Goal: Task Accomplishment & Management: Manage account settings

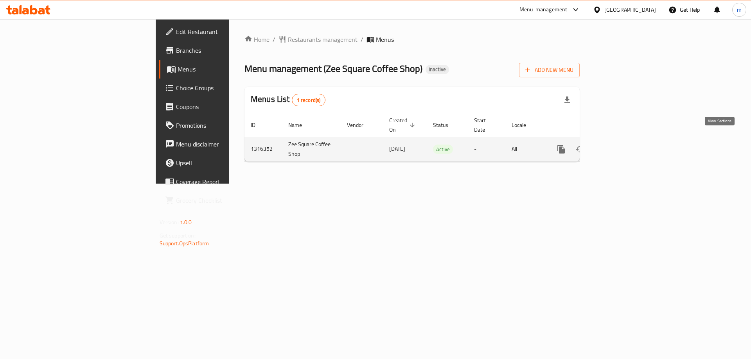
click at [622, 145] on icon "enhanced table" at bounding box center [617, 149] width 9 height 9
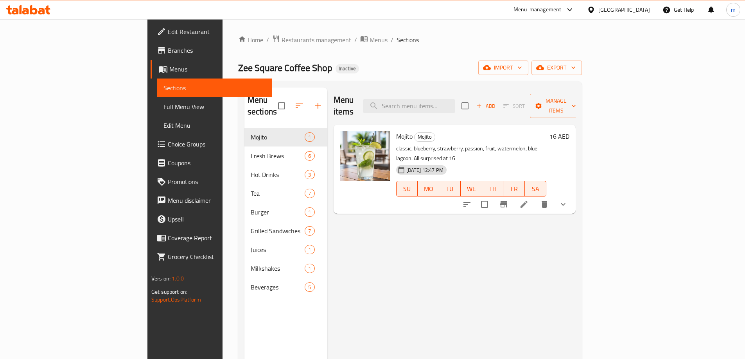
click at [163, 111] on span "Full Menu View" at bounding box center [214, 106] width 102 height 9
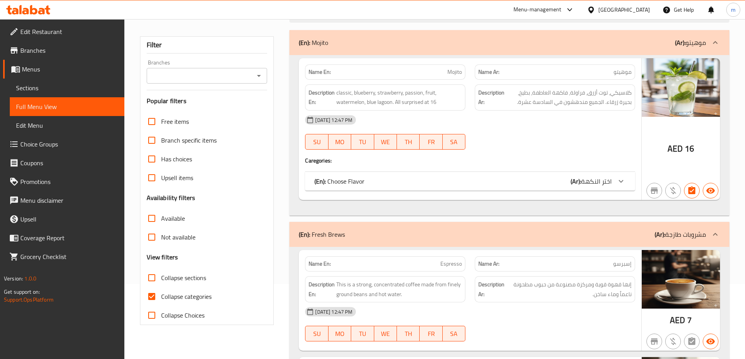
scroll to position [78, 0]
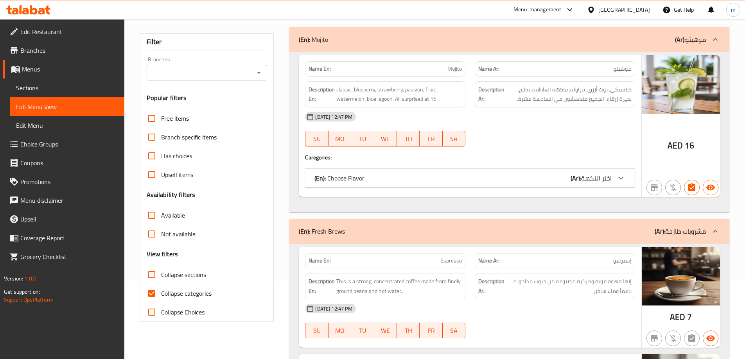
click at [154, 296] on input "Collapse categories" at bounding box center [151, 293] width 19 height 19
checkbox input "false"
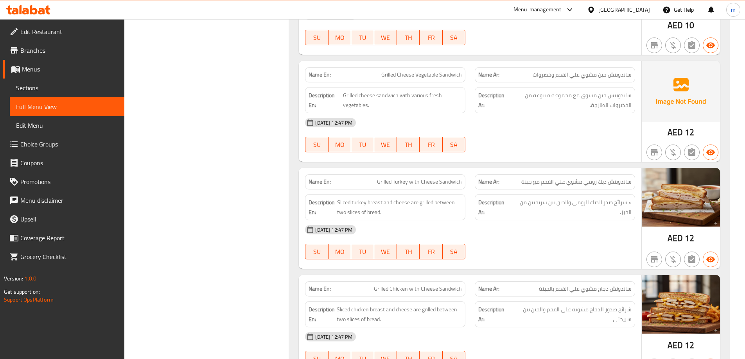
scroll to position [2659, 0]
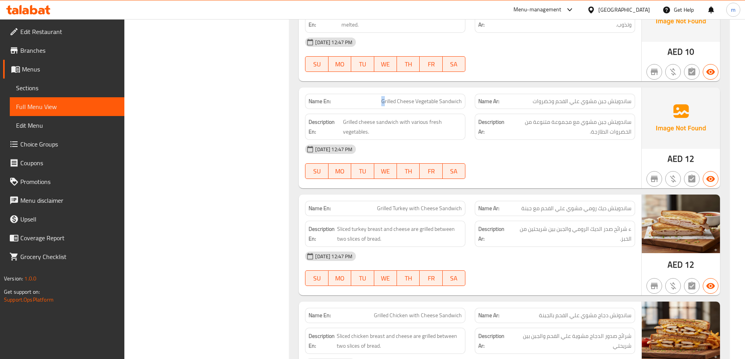
drag, startPoint x: 377, startPoint y: 88, endPoint x: 387, endPoint y: 90, distance: 10.9
click at [387, 97] on p "Name En: Grilled Cheese Vegetable Sandwich" at bounding box center [384, 101] width 153 height 8
click at [377, 97] on p "Name En: Grilled Cheese Vegetable Sandwich" at bounding box center [384, 101] width 153 height 8
drag, startPoint x: 377, startPoint y: 92, endPoint x: 460, endPoint y: 96, distance: 82.6
click at [460, 97] on p "Name En: Grilled Cheese Vegetable Sandwich" at bounding box center [384, 101] width 153 height 8
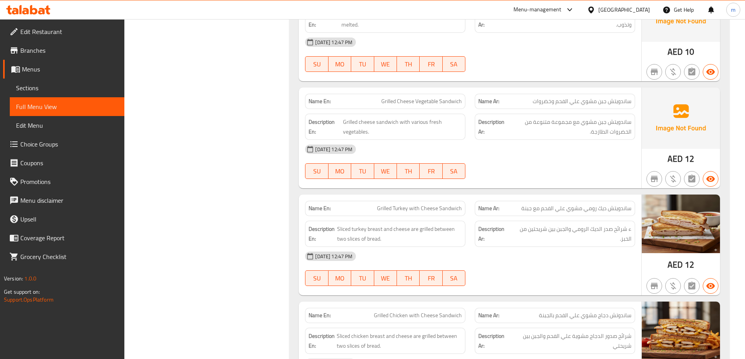
click at [480, 140] on div "[DATE] 12:47 PM" at bounding box center [469, 149] width 339 height 19
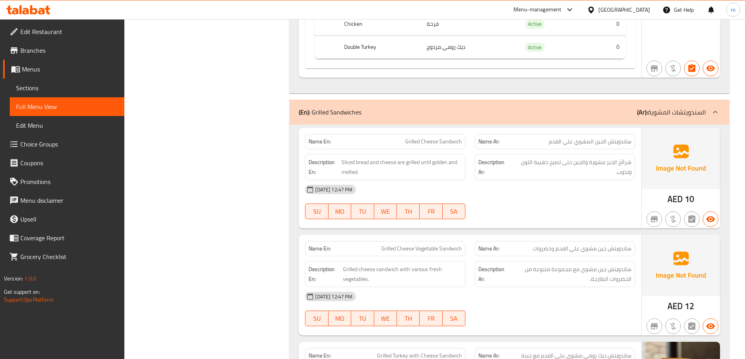
scroll to position [2524, 0]
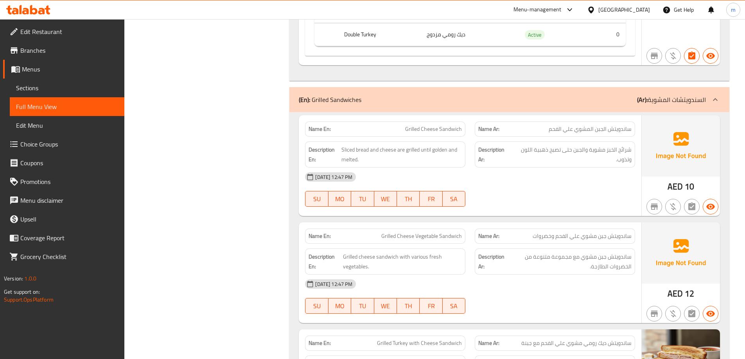
click at [58, 102] on link "Full Menu View" at bounding box center [67, 106] width 115 height 19
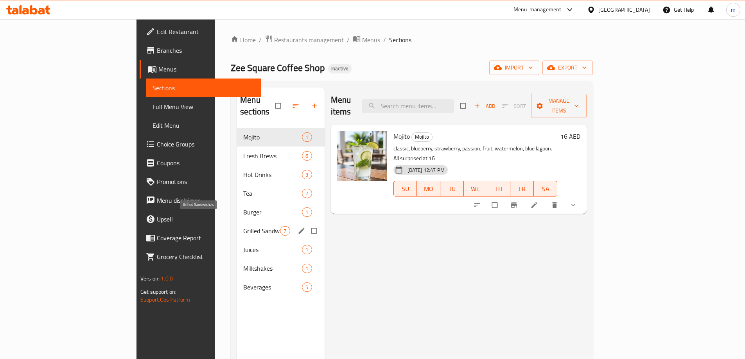
click at [243, 226] on span "Grilled Sandwiches" at bounding box center [261, 230] width 37 height 9
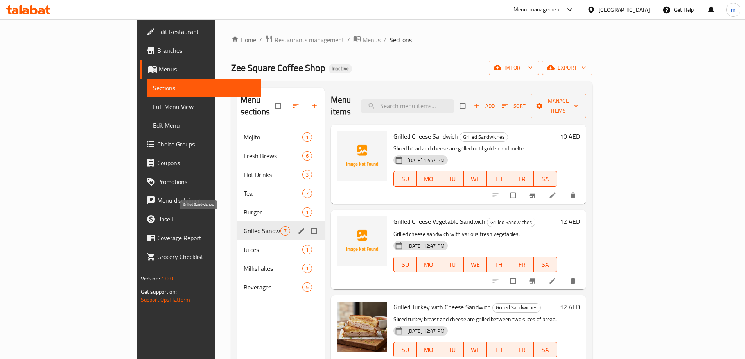
click at [244, 226] on span "Grilled Sandwiches" at bounding box center [262, 230] width 37 height 9
click at [298, 228] on icon "edit" at bounding box center [301, 231] width 6 height 6
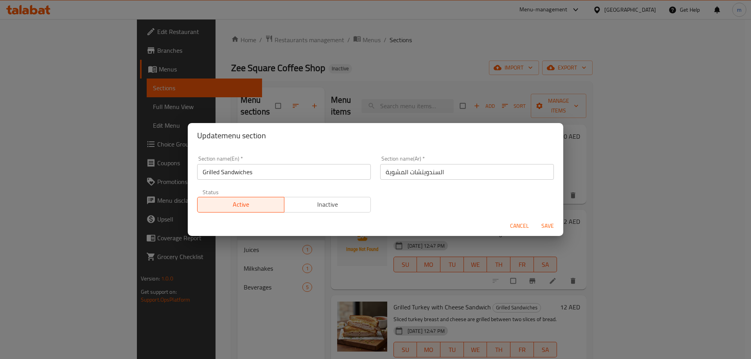
click at [526, 227] on span "Cancel" at bounding box center [519, 226] width 19 height 10
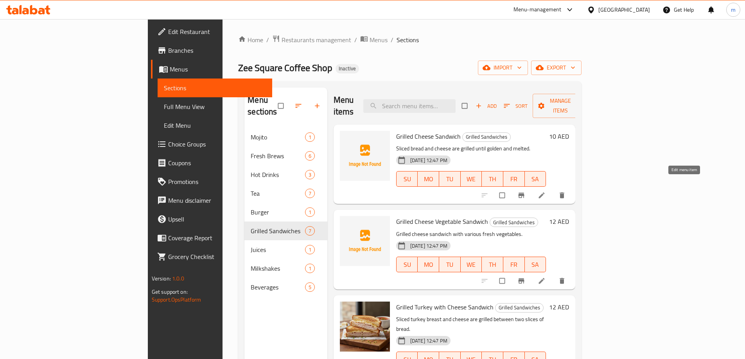
click at [545, 193] on icon at bounding box center [542, 196] width 6 height 6
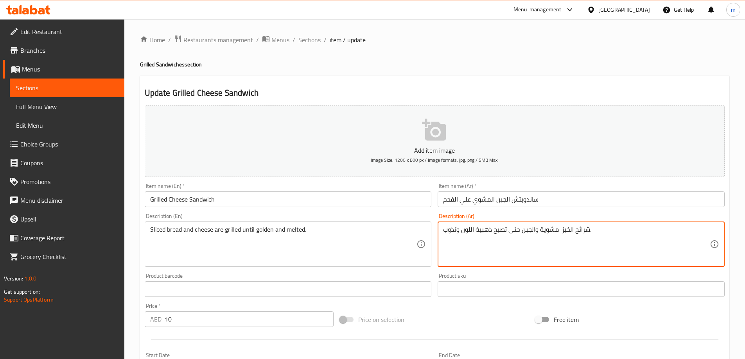
click at [550, 230] on textarea "شرائح الخبز مشوية والجبن حتى تصبح ذهبية اللون وتذوب." at bounding box center [576, 244] width 267 height 37
paste textarea "مشوية"
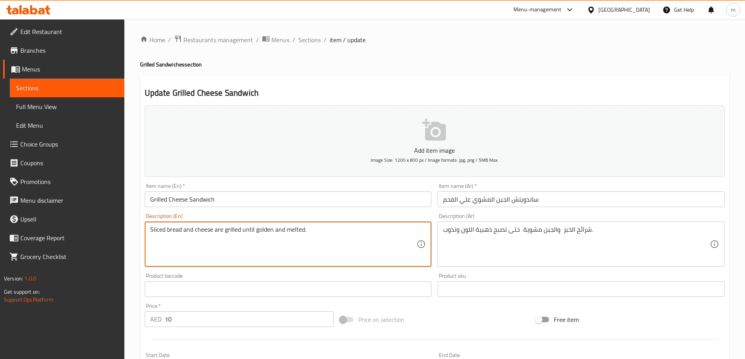
click at [295, 231] on textarea "Sliced bread and cheese are grilled until golden and melted." at bounding box center [283, 244] width 267 height 37
click at [266, 231] on textarea "Sliced bread and cheese are grilled until golden and melted." at bounding box center [283, 244] width 267 height 37
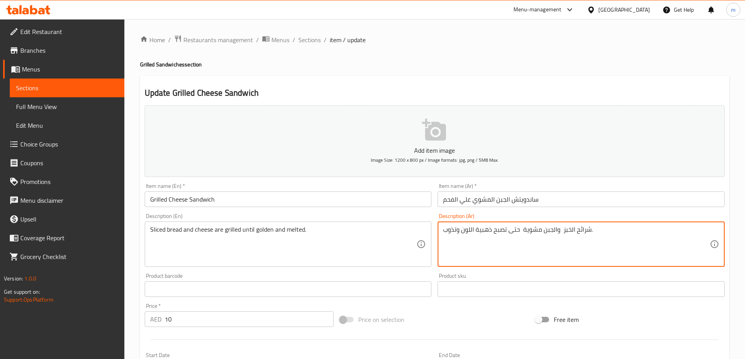
click at [454, 232] on textarea "شرائح الخبز والجبن مشوية حتى تصبح ذهبية اللون وتذوب." at bounding box center [576, 244] width 267 height 37
click at [330, 200] on input "Grilled Cheese Sandwich" at bounding box center [288, 200] width 287 height 16
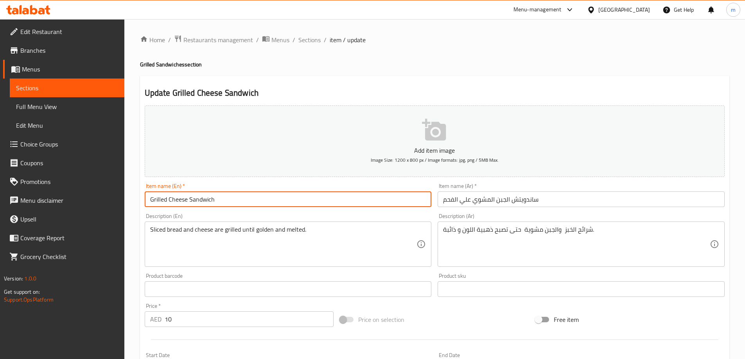
click at [330, 200] on input "Grilled Cheese Sandwich" at bounding box center [288, 200] width 287 height 16
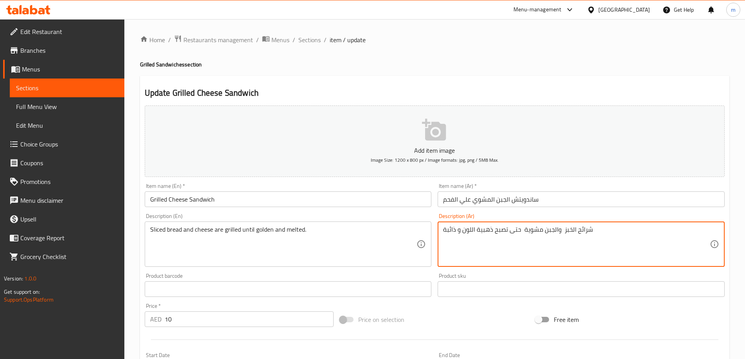
click at [450, 231] on textarea "شرائح الخبز والجبن مشوية حتى تصبح ذهبية اللون و ذائبة" at bounding box center [576, 244] width 267 height 37
type textarea "شرائح الخبز والجبن مشوية حتى تصبح ذهبية اللون و ذائبة."
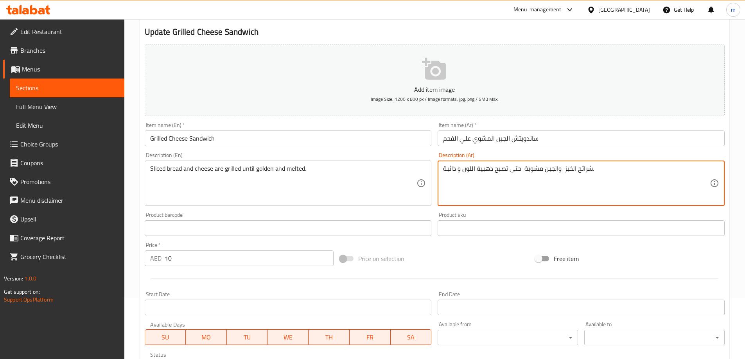
scroll to position [193, 0]
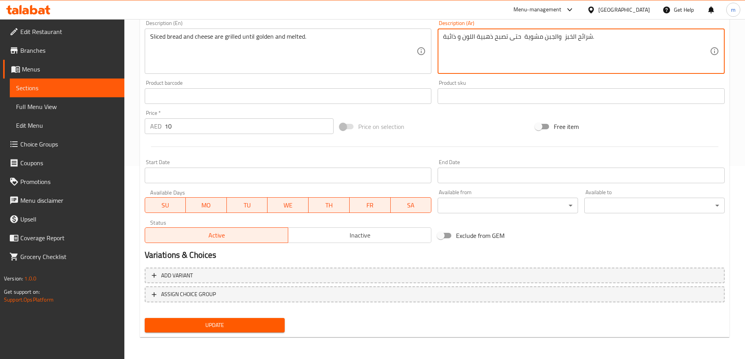
click at [246, 326] on span "Update" at bounding box center [215, 326] width 128 height 10
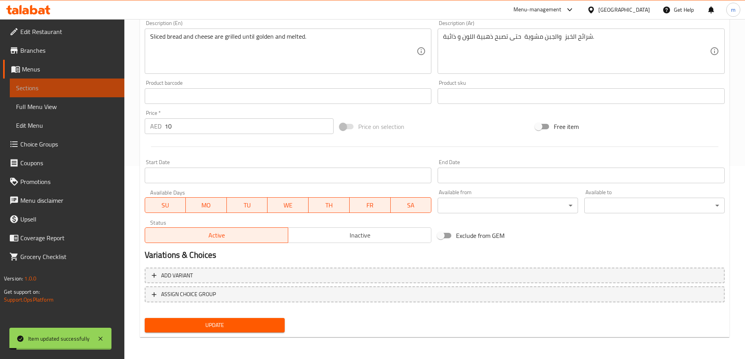
click at [68, 83] on link "Sections" at bounding box center [67, 88] width 115 height 19
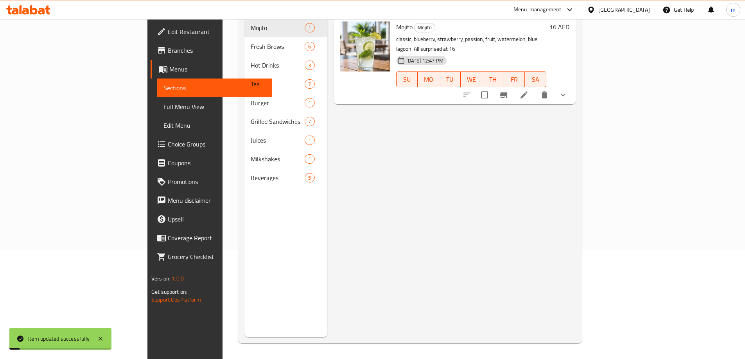
scroll to position [109, 0]
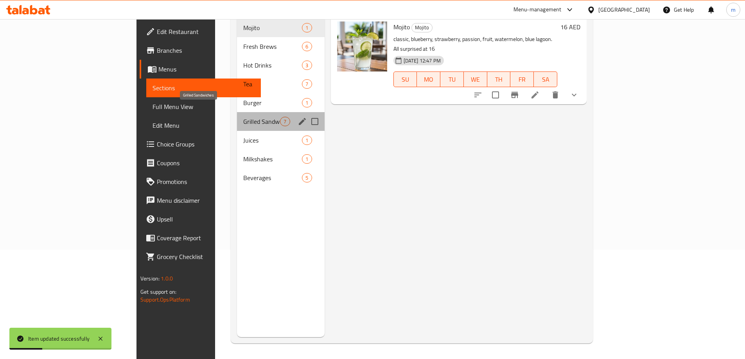
click at [243, 117] on span "Grilled Sandwiches" at bounding box center [261, 121] width 37 height 9
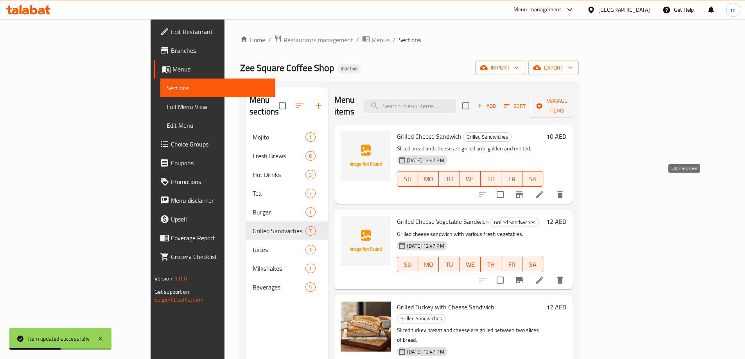
click at [544, 190] on icon at bounding box center [539, 194] width 9 height 9
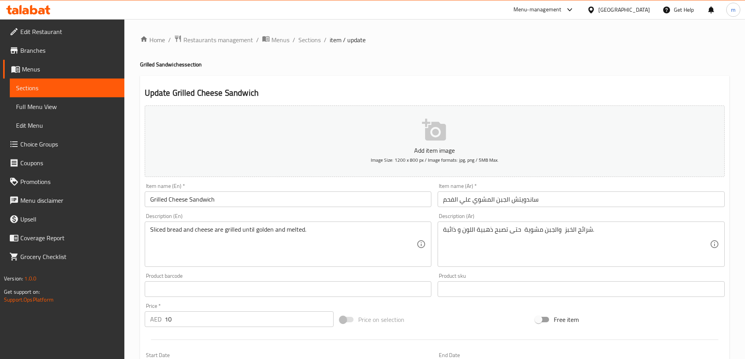
click at [47, 81] on link "Sections" at bounding box center [67, 88] width 115 height 19
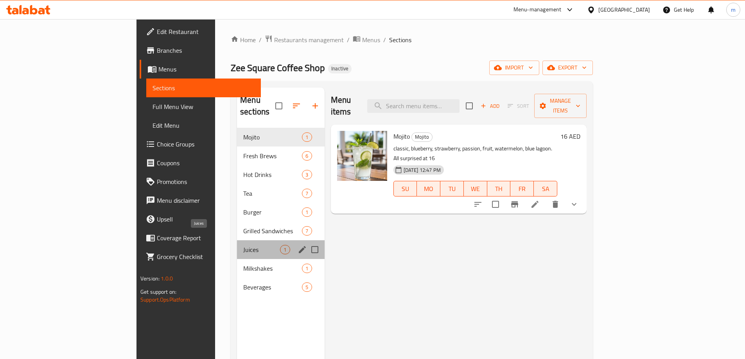
click at [243, 245] on span "Juices" at bounding box center [261, 249] width 37 height 9
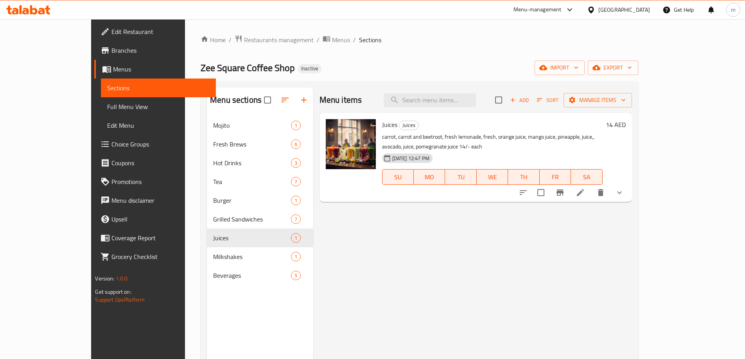
click at [107, 83] on span "Sections" at bounding box center [158, 87] width 102 height 9
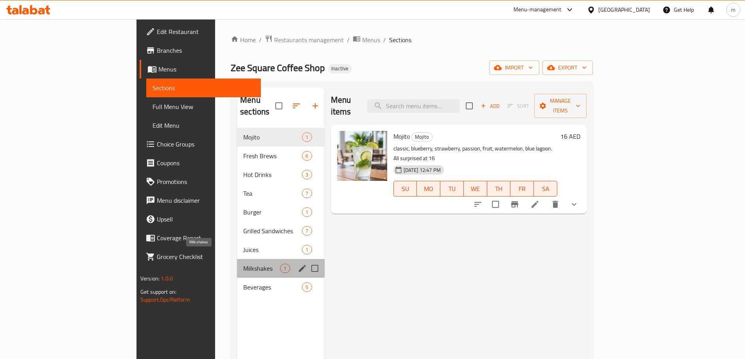
click at [243, 264] on span "Milkshakes" at bounding box center [261, 268] width 37 height 9
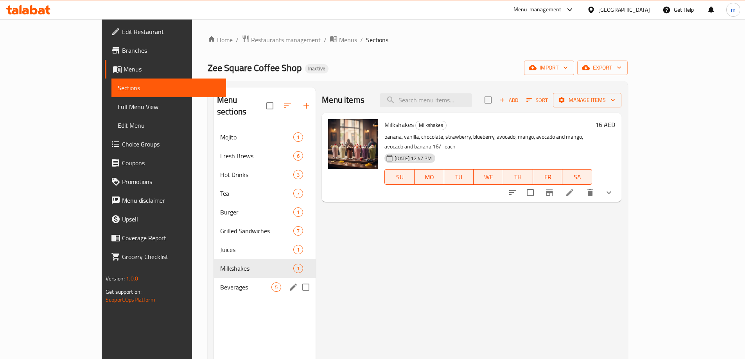
click at [229, 283] on span "Beverages" at bounding box center [245, 287] width 51 height 9
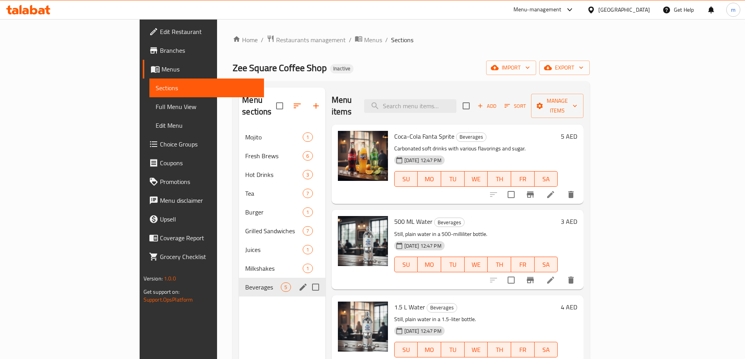
click at [245, 283] on span "Beverages" at bounding box center [263, 287] width 36 height 9
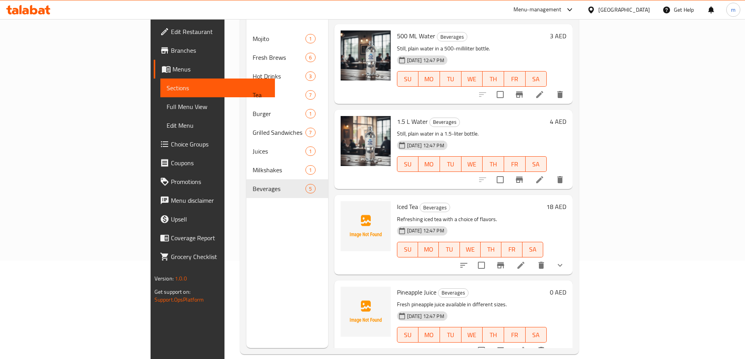
scroll to position [109, 0]
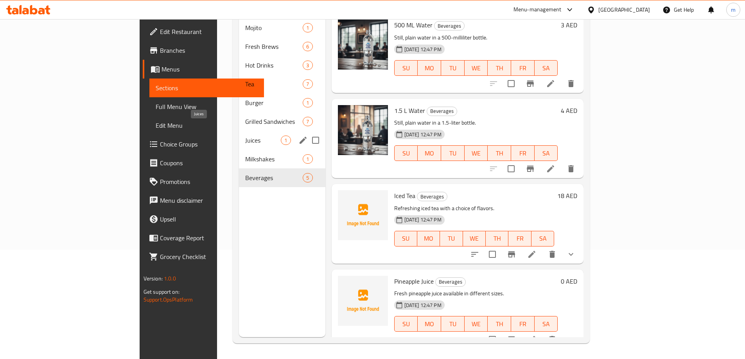
click at [245, 136] on span "Juices" at bounding box center [263, 140] width 36 height 9
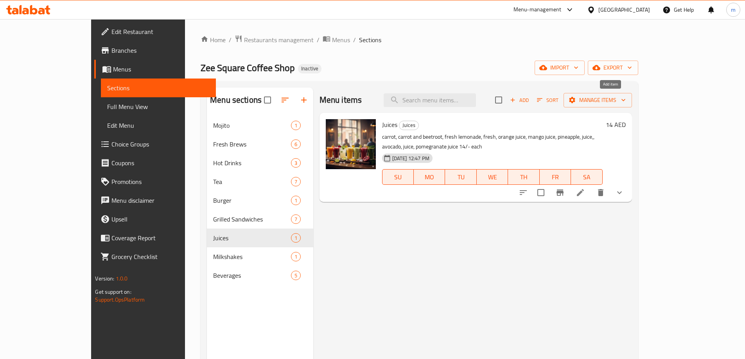
click at [530, 98] on span "Add" at bounding box center [519, 100] width 21 height 9
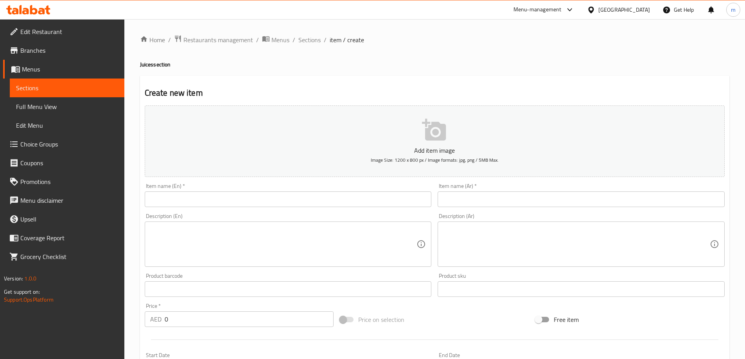
click at [380, 196] on input "text" at bounding box center [288, 200] width 287 height 16
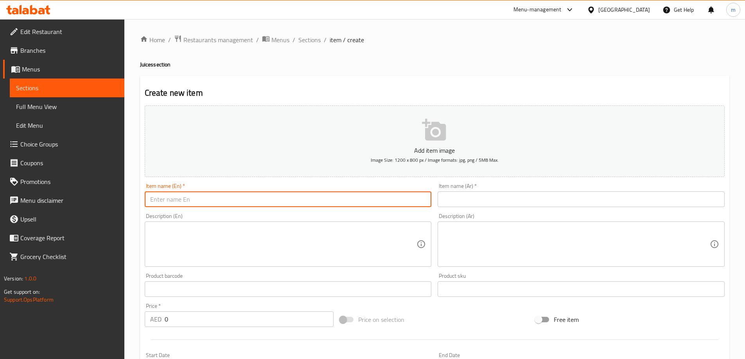
paste input "banana"
type input "banana"
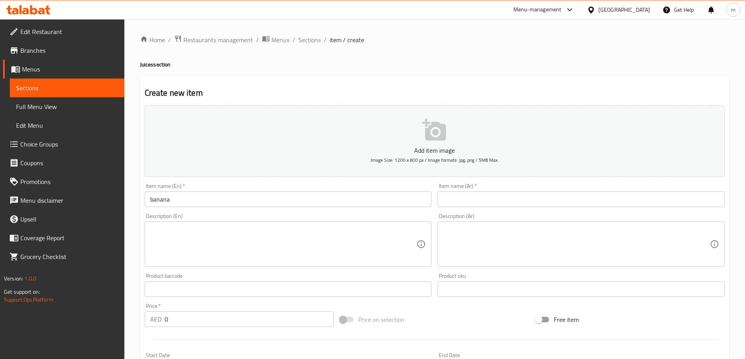
click at [561, 203] on input "text" at bounding box center [580, 200] width 287 height 16
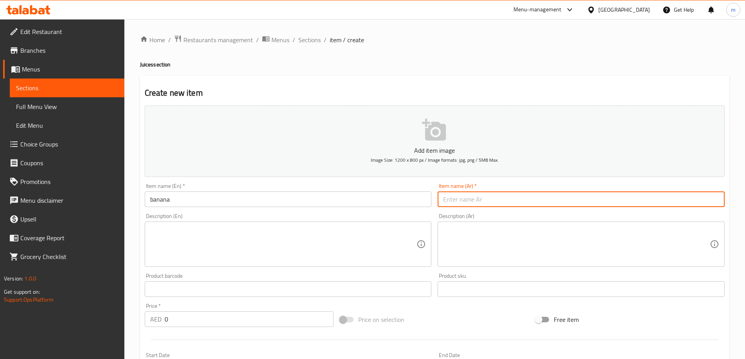
paste input "موز"
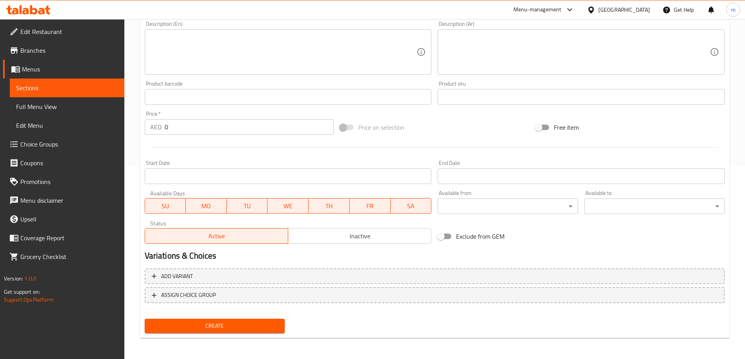
scroll to position [193, 0]
click at [261, 123] on input "0" at bounding box center [249, 126] width 169 height 16
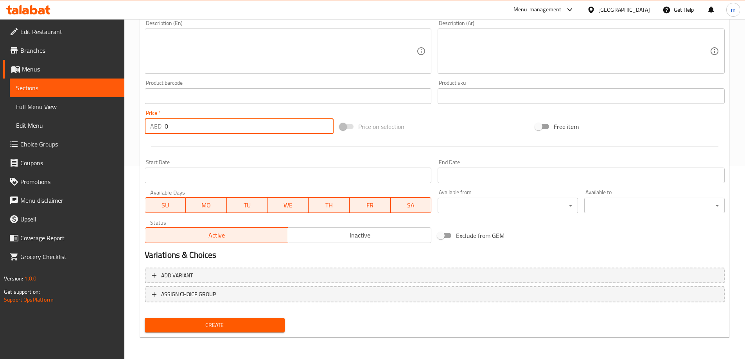
click at [261, 123] on input "0" at bounding box center [249, 126] width 169 height 16
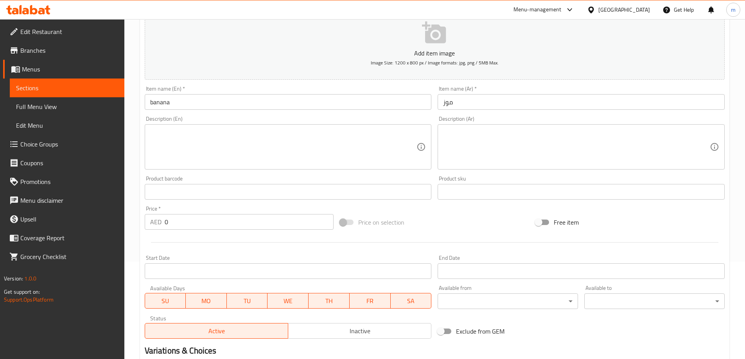
scroll to position [76, 0]
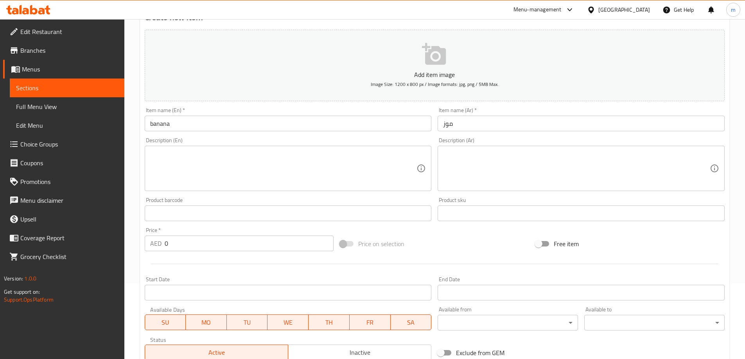
click at [534, 117] on input "موز" at bounding box center [580, 124] width 287 height 16
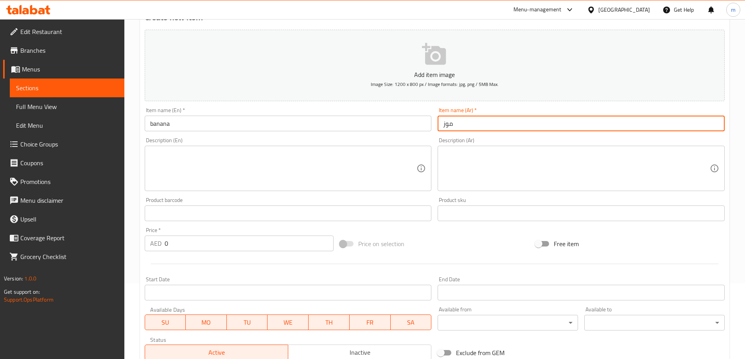
click at [534, 117] on input "موز" at bounding box center [580, 124] width 287 height 16
paste input "جزر"
type input "جزر"
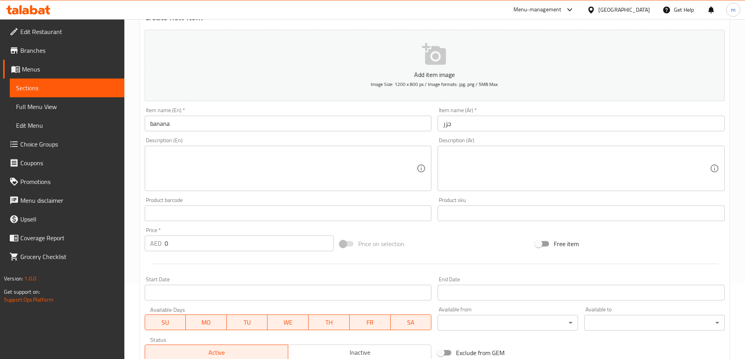
click at [361, 120] on input "banana" at bounding box center [288, 124] width 287 height 16
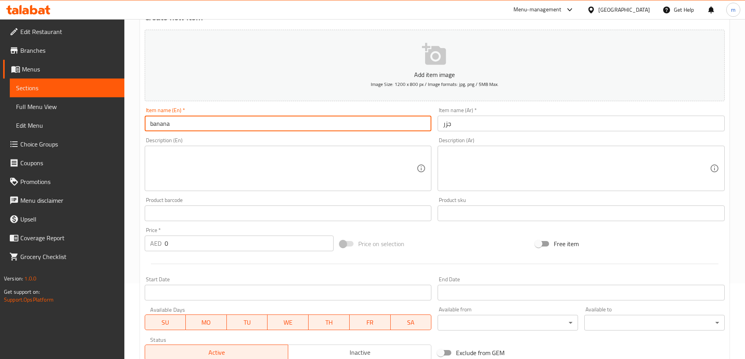
click at [361, 120] on input "banana" at bounding box center [288, 124] width 287 height 16
paste input "carrot"
type input "carrot"
click at [267, 249] on input "0" at bounding box center [249, 244] width 169 height 16
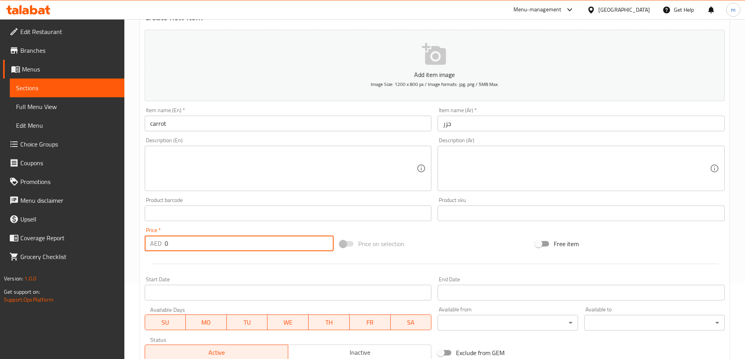
click at [267, 249] on input "0" at bounding box center [249, 244] width 169 height 16
type input "14"
click at [468, 255] on div at bounding box center [435, 264] width 586 height 19
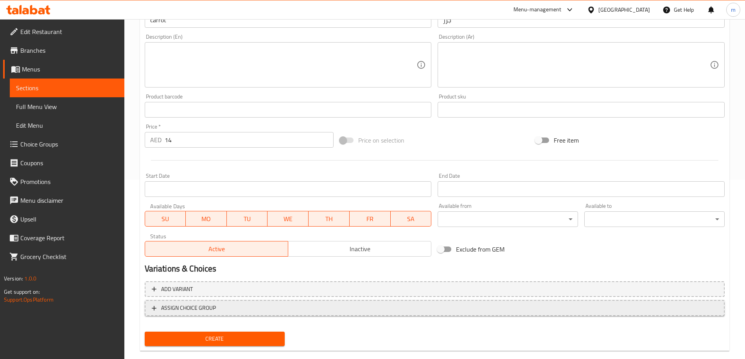
scroll to position [193, 0]
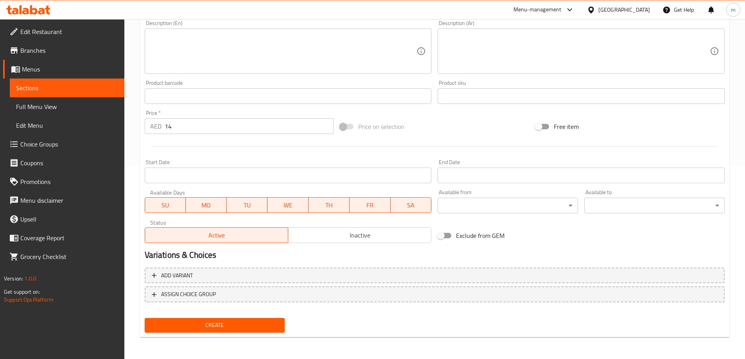
click at [242, 324] on span "Create" at bounding box center [215, 326] width 128 height 10
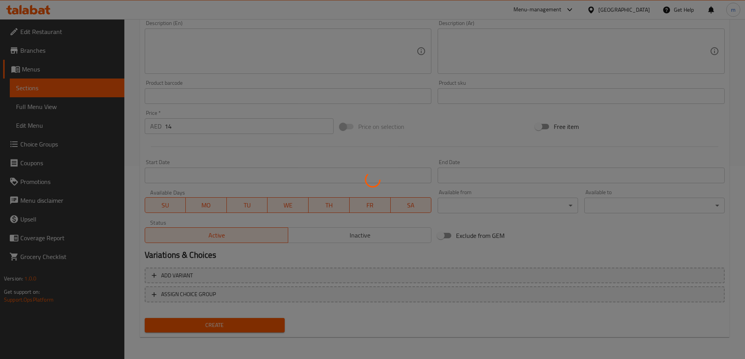
type input "0"
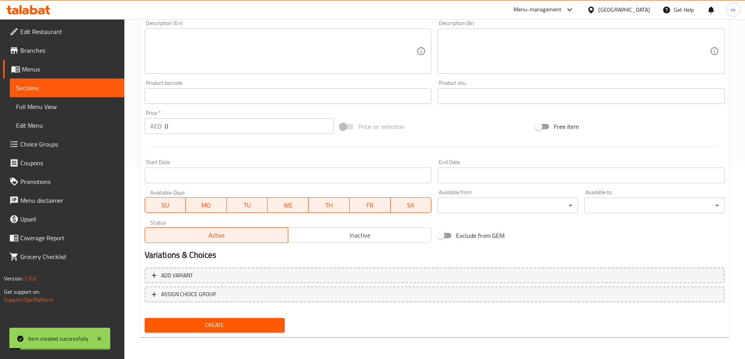
click at [72, 89] on span "Sections" at bounding box center [67, 87] width 102 height 9
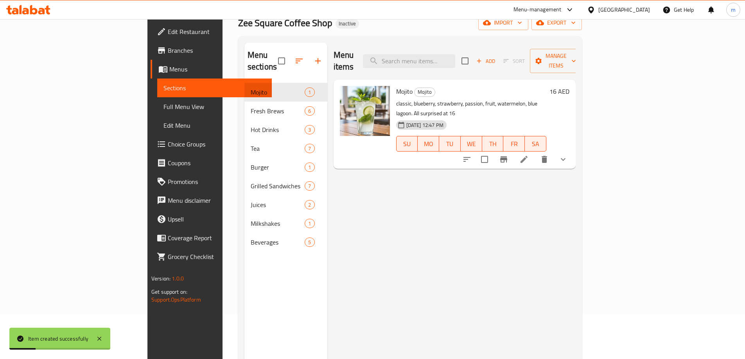
scroll to position [31, 0]
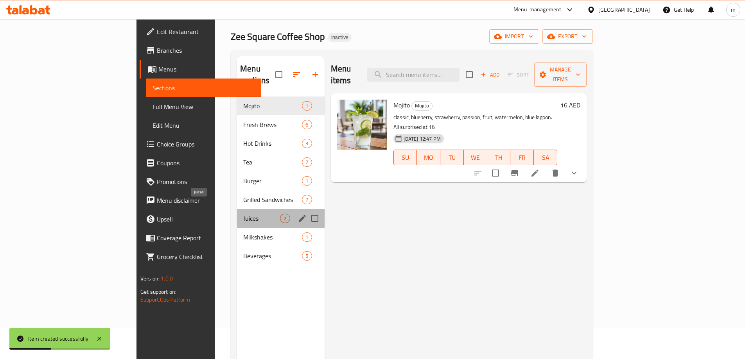
click at [243, 214] on span "Juices" at bounding box center [261, 218] width 37 height 9
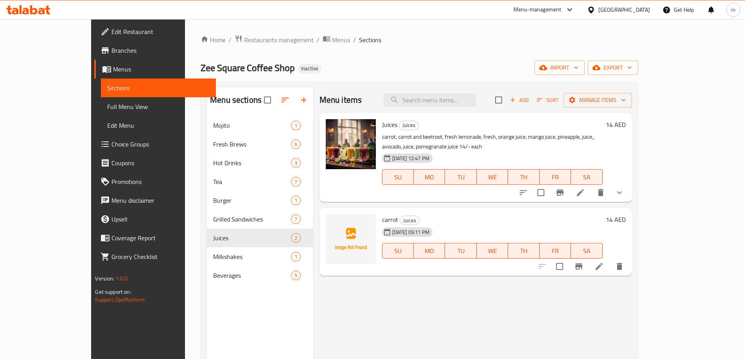
click at [107, 86] on span "Sections" at bounding box center [158, 87] width 102 height 9
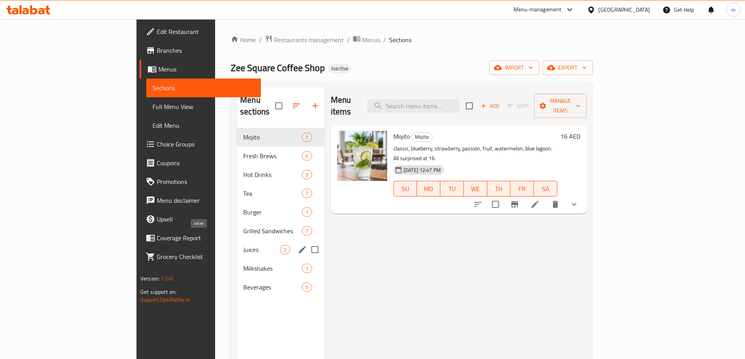
click at [243, 245] on span "Juices" at bounding box center [261, 249] width 37 height 9
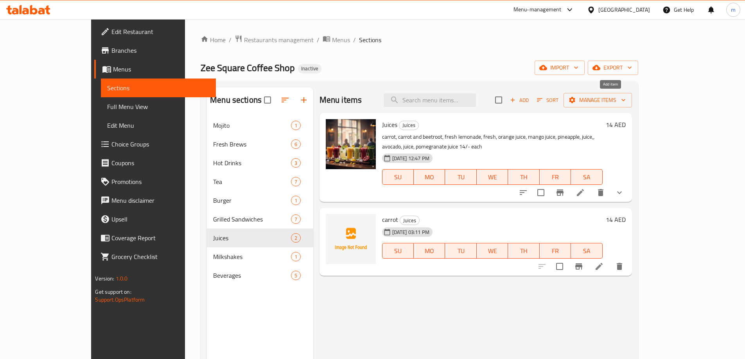
click at [530, 101] on span "Add" at bounding box center [519, 100] width 21 height 9
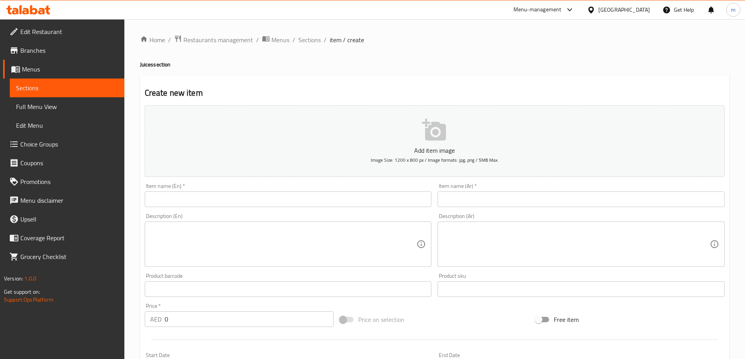
click at [636, 197] on input "text" at bounding box center [580, 200] width 287 height 16
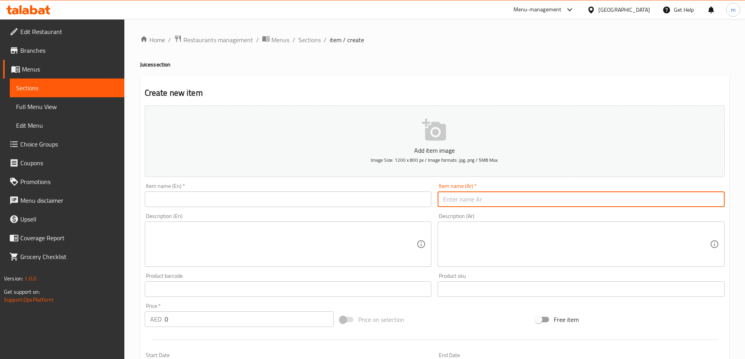
paste input "carrot and beetroot"
type input "carrot and beetroot"
click at [468, 200] on input "carrot and beetroot" at bounding box center [580, 200] width 287 height 16
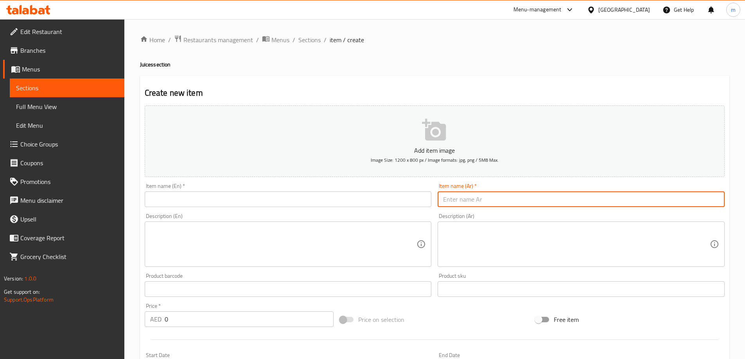
click at [353, 199] on input "text" at bounding box center [288, 200] width 287 height 16
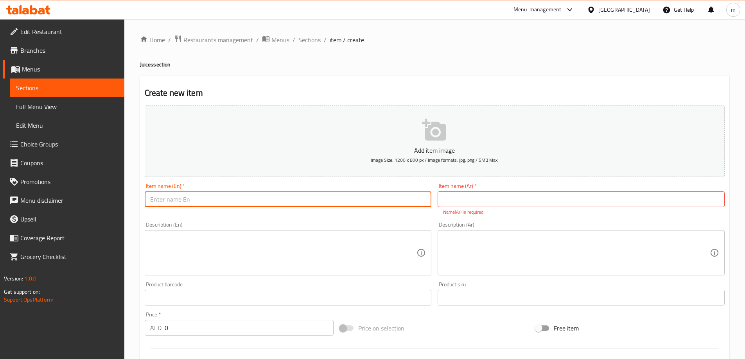
click at [353, 199] on input "text" at bounding box center [288, 200] width 287 height 16
paste input "carrot and beetroot"
click at [191, 202] on input "carrot and beetroot" at bounding box center [288, 200] width 287 height 16
type input "carrot and beetroot"
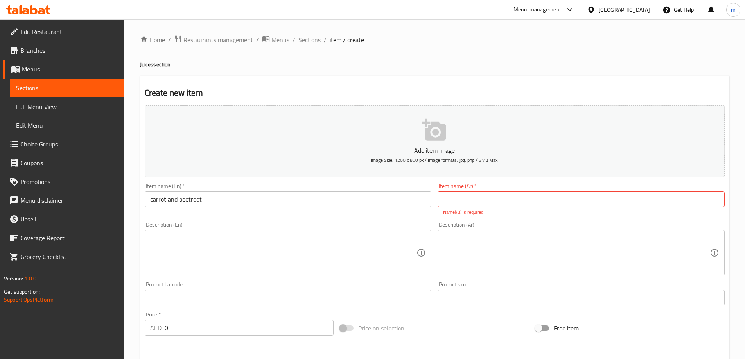
click at [511, 199] on input "text" at bounding box center [580, 200] width 287 height 16
paste input "جزر وشمندر"
type input "جزر وشمندر"
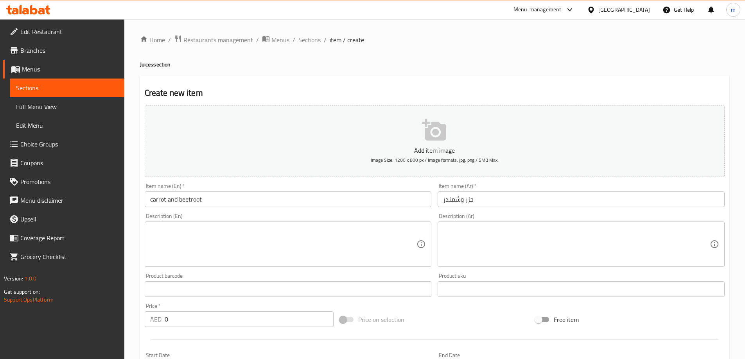
click at [572, 221] on div "Description (Ar) Description (Ar)" at bounding box center [580, 240] width 293 height 60
click at [539, 202] on input "جزر وشمندر" at bounding box center [580, 200] width 287 height 16
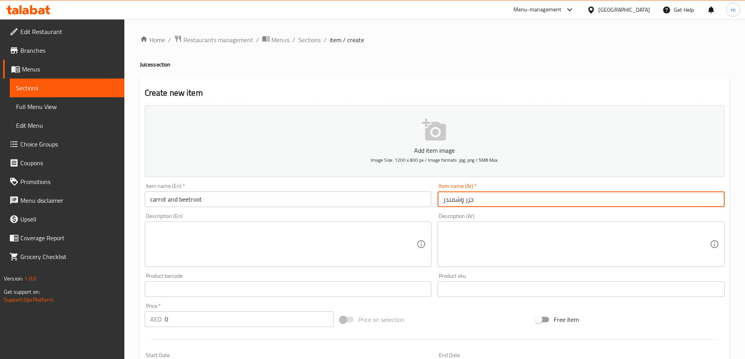
click at [411, 203] on input "carrot and beetroot" at bounding box center [288, 200] width 287 height 16
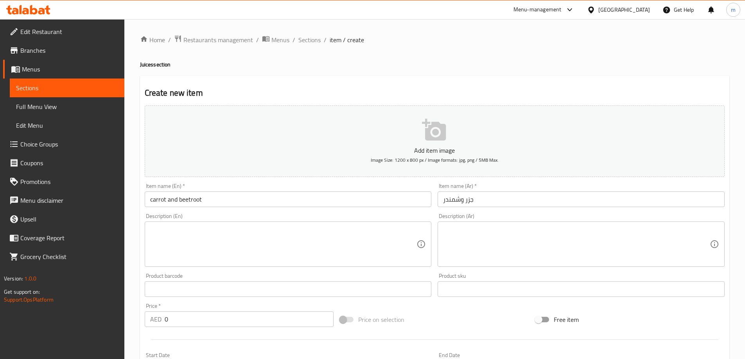
click at [498, 203] on input "جزر وشمندر" at bounding box center [580, 200] width 287 height 16
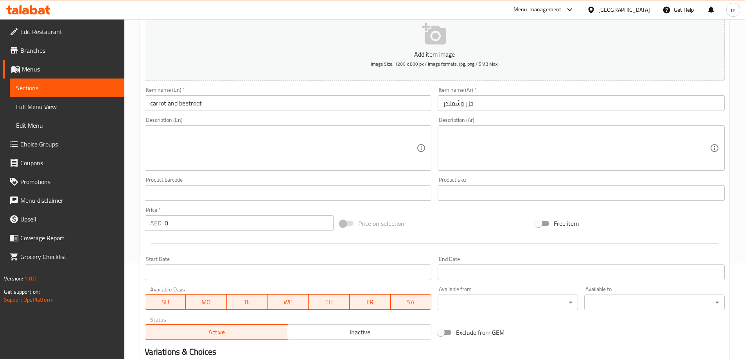
scroll to position [193, 0]
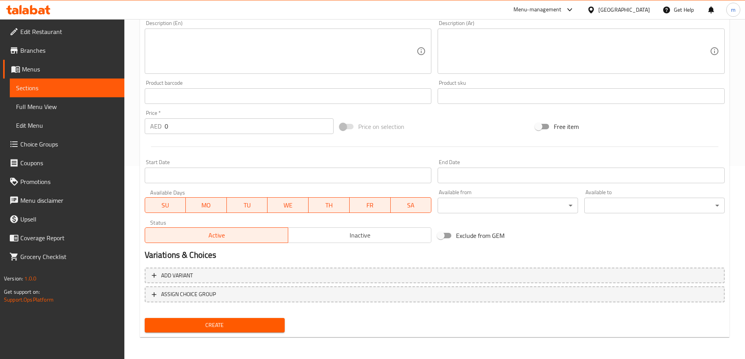
click at [277, 132] on input "0" at bounding box center [249, 126] width 169 height 16
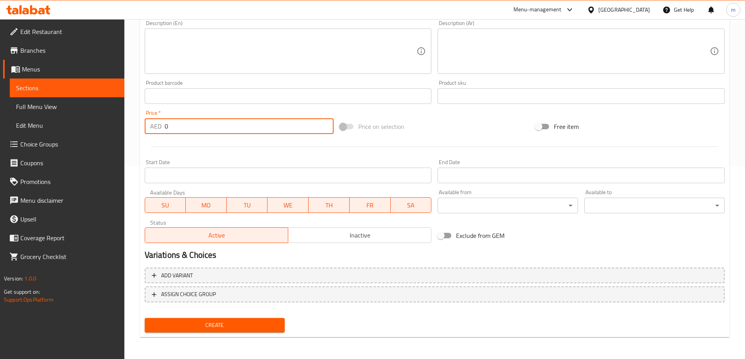
click at [277, 132] on input "0" at bounding box center [249, 126] width 169 height 16
type input "14"
click at [245, 325] on span "Create" at bounding box center [215, 326] width 128 height 10
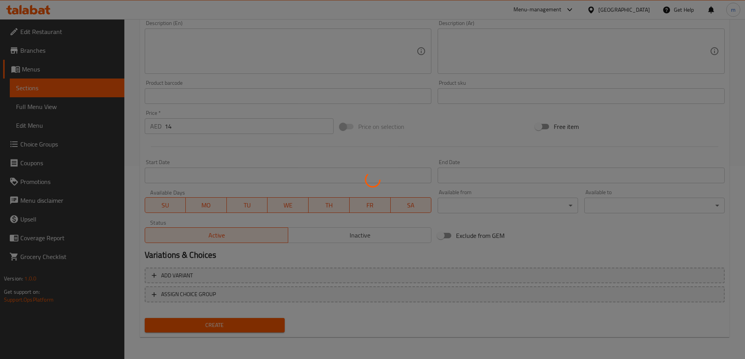
type input "0"
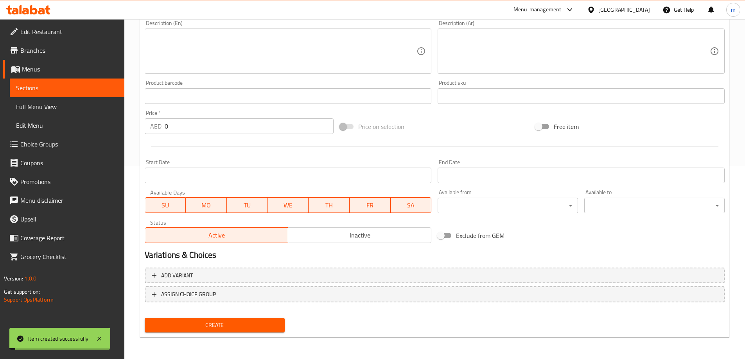
click at [47, 88] on span "Sections" at bounding box center [67, 87] width 102 height 9
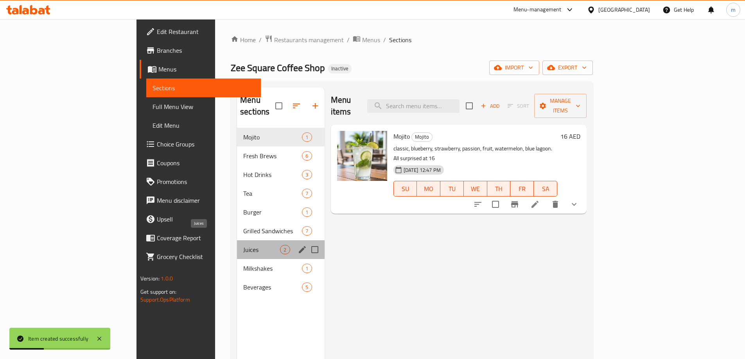
click at [243, 245] on span "Juices" at bounding box center [261, 249] width 37 height 9
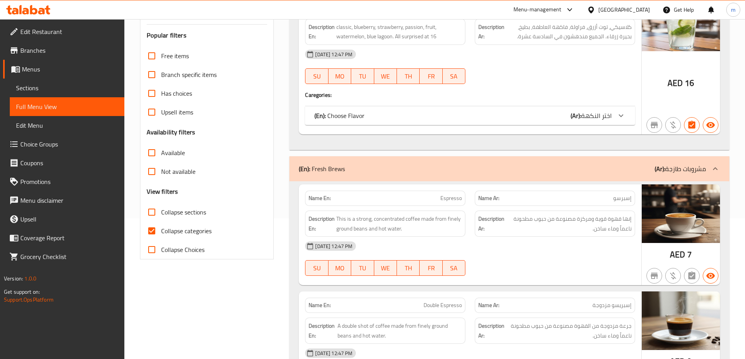
scroll to position [156, 0]
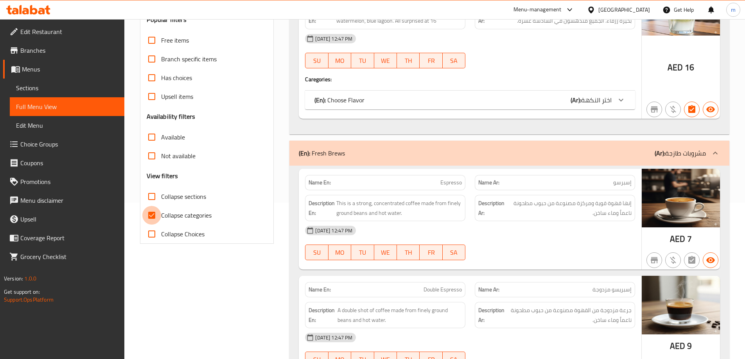
click at [153, 214] on input "Collapse categories" at bounding box center [151, 215] width 19 height 19
checkbox input "false"
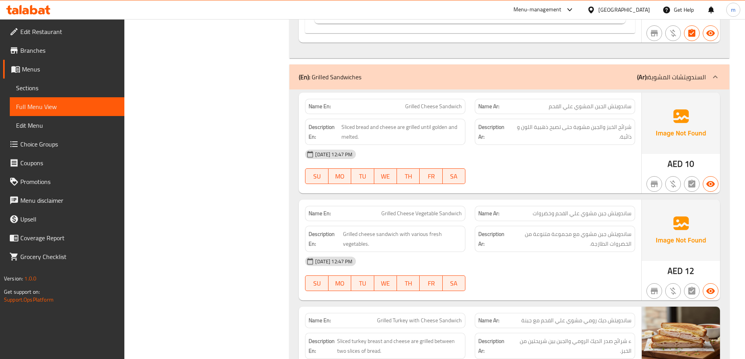
scroll to position [2541, 0]
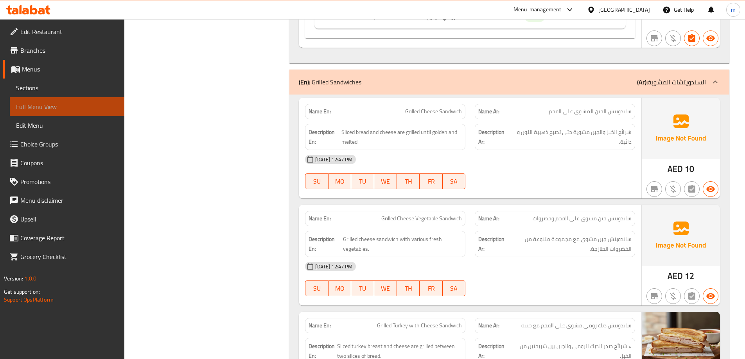
click at [49, 107] on span "Full Menu View" at bounding box center [67, 106] width 102 height 9
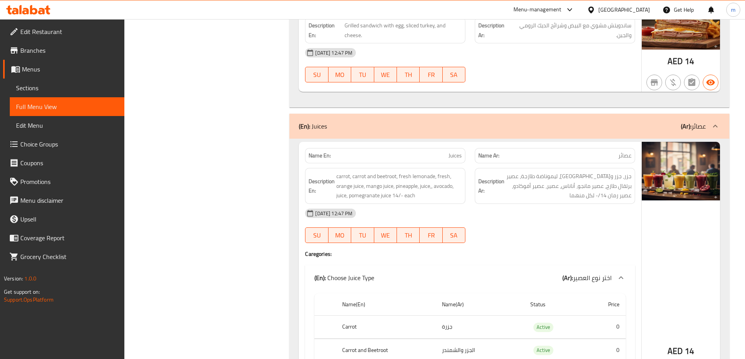
scroll to position [3323, 0]
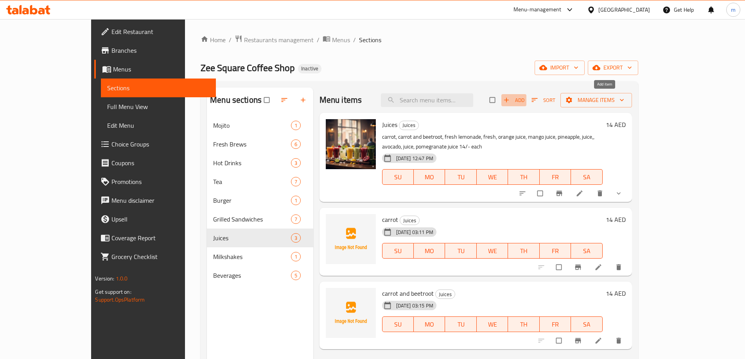
click at [524, 101] on span "Add" at bounding box center [513, 100] width 21 height 9
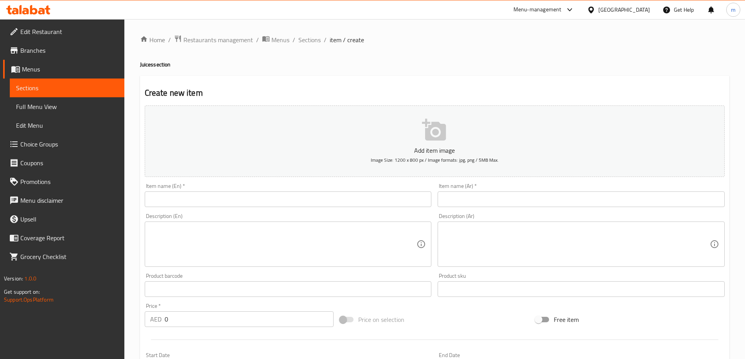
click at [349, 200] on input "text" at bounding box center [288, 200] width 287 height 16
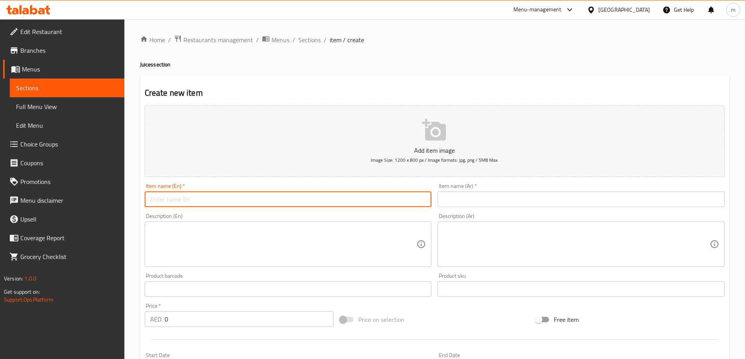
paste input "fresh lemonade"
type input "fresh lemonade"
click at [522, 204] on input "text" at bounding box center [580, 200] width 287 height 16
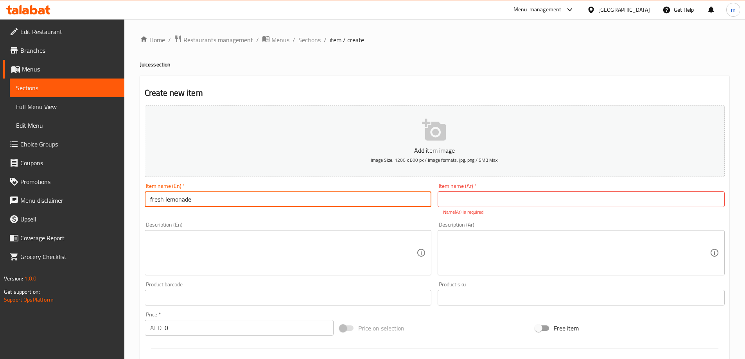
click at [333, 202] on input "fresh lemonade" at bounding box center [288, 200] width 287 height 16
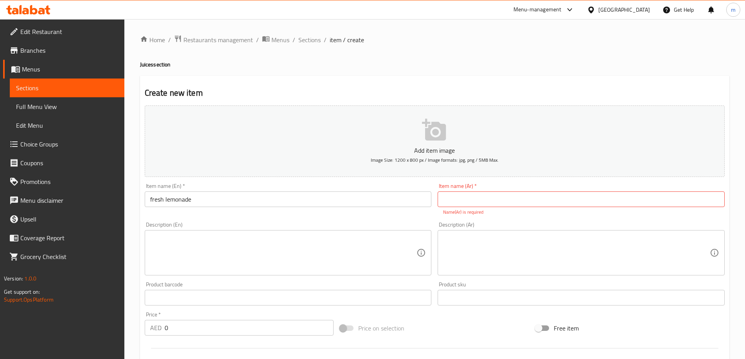
click at [590, 199] on input "text" at bounding box center [580, 200] width 287 height 16
paste input "ليمونادة"
type input "ليمونادة طازج"
click at [584, 218] on div "Add item image Image Size: 1200 x 800 px / Image formats: jpg, png / 5MB Max. I…" at bounding box center [435, 275] width 586 height 346
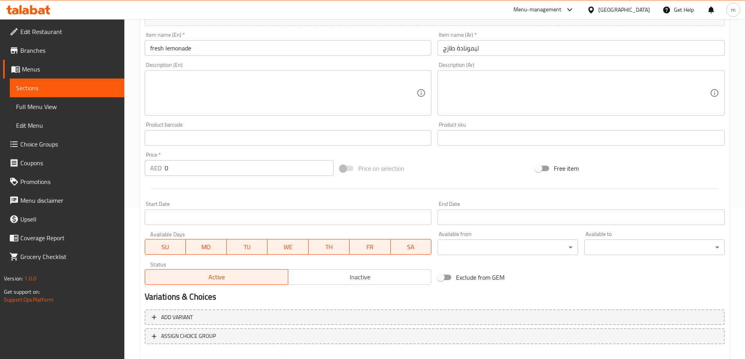
scroll to position [193, 0]
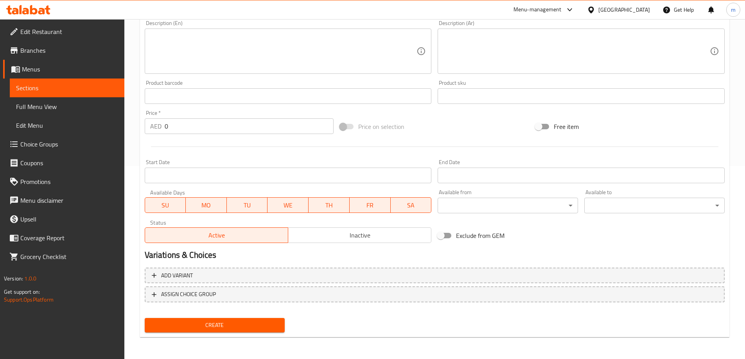
click at [218, 129] on input "0" at bounding box center [249, 126] width 169 height 16
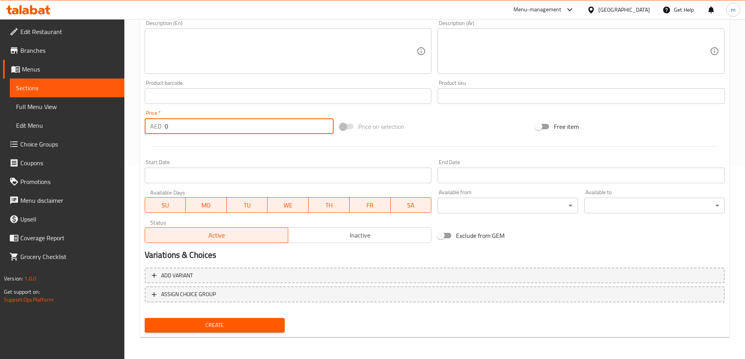
click at [218, 129] on input "0" at bounding box center [249, 126] width 169 height 16
type input "14"
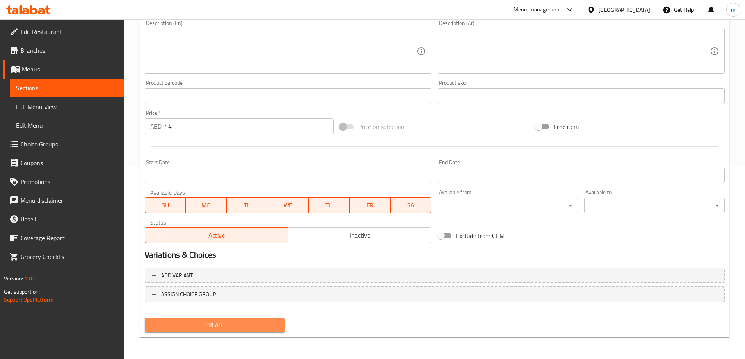
click at [242, 324] on span "Create" at bounding box center [215, 326] width 128 height 10
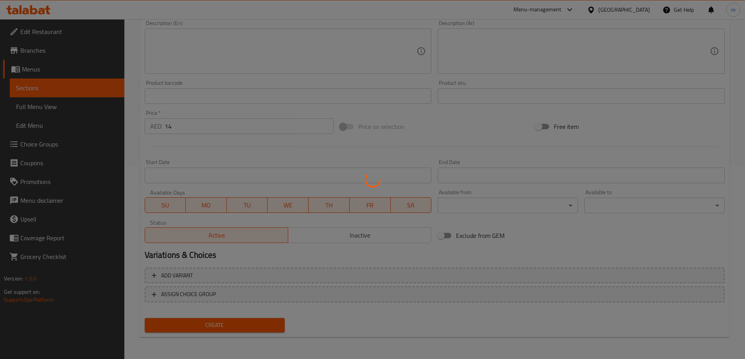
type input "0"
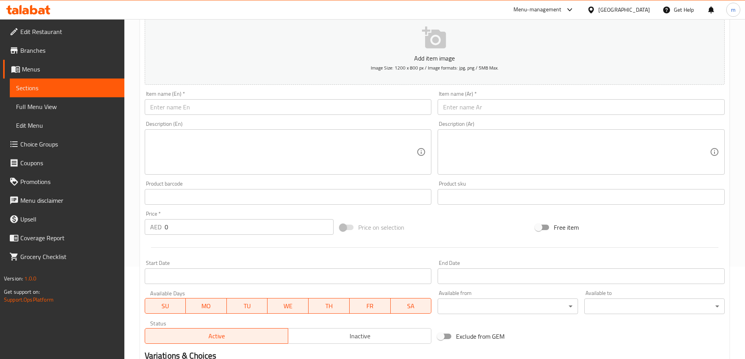
scroll to position [76, 0]
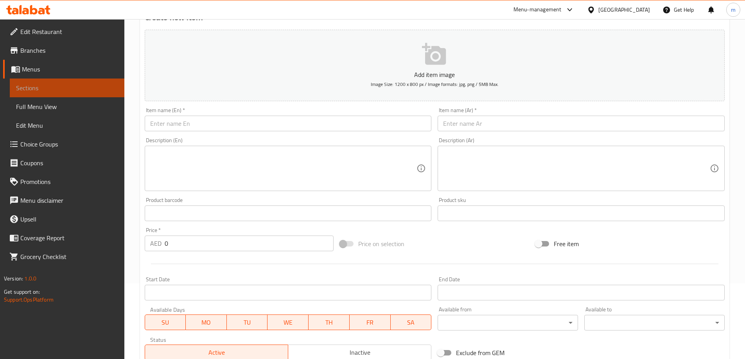
click at [84, 89] on span "Sections" at bounding box center [67, 87] width 102 height 9
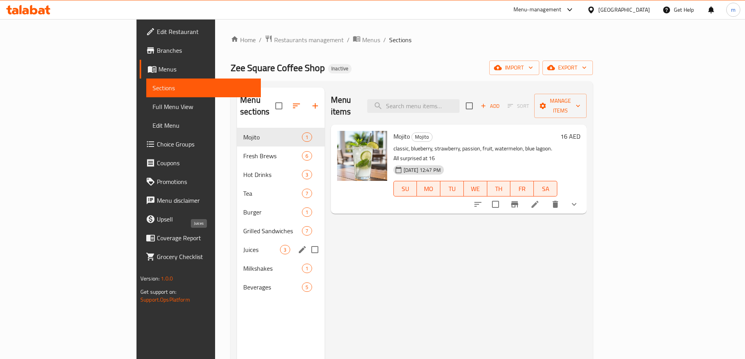
click at [243, 245] on span "Juices" at bounding box center [261, 249] width 37 height 9
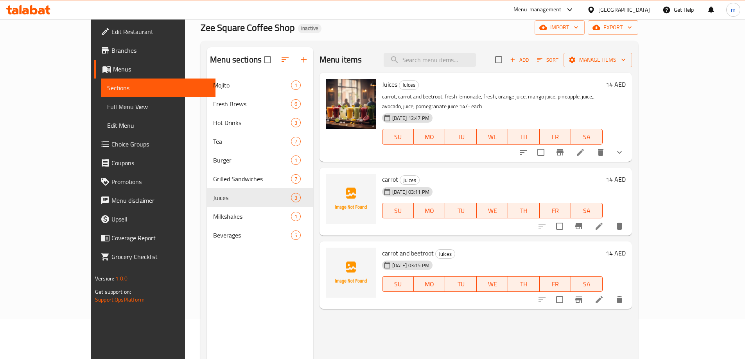
scroll to position [78, 0]
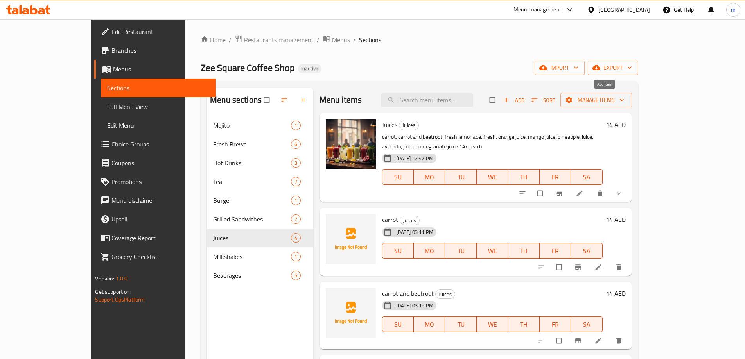
click at [510, 102] on icon "button" at bounding box center [506, 100] width 8 height 8
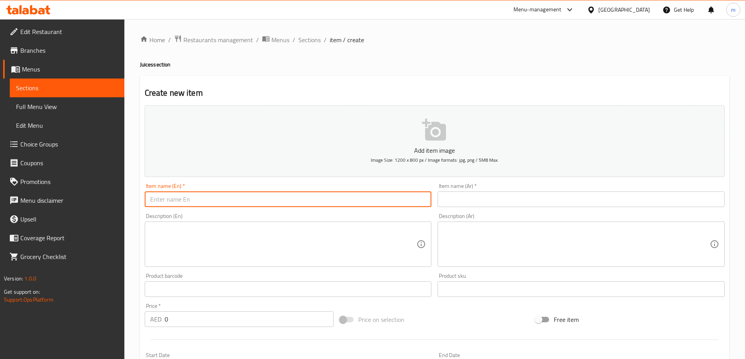
click at [380, 196] on input "text" at bounding box center [288, 200] width 287 height 16
paste input "orange juice"
type input "orange juice"
click at [502, 199] on input "text" at bounding box center [580, 200] width 287 height 16
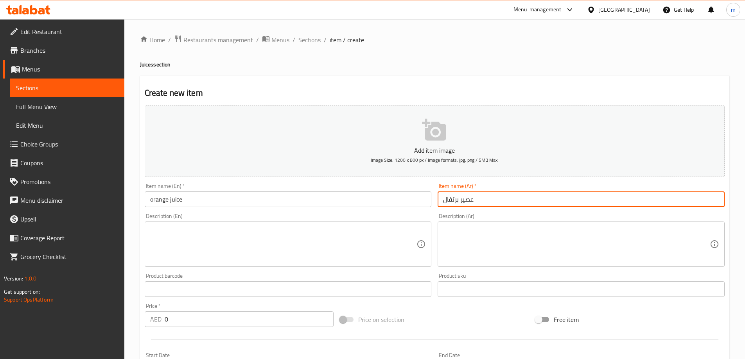
type input "عصير برتقال"
click at [740, 215] on div "Home / Restaurants management / Menus / Sections / item / create Juices section…" at bounding box center [434, 285] width 620 height 533
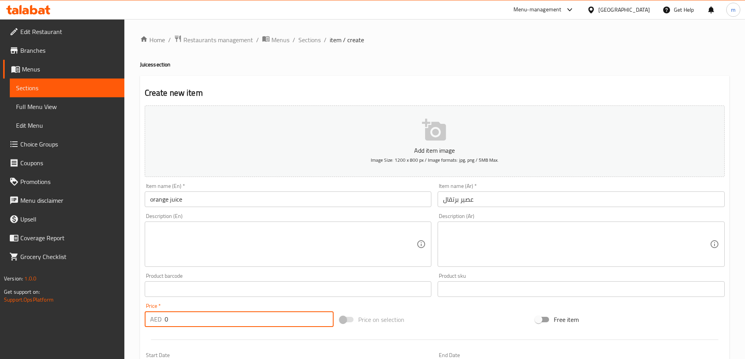
click at [172, 316] on input "0" at bounding box center [249, 320] width 169 height 16
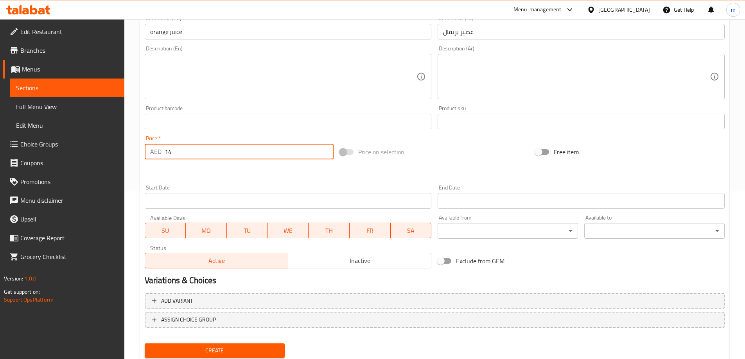
scroll to position [193, 0]
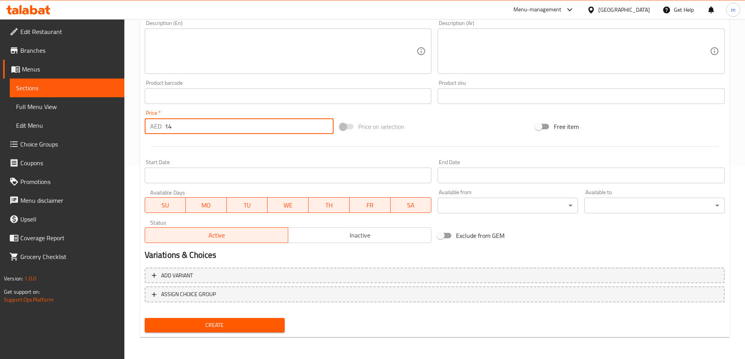
type input "14"
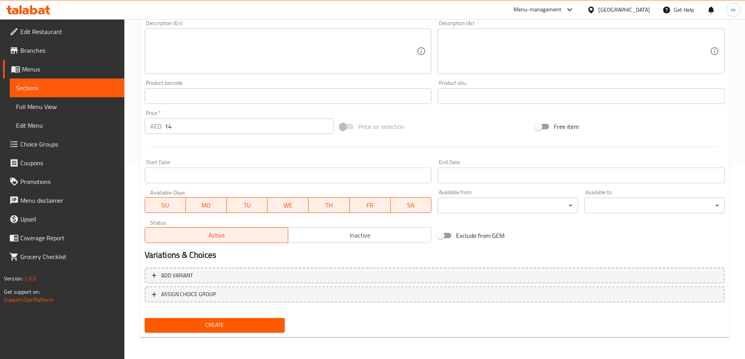
click at [330, 346] on div "Home / Restaurants management / Menus / Sections / item / create Juices section…" at bounding box center [434, 92] width 620 height 533
click at [262, 327] on span "Create" at bounding box center [215, 326] width 128 height 10
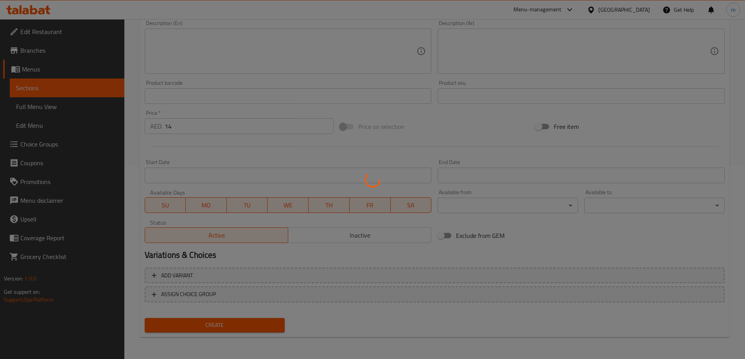
type input "0"
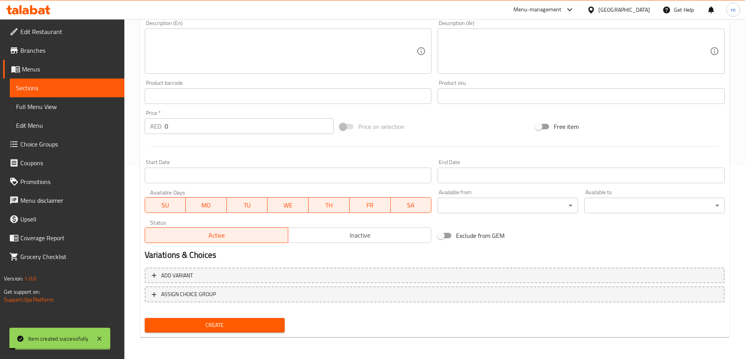
click at [74, 88] on span "Sections" at bounding box center [67, 87] width 102 height 9
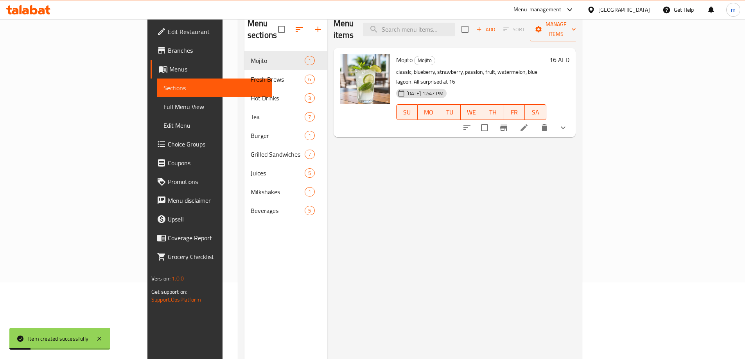
scroll to position [31, 0]
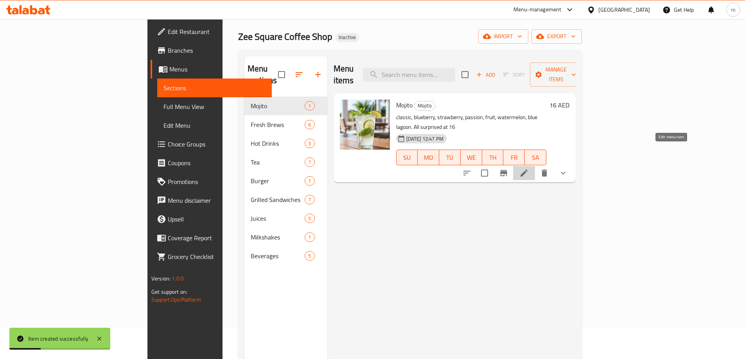
click at [529, 169] on icon at bounding box center [523, 173] width 9 height 9
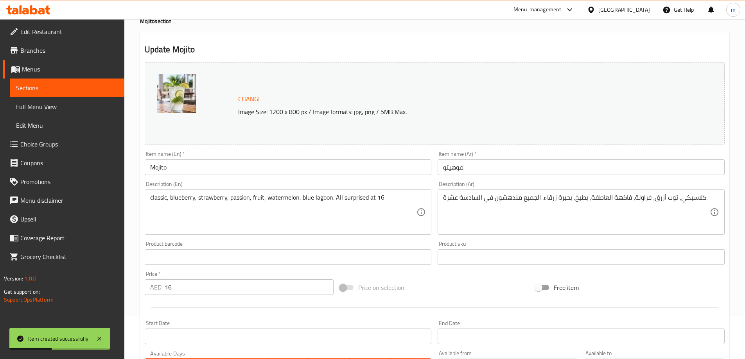
scroll to position [117, 0]
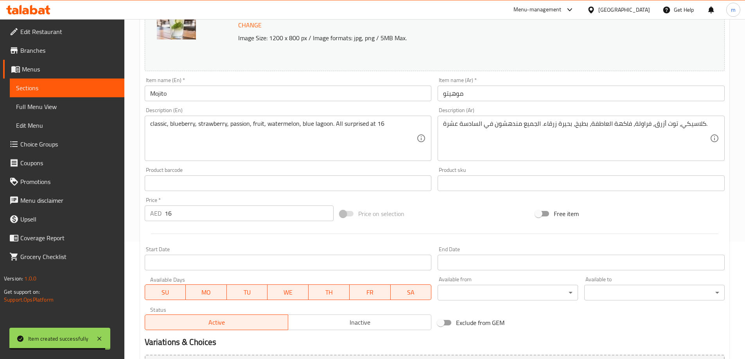
click at [77, 88] on span "Sections" at bounding box center [67, 87] width 102 height 9
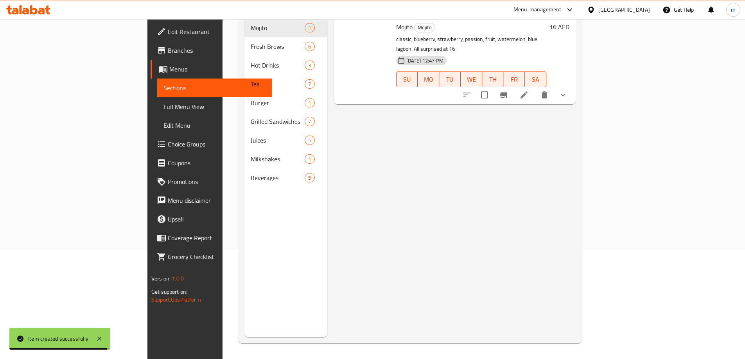
scroll to position [109, 0]
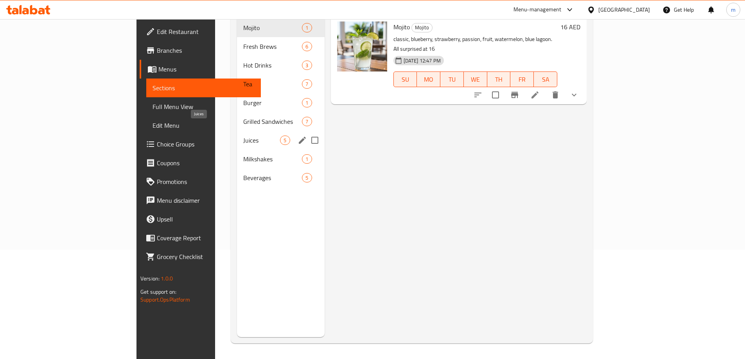
click at [243, 136] on span "Juices" at bounding box center [261, 140] width 37 height 9
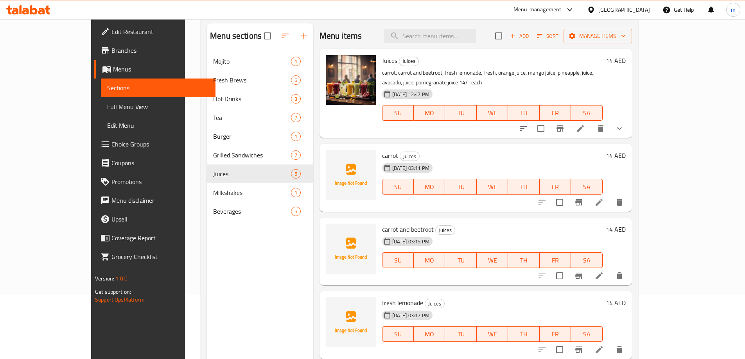
scroll to position [31, 0]
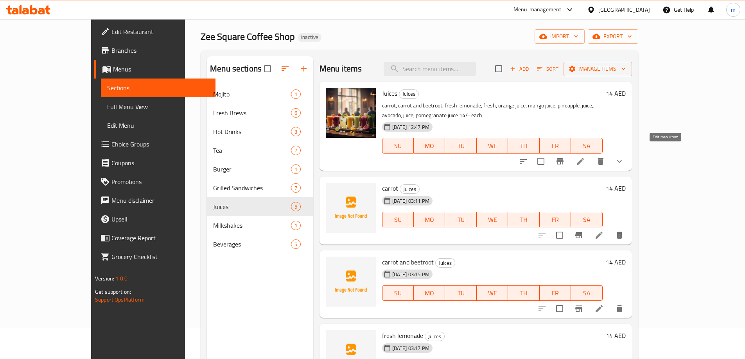
click at [584, 158] on icon at bounding box center [580, 161] width 7 height 7
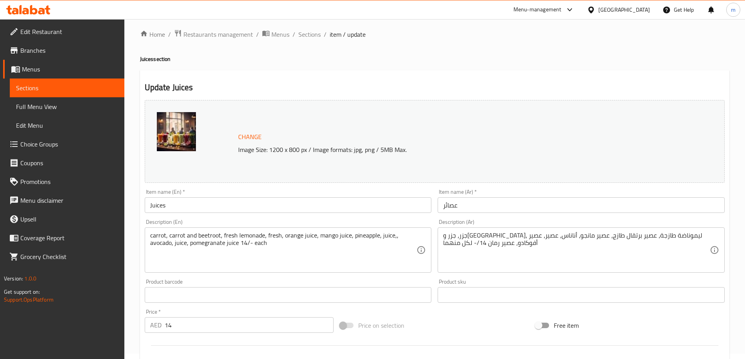
scroll to position [39, 0]
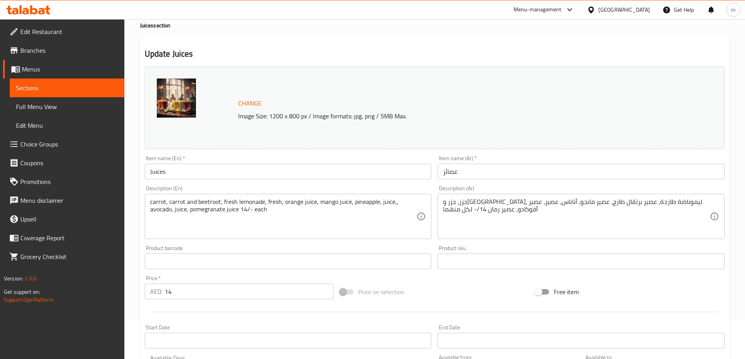
click at [46, 93] on link "Sections" at bounding box center [67, 88] width 115 height 19
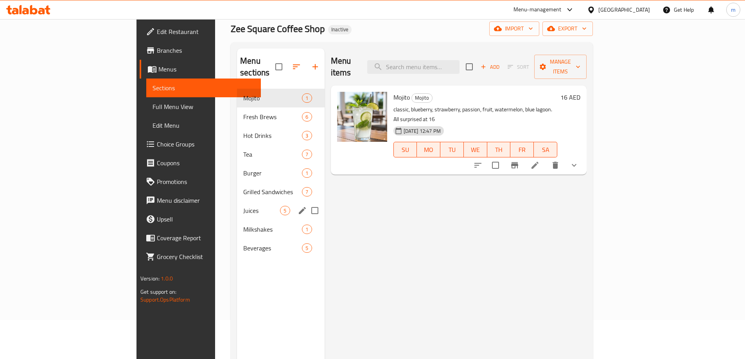
click at [237, 201] on div "Juices 5" at bounding box center [280, 210] width 87 height 19
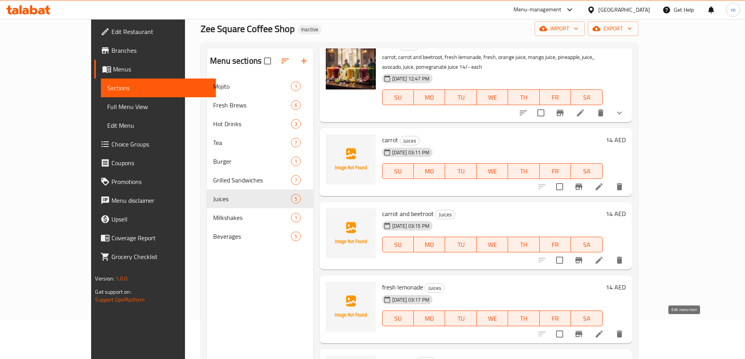
scroll to position [109, 0]
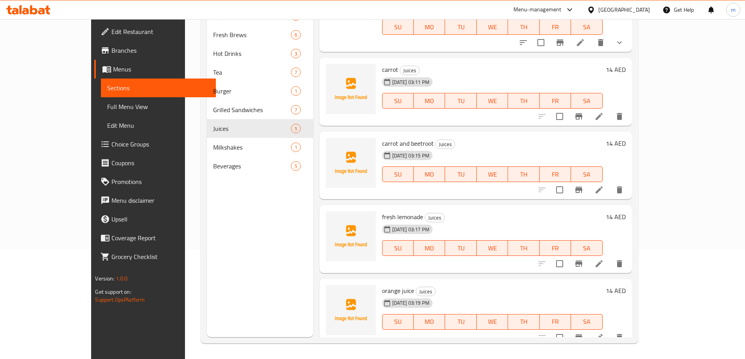
click at [604, 333] on icon at bounding box center [598, 337] width 9 height 9
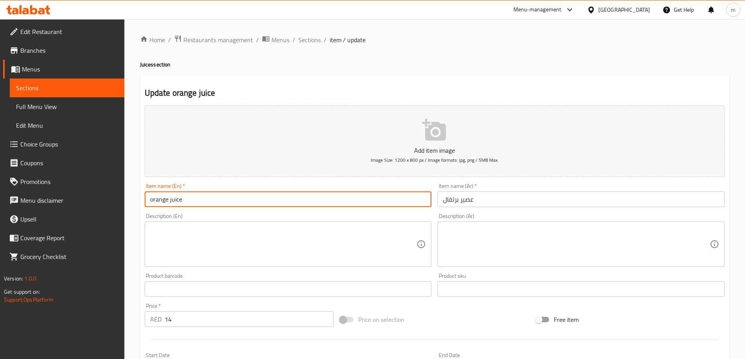
click at [219, 203] on input "orange juice" at bounding box center [288, 200] width 287 height 16
paste input "fresh"
type input "fresh orange juice"
click at [488, 201] on input "عصير برتقال" at bounding box center [580, 200] width 287 height 16
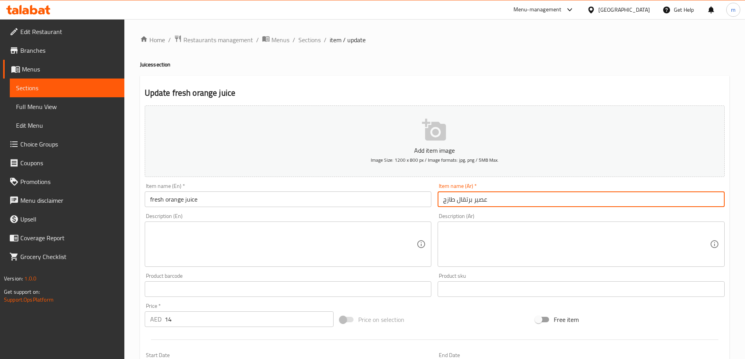
scroll to position [193, 0]
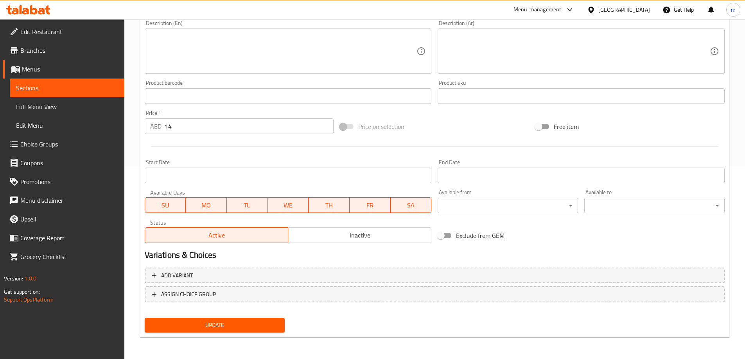
type input "عصير برتقال طازج"
click at [258, 323] on span "Update" at bounding box center [215, 326] width 128 height 10
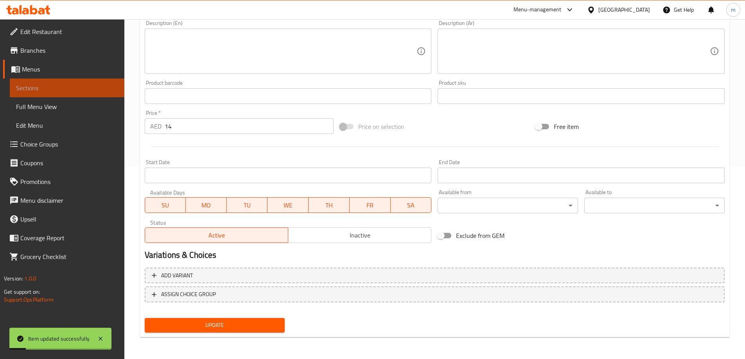
click at [67, 84] on span "Sections" at bounding box center [67, 87] width 102 height 9
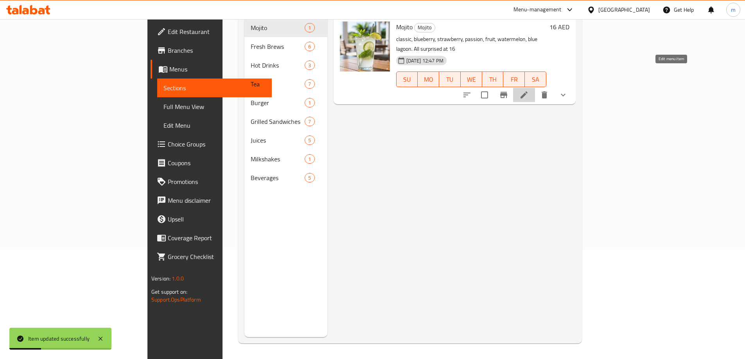
click at [529, 90] on icon at bounding box center [523, 94] width 9 height 9
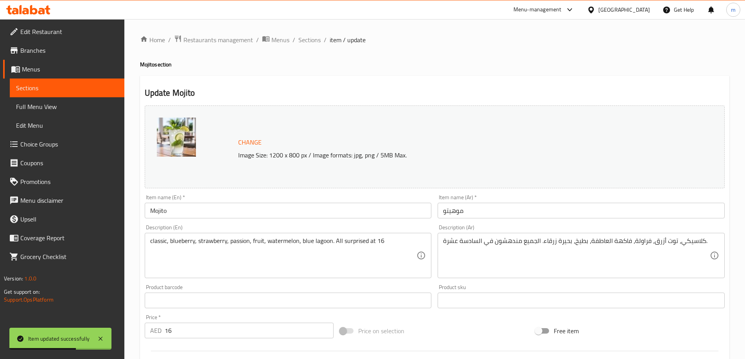
click at [66, 85] on span "Sections" at bounding box center [67, 87] width 102 height 9
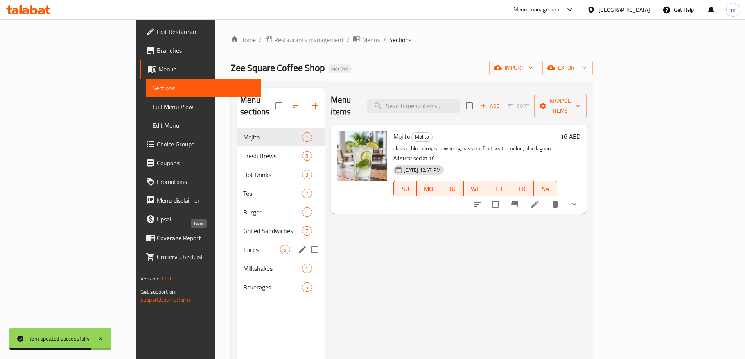
click at [243, 245] on span "Juices" at bounding box center [261, 249] width 37 height 9
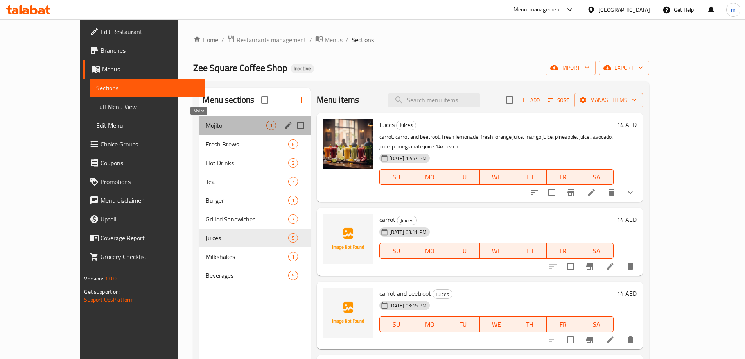
click at [208, 121] on span "Mojito" at bounding box center [236, 125] width 60 height 9
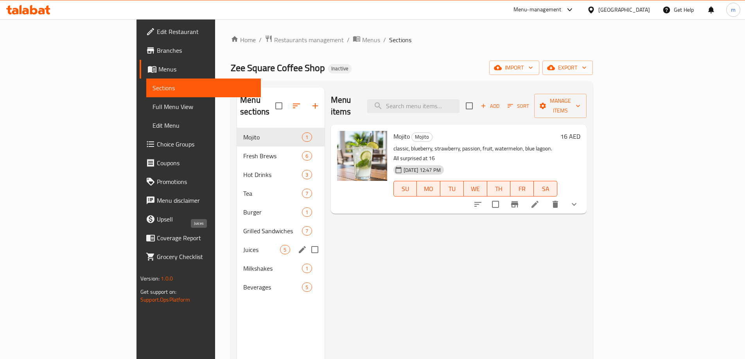
click at [243, 245] on span "Juices" at bounding box center [261, 249] width 37 height 9
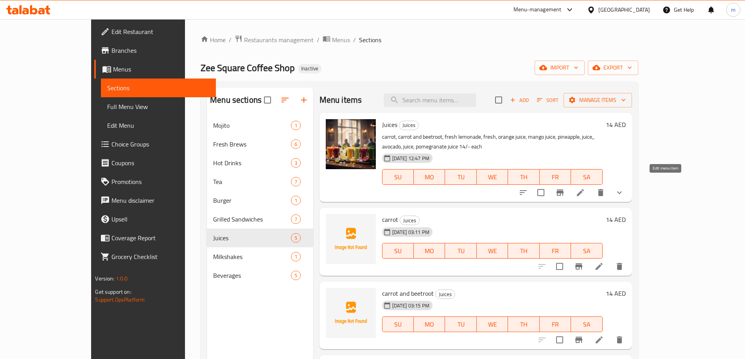
click at [585, 188] on icon at bounding box center [579, 192] width 9 height 9
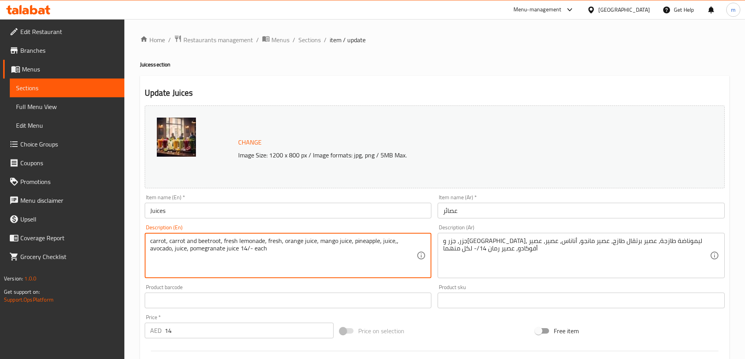
drag, startPoint x: 317, startPoint y: 243, endPoint x: 349, endPoint y: 241, distance: 32.1
click at [348, 242] on textarea "carrot, carrot and beetroot, fresh lemonade, fresh, orange juice, mango juice, …" at bounding box center [283, 255] width 267 height 37
drag, startPoint x: 317, startPoint y: 240, endPoint x: 347, endPoint y: 240, distance: 29.7
click at [347, 240] on textarea "carrot, carrot and beetroot, fresh lemonade, fresh, orange juice, mango juice, …" at bounding box center [283, 255] width 267 height 37
click at [86, 90] on span "Sections" at bounding box center [67, 87] width 102 height 9
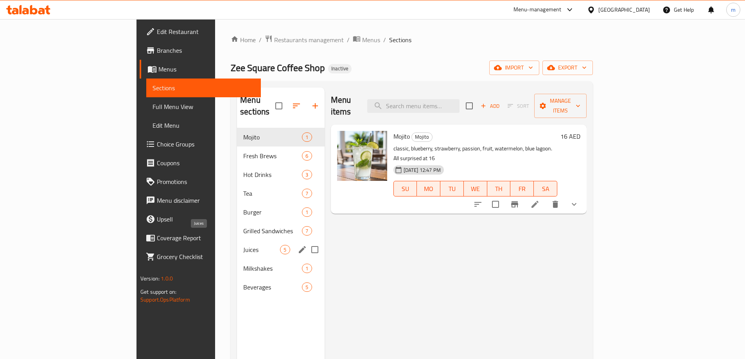
click at [243, 245] on span "Juices" at bounding box center [261, 249] width 37 height 9
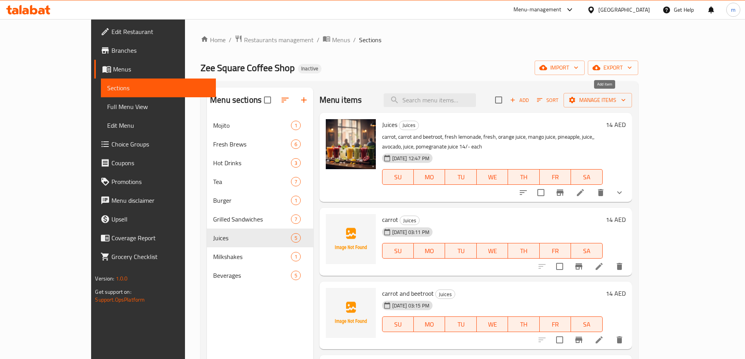
click at [530, 100] on span "Add" at bounding box center [519, 100] width 21 height 9
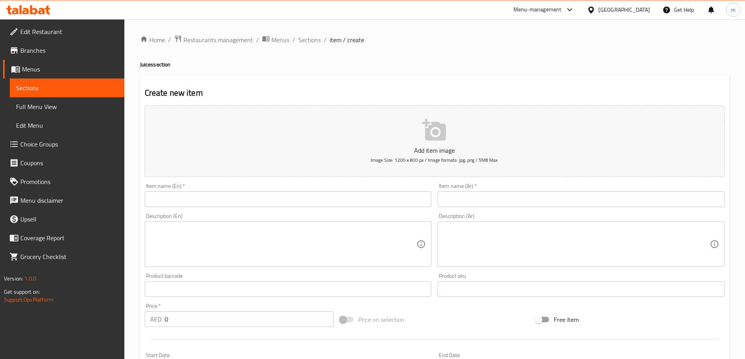
click at [391, 199] on input "text" at bounding box center [288, 200] width 287 height 16
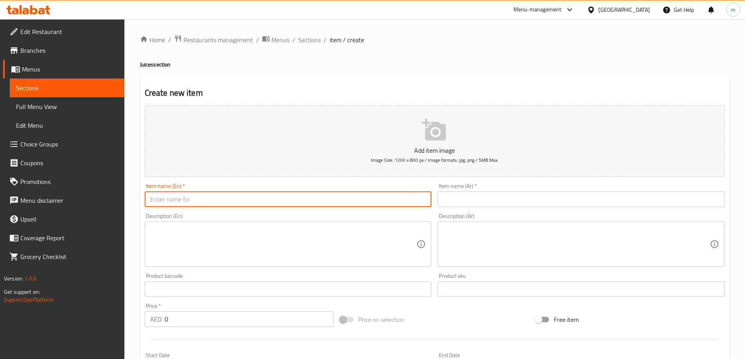
paste input "mango juice"
type input "mango juice"
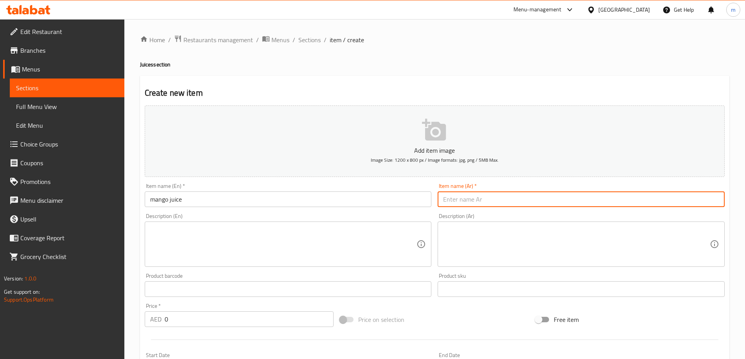
click at [479, 202] on input "text" at bounding box center [580, 200] width 287 height 16
type input "عصير مانجو"
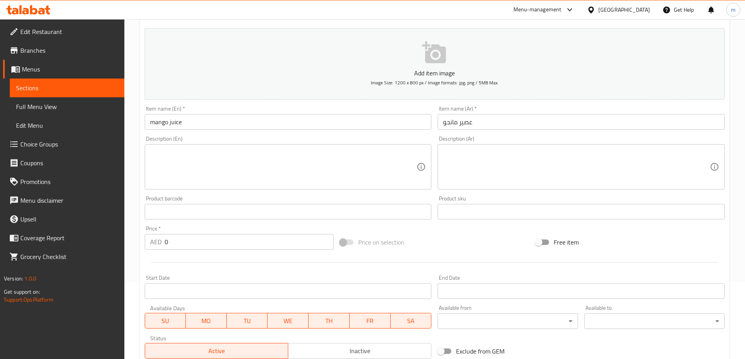
scroll to position [78, 0]
click at [254, 244] on input "0" at bounding box center [249, 241] width 169 height 16
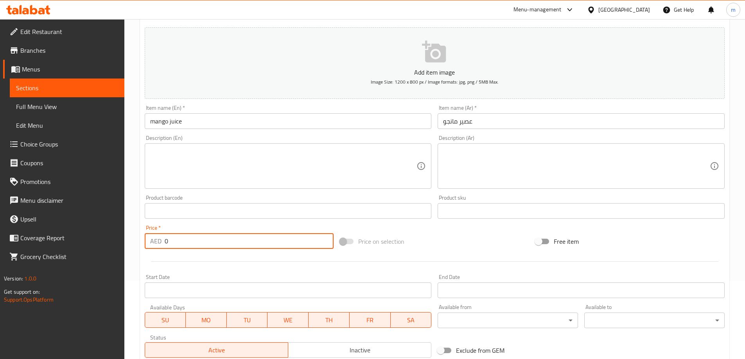
click at [254, 244] on input "0" at bounding box center [249, 241] width 169 height 16
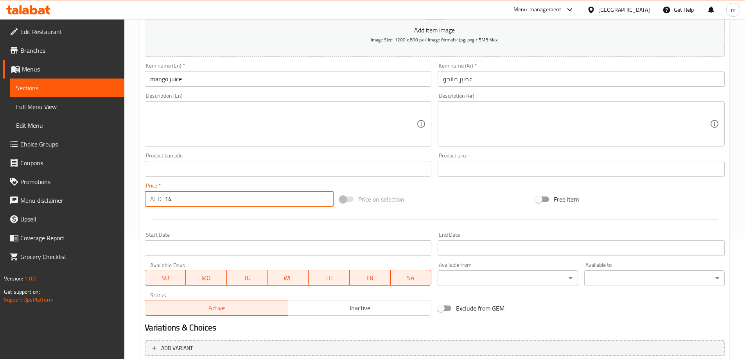
scroll to position [193, 0]
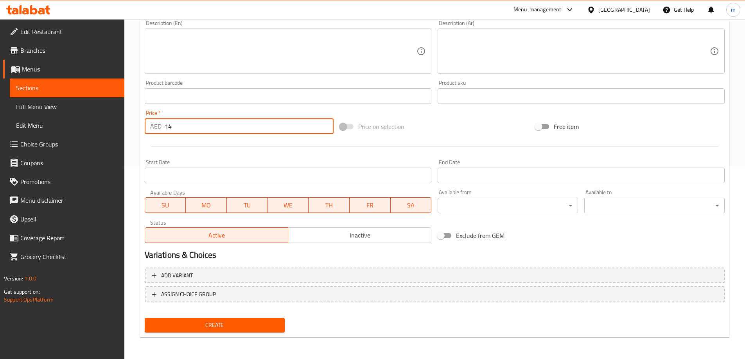
type input "14"
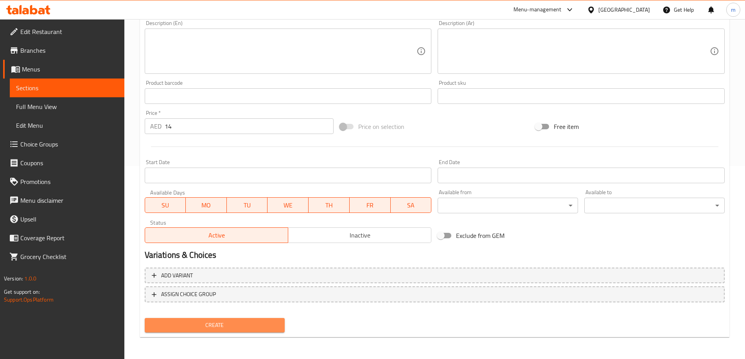
click at [238, 328] on span "Create" at bounding box center [215, 326] width 128 height 10
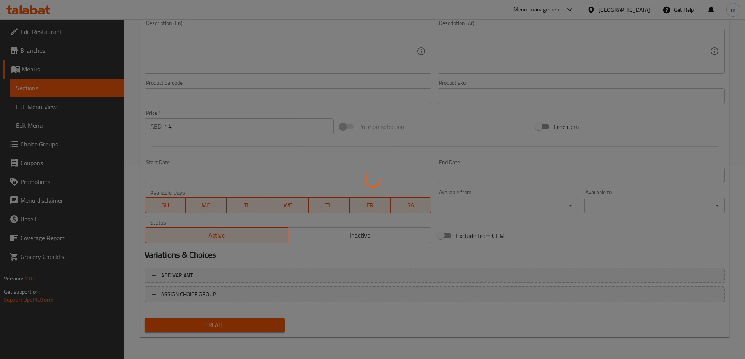
type input "0"
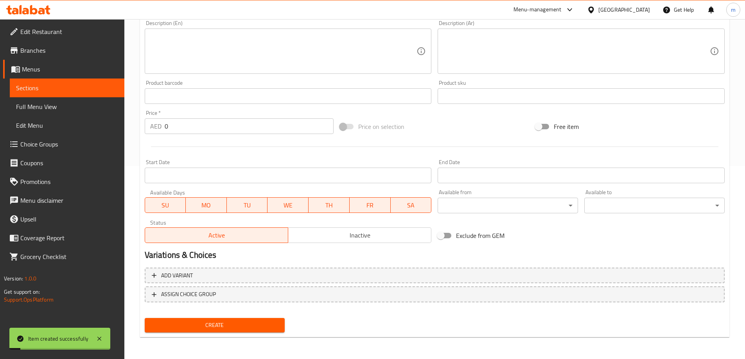
click at [62, 82] on link "Sections" at bounding box center [67, 88] width 115 height 19
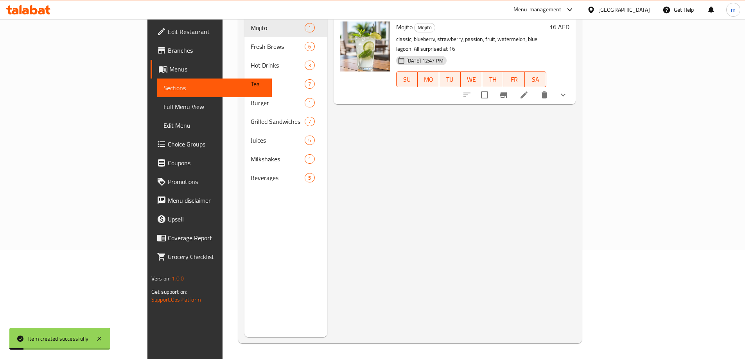
scroll to position [109, 0]
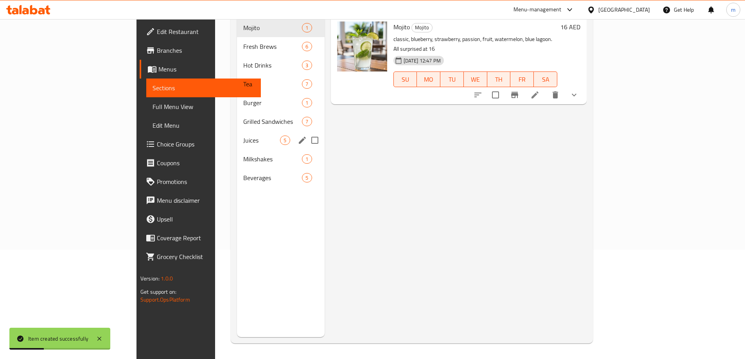
click at [237, 133] on div "Juices 5" at bounding box center [280, 140] width 87 height 19
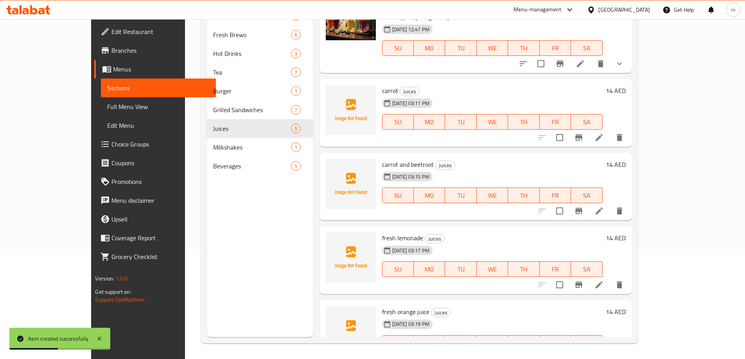
scroll to position [41, 0]
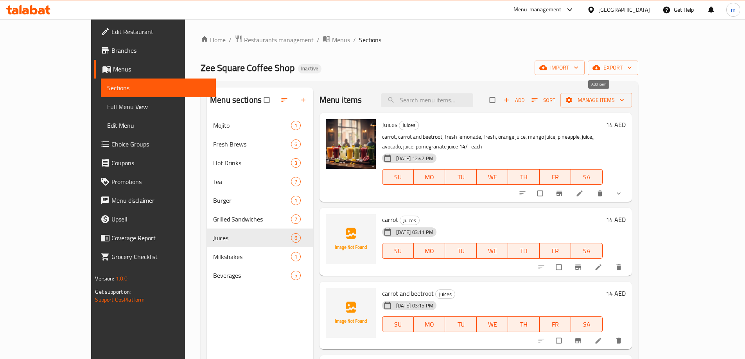
click at [524, 102] on span "Add" at bounding box center [513, 100] width 21 height 9
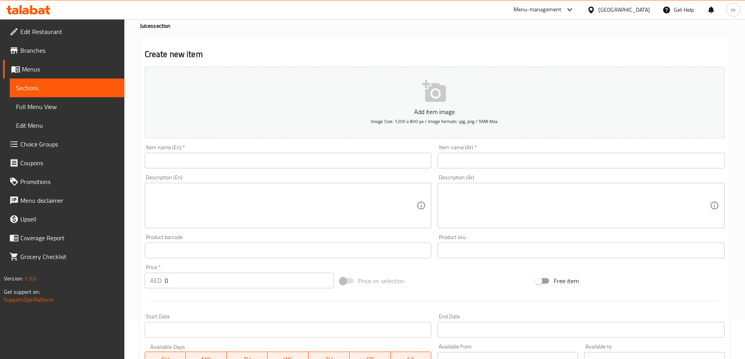
scroll to position [39, 0]
click at [377, 159] on input "text" at bounding box center [288, 160] width 287 height 16
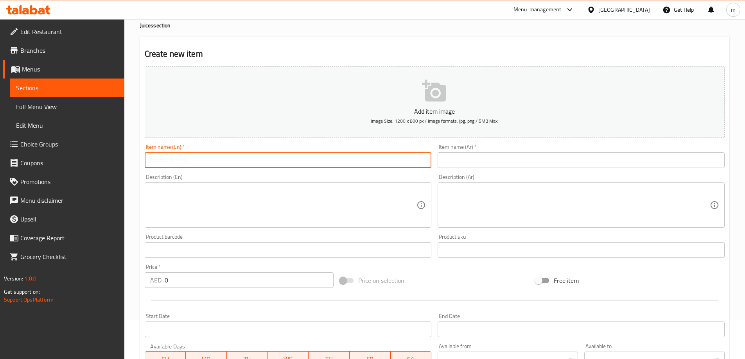
paste input "pineapple, juice"
click at [338, 163] on input "pineapple juice" at bounding box center [288, 160] width 287 height 16
type input "pineapple juice"
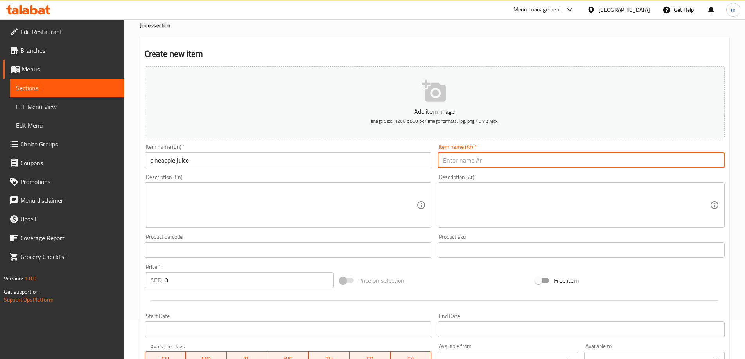
click at [507, 156] on input "text" at bounding box center [580, 160] width 287 height 16
paste input "عصير أناناس"
type input "عصير أناناس"
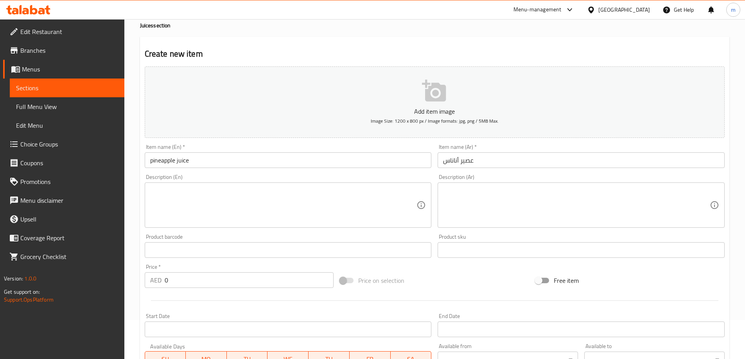
click at [278, 281] on input "0" at bounding box center [249, 280] width 169 height 16
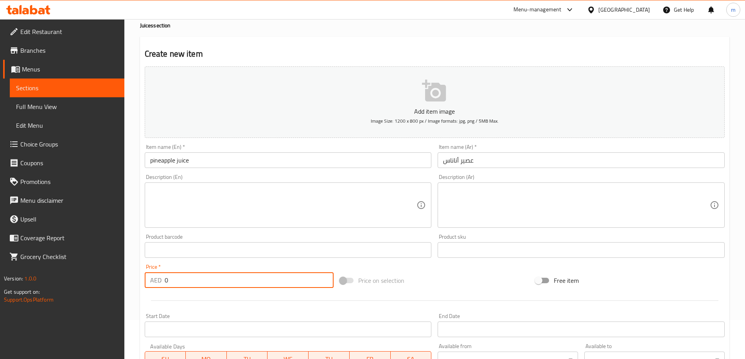
click at [278, 281] on input "0" at bounding box center [249, 280] width 169 height 16
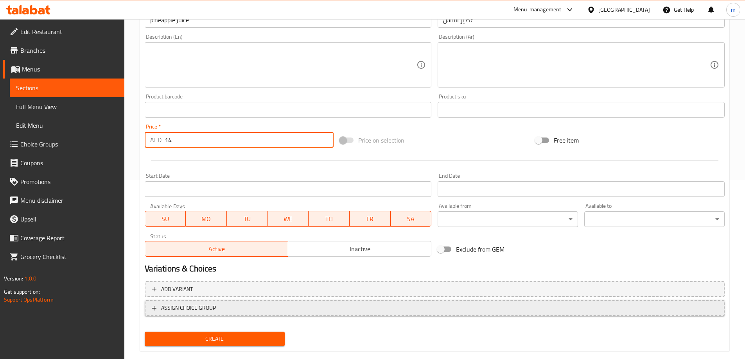
scroll to position [193, 0]
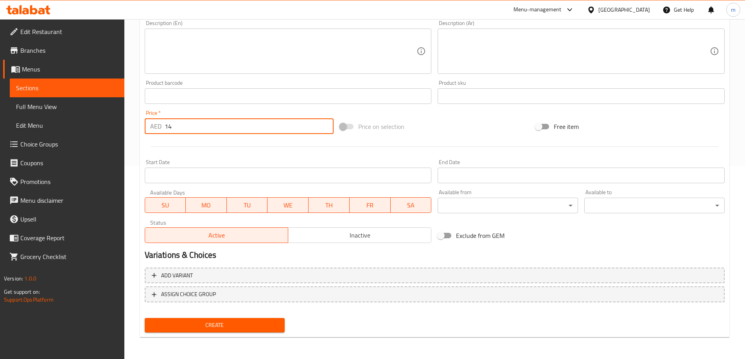
type input "14"
click at [248, 326] on span "Create" at bounding box center [215, 326] width 128 height 10
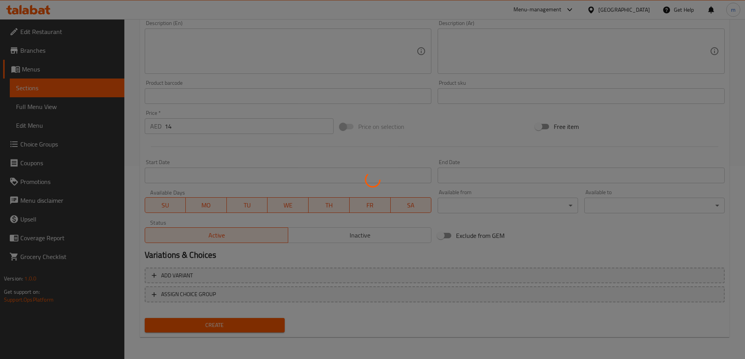
type input "0"
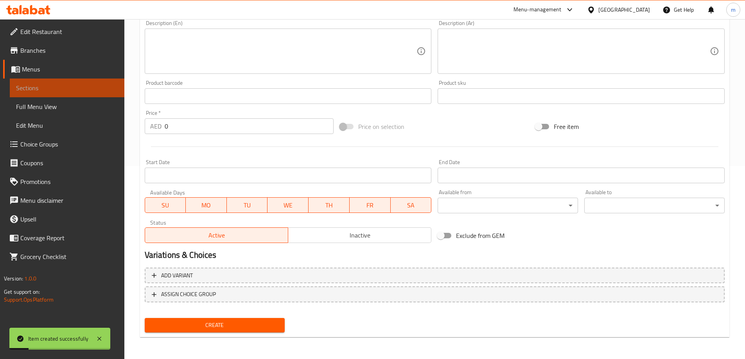
click at [82, 86] on span "Sections" at bounding box center [67, 87] width 102 height 9
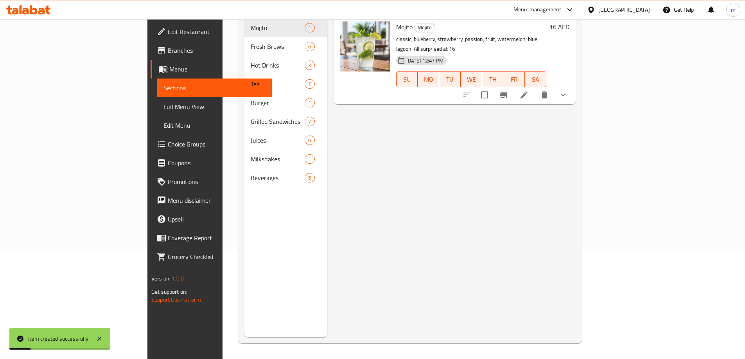
scroll to position [109, 0]
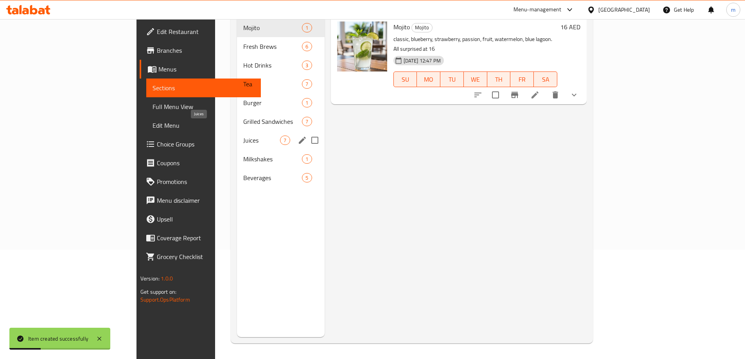
click at [243, 136] on span "Juices" at bounding box center [261, 140] width 37 height 9
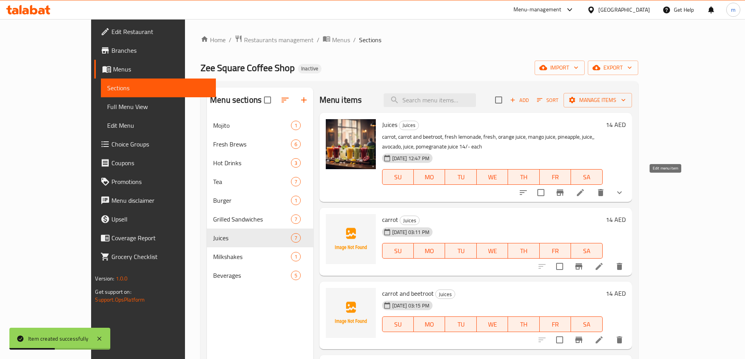
click at [584, 189] on icon at bounding box center [580, 192] width 7 height 7
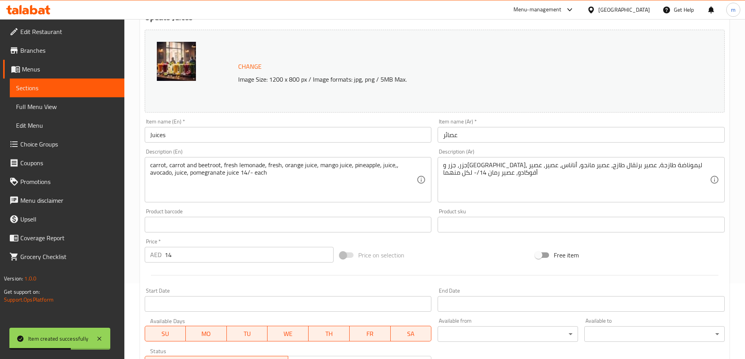
scroll to position [78, 0]
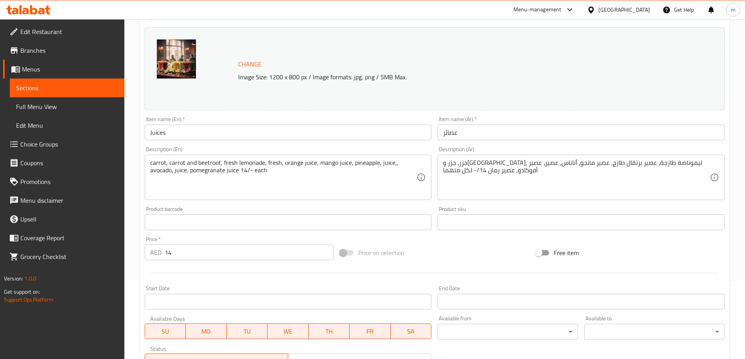
drag, startPoint x: 148, startPoint y: 171, endPoint x: 162, endPoint y: 173, distance: 14.3
click at [176, 170] on div "carrot, carrot and beetroot, fresh lemonade, fresh, orange juice, mango juice, …" at bounding box center [288, 177] width 287 height 45
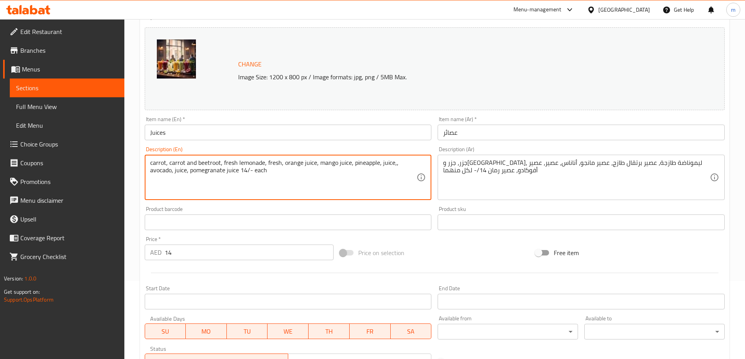
click at [149, 170] on div "carrot, carrot and beetroot, fresh lemonade, fresh, orange juice, mango juice, …" at bounding box center [288, 177] width 287 height 45
click at [151, 169] on textarea "carrot, carrot and beetroot, fresh lemonade, fresh, orange juice, mango juice, …" at bounding box center [283, 177] width 267 height 37
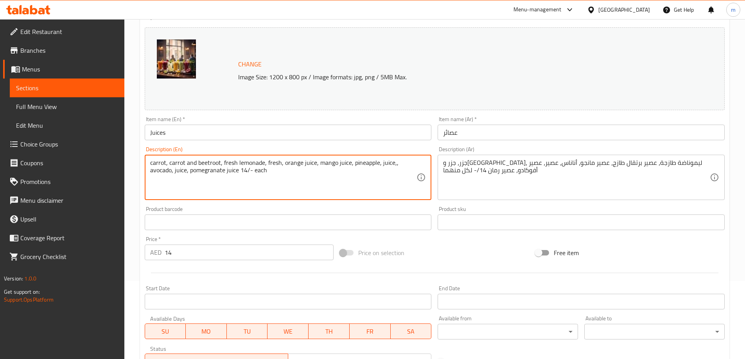
click at [151, 169] on textarea "carrot, carrot and beetroot, fresh lemonade, fresh, orange juice, mango juice, …" at bounding box center [283, 177] width 267 height 37
click at [152, 170] on textarea "carrot, carrot and beetroot, fresh lemonade, fresh, orange juice, mango juice, …" at bounding box center [283, 177] width 267 height 37
drag, startPoint x: 185, startPoint y: 171, endPoint x: 160, endPoint y: 173, distance: 24.3
click at [160, 173] on textarea "carrot, carrot and beetroot, fresh lemonade, fresh, orange juice, mango juice, …" at bounding box center [283, 177] width 267 height 37
click at [188, 171] on textarea "carrot, carrot and beetroot, fresh lemonade, fresh, orange juice, mango juice, …" at bounding box center [283, 177] width 267 height 37
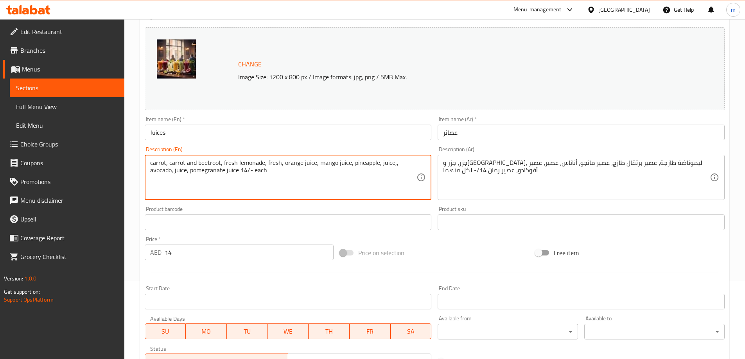
drag, startPoint x: 187, startPoint y: 170, endPoint x: 150, endPoint y: 172, distance: 37.2
click at [150, 172] on textarea "carrot, carrot and beetroot, fresh lemonade, fresh, orange juice, mango juice, …" at bounding box center [283, 177] width 267 height 37
click at [56, 91] on span "Sections" at bounding box center [67, 87] width 102 height 9
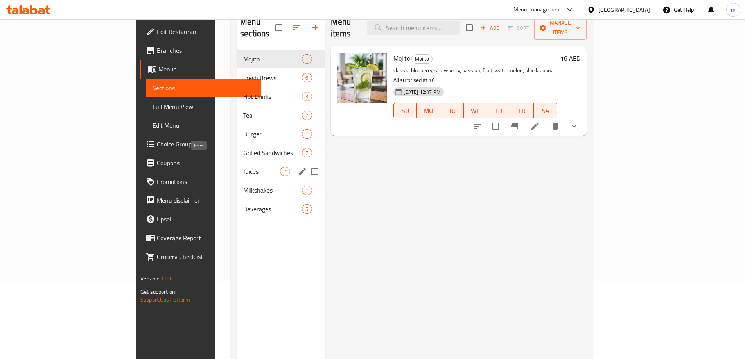
click at [243, 167] on span "Juices" at bounding box center [261, 171] width 37 height 9
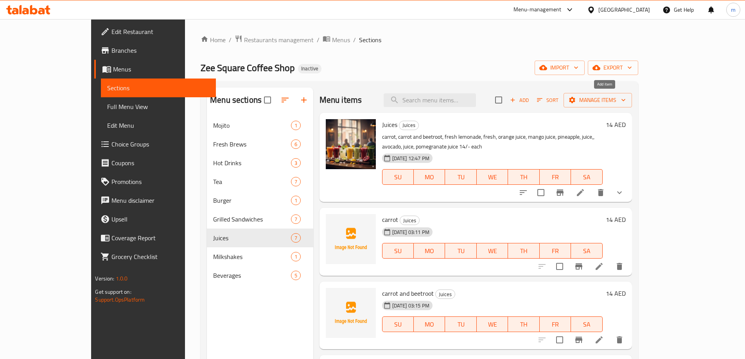
click at [530, 99] on span "Add" at bounding box center [519, 100] width 21 height 9
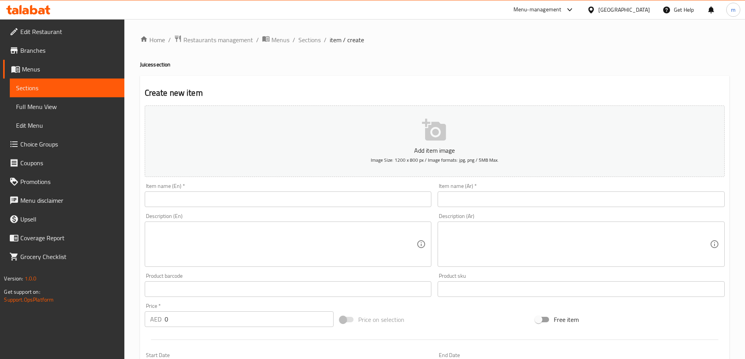
click at [360, 202] on input "text" at bounding box center [288, 200] width 287 height 16
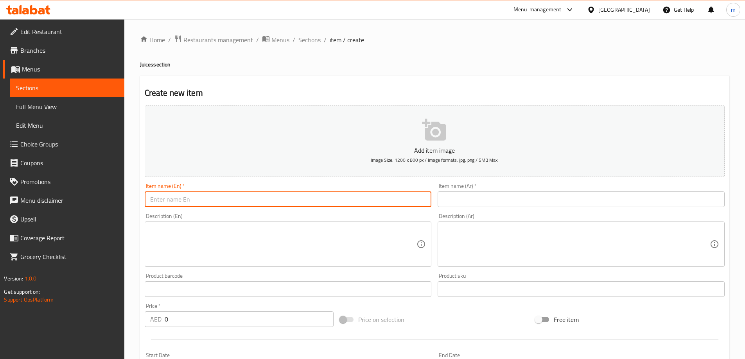
paste input "avocado, juice,"
click at [345, 201] on input "avocado juice" at bounding box center [288, 200] width 287 height 16
click at [344, 201] on input "avocado juice" at bounding box center [288, 200] width 287 height 16
type input "avocado juice"
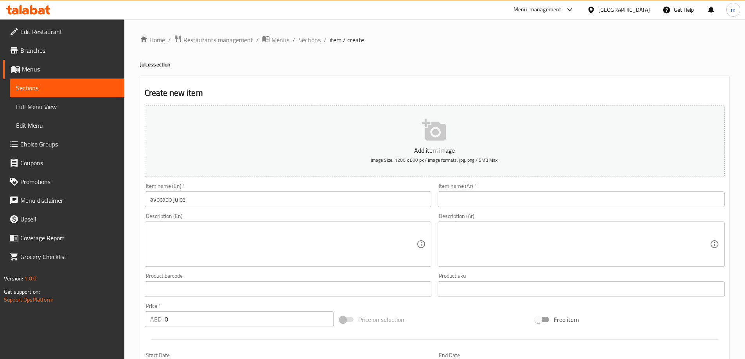
click at [473, 196] on input "text" at bounding box center [580, 200] width 287 height 16
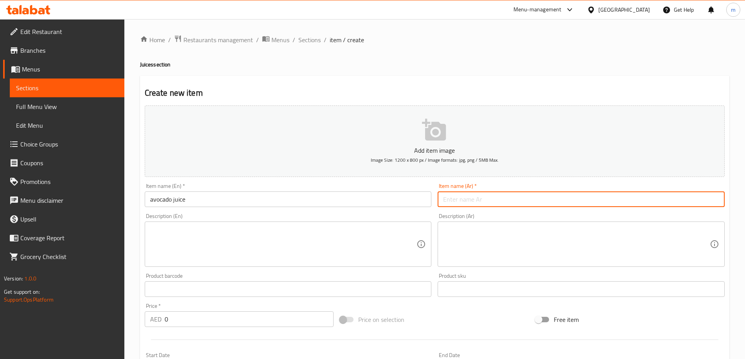
paste input "عصير أفوكادو"
type input "عصير أفوكادو"
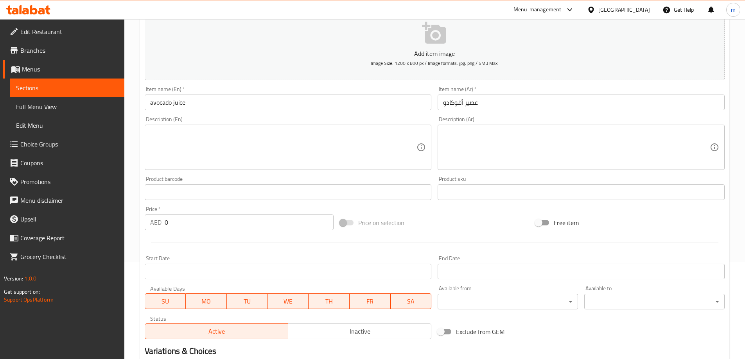
scroll to position [117, 0]
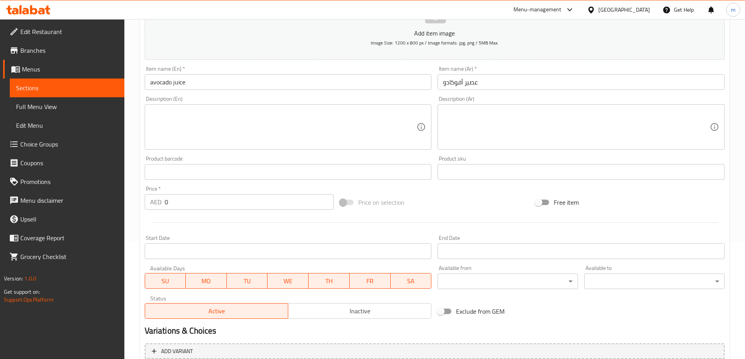
click at [280, 208] on input "0" at bounding box center [249, 202] width 169 height 16
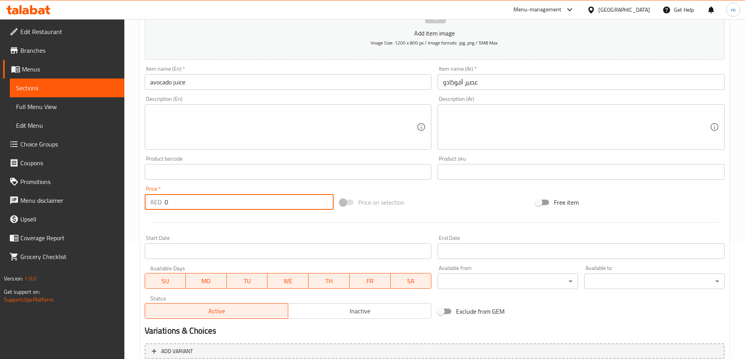
click at [280, 208] on input "0" at bounding box center [249, 202] width 169 height 16
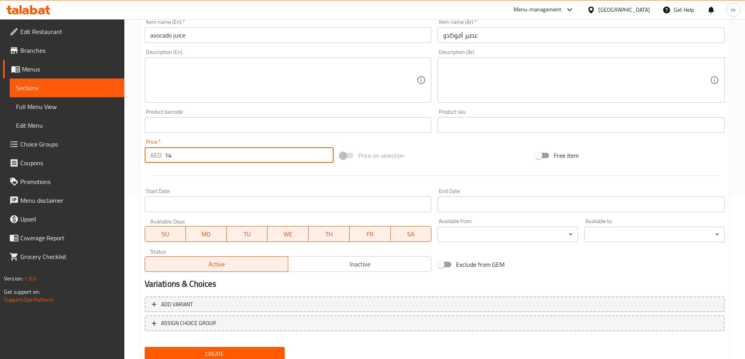
scroll to position [193, 0]
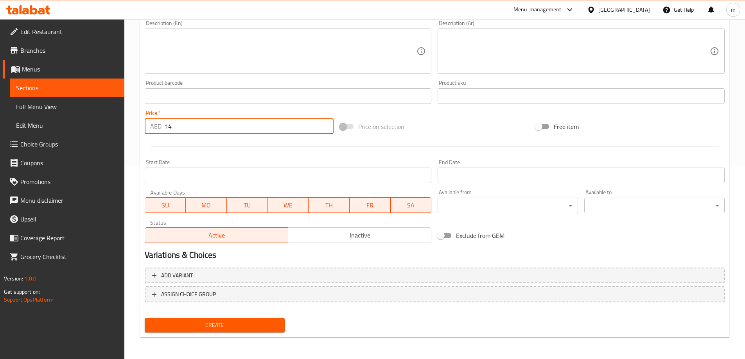
type input "14"
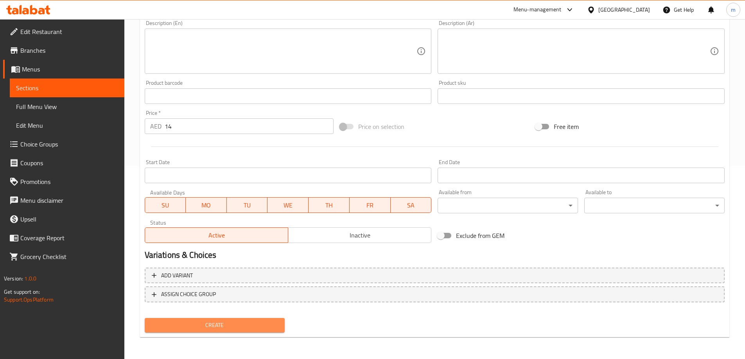
click at [247, 327] on span "Create" at bounding box center [215, 326] width 128 height 10
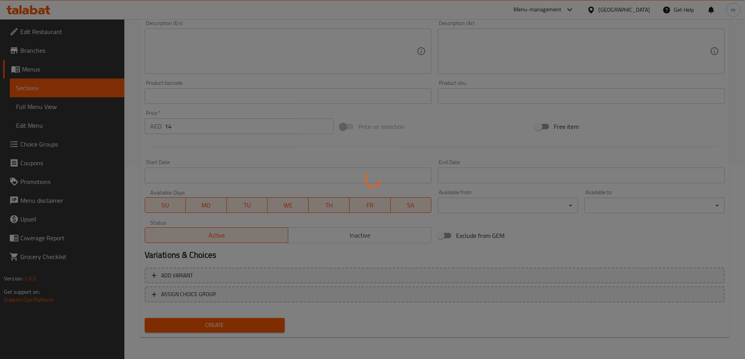
type input "0"
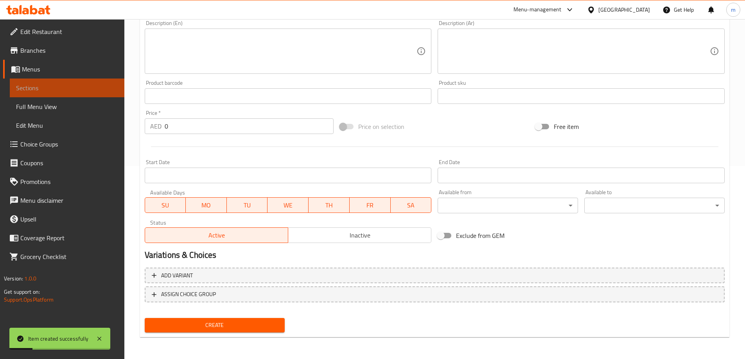
click at [45, 91] on span "Sections" at bounding box center [67, 87] width 102 height 9
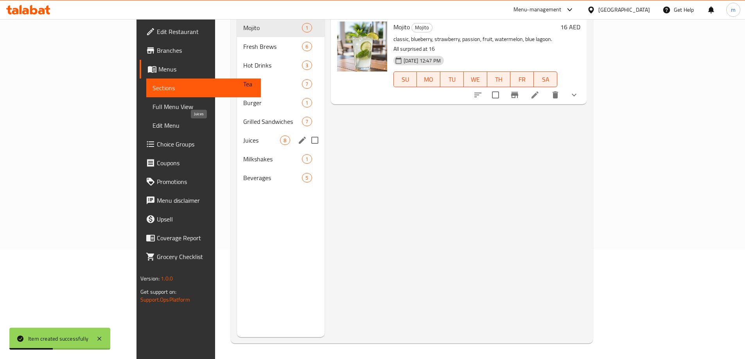
click at [243, 136] on span "Juices" at bounding box center [261, 140] width 37 height 9
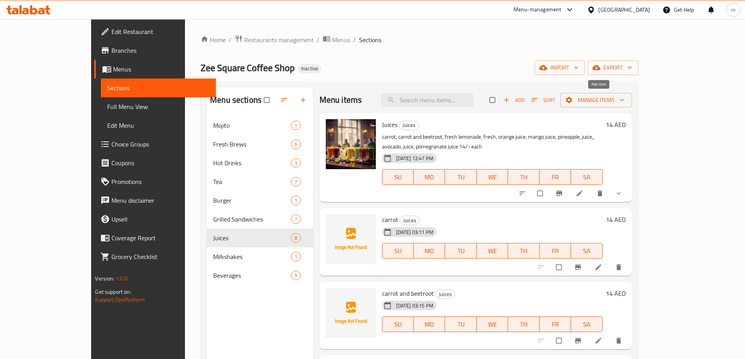
click at [510, 99] on icon "button" at bounding box center [506, 100] width 8 height 8
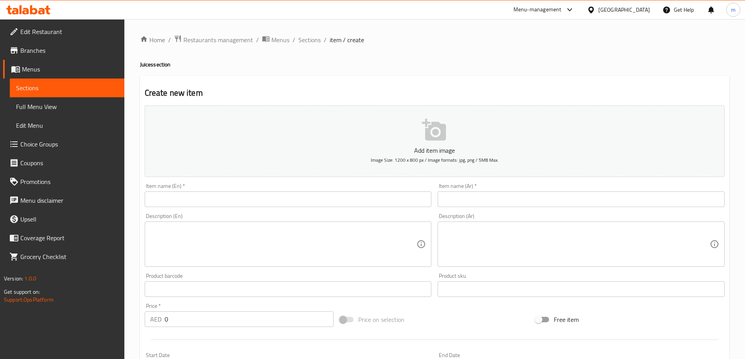
click at [372, 205] on input "text" at bounding box center [288, 200] width 287 height 16
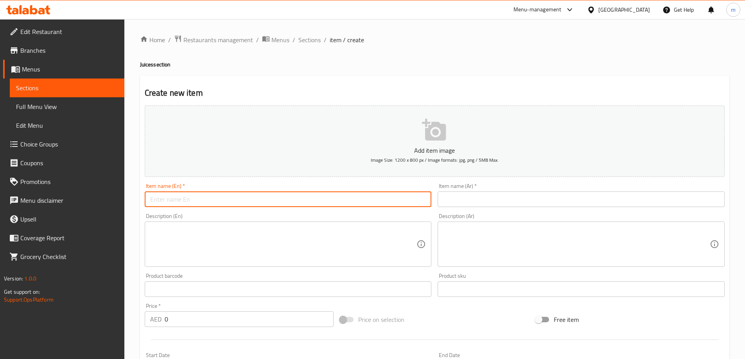
paste input "pomegranate juice"
type input "pomegranate juice"
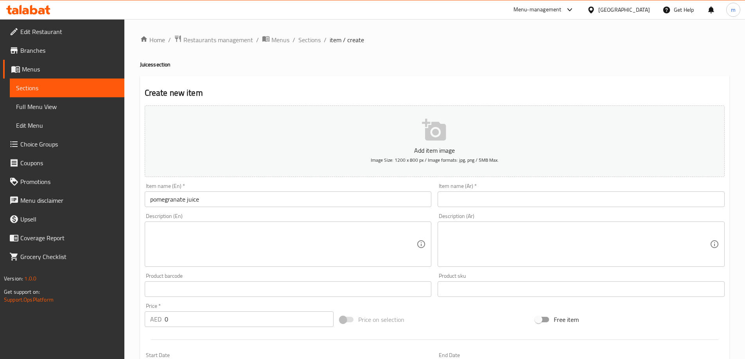
click at [541, 195] on input "text" at bounding box center [580, 200] width 287 height 16
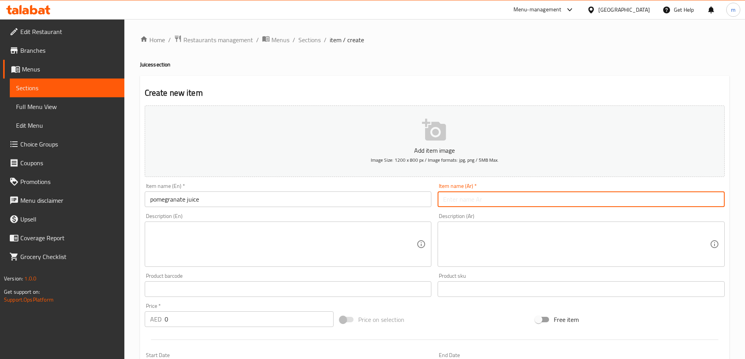
paste input "عصير رمان"
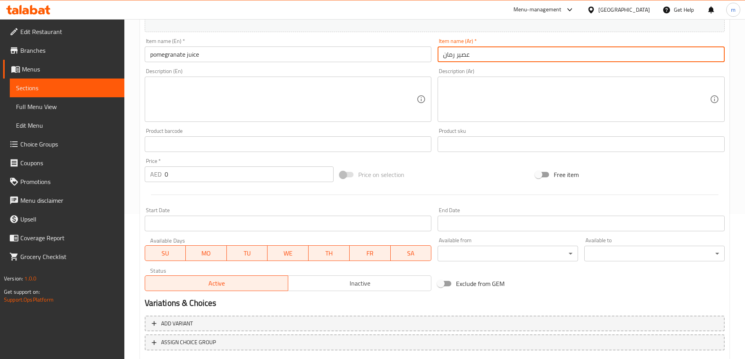
scroll to position [193, 0]
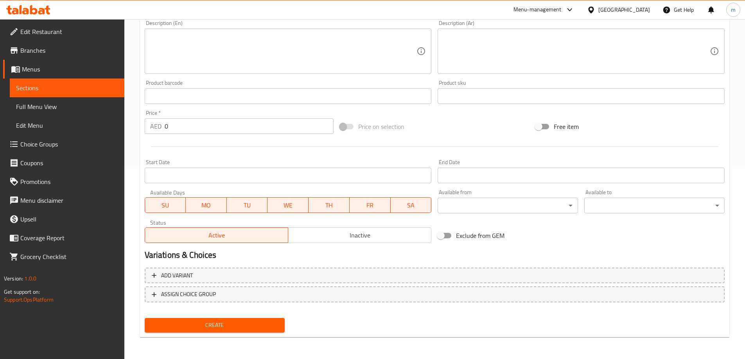
type input "عصير رمان"
click at [240, 133] on input "0" at bounding box center [249, 126] width 169 height 16
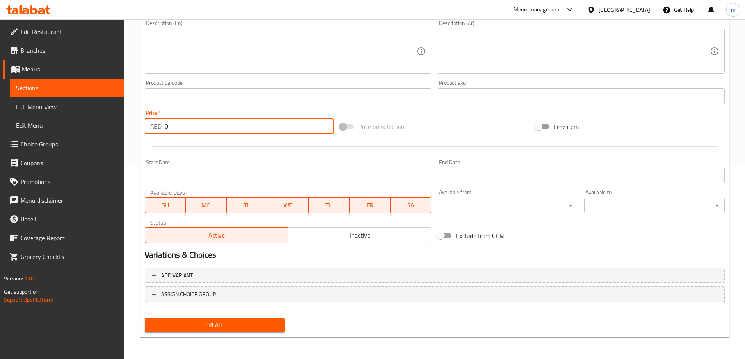
click at [240, 133] on input "0" at bounding box center [249, 126] width 169 height 16
type input "14"
click at [255, 326] on span "Create" at bounding box center [215, 326] width 128 height 10
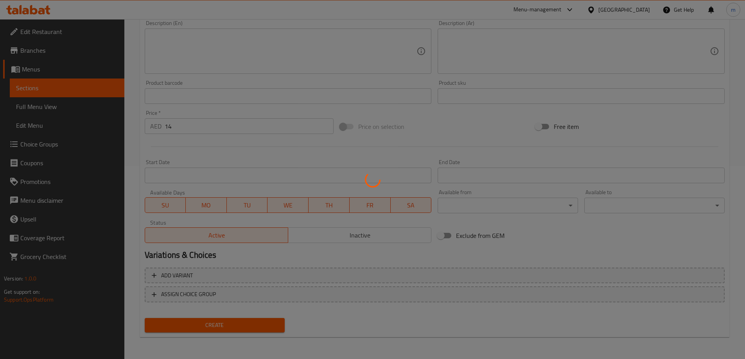
type input "0"
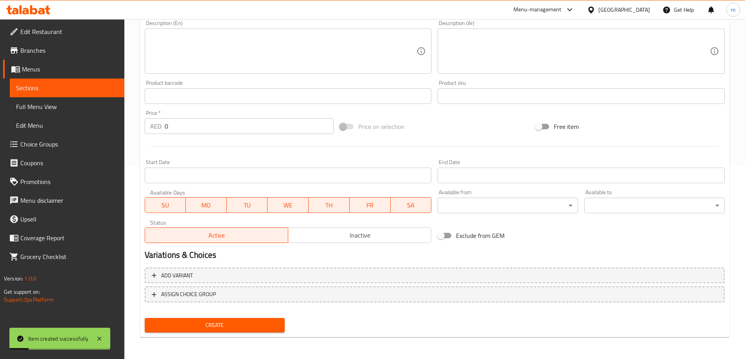
click at [81, 90] on span "Sections" at bounding box center [67, 87] width 102 height 9
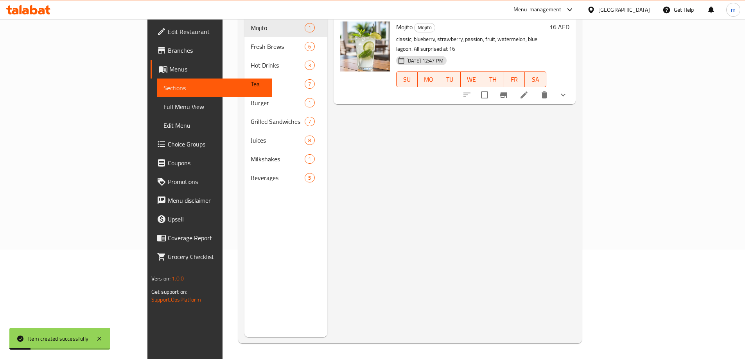
scroll to position [109, 0]
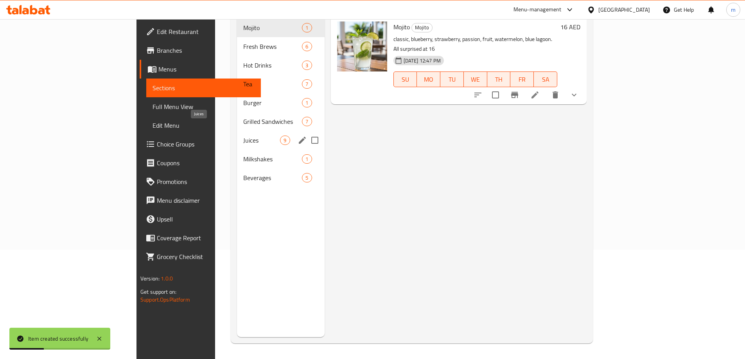
click at [243, 136] on span "Juices" at bounding box center [261, 140] width 37 height 9
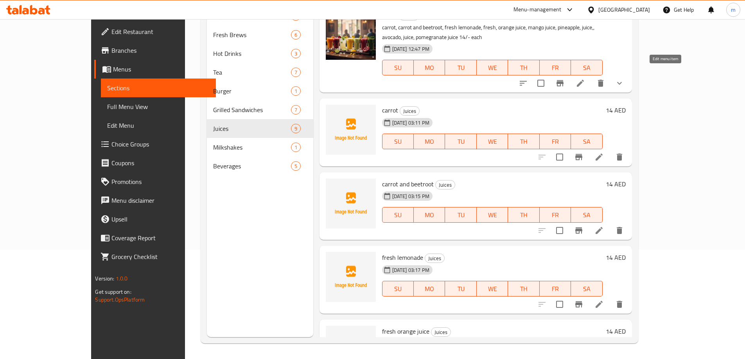
click at [584, 80] on icon at bounding box center [580, 83] width 7 height 7
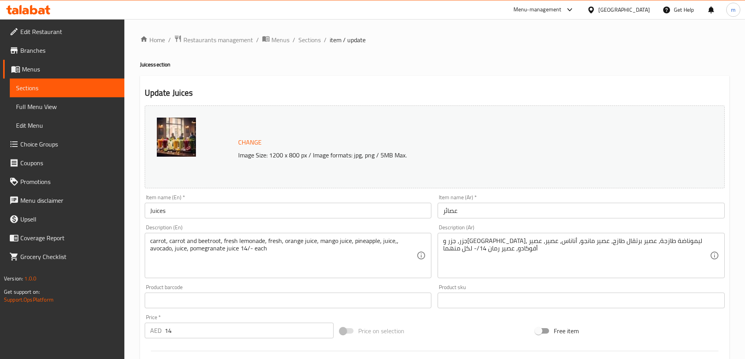
click at [48, 85] on span "Sections" at bounding box center [67, 87] width 102 height 9
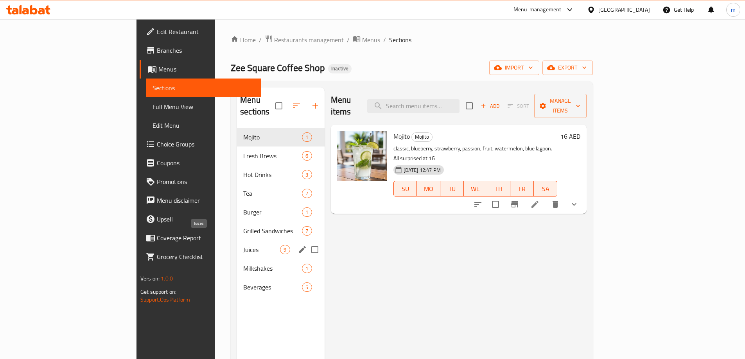
click at [243, 245] on span "Juices" at bounding box center [261, 249] width 37 height 9
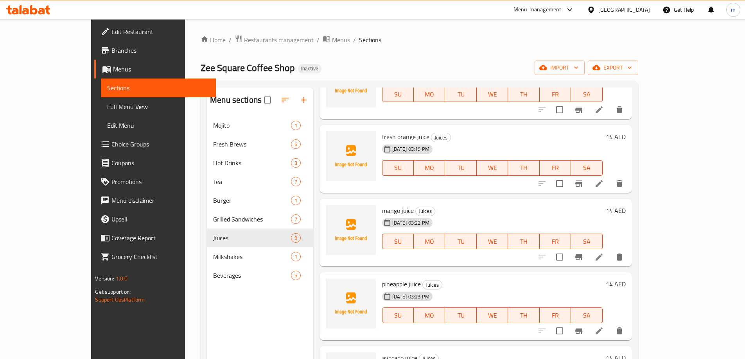
scroll to position [335, 0]
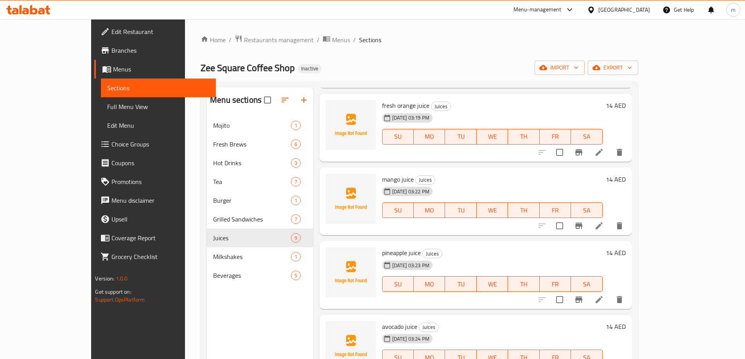
click at [107, 87] on span "Sections" at bounding box center [158, 87] width 102 height 9
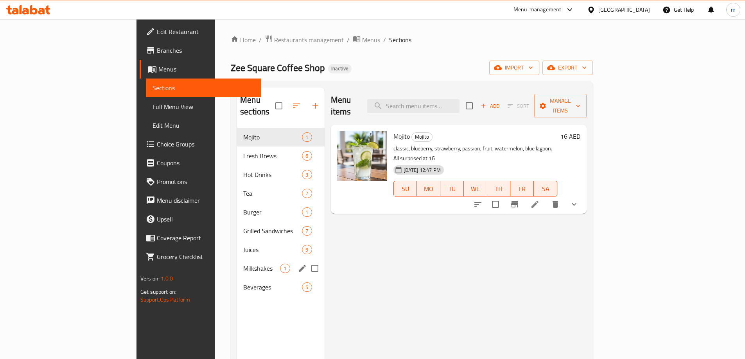
click at [243, 264] on span "Milkshakes" at bounding box center [261, 268] width 37 height 9
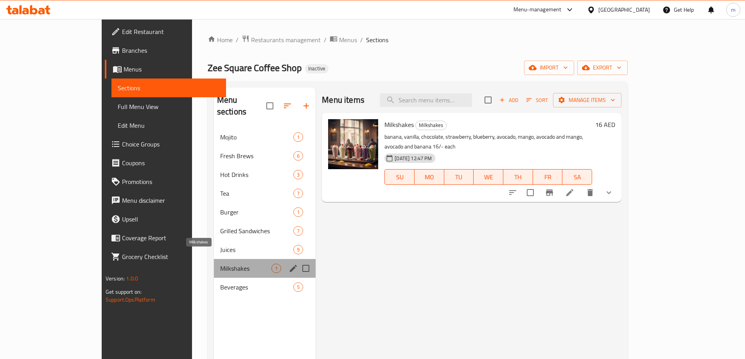
click at [220, 264] on span "Milkshakes" at bounding box center [245, 268] width 51 height 9
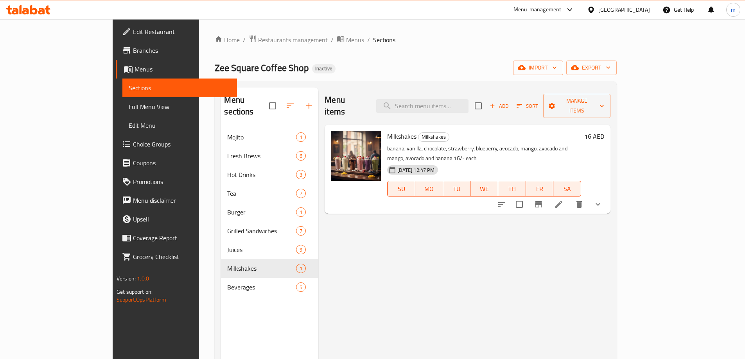
drag, startPoint x: 502, startPoint y: 6, endPoint x: 663, endPoint y: 207, distance: 257.2
click at [610, 207] on div "Menu items Add Sort Manage items Milkshakes Milkshakes banana, vanilla, chocola…" at bounding box center [464, 267] width 292 height 359
click at [562, 201] on icon at bounding box center [558, 204] width 7 height 7
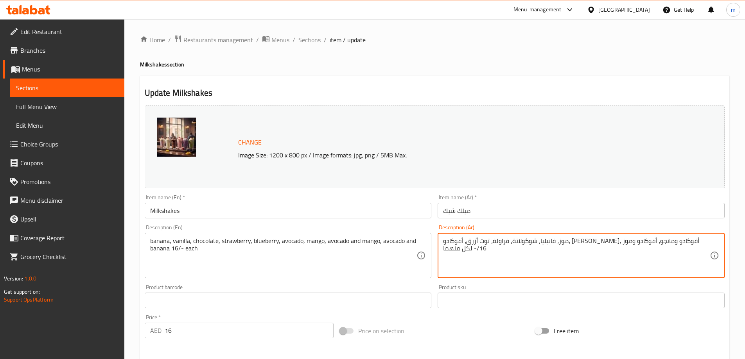
click at [703, 238] on textarea "موز، فانيليا، شوكولاتة، فراولة، توت أزرق، أفوكادو، [PERSON_NAME]، أفوكادو ومانج…" at bounding box center [576, 255] width 267 height 37
click at [701, 247] on textarea "موز، فانيليا، شوكولاتة، فراولة، توت أزرق، أفوكادو، [PERSON_NAME]، أفوكادو ومانج…" at bounding box center [576, 255] width 267 height 37
click at [706, 242] on textarea "موز، فانيليا، شوكولاتة، فراولة، توت أزرق، أفوكادو، [PERSON_NAME]، أفوكادو ومانج…" at bounding box center [576, 255] width 267 height 37
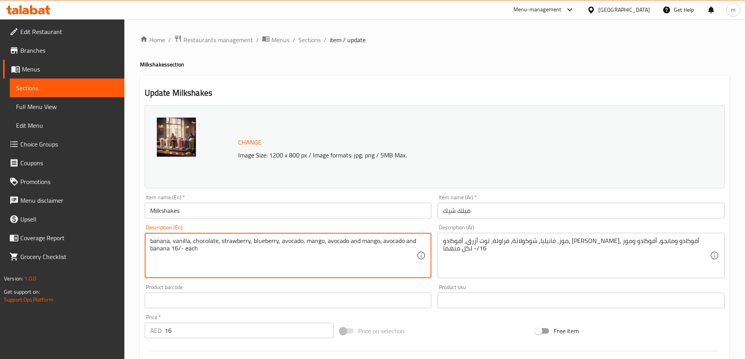
click at [158, 242] on textarea "banana, vanilla, chocolate, strawberry, blueberry, avocado, mango, avocado and …" at bounding box center [283, 255] width 267 height 37
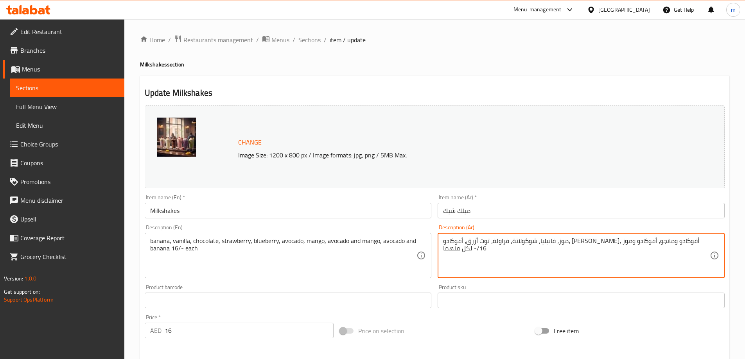
click at [657, 243] on textarea "موز، فانيليا، شوكولاتة، فراولة، توت أزرق، أفوكادو، [PERSON_NAME]، أفوكادو ومانج…" at bounding box center [576, 255] width 267 height 37
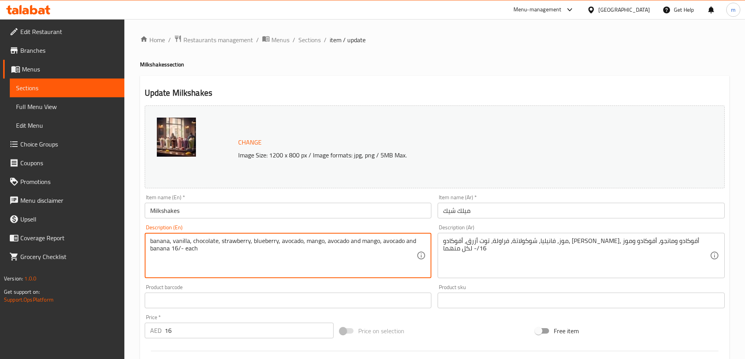
click at [206, 238] on textarea "banana, vanilla, chocolate, strawberry, blueberry, avocado, mango, avocado and …" at bounding box center [283, 255] width 267 height 37
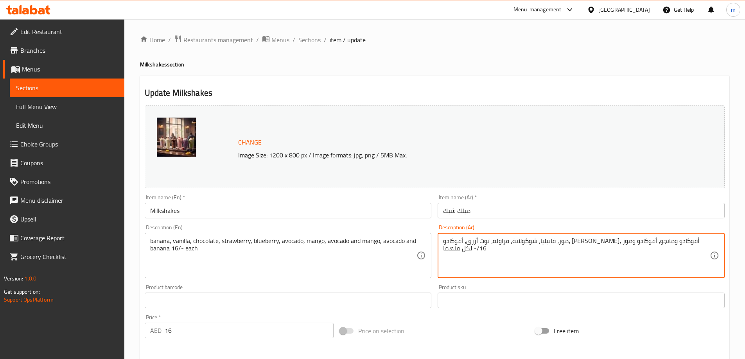
click at [644, 240] on textarea "موز، فانيليا، شوكولاتة، فراولة، توت أزرق، أفوكادو، [PERSON_NAME]، أفوكادو ومانج…" at bounding box center [576, 255] width 267 height 37
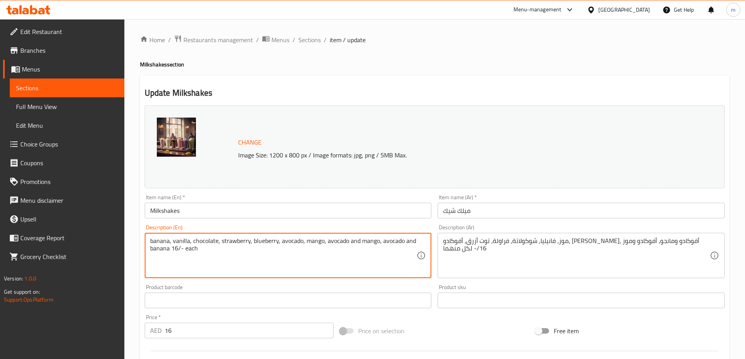
click at [234, 241] on textarea "banana, vanilla, chocolate, strawberry, blueberry, avocado, mango, avocado and …" at bounding box center [283, 255] width 267 height 37
click at [71, 89] on span "Sections" at bounding box center [67, 87] width 102 height 9
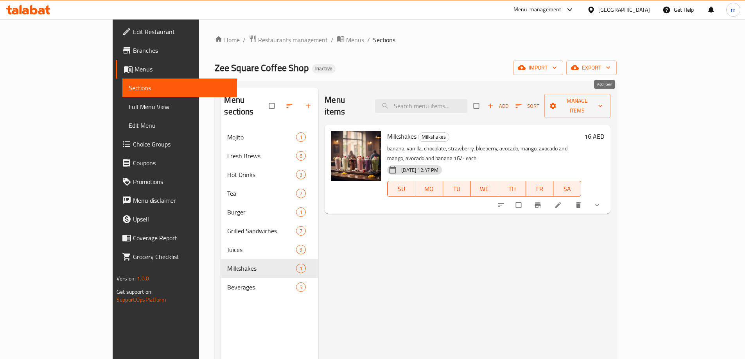
click at [508, 102] on span "Add" at bounding box center [497, 106] width 21 height 9
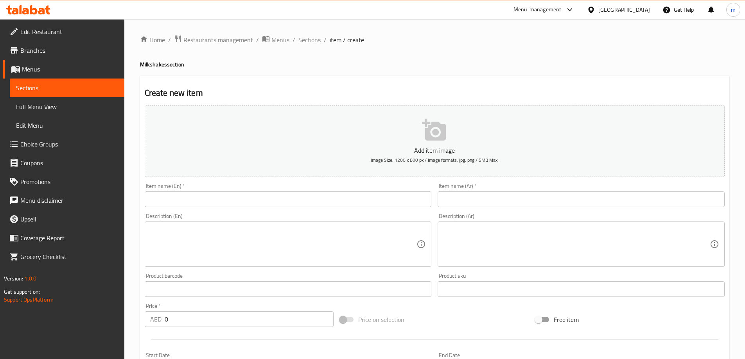
click at [510, 199] on input "text" at bounding box center [580, 200] width 287 height 16
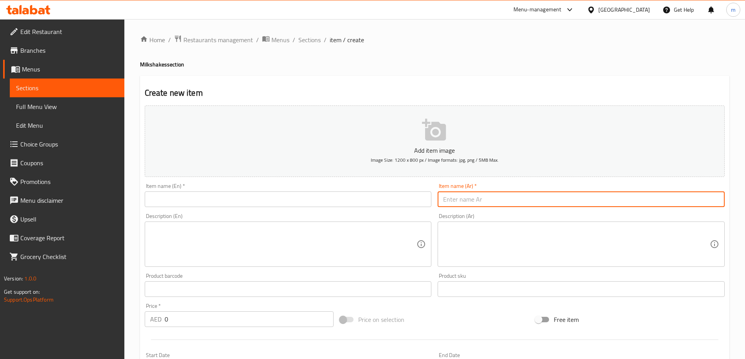
paste input "banana, vanilla, chocolate, strawberry, blueberry, avocado, mango, avocado and …"
type input "banana, vanilla, chocolate, strawberry, blueberry, avocado, mango, avocado and …"
click at [534, 201] on input "banana, vanilla, chocolate, strawberry, blueberry, avocado, mango, avocado and …" at bounding box center [580, 200] width 287 height 16
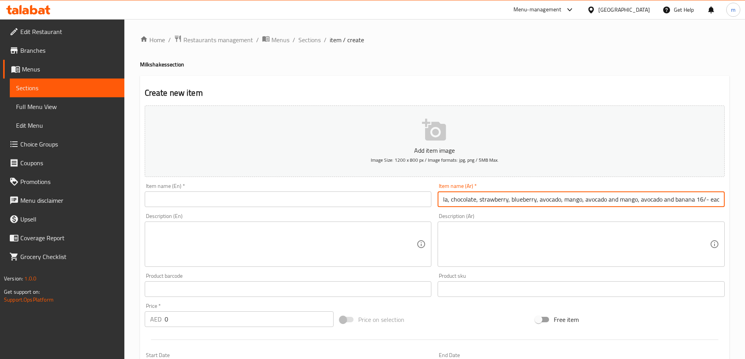
click at [534, 201] on input "banana, vanilla, chocolate, strawberry, blueberry, avocado, mango, avocado and …" at bounding box center [580, 200] width 287 height 16
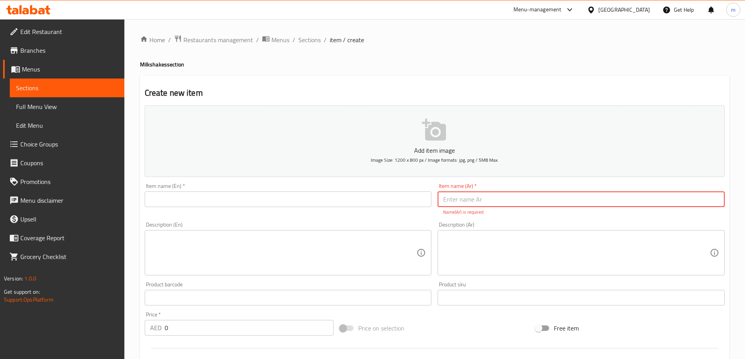
paste input "موز"
type input "موز"
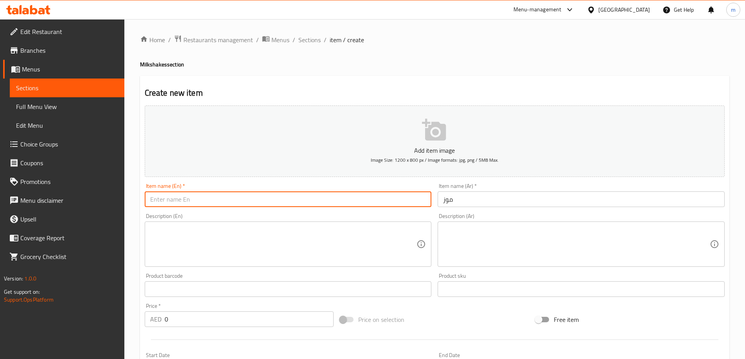
click at [243, 206] on input "text" at bounding box center [288, 200] width 287 height 16
paste input "banana"
type input "banana"
click at [318, 182] on div "Item name (En)   * banana Item name (En) *" at bounding box center [288, 195] width 293 height 30
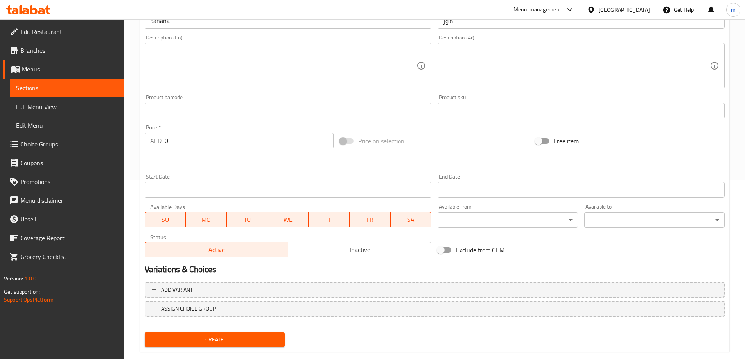
scroll to position [193, 0]
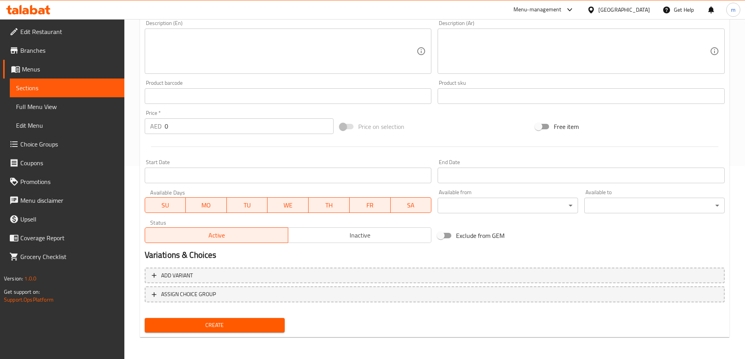
click at [212, 126] on input "0" at bounding box center [249, 126] width 169 height 16
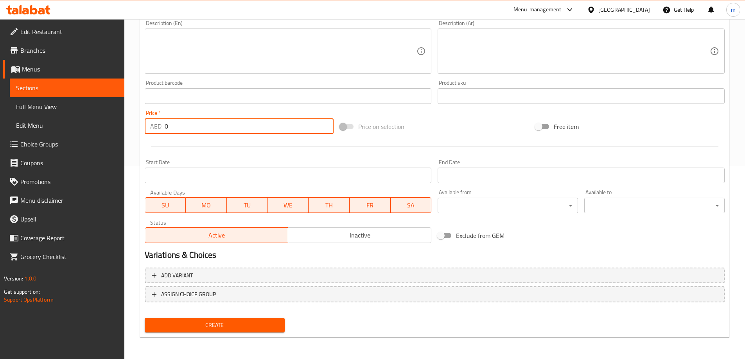
click at [212, 126] on input "0" at bounding box center [249, 126] width 169 height 16
type input "16"
click at [226, 322] on span "Create" at bounding box center [215, 326] width 128 height 10
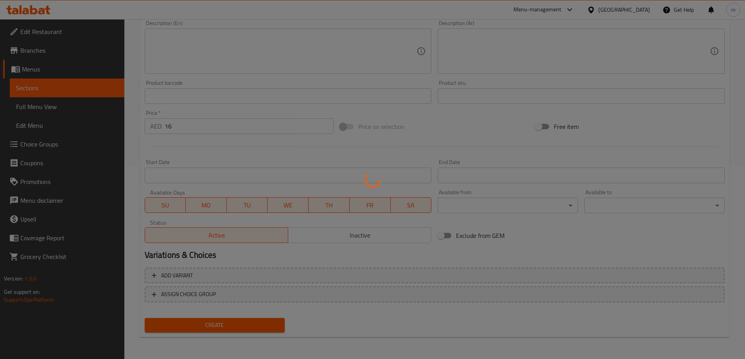
type input "0"
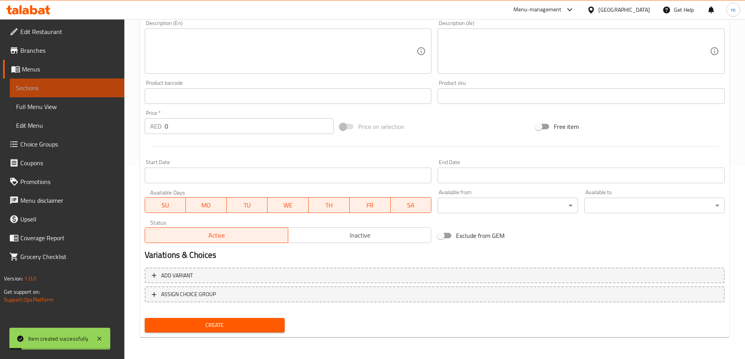
click at [51, 86] on span "Sections" at bounding box center [67, 87] width 102 height 9
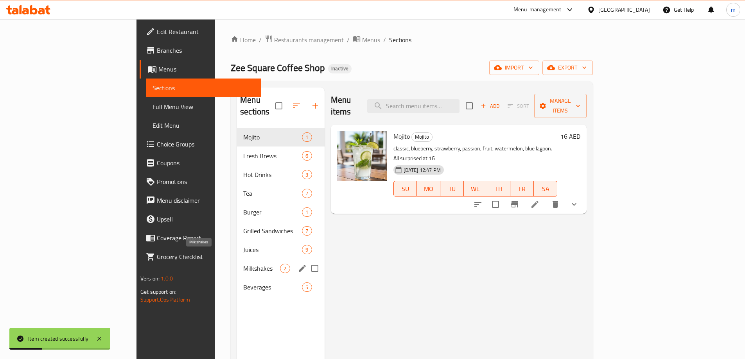
click at [243, 264] on span "Milkshakes" at bounding box center [261, 268] width 37 height 9
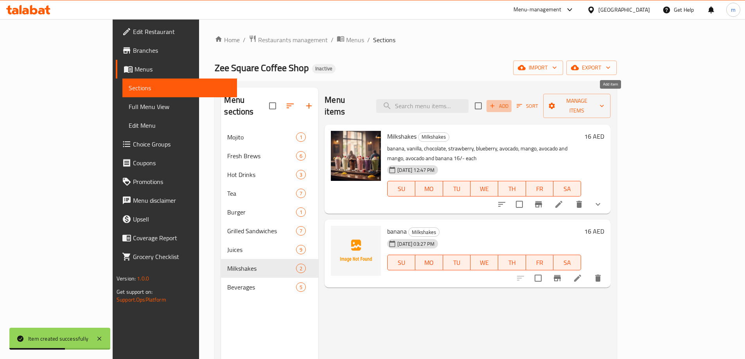
click at [509, 102] on span "Add" at bounding box center [498, 106] width 21 height 9
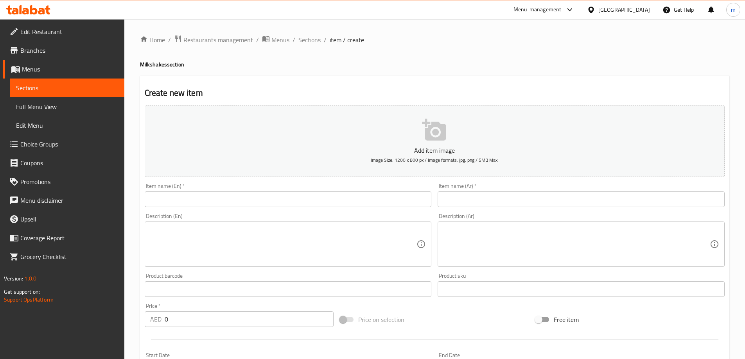
click at [342, 199] on input "text" at bounding box center [288, 200] width 287 height 16
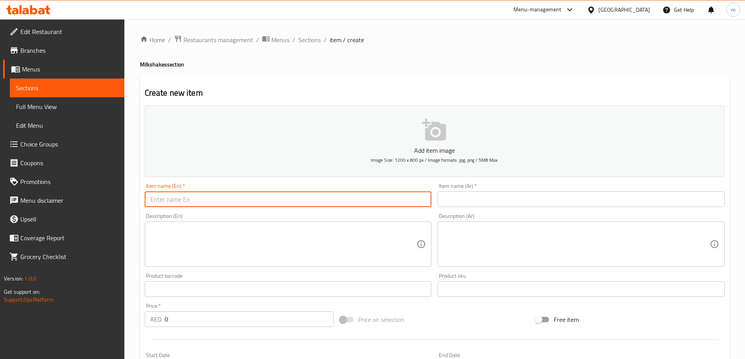
paste input "vanilla"
type input "vanilla"
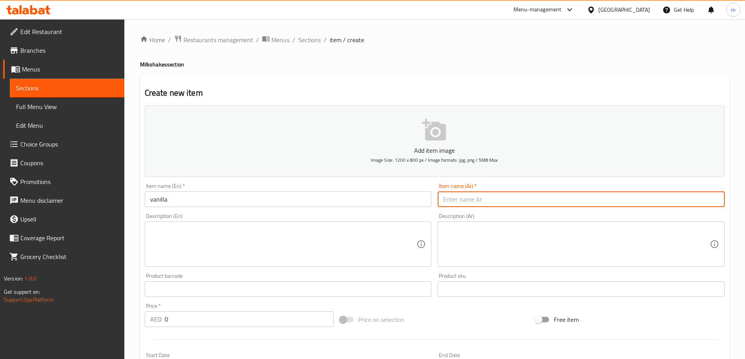
click at [575, 197] on input "text" at bounding box center [580, 200] width 287 height 16
paste input "فانيليا"
type input "فانيليا"
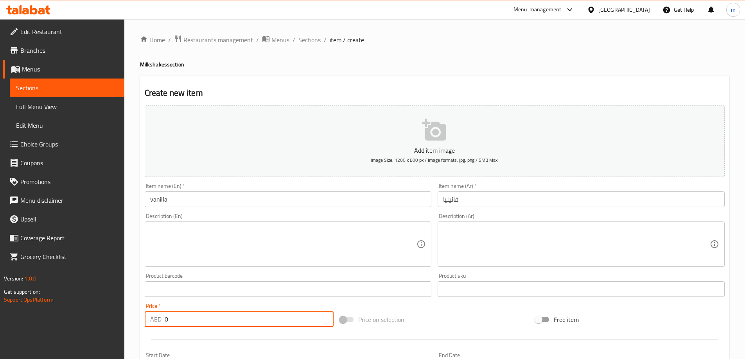
click at [278, 324] on input "0" at bounding box center [249, 320] width 169 height 16
type input "16"
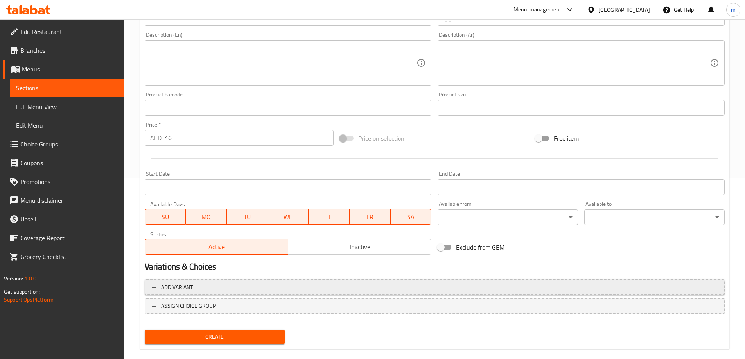
scroll to position [193, 0]
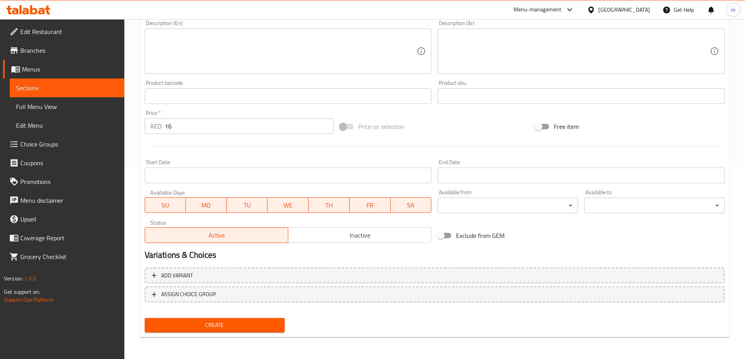
click at [258, 323] on span "Create" at bounding box center [215, 326] width 128 height 10
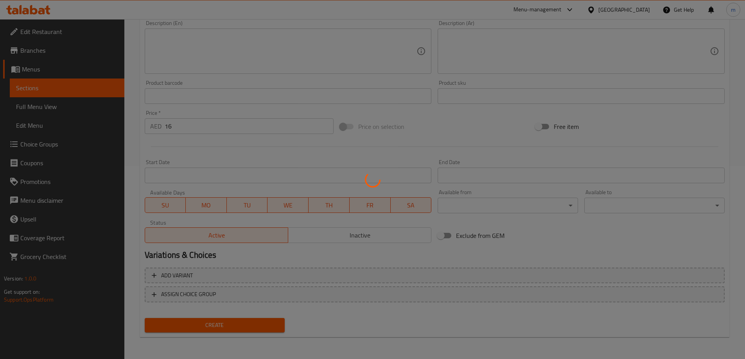
type input "0"
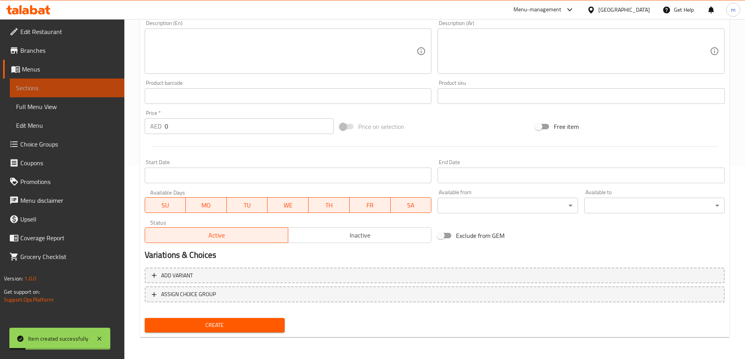
click at [41, 85] on span "Sections" at bounding box center [67, 87] width 102 height 9
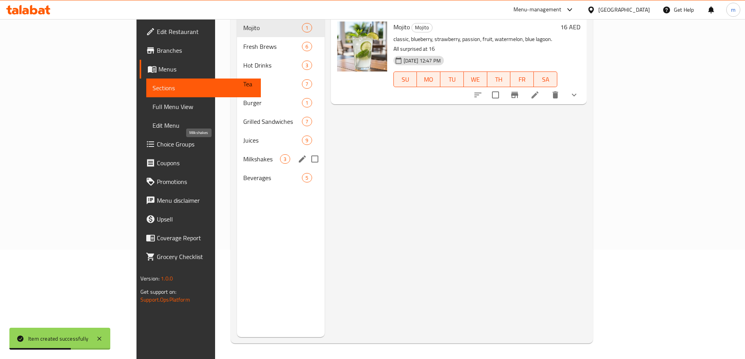
click at [243, 154] on span "Milkshakes" at bounding box center [261, 158] width 37 height 9
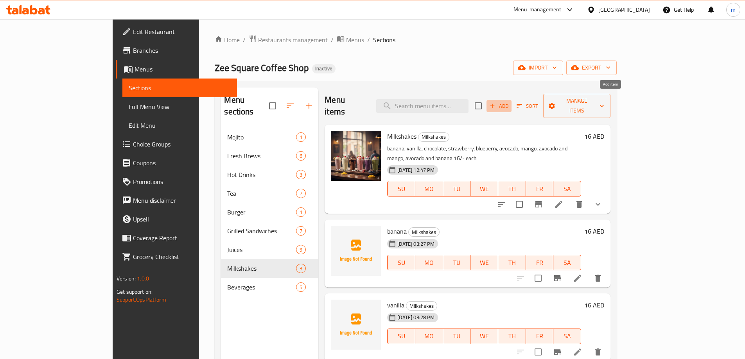
click at [509, 102] on span "Add" at bounding box center [498, 106] width 21 height 9
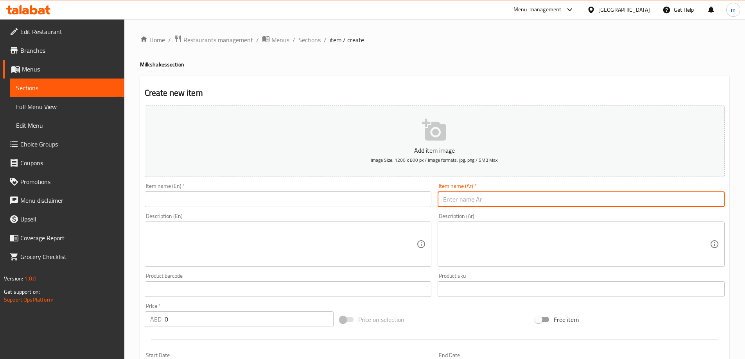
click at [510, 204] on input "text" at bounding box center [580, 200] width 287 height 16
paste input "شوكولاتة"
type input "شوكولاتة"
click at [347, 202] on input "text" at bounding box center [288, 200] width 287 height 16
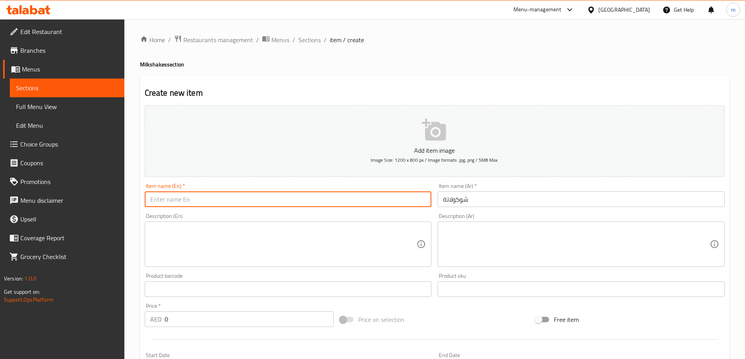
paste input "chocolate"
type input "chocolate"
click at [512, 215] on div "Description (Ar) Description (Ar)" at bounding box center [580, 240] width 287 height 54
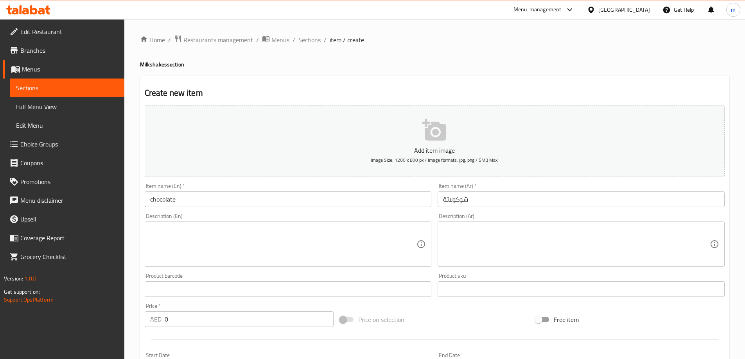
click at [268, 317] on input "0" at bounding box center [249, 320] width 169 height 16
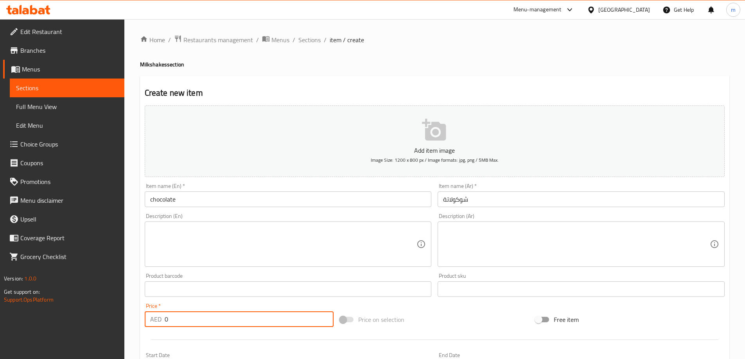
click at [268, 317] on input "0" at bounding box center [249, 320] width 169 height 16
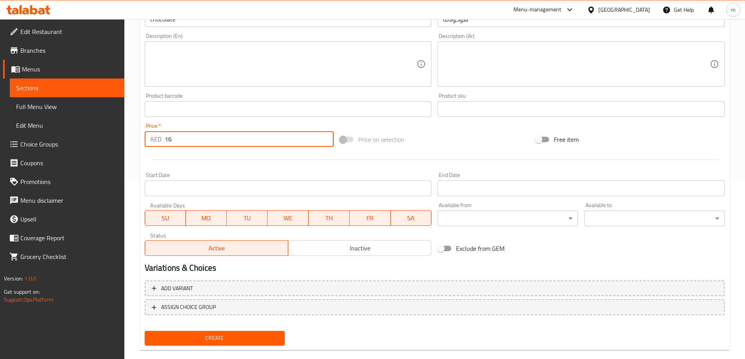
scroll to position [193, 0]
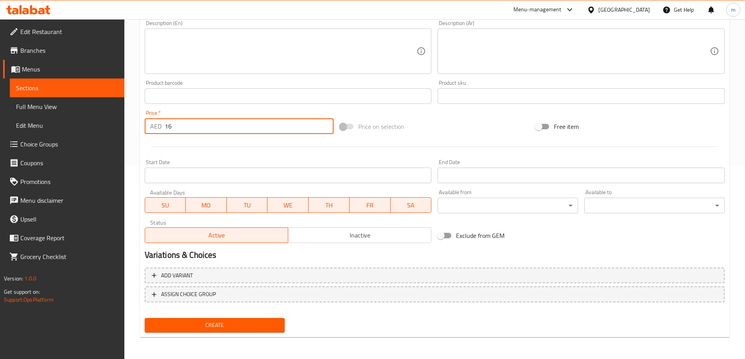
type input "16"
click at [251, 322] on span "Create" at bounding box center [215, 326] width 128 height 10
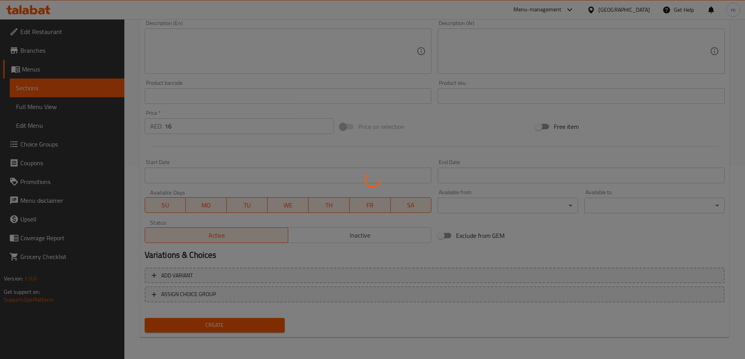
type input "0"
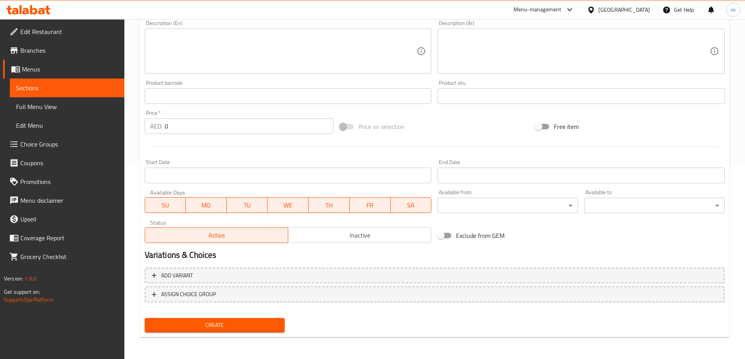
click at [85, 86] on span "Sections" at bounding box center [67, 87] width 102 height 9
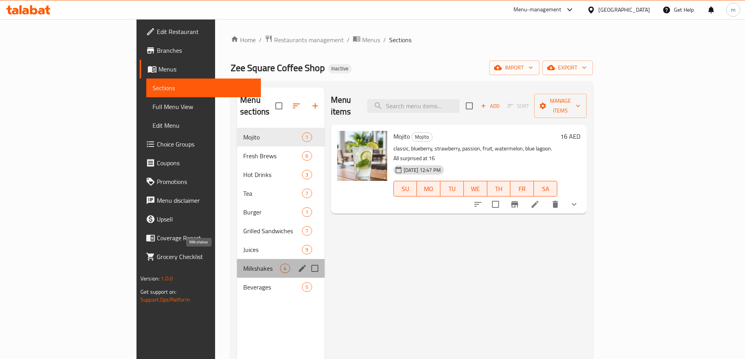
click at [243, 264] on span "Milkshakes" at bounding box center [261, 268] width 37 height 9
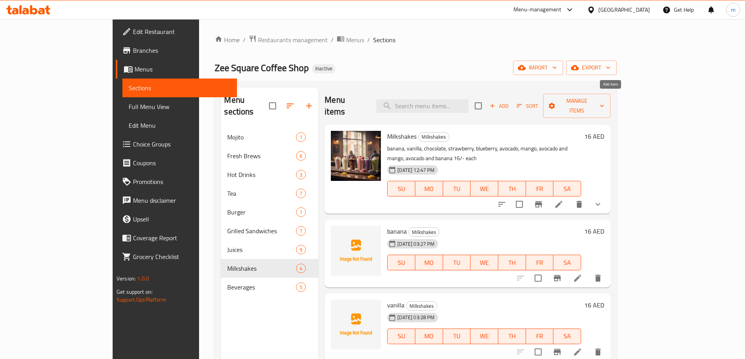
click at [509, 102] on span "Add" at bounding box center [498, 106] width 21 height 9
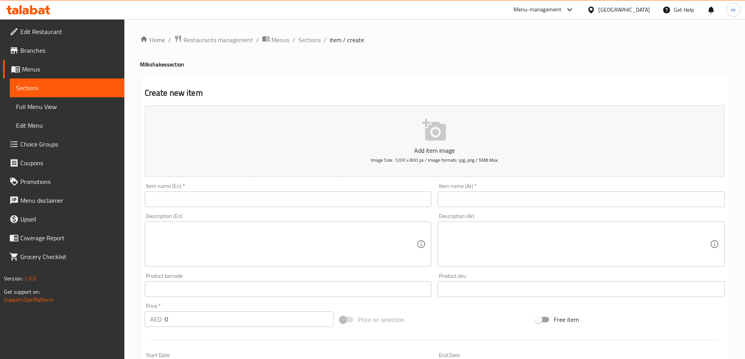
click at [525, 206] on input "text" at bounding box center [580, 200] width 287 height 16
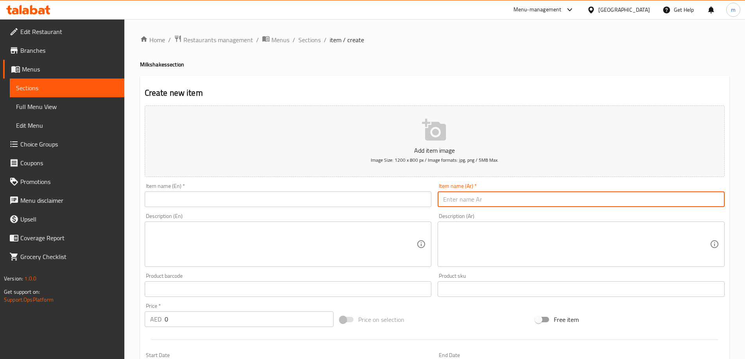
paste input "فراولة"
type input "فراولة"
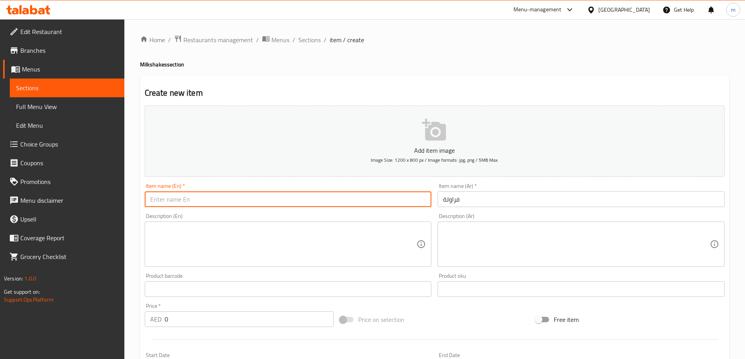
click at [319, 199] on input "text" at bounding box center [288, 200] width 287 height 16
paste input "strawberry"
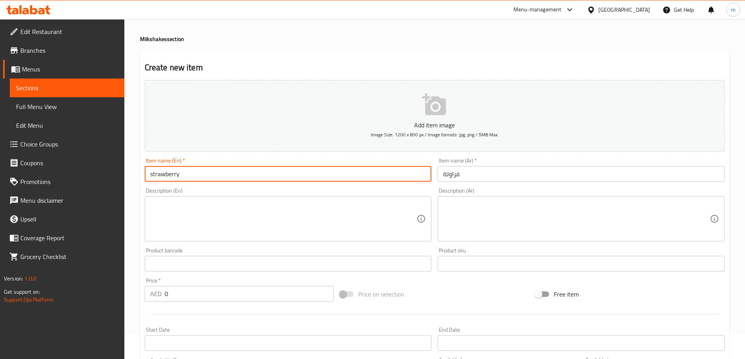
scroll to position [39, 0]
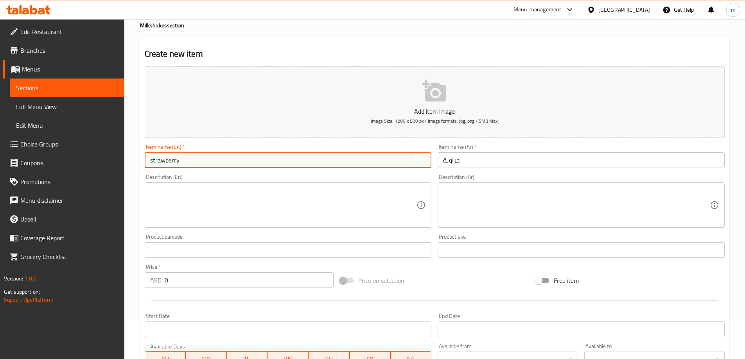
type input "strawberry"
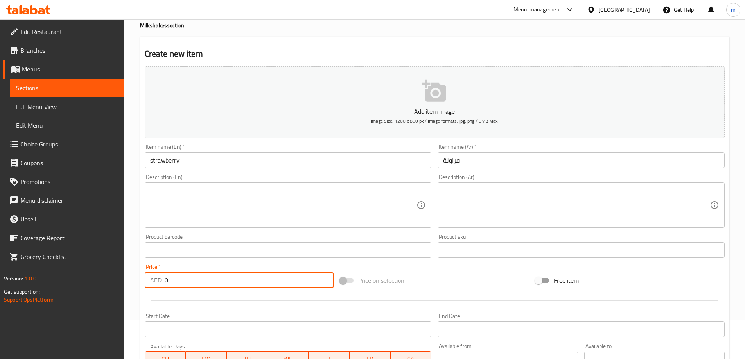
click at [269, 287] on input "0" at bounding box center [249, 280] width 169 height 16
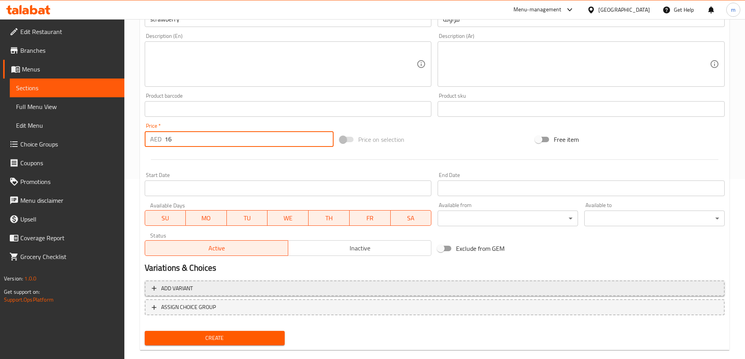
scroll to position [193, 0]
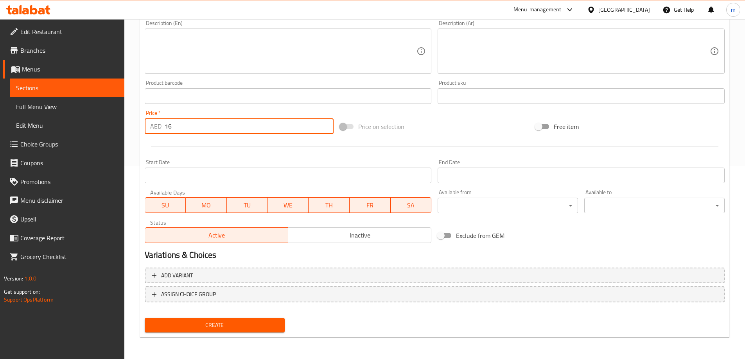
type input "16"
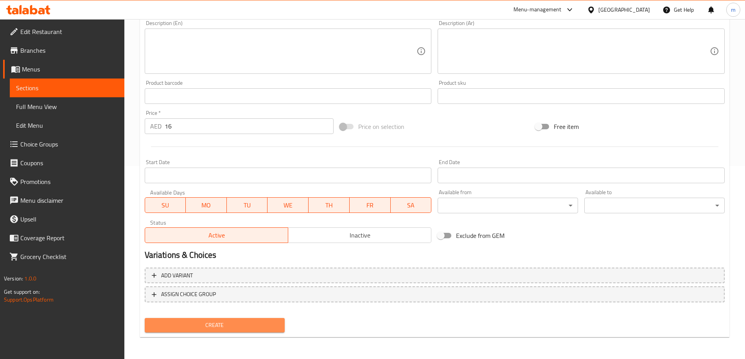
click at [248, 324] on span "Create" at bounding box center [215, 326] width 128 height 10
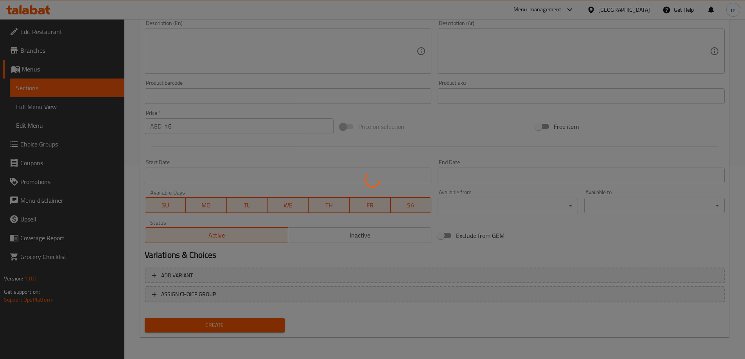
type input "0"
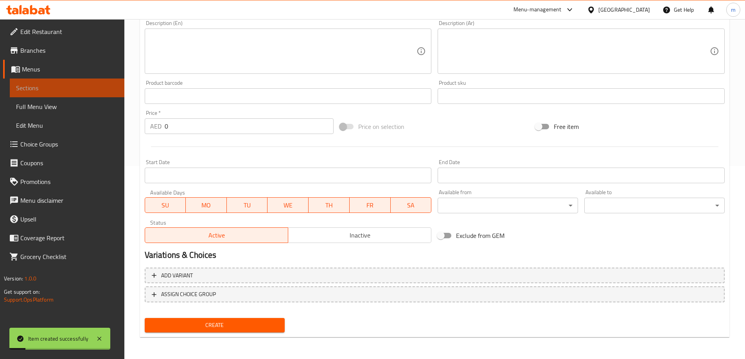
click at [59, 86] on span "Sections" at bounding box center [67, 87] width 102 height 9
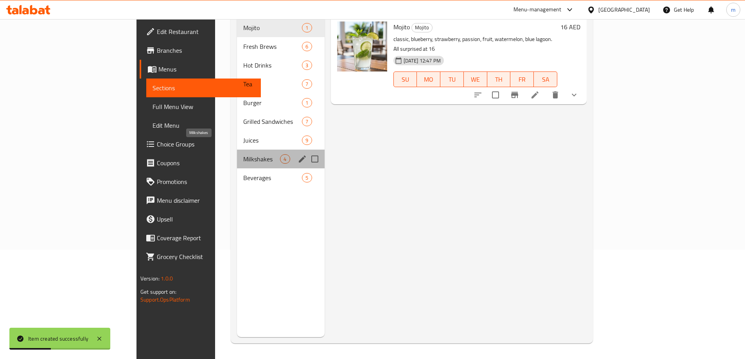
click at [243, 154] on span "Milkshakes" at bounding box center [261, 158] width 37 height 9
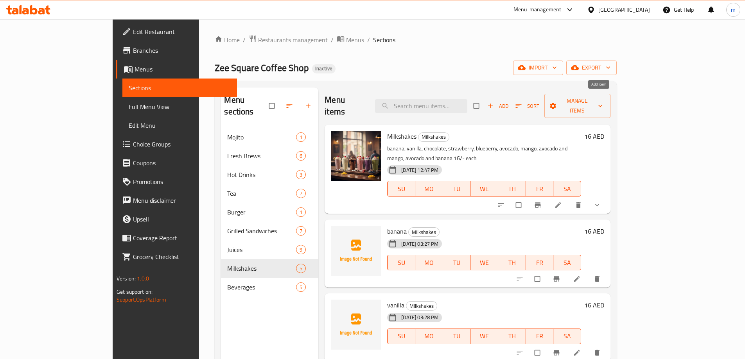
click at [496, 103] on span "button" at bounding box center [490, 106] width 9 height 8
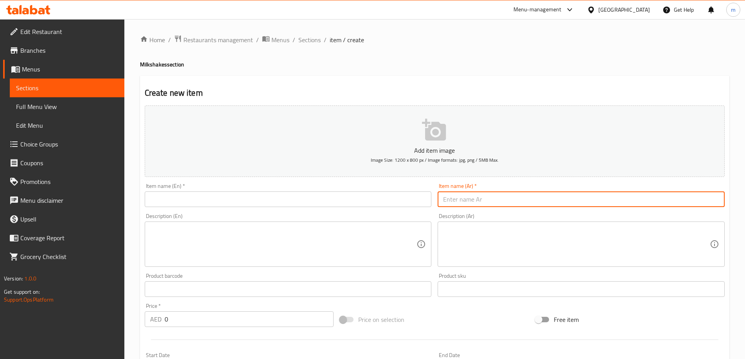
click at [461, 204] on input "text" at bounding box center [580, 200] width 287 height 16
paste input "توت أزرق"
type input "توت أزرق"
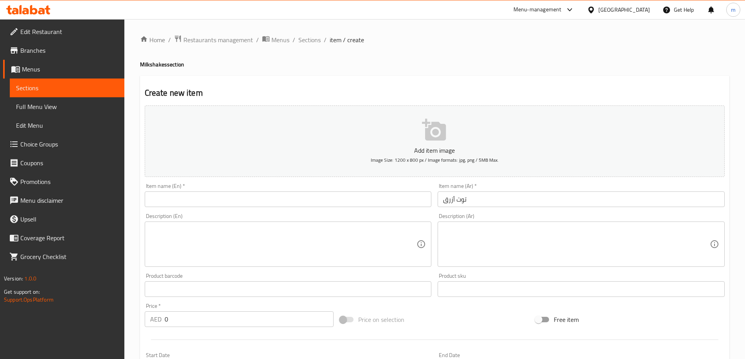
click at [384, 206] on input "text" at bounding box center [288, 200] width 287 height 16
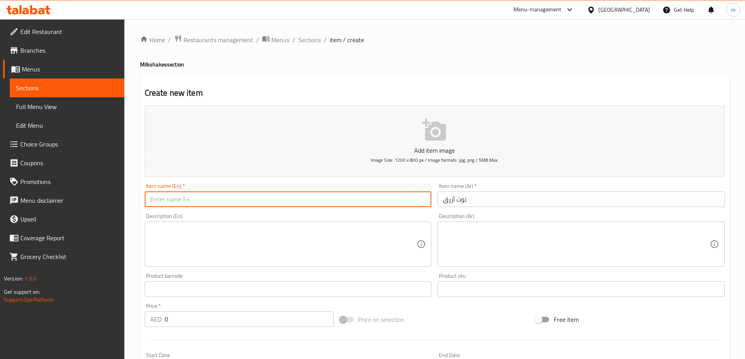
paste input "blueberry"
type input "blueberry"
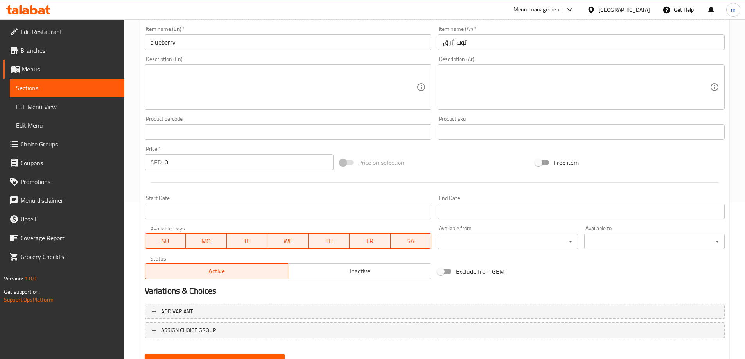
scroll to position [193, 0]
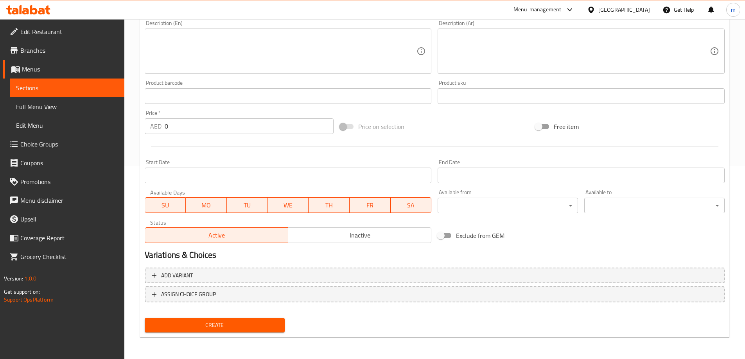
click at [237, 124] on input "0" at bounding box center [249, 126] width 169 height 16
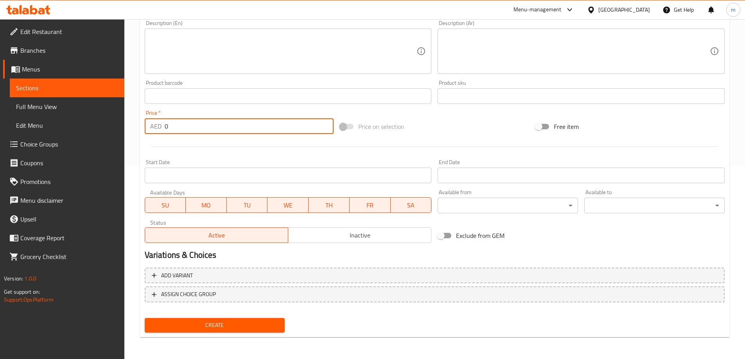
click at [237, 124] on input "0" at bounding box center [249, 126] width 169 height 16
type input "16"
click at [265, 325] on span "Create" at bounding box center [215, 326] width 128 height 10
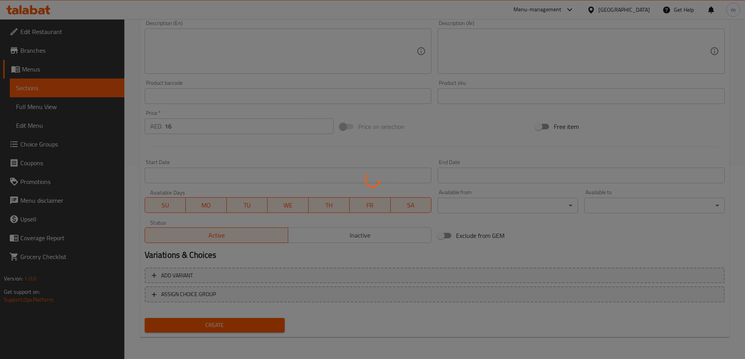
type input "0"
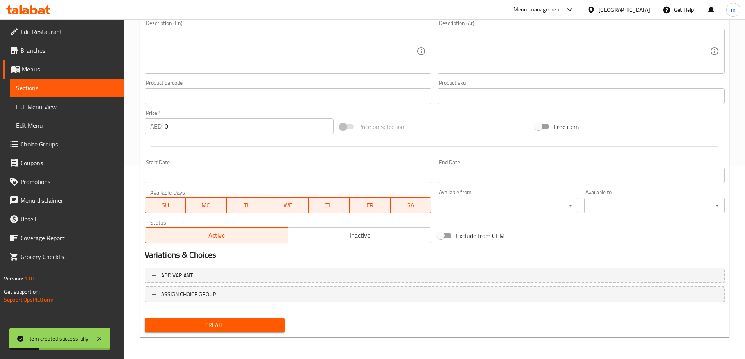
click at [83, 86] on span "Sections" at bounding box center [67, 87] width 102 height 9
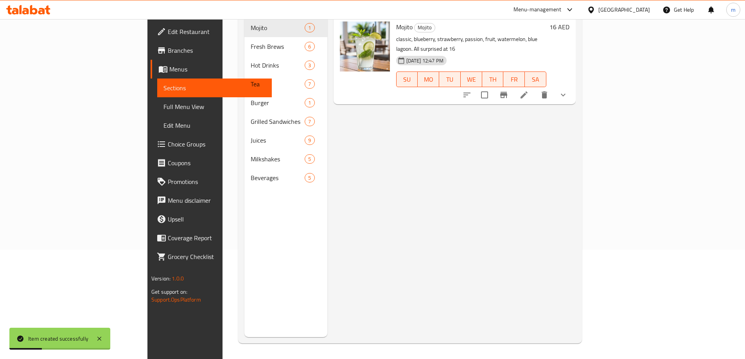
scroll to position [109, 0]
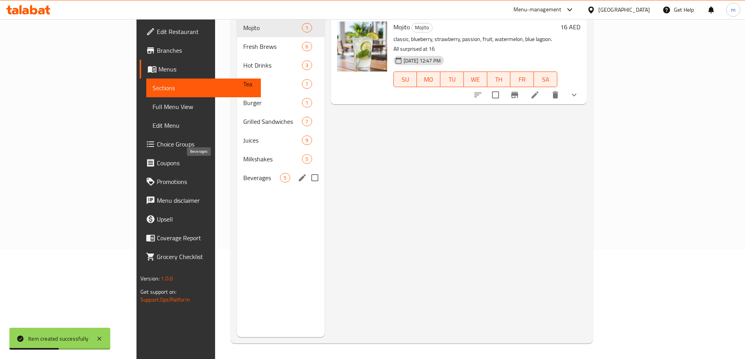
click at [243, 173] on span "Beverages" at bounding box center [261, 177] width 37 height 9
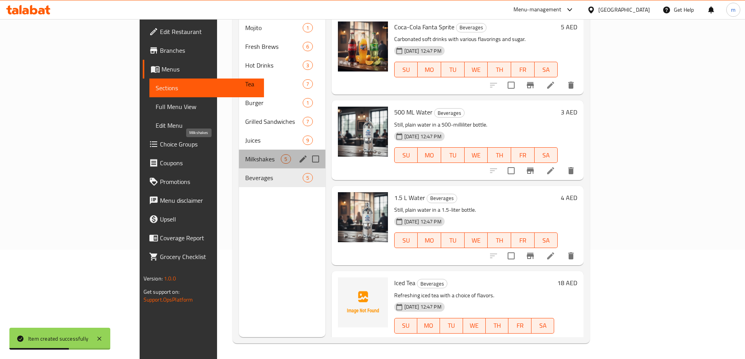
click at [245, 154] on span "Milkshakes" at bounding box center [263, 158] width 36 height 9
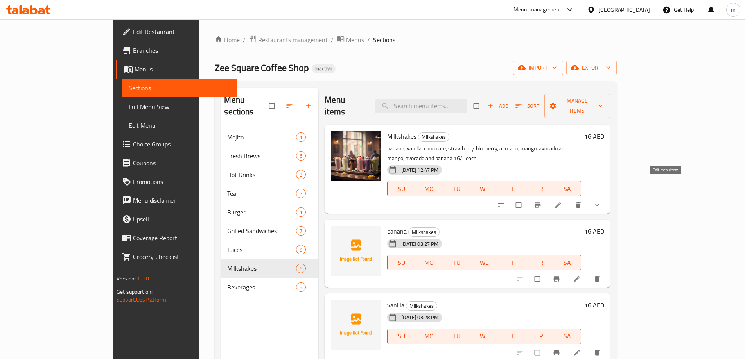
click at [561, 203] on icon at bounding box center [558, 206] width 6 height 6
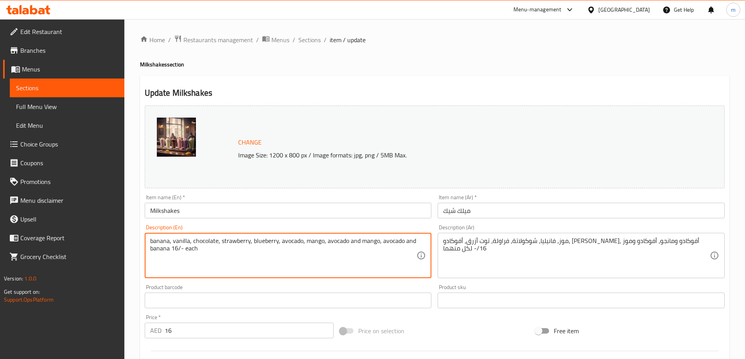
click at [288, 238] on textarea "banana, vanilla, chocolate, strawberry, blueberry, avocado, mango, avocado and …" at bounding box center [283, 255] width 267 height 37
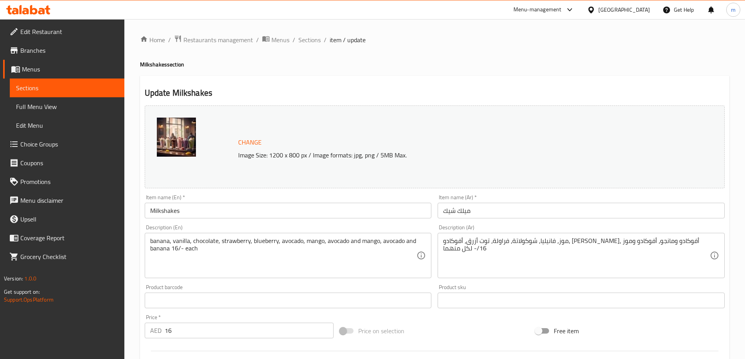
click at [67, 89] on span "Sections" at bounding box center [67, 87] width 102 height 9
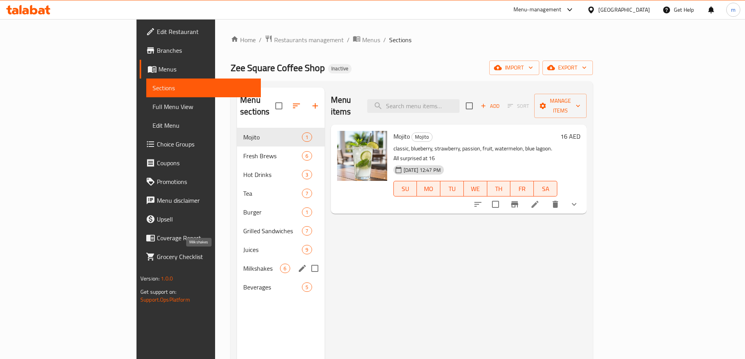
click at [243, 264] on span "Milkshakes" at bounding box center [261, 268] width 37 height 9
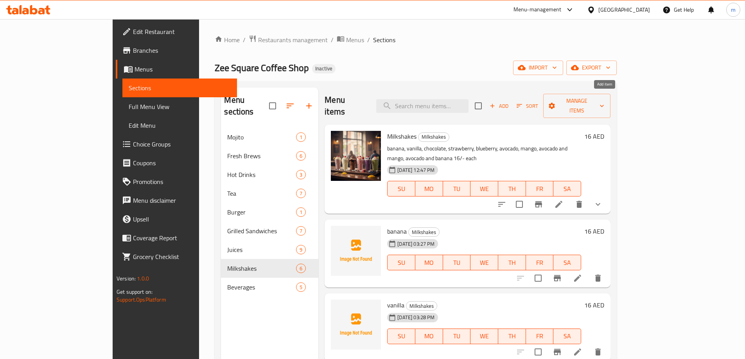
click at [509, 102] on span "Add" at bounding box center [498, 106] width 21 height 9
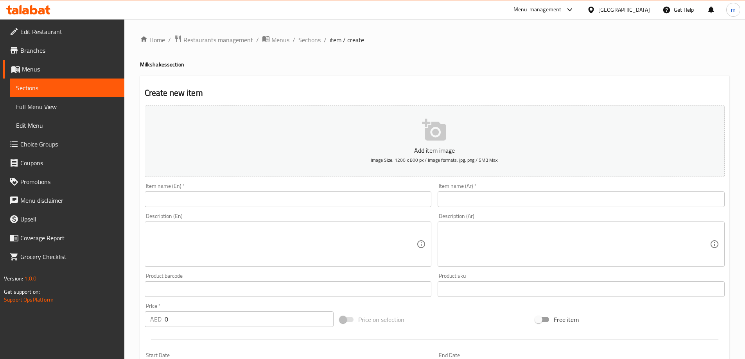
click at [532, 197] on input "text" at bounding box center [580, 200] width 287 height 16
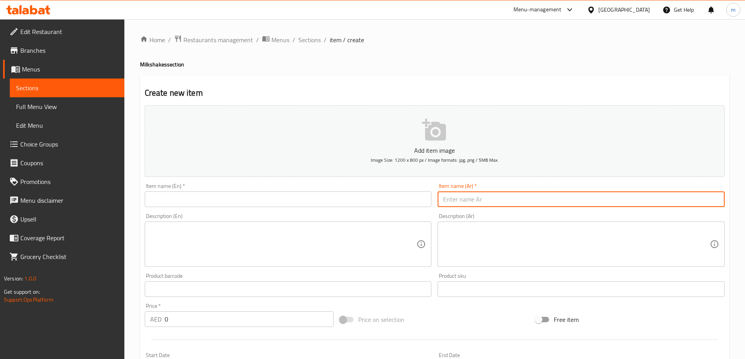
click at [387, 199] on input "text" at bounding box center [288, 200] width 287 height 16
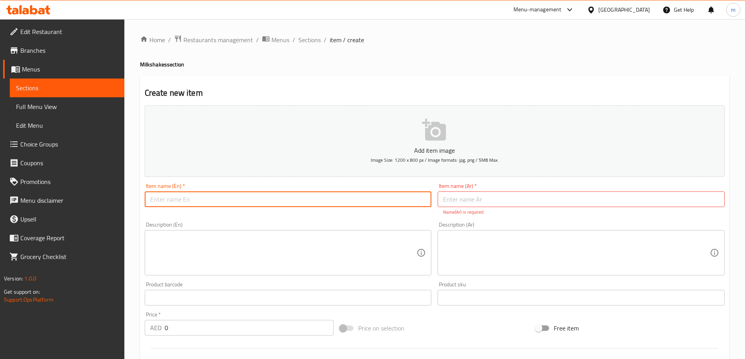
paste input "avocado"
type input "avocado"
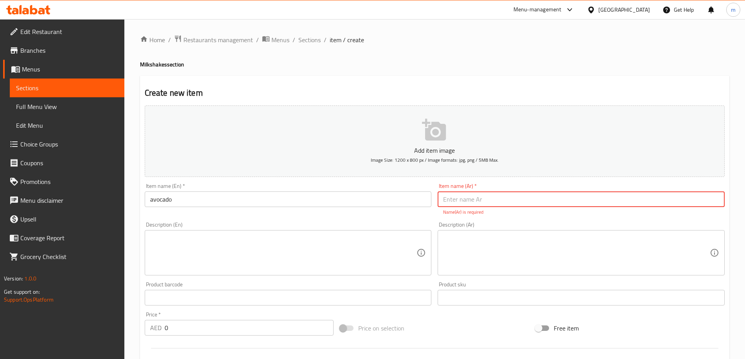
click at [528, 196] on input "text" at bounding box center [580, 200] width 287 height 16
paste input "أفوكادو"
type input "أفوكادو"
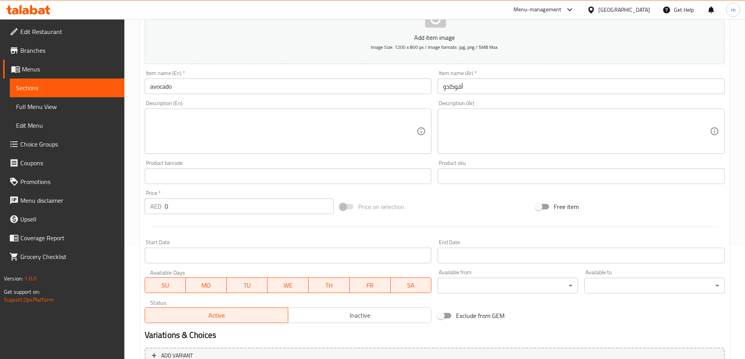
scroll to position [117, 0]
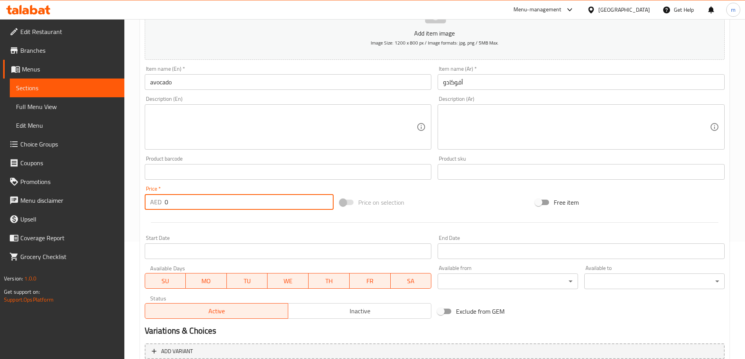
click at [228, 208] on input "0" at bounding box center [249, 202] width 169 height 16
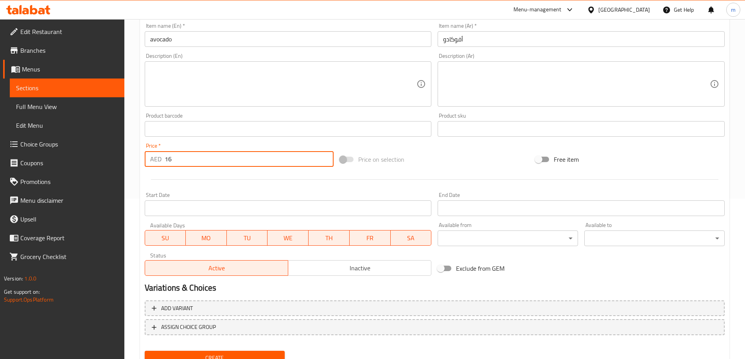
scroll to position [193, 0]
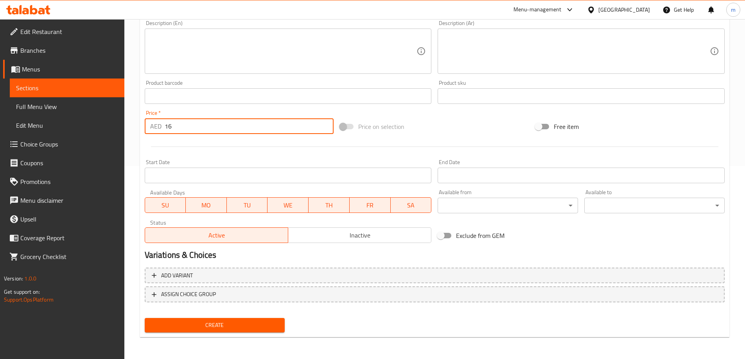
type input "16"
click at [236, 322] on span "Create" at bounding box center [215, 326] width 128 height 10
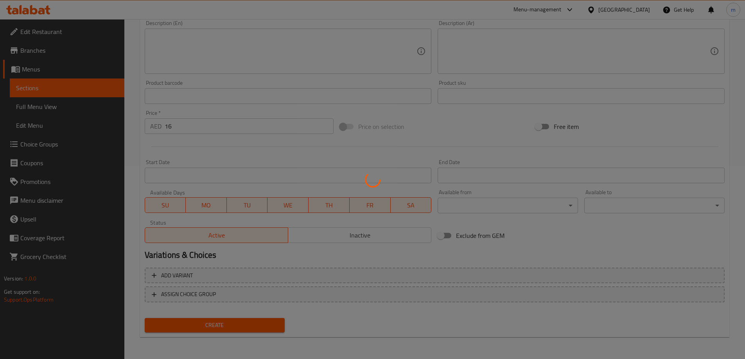
type input "0"
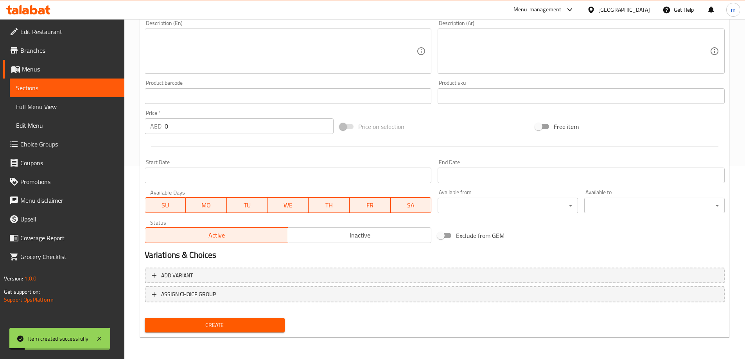
click at [61, 86] on span "Sections" at bounding box center [67, 87] width 102 height 9
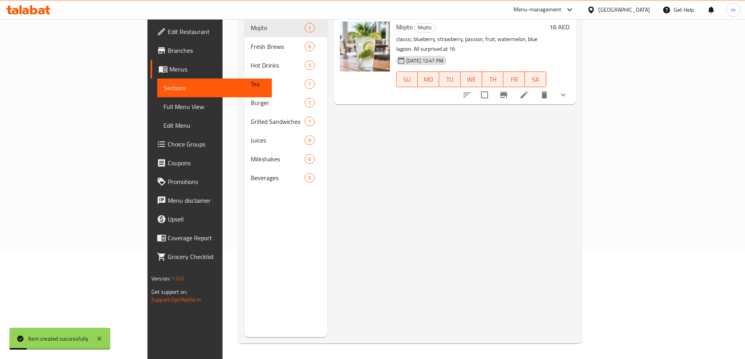
scroll to position [109, 0]
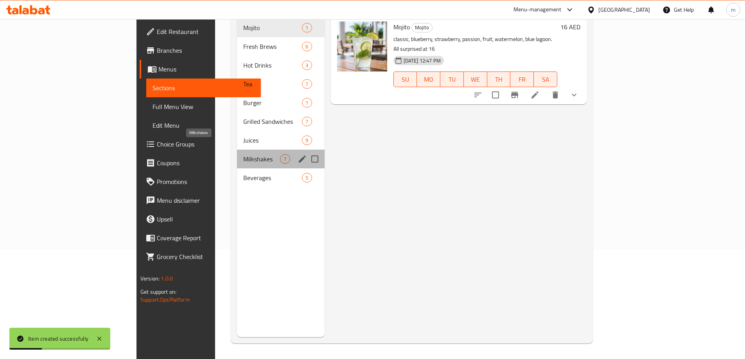
click at [243, 154] on span "Milkshakes" at bounding box center [261, 158] width 37 height 9
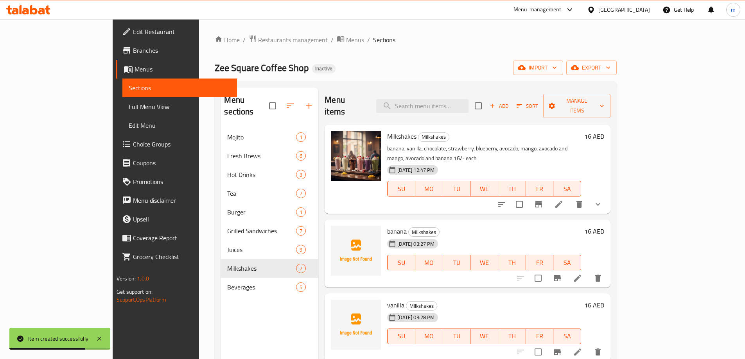
click at [509, 102] on span "Add" at bounding box center [498, 106] width 21 height 9
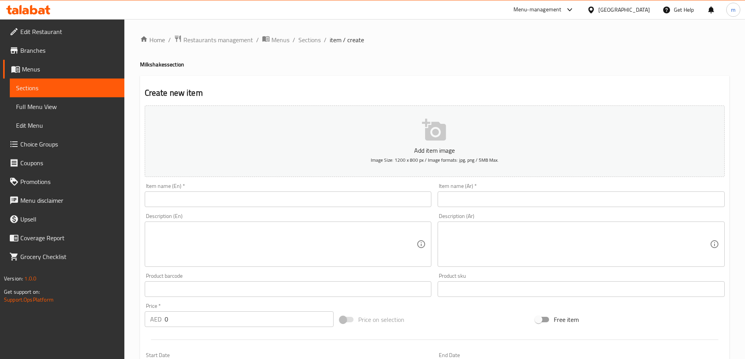
click at [394, 201] on input "text" at bounding box center [288, 200] width 287 height 16
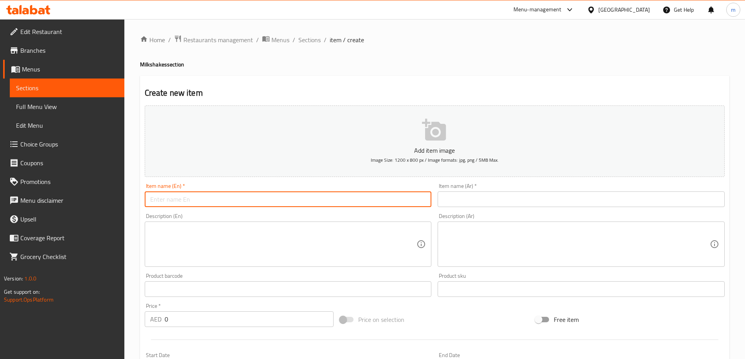
paste input "mango"
type input "mango"
click at [500, 197] on input "text" at bounding box center [580, 200] width 287 height 16
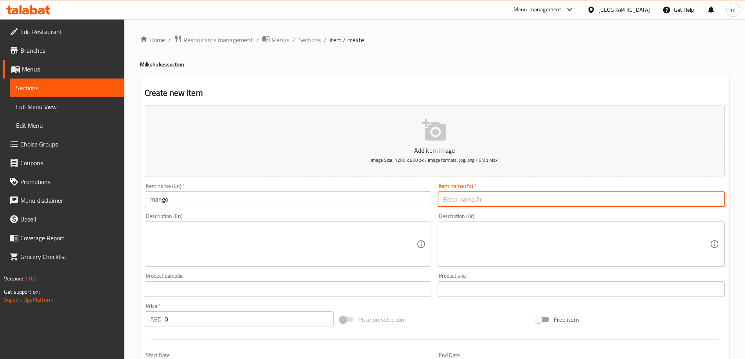
click at [500, 197] on input "text" at bounding box center [580, 200] width 287 height 16
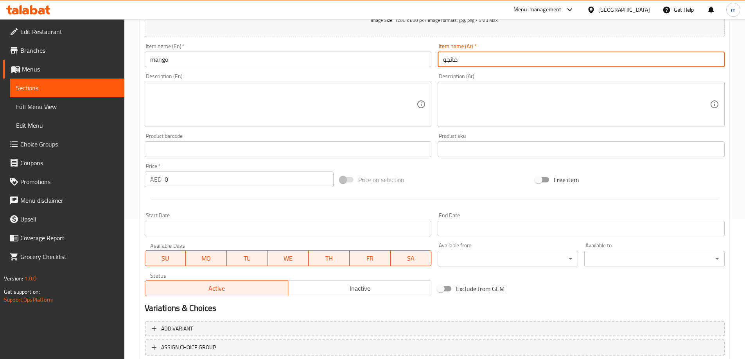
scroll to position [156, 0]
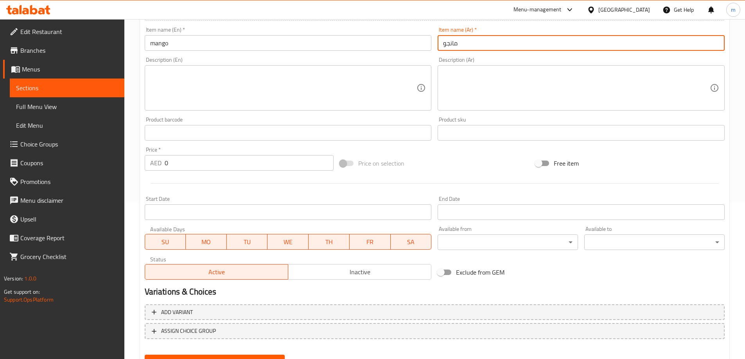
type input "مانجو"
click at [249, 165] on input "0" at bounding box center [249, 163] width 169 height 16
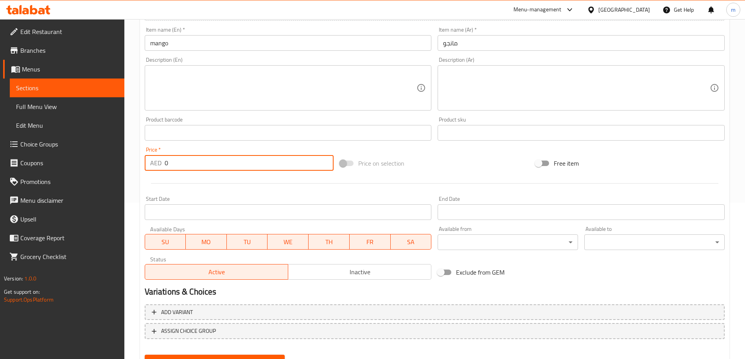
click at [249, 165] on input "0" at bounding box center [249, 163] width 169 height 16
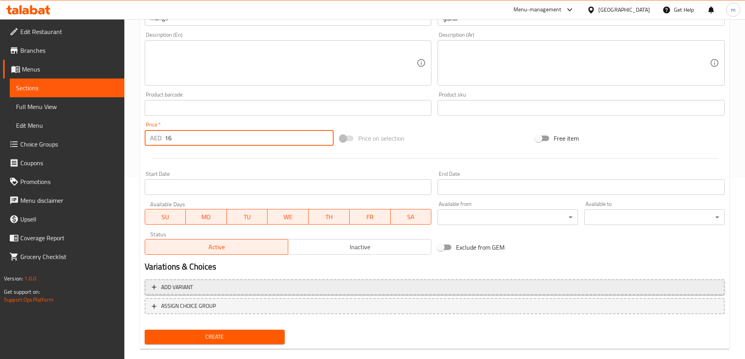
scroll to position [193, 0]
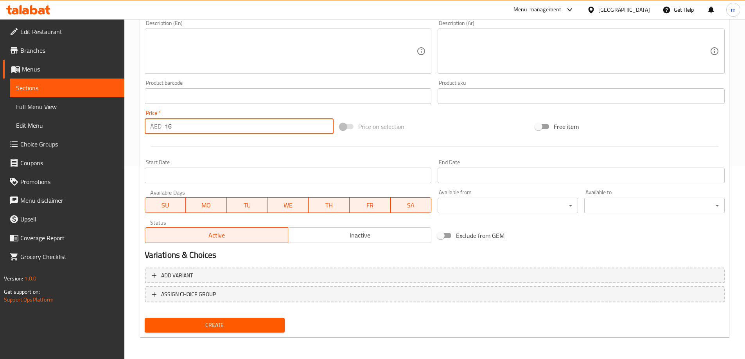
type input "16"
click at [231, 323] on span "Create" at bounding box center [215, 326] width 128 height 10
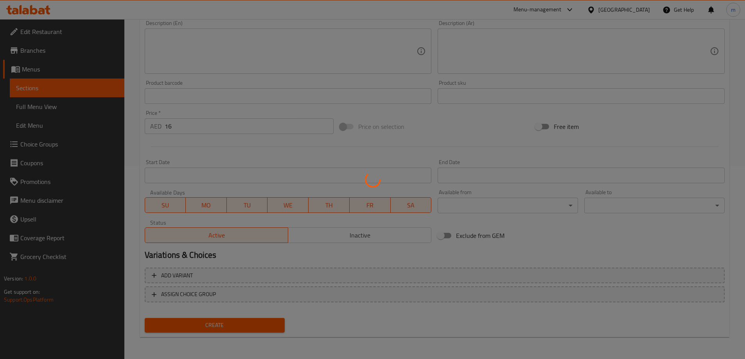
type input "0"
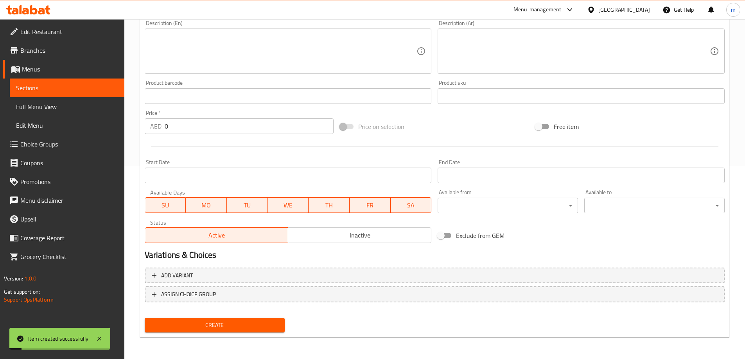
click at [85, 91] on span "Sections" at bounding box center [67, 87] width 102 height 9
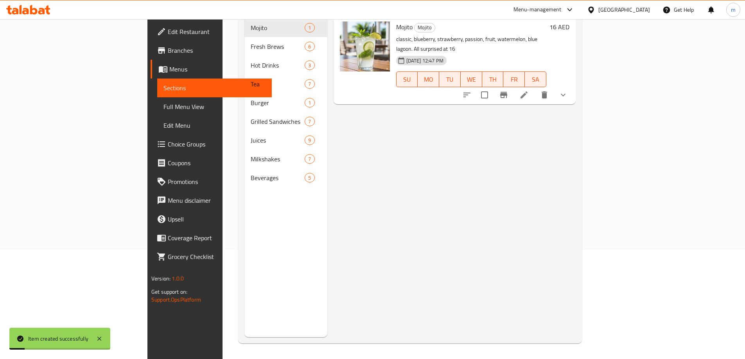
scroll to position [109, 0]
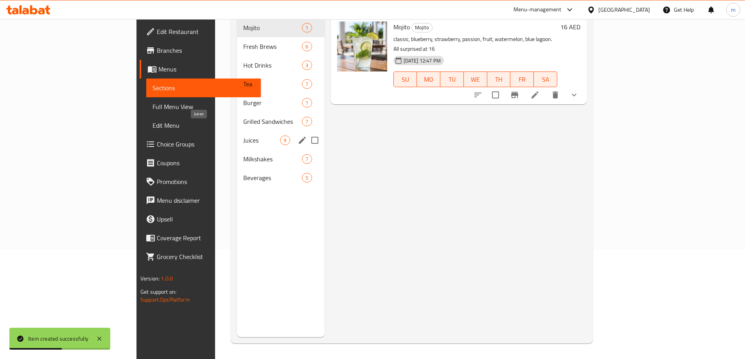
click at [243, 136] on span "Juices" at bounding box center [261, 140] width 37 height 9
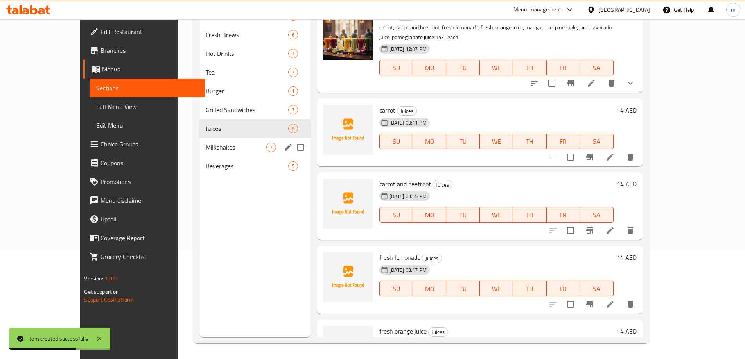
click at [215, 153] on div "Milkshakes 7" at bounding box center [254, 147] width 111 height 19
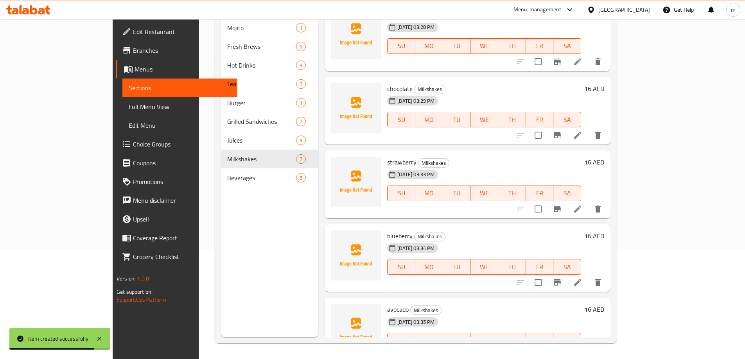
scroll to position [188, 0]
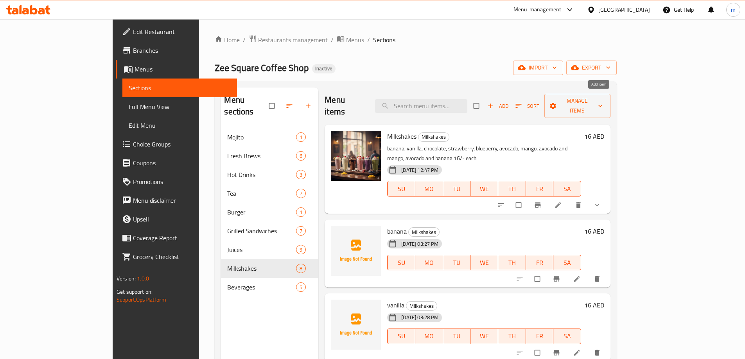
click at [494, 102] on icon "button" at bounding box center [490, 106] width 8 height 8
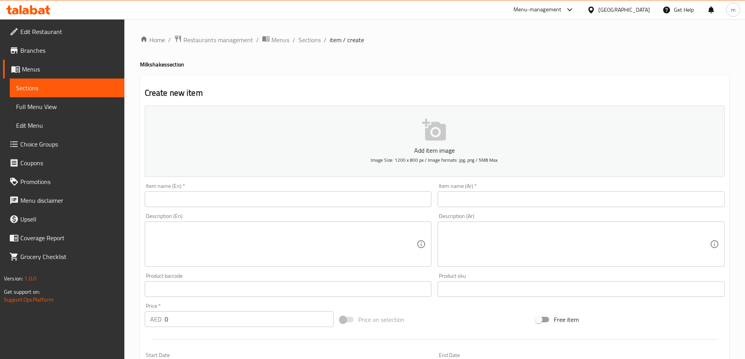
click at [403, 201] on input "text" at bounding box center [288, 200] width 287 height 16
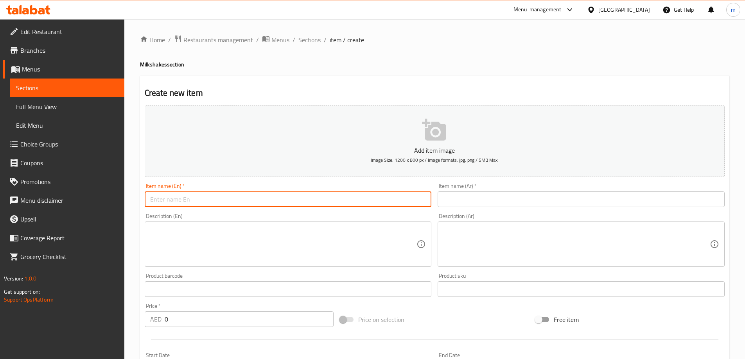
paste input "avocado and mango"
type input "avocado and mango"
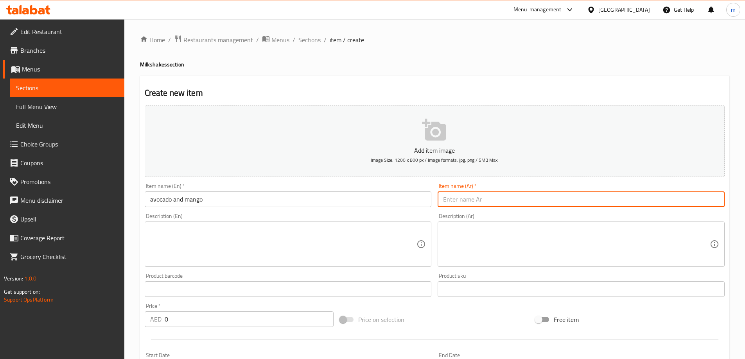
click at [549, 204] on input "text" at bounding box center [580, 200] width 287 height 16
paste input "أفوكادو ومانجو"
click at [459, 201] on input "أفوكادو ومانجو" at bounding box center [580, 200] width 287 height 16
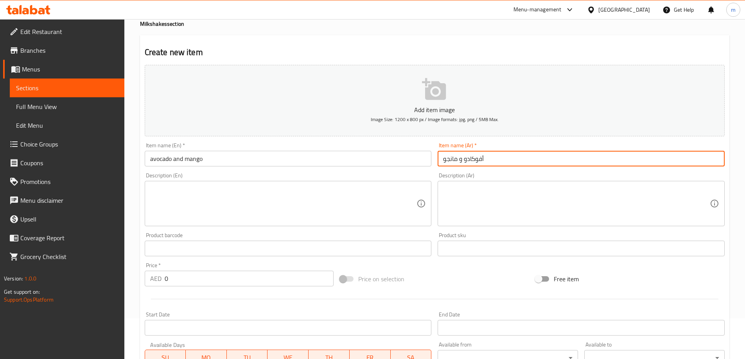
scroll to position [78, 0]
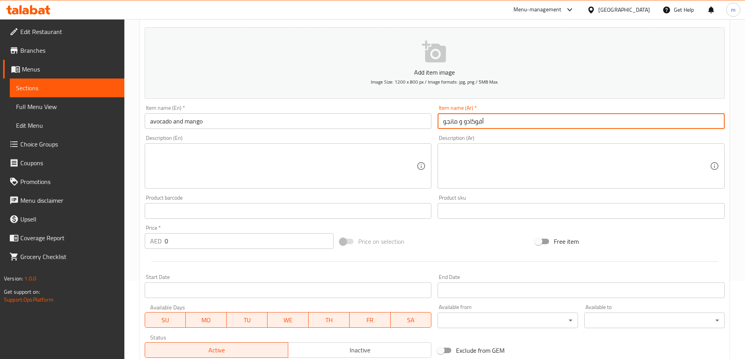
type input "أفوكادو و مانجو"
click at [266, 242] on input "0" at bounding box center [249, 241] width 169 height 16
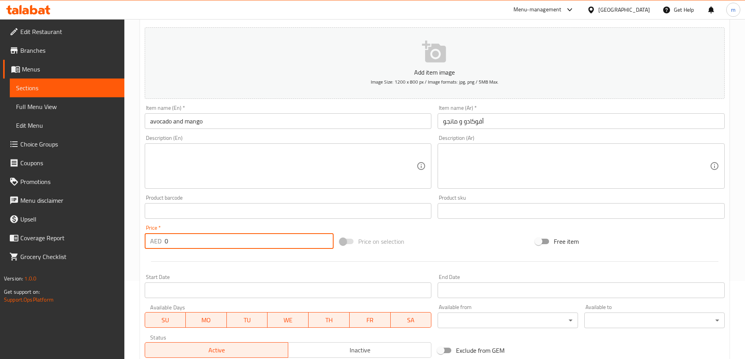
click at [266, 242] on input "0" at bounding box center [249, 241] width 169 height 16
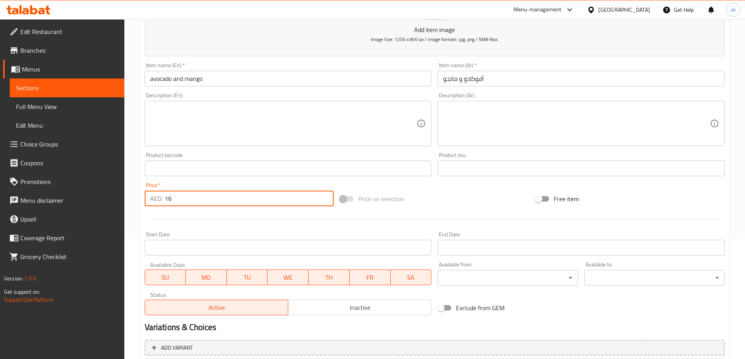
scroll to position [193, 0]
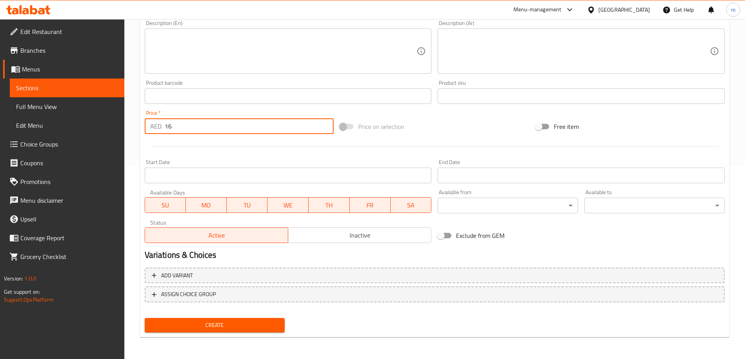
type input "16"
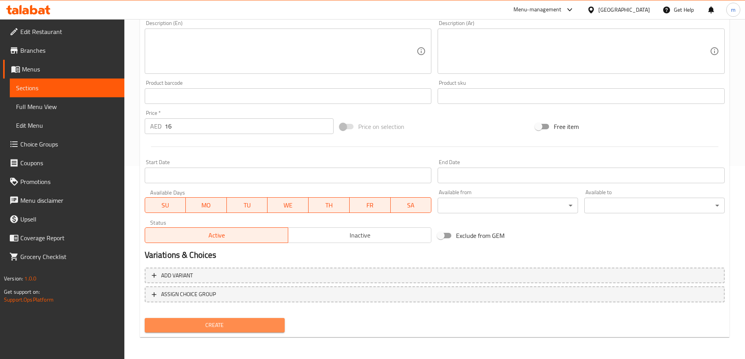
click at [219, 327] on span "Create" at bounding box center [215, 326] width 128 height 10
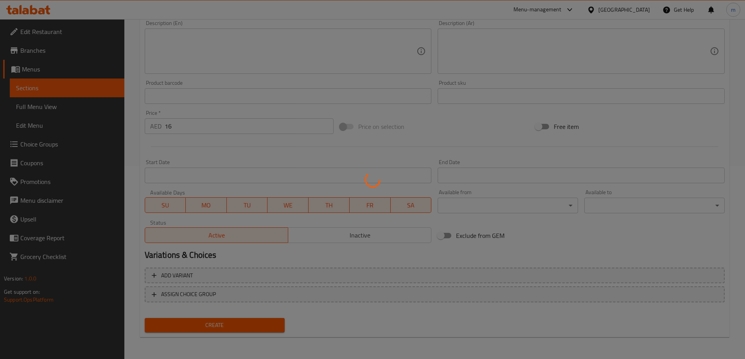
type input "0"
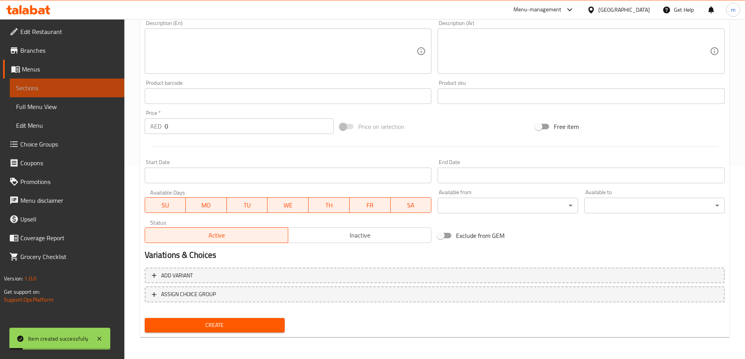
click at [80, 88] on span "Sections" at bounding box center [67, 87] width 102 height 9
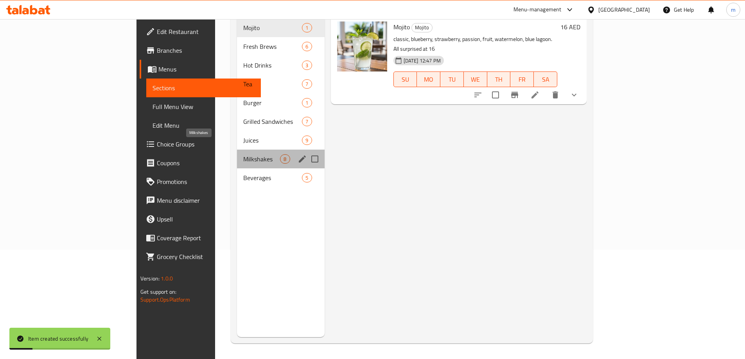
click at [243, 154] on span "Milkshakes" at bounding box center [261, 158] width 37 height 9
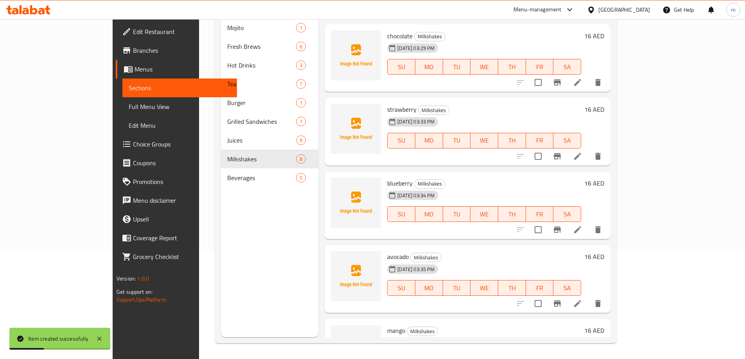
scroll to position [262, 0]
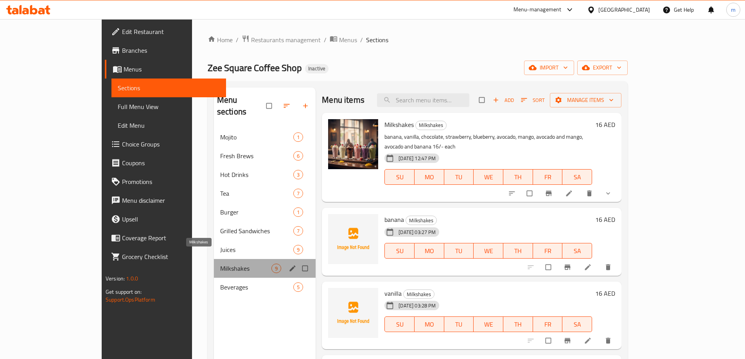
click at [220, 264] on span "Milkshakes" at bounding box center [245, 268] width 51 height 9
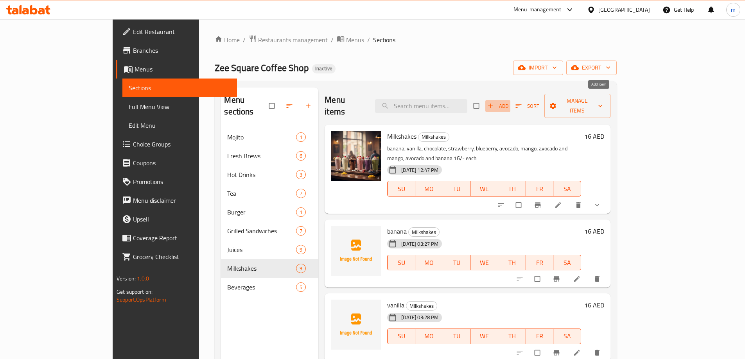
click at [508, 102] on span "Add" at bounding box center [497, 106] width 21 height 9
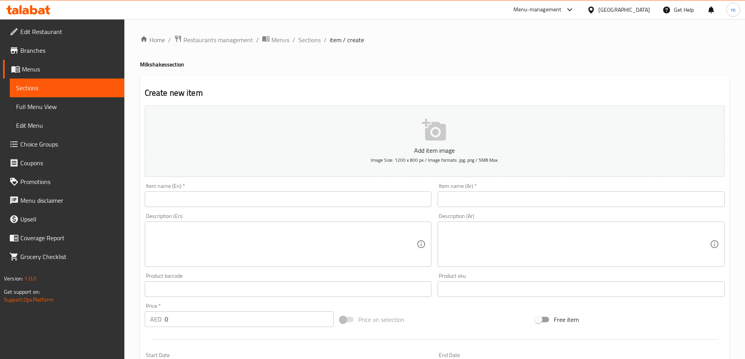
click at [310, 203] on input "text" at bounding box center [288, 200] width 287 height 16
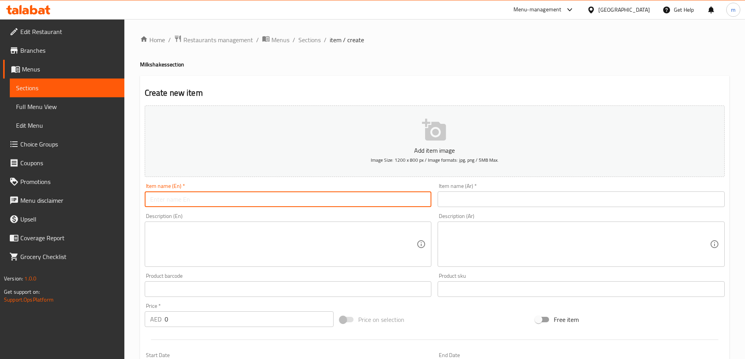
paste input "avocado and banana"
type input "avocado and banana"
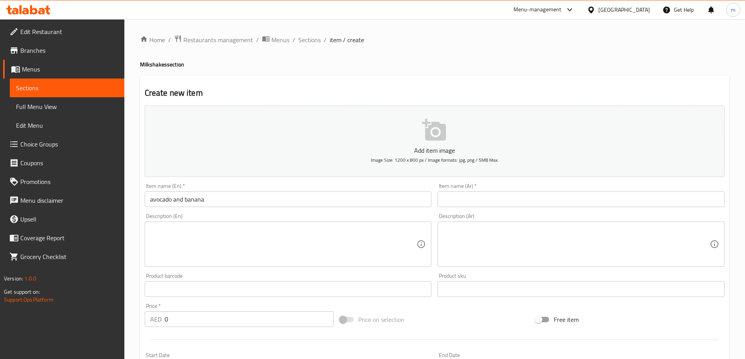
click at [497, 199] on input "text" at bounding box center [580, 200] width 287 height 16
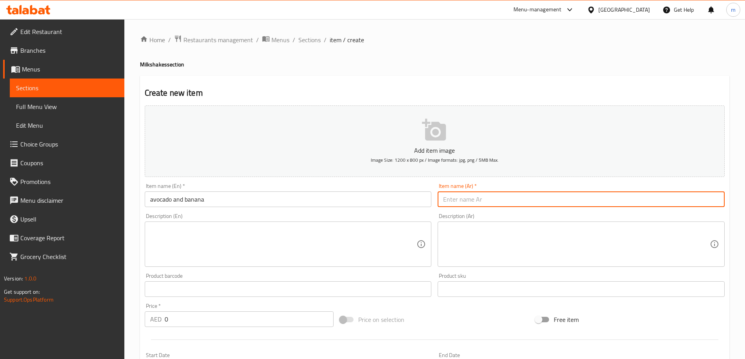
paste input "أفوكادو وموز"
click at [463, 201] on input "أفوكادو وموز" at bounding box center [580, 200] width 287 height 16
click at [519, 203] on input "أفوكاد و وموز" at bounding box center [580, 200] width 287 height 16
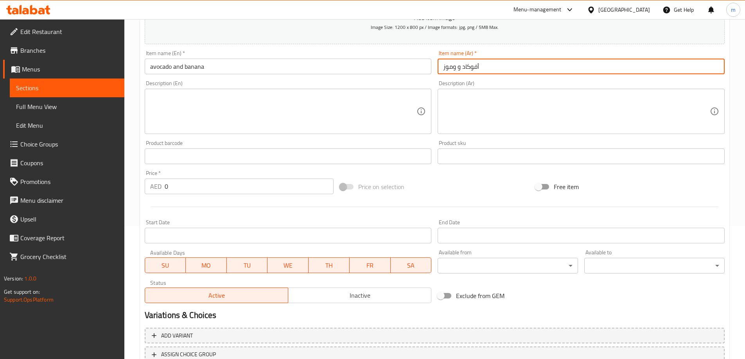
scroll to position [156, 0]
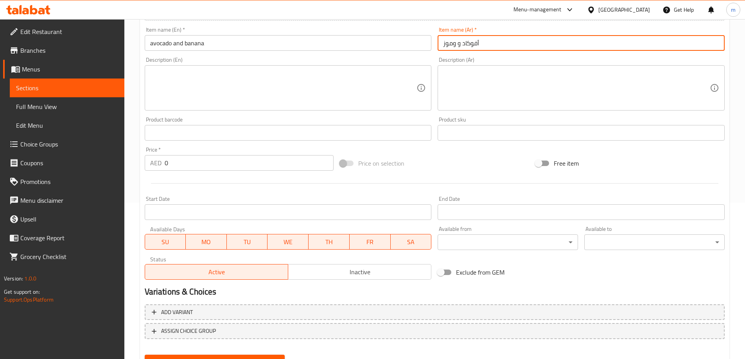
type input "أفوكاد و وموز"
click at [276, 167] on input "0" at bounding box center [249, 163] width 169 height 16
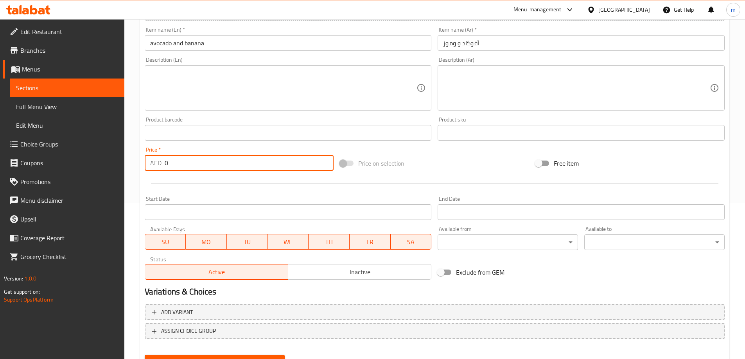
click at [276, 167] on input "0" at bounding box center [249, 163] width 169 height 16
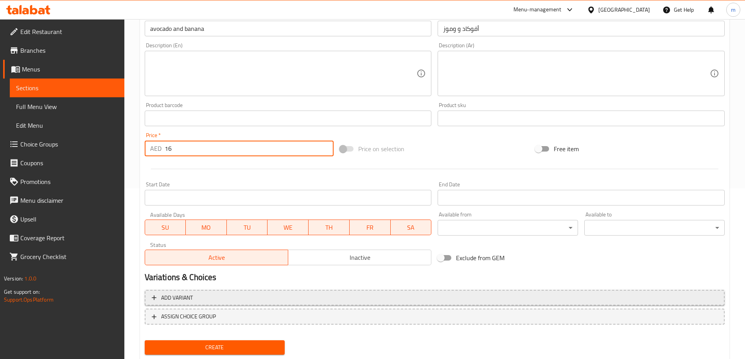
scroll to position [193, 0]
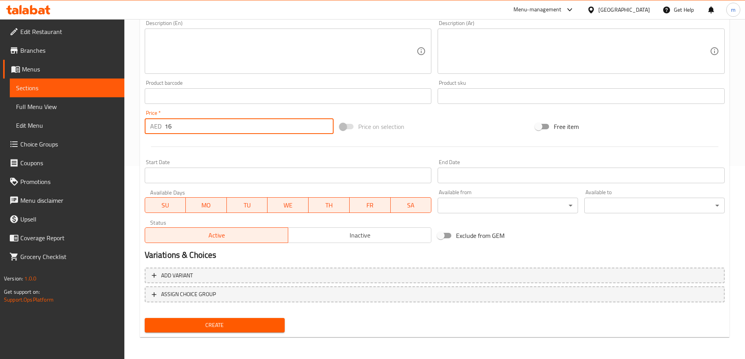
type input "16"
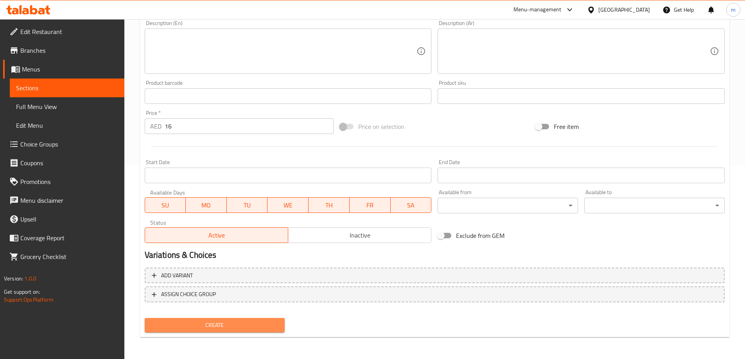
click at [239, 325] on span "Create" at bounding box center [215, 326] width 128 height 10
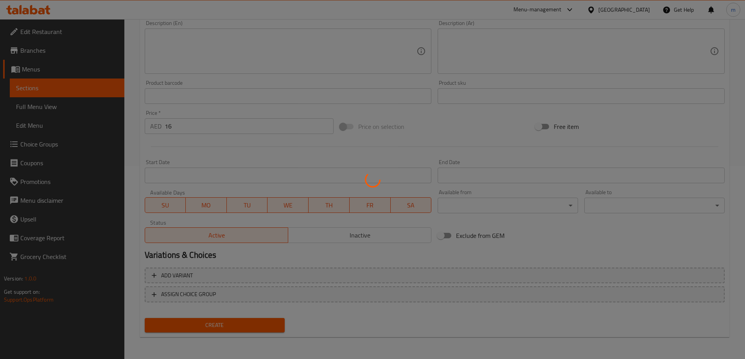
type input "0"
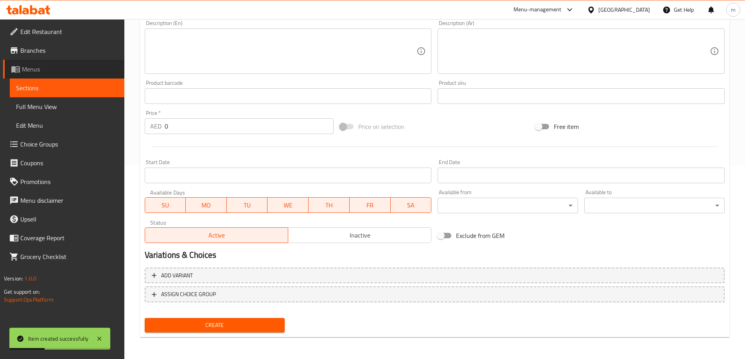
click at [69, 66] on span "Menus" at bounding box center [70, 69] width 96 height 9
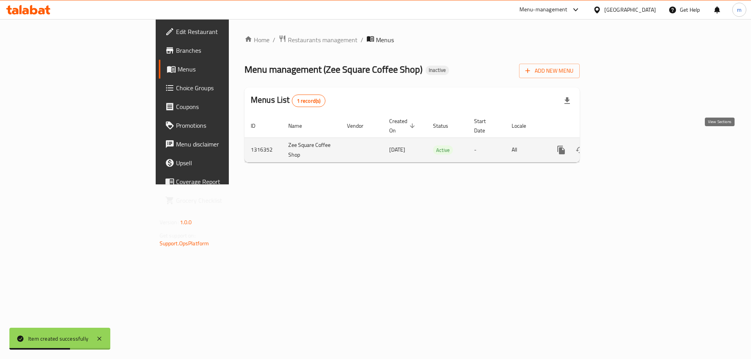
click at [621, 147] on icon "enhanced table" at bounding box center [617, 150] width 7 height 7
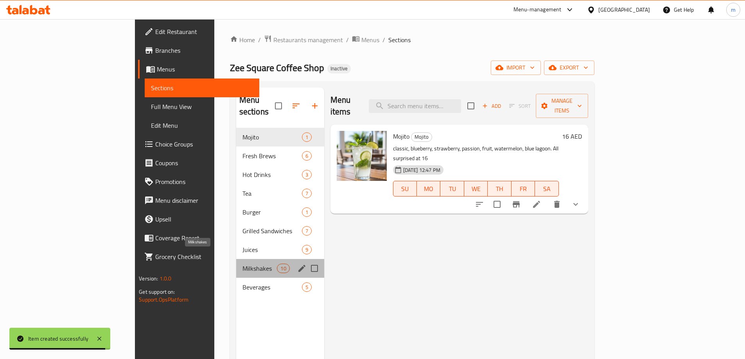
click at [242, 264] on span "Milkshakes" at bounding box center [259, 268] width 35 height 9
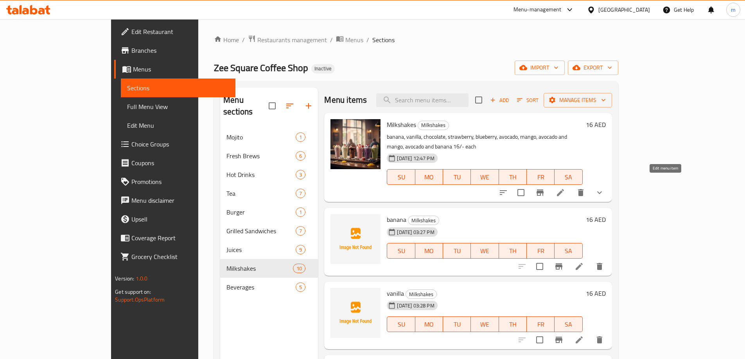
click at [565, 188] on icon at bounding box center [560, 192] width 9 height 9
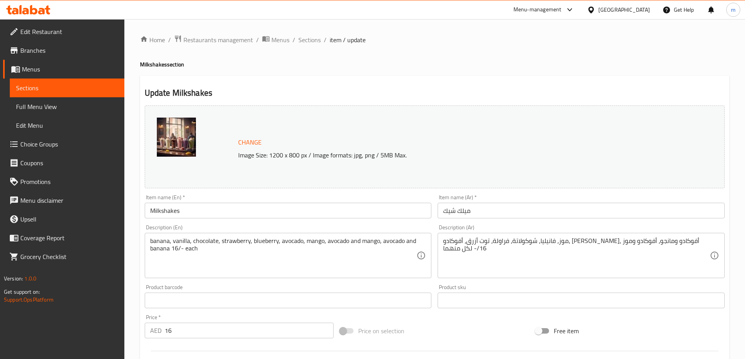
click at [41, 85] on span "Sections" at bounding box center [67, 87] width 102 height 9
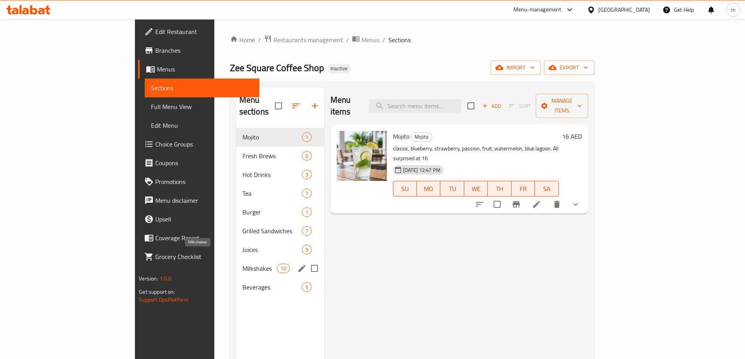
click at [242, 264] on span "Milkshakes" at bounding box center [259, 268] width 35 height 9
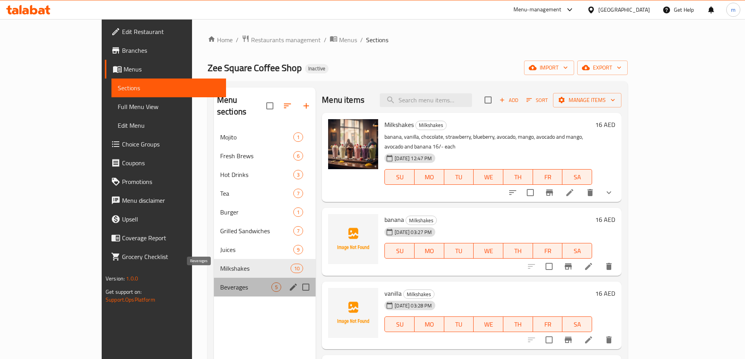
click at [220, 283] on span "Beverages" at bounding box center [245, 287] width 51 height 9
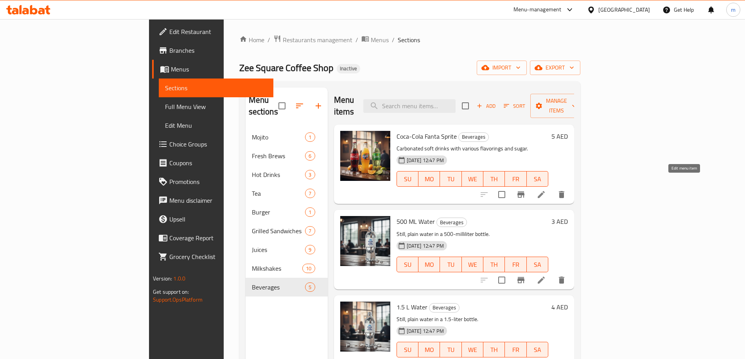
click at [546, 190] on icon at bounding box center [540, 194] width 9 height 9
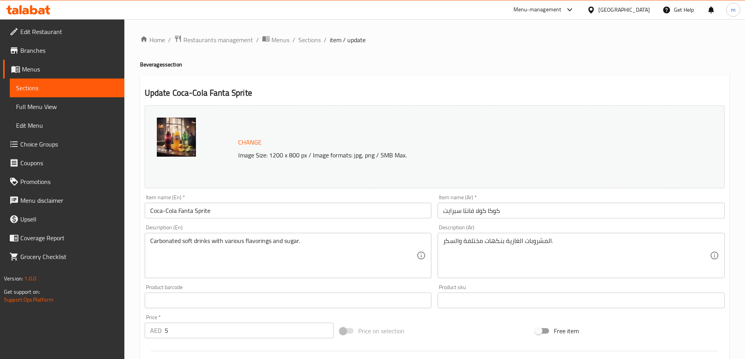
click at [96, 89] on span "Sections" at bounding box center [67, 87] width 102 height 9
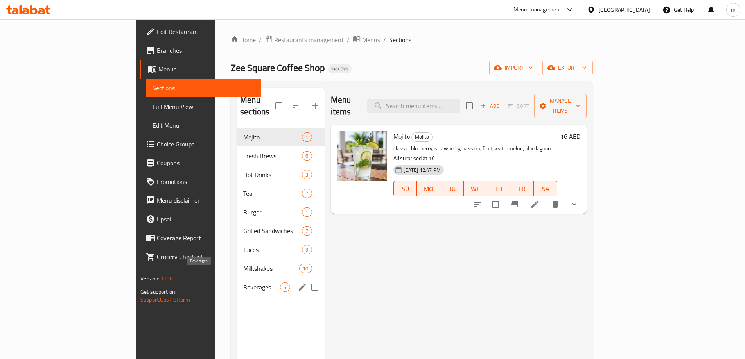
click at [243, 283] on span "Beverages" at bounding box center [261, 287] width 37 height 9
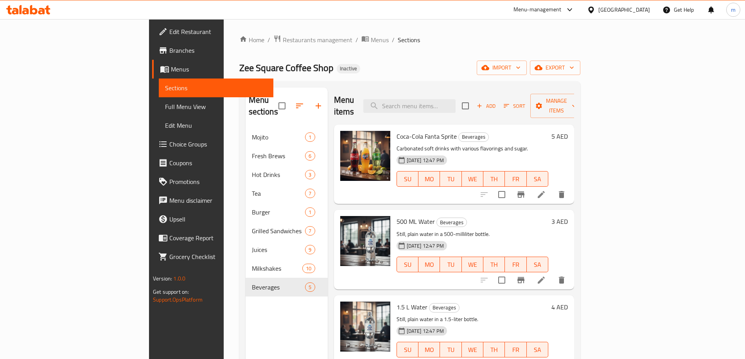
click at [552, 188] on li at bounding box center [541, 195] width 22 height 14
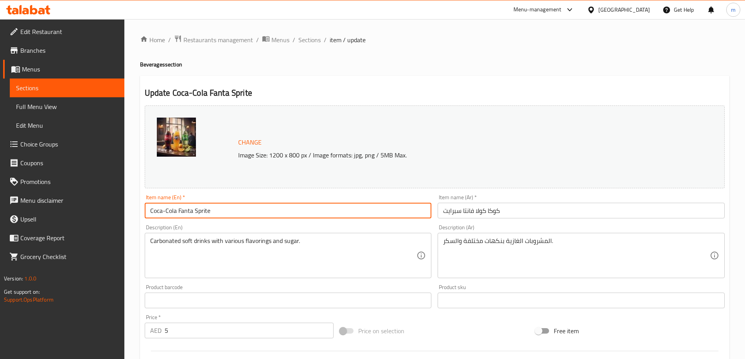
drag, startPoint x: 176, startPoint y: 212, endPoint x: 145, endPoint y: 209, distance: 31.8
click at [143, 209] on div "Item name (En)   * Coca-Cola Fanta Sprite Item name (En) *" at bounding box center [288, 207] width 293 height 30
click at [52, 92] on span "Sections" at bounding box center [67, 87] width 102 height 9
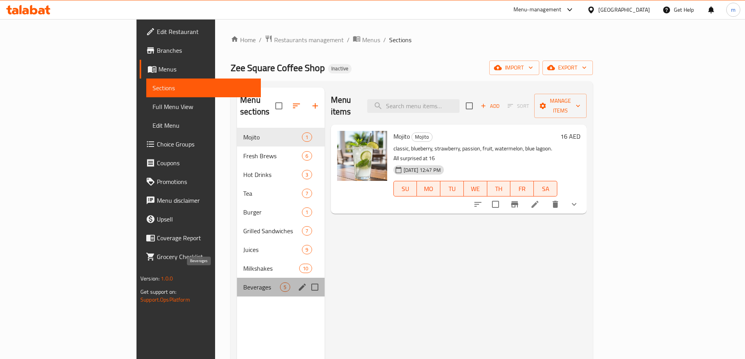
click at [243, 283] on span "Beverages" at bounding box center [261, 287] width 37 height 9
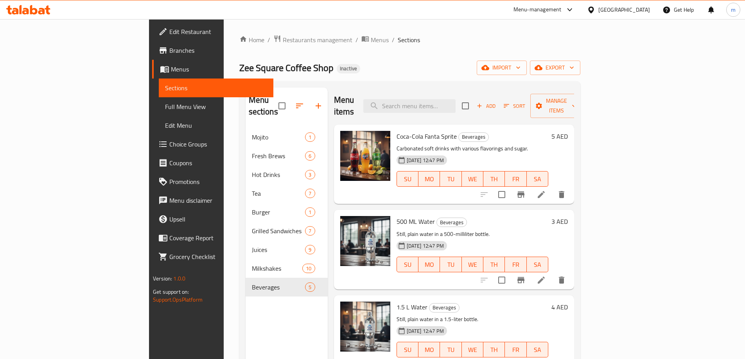
click at [497, 102] on span "Add" at bounding box center [485, 106] width 21 height 9
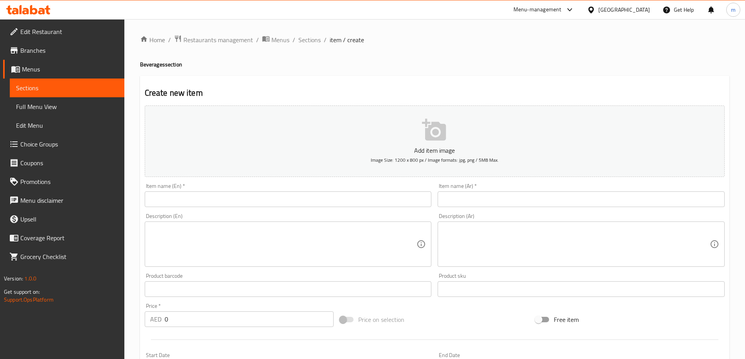
click at [370, 202] on input "text" at bounding box center [288, 200] width 287 height 16
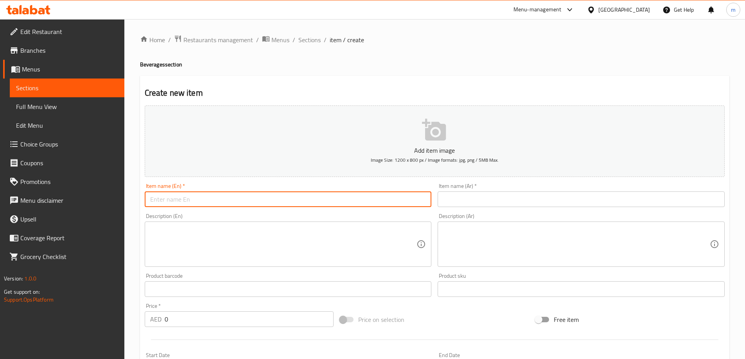
paste input "Coca-Cola"
type input "Coca-Cola"
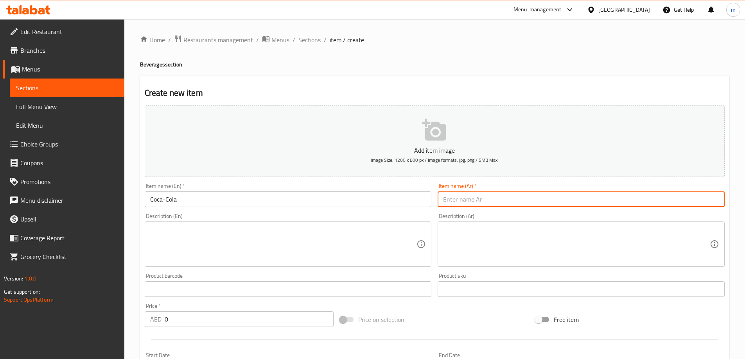
click at [593, 194] on input "text" at bounding box center [580, 200] width 287 height 16
paste input "كوكاكولا"
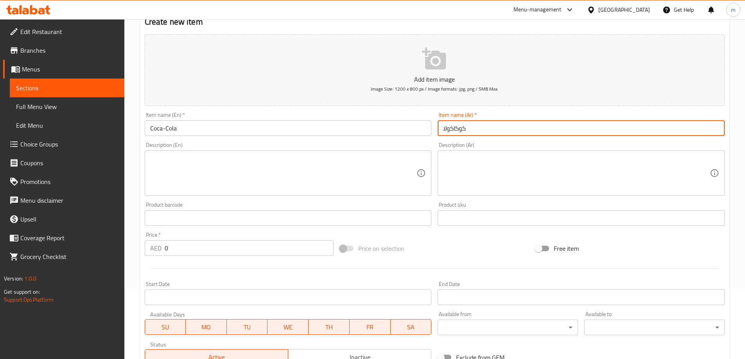
scroll to position [78, 0]
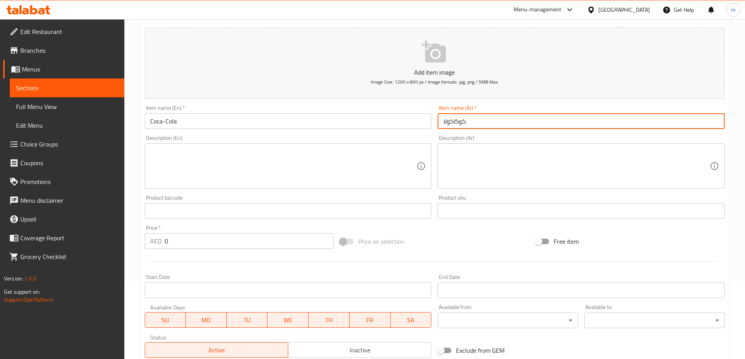
type input "كوكاكولا"
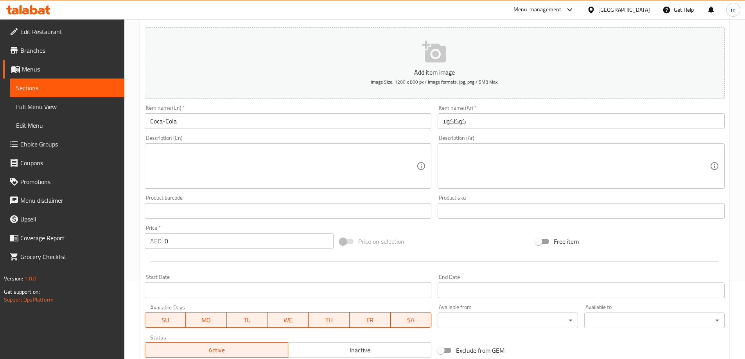
click at [249, 245] on input "0" at bounding box center [249, 241] width 169 height 16
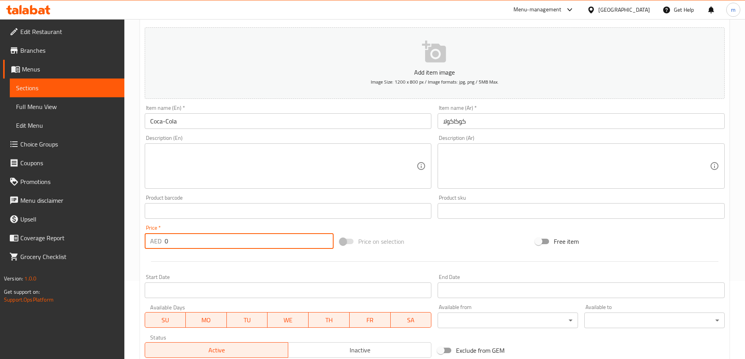
click at [249, 245] on input "0" at bounding box center [249, 241] width 169 height 16
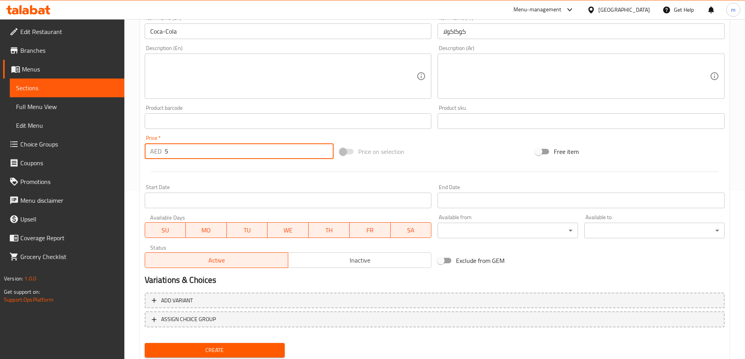
scroll to position [193, 0]
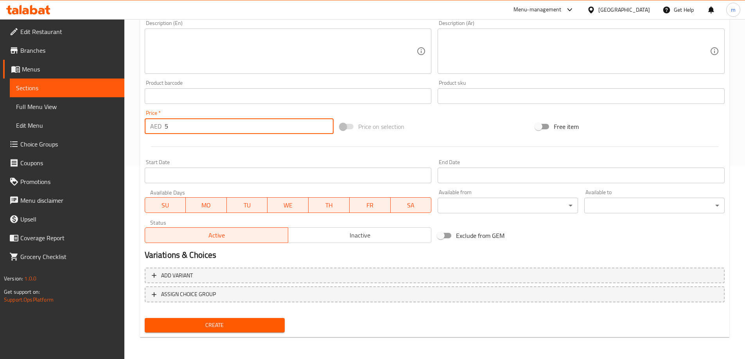
type input "5"
click at [252, 328] on span "Create" at bounding box center [215, 326] width 128 height 10
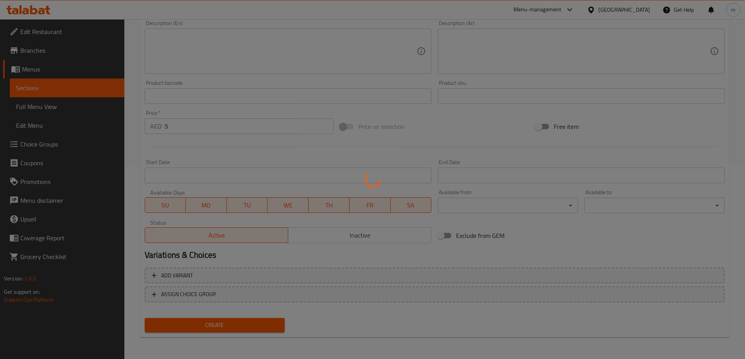
type input "0"
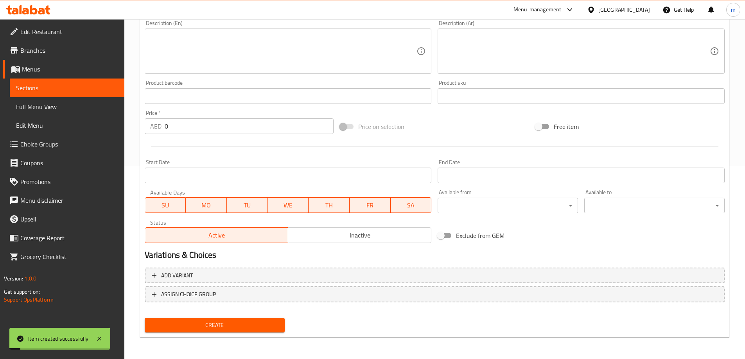
click at [89, 86] on span "Sections" at bounding box center [67, 87] width 102 height 9
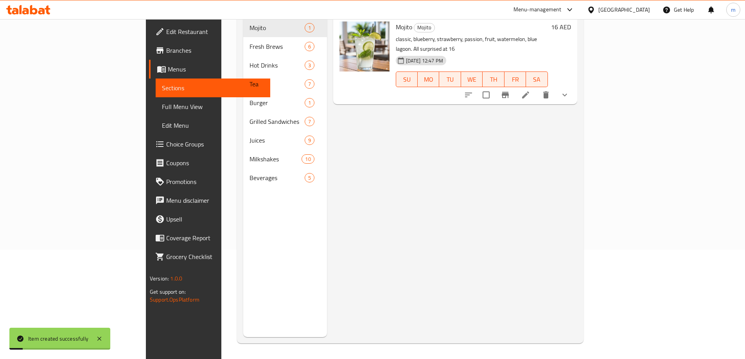
scroll to position [109, 0]
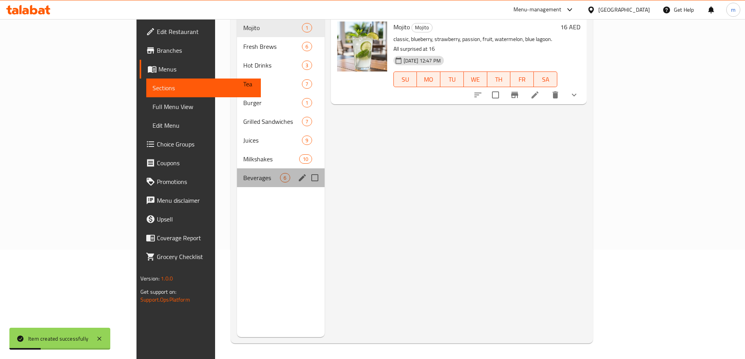
click at [237, 169] on div "Beverages 6" at bounding box center [280, 178] width 87 height 19
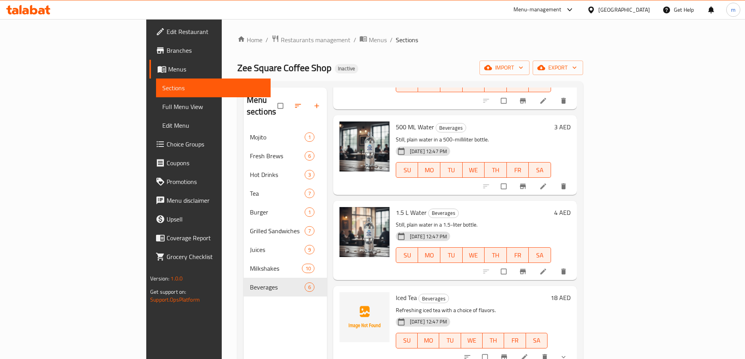
scroll to position [5, 0]
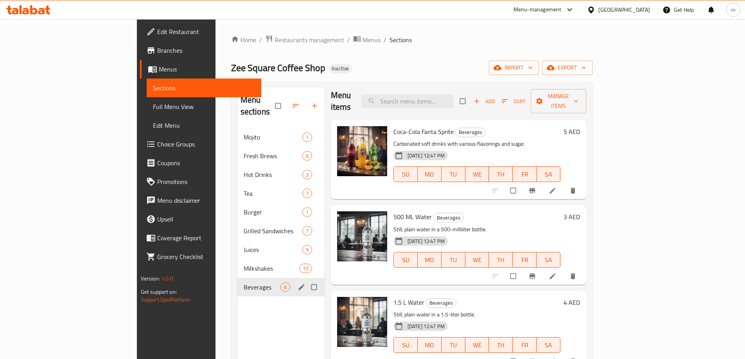
click at [237, 278] on div "Beverages 6" at bounding box center [280, 287] width 87 height 19
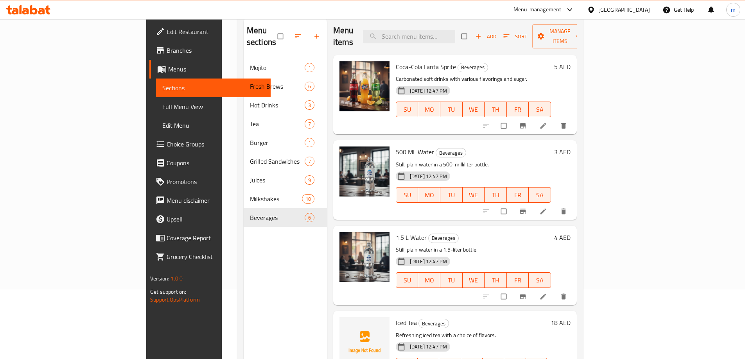
scroll to position [31, 0]
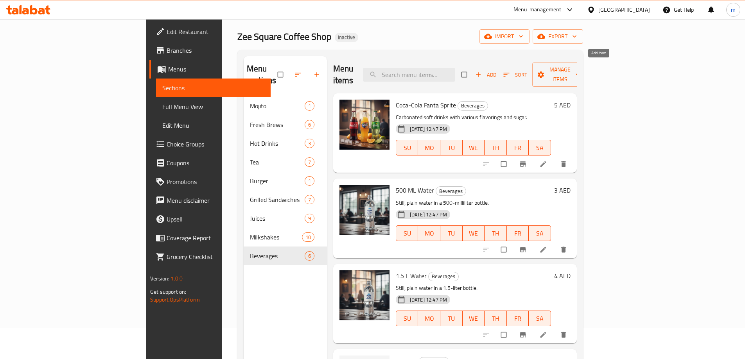
click at [482, 71] on icon "button" at bounding box center [478, 75] width 8 height 8
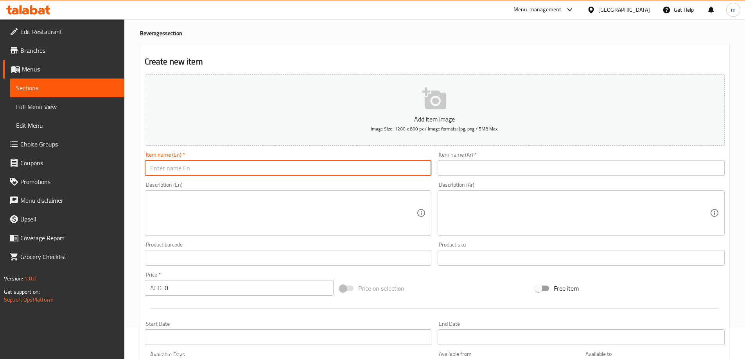
click at [376, 170] on input "text" at bounding box center [288, 168] width 287 height 16
paste input "Fanta"
type input "Fanta"
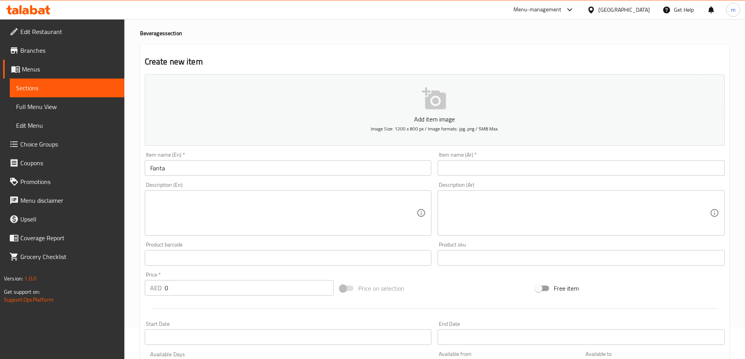
click at [603, 171] on input "text" at bounding box center [580, 168] width 287 height 16
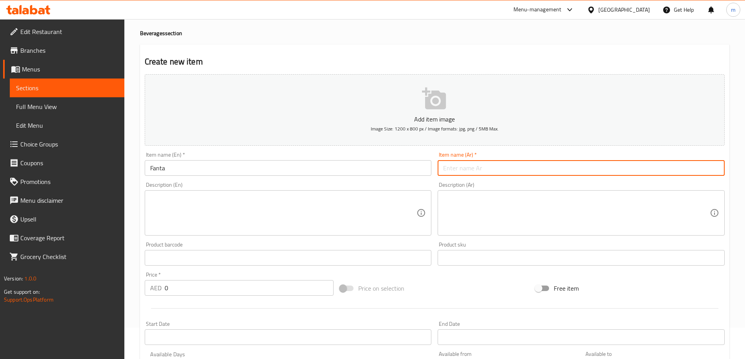
paste input "فانتا"
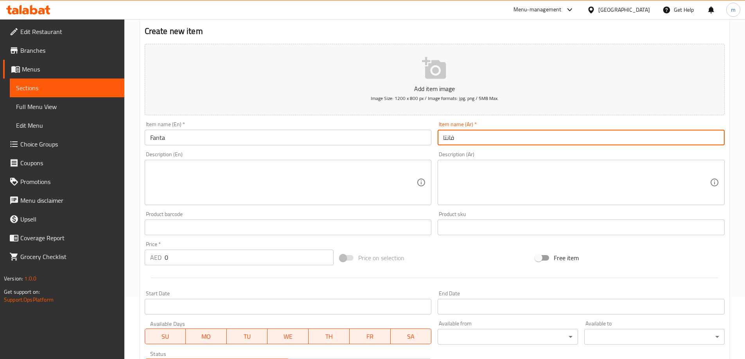
scroll to position [193, 0]
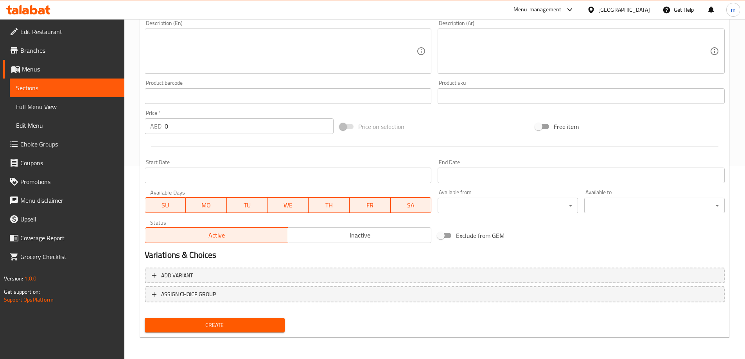
type input "فانتا"
click at [281, 127] on input "0" at bounding box center [249, 126] width 169 height 16
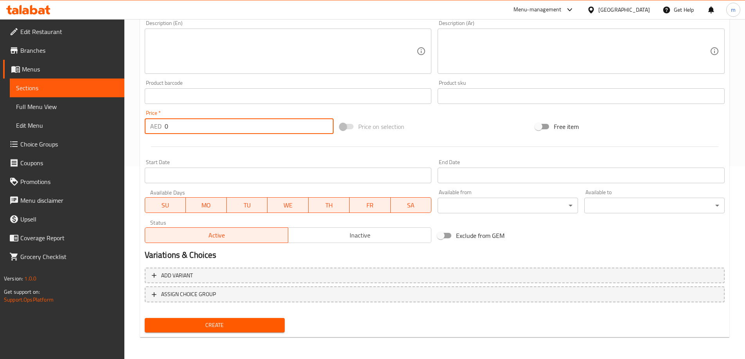
click at [281, 127] on input "0" at bounding box center [249, 126] width 169 height 16
type input "5"
click at [257, 324] on span "Create" at bounding box center [215, 326] width 128 height 10
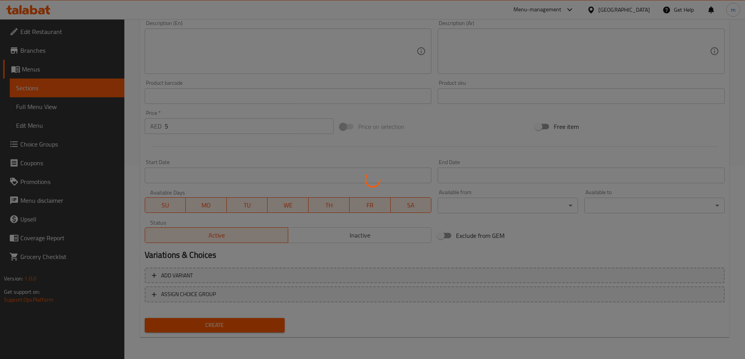
type input "0"
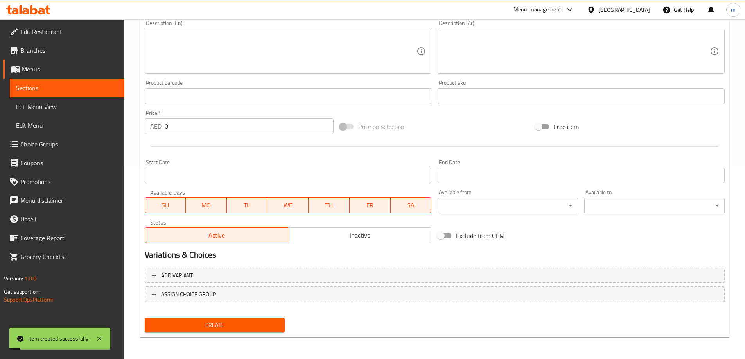
click at [93, 90] on span "Sections" at bounding box center [67, 87] width 102 height 9
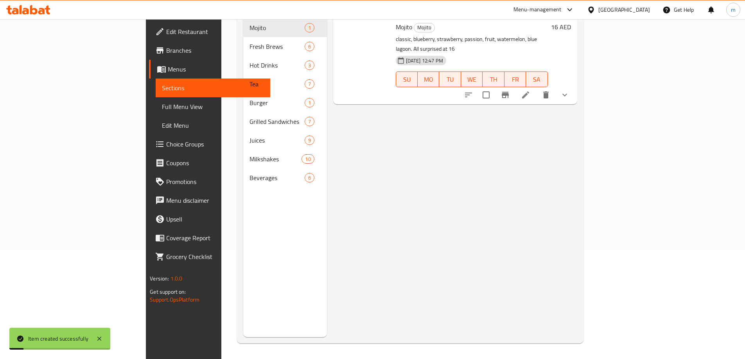
scroll to position [109, 0]
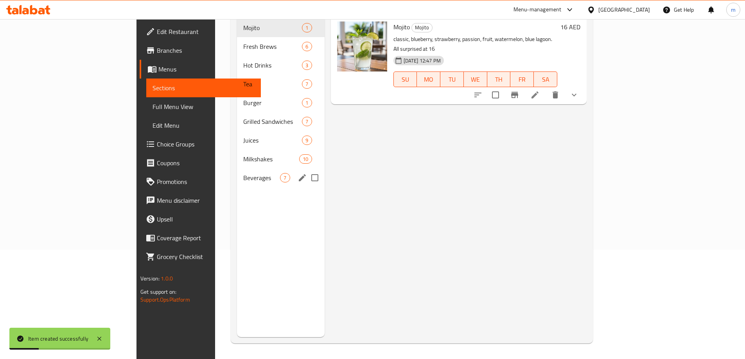
click at [243, 173] on span "Beverages" at bounding box center [261, 177] width 37 height 9
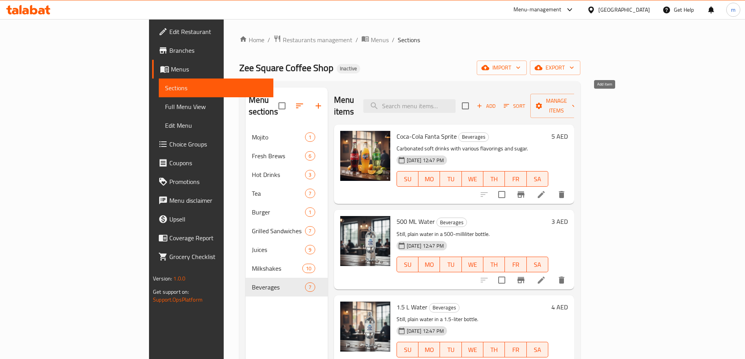
click at [497, 102] on span "Add" at bounding box center [485, 106] width 21 height 9
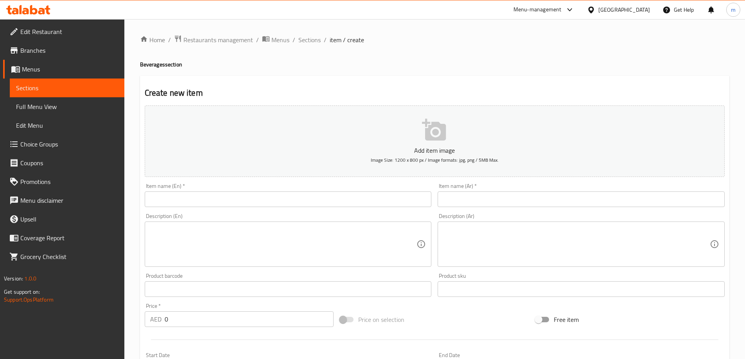
click at [325, 198] on input "text" at bounding box center [288, 200] width 287 height 16
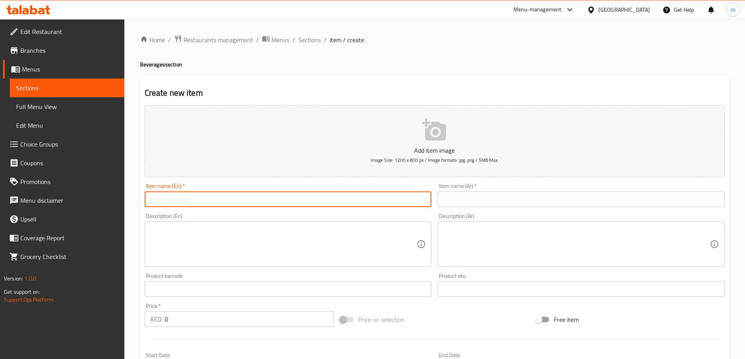
paste input "Sprite"
type input "Sprite"
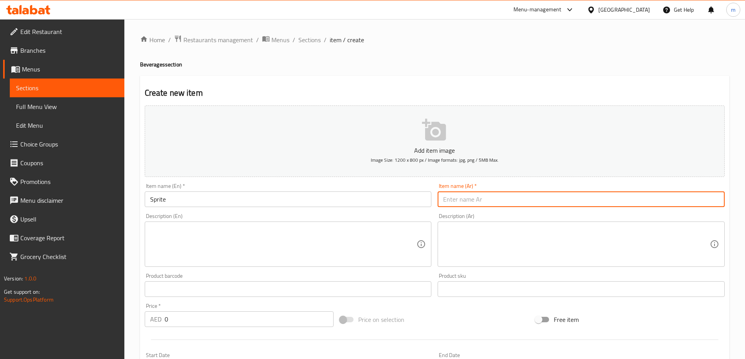
click at [609, 197] on input "text" at bounding box center [580, 200] width 287 height 16
paste input "سبرايت"
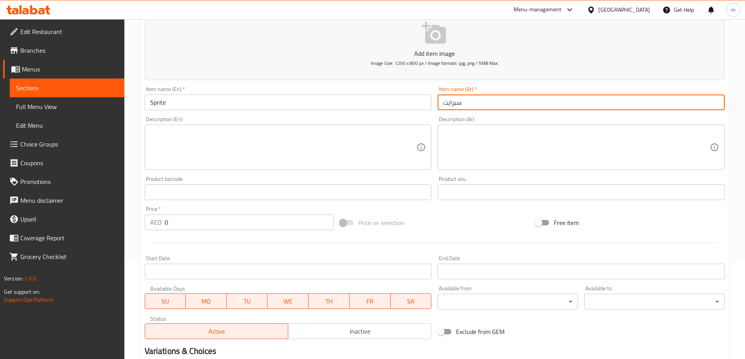
scroll to position [117, 0]
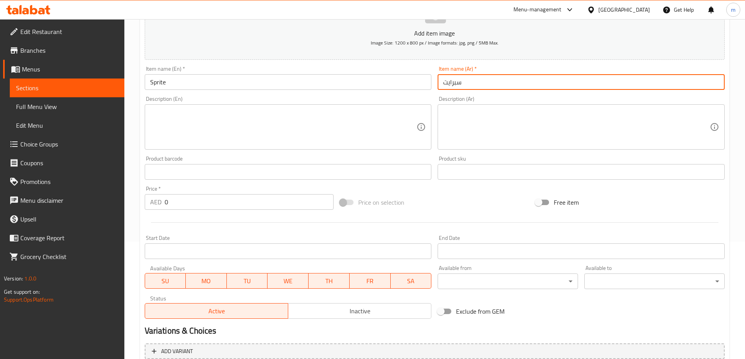
type input "سبرايت"
click at [197, 203] on input "0" at bounding box center [249, 202] width 169 height 16
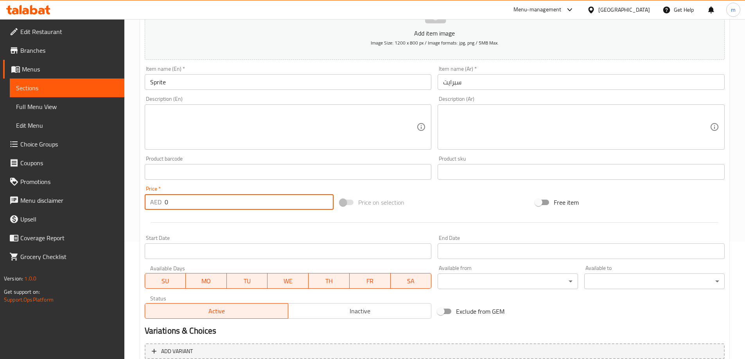
click at [197, 203] on input "0" at bounding box center [249, 202] width 169 height 16
type input "5"
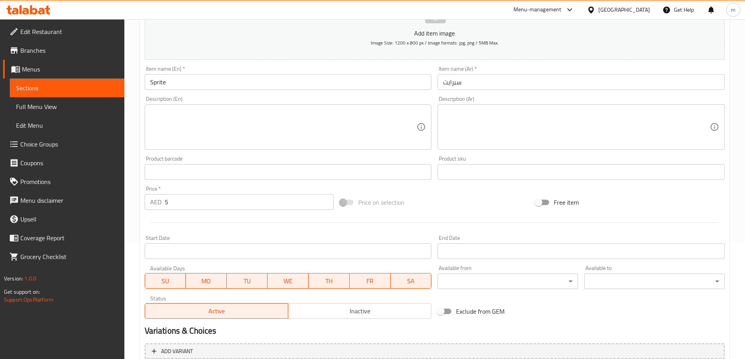
click at [275, 189] on div "Price   * AED 5 Price *" at bounding box center [239, 198] width 189 height 24
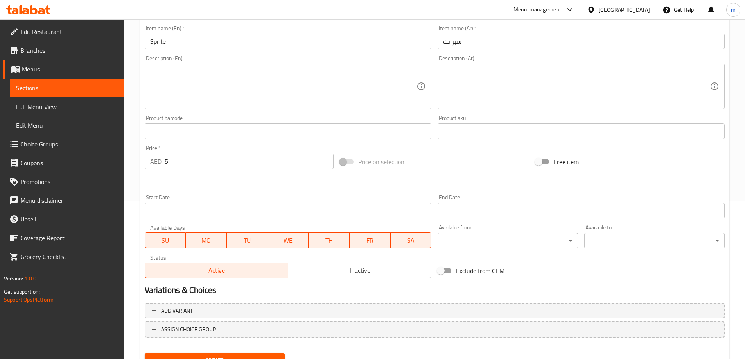
scroll to position [193, 0]
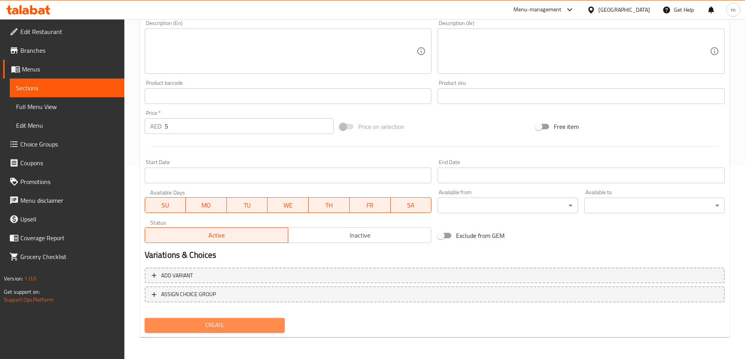
click at [208, 323] on span "Create" at bounding box center [215, 326] width 128 height 10
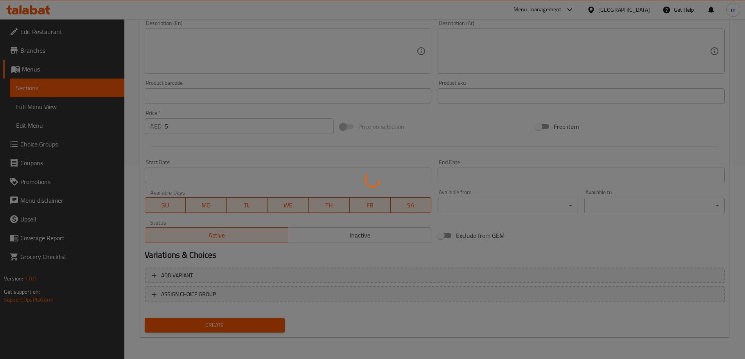
type input "0"
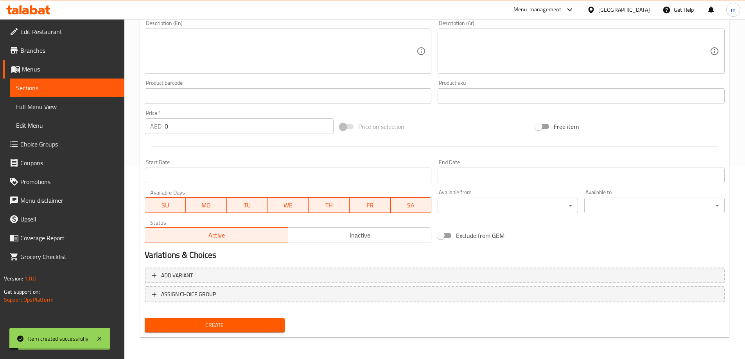
click at [84, 87] on span "Sections" at bounding box center [67, 87] width 102 height 9
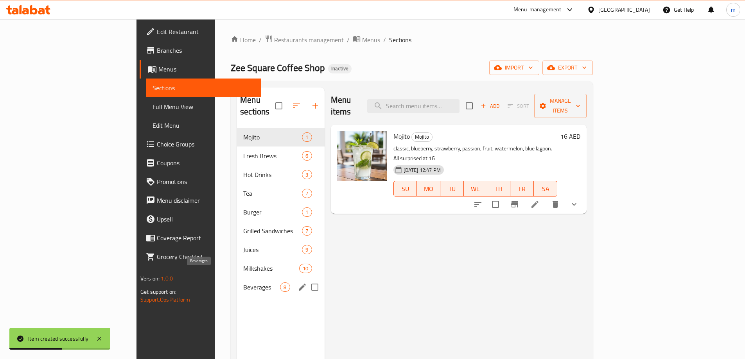
click at [243, 283] on span "Beverages" at bounding box center [261, 287] width 37 height 9
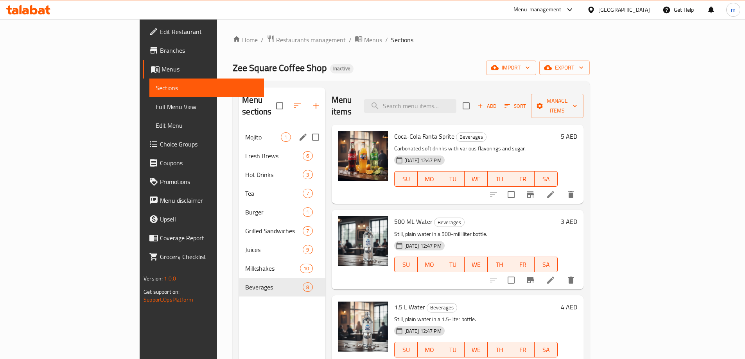
click at [239, 131] on div "Mojito 1" at bounding box center [282, 137] width 86 height 19
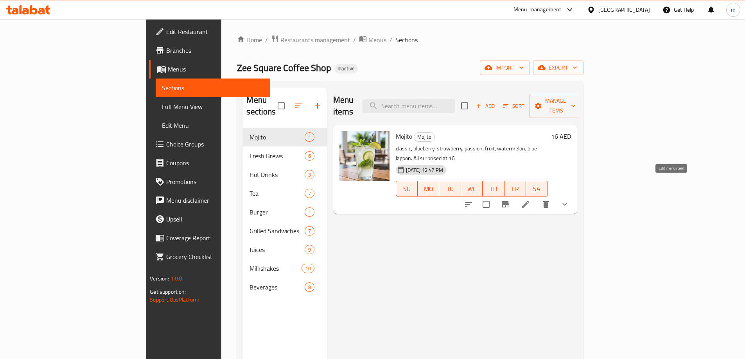
click at [530, 200] on icon at bounding box center [525, 204] width 9 height 9
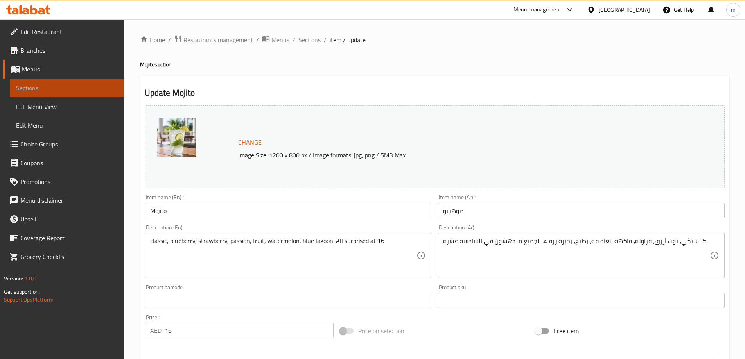
click at [41, 92] on span "Sections" at bounding box center [67, 87] width 102 height 9
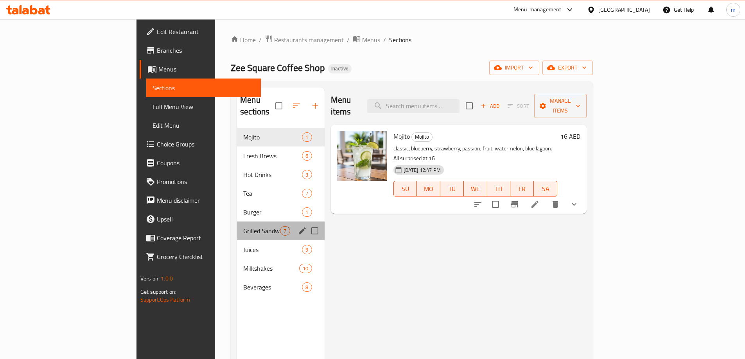
click at [237, 224] on div "Grilled Sandwiches 7" at bounding box center [280, 231] width 87 height 19
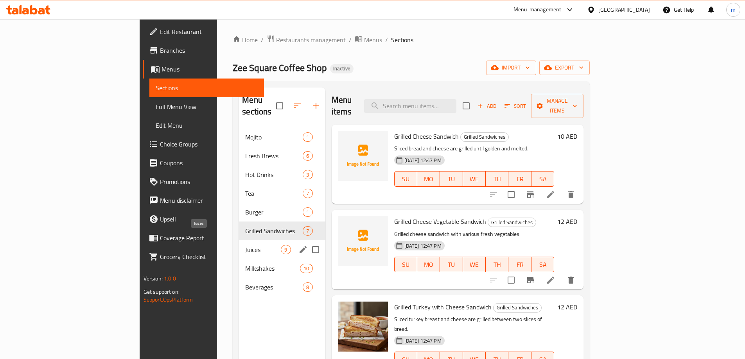
click at [245, 245] on span "Juices" at bounding box center [263, 249] width 36 height 9
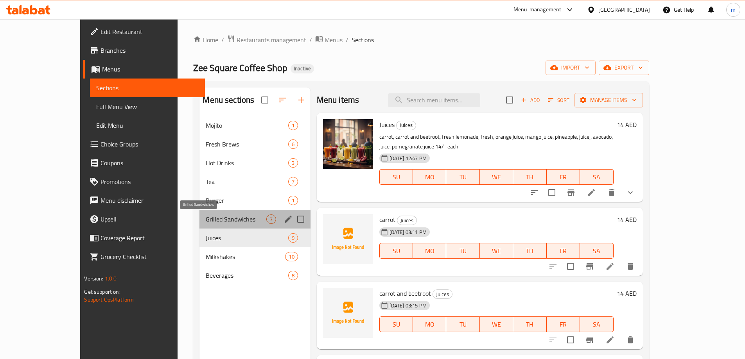
click at [206, 219] on span "Grilled Sandwiches" at bounding box center [236, 219] width 60 height 9
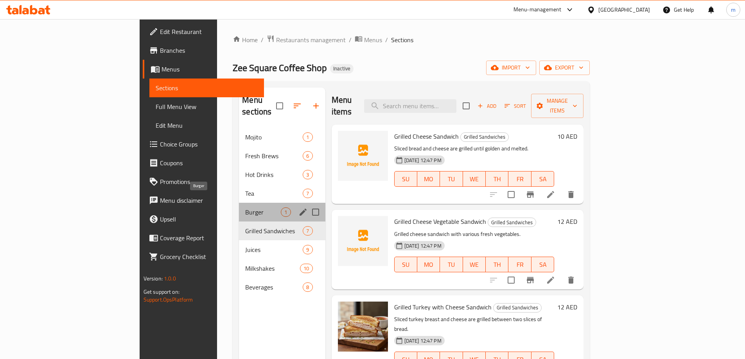
click at [245, 208] on span "Burger" at bounding box center [263, 212] width 36 height 9
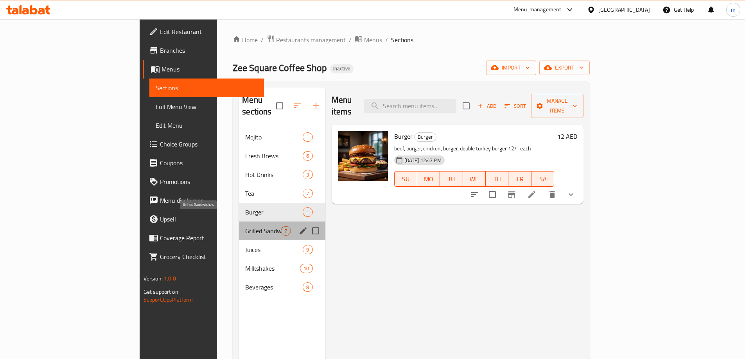
click at [245, 226] on span "Grilled Sandwiches" at bounding box center [263, 230] width 36 height 9
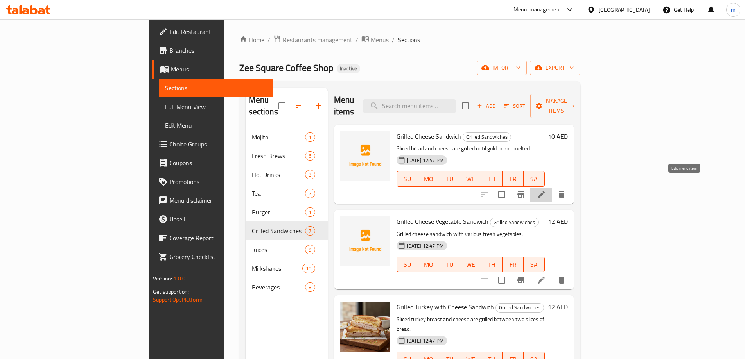
click at [546, 190] on icon at bounding box center [540, 194] width 9 height 9
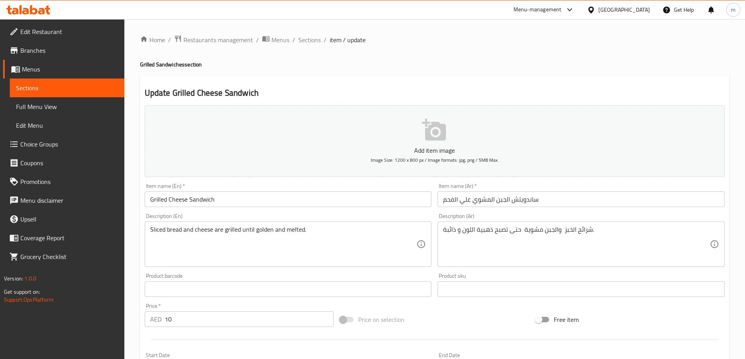
click at [442, 200] on input "ساندويتش الجبن المشوي علي الفحم" at bounding box center [580, 200] width 287 height 16
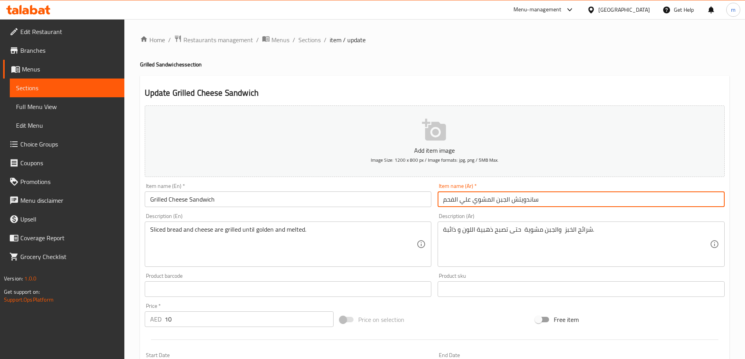
click at [448, 201] on input "ساندويتش الجبن المشوي علي الفحم" at bounding box center [580, 200] width 287 height 16
click at [448, 201] on input "ساندويتش الجبن المشوي علي" at bounding box center [580, 200] width 287 height 16
type input "ساندويتش الجبن المشوي"
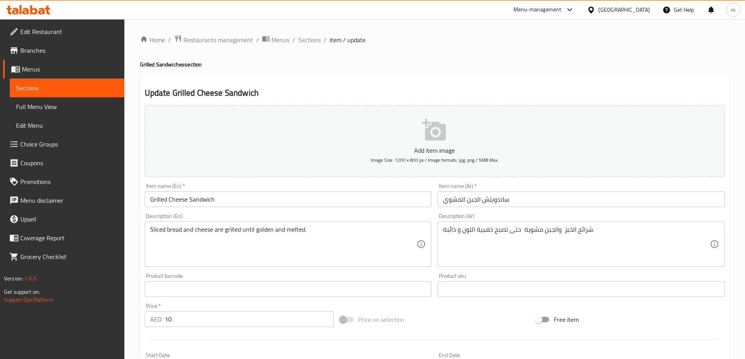
click at [737, 170] on div "Home / Restaurants management / Menus / Sections / item / update Grilled Sandwi…" at bounding box center [434, 285] width 620 height 533
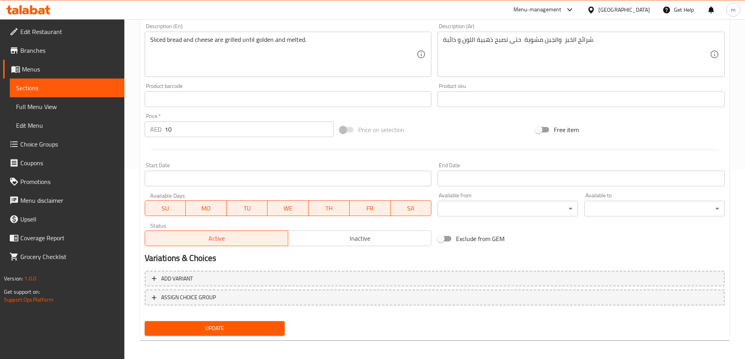
scroll to position [193, 0]
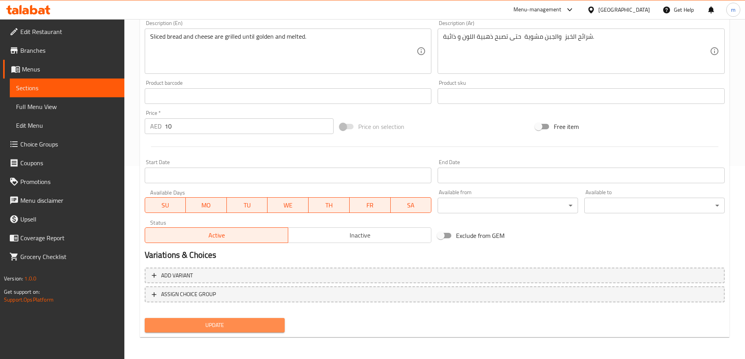
click at [259, 319] on button "Update" at bounding box center [215, 325] width 140 height 14
click at [250, 319] on button "Update" at bounding box center [215, 325] width 140 height 14
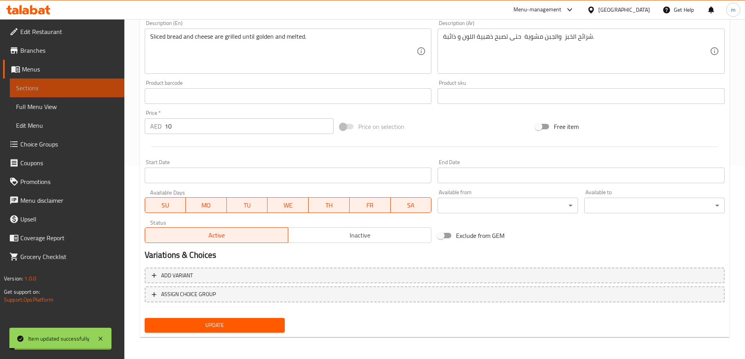
click at [80, 90] on span "Sections" at bounding box center [67, 87] width 102 height 9
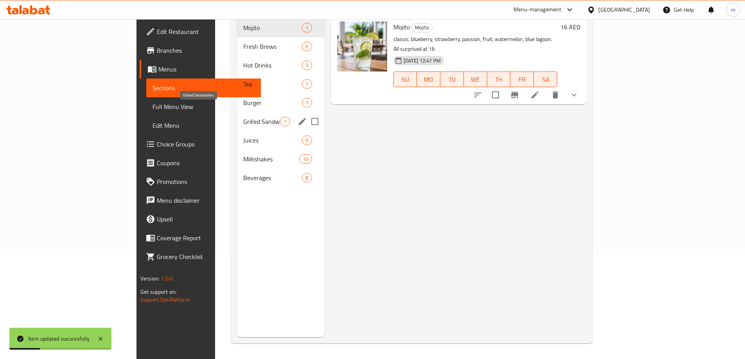
click at [243, 117] on span "Grilled Sandwiches" at bounding box center [261, 121] width 37 height 9
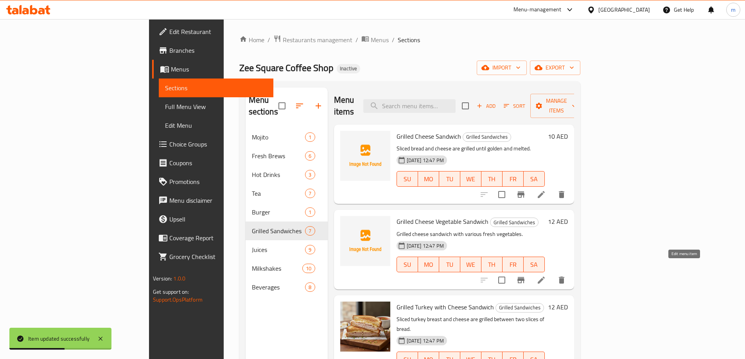
click at [546, 276] on icon at bounding box center [540, 280] width 9 height 9
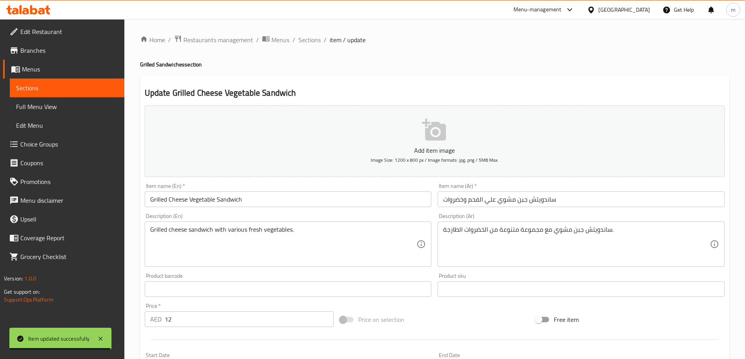
click at [468, 199] on input "ساندويتش جبن مشوي علي الفحم وخضروات" at bounding box center [580, 200] width 287 height 16
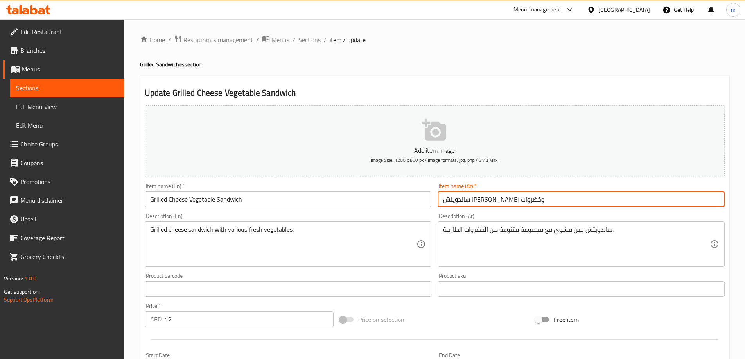
click at [395, 204] on input "Grilled Cheese Vegetable Sandwich" at bounding box center [288, 200] width 287 height 16
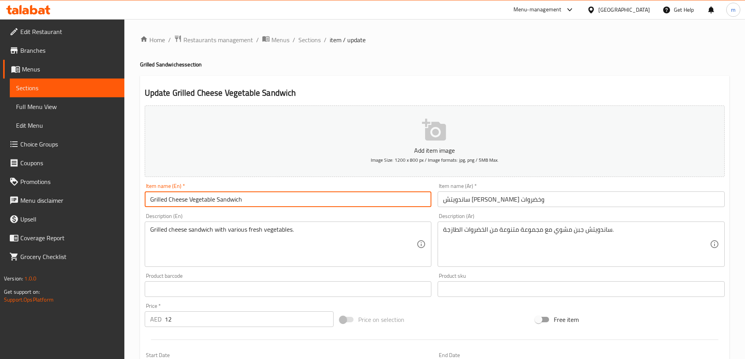
click at [395, 204] on input "Grilled Cheese Vegetable Sandwich" at bounding box center [288, 200] width 287 height 16
click at [478, 198] on input "ساندويتش جبن مشوي وخضروات" at bounding box center [580, 200] width 287 height 16
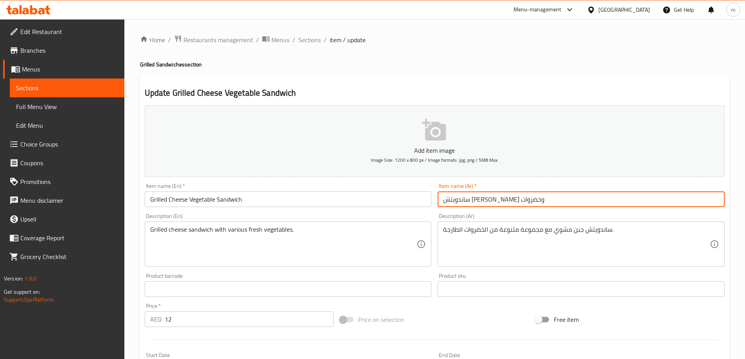
click at [478, 198] on input "ساندويتش جبن مشوي وخضروات" at bounding box center [580, 200] width 287 height 16
click at [486, 201] on input "ساندويتش جبن خضروات مشوي" at bounding box center [580, 200] width 287 height 16
type input "ساندويتش جبنة خضروات مشوي"
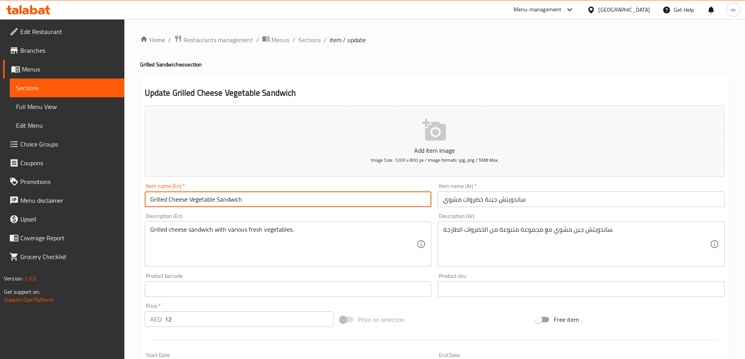
click at [175, 199] on input "Grilled Cheese Vegetable Sandwich" at bounding box center [288, 200] width 287 height 16
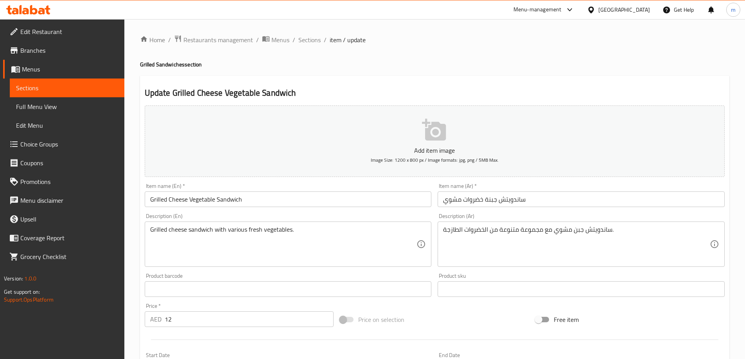
click at [317, 200] on input "Grilled Cheese Vegetable Sandwich" at bounding box center [288, 200] width 287 height 16
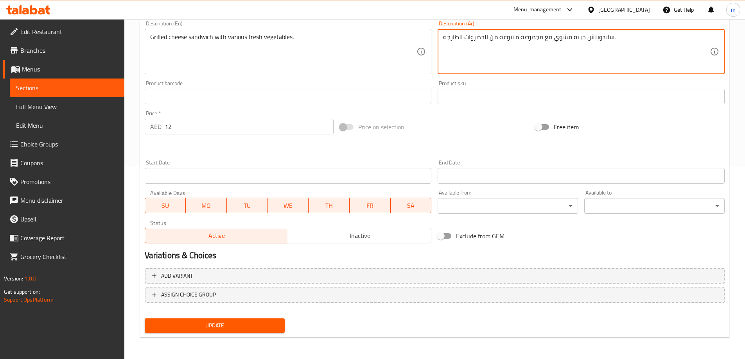
scroll to position [193, 0]
type textarea "ساندويتش جبنة مشوي مع مجموعة متنوعة من الخضروات الطازجة."
click at [225, 322] on span "Update" at bounding box center [215, 326] width 128 height 10
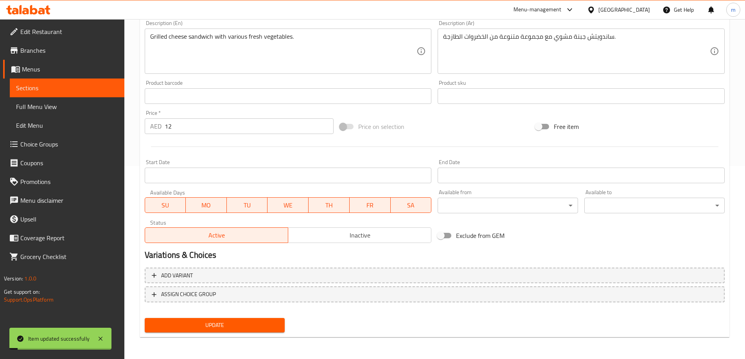
click at [75, 90] on span "Sections" at bounding box center [67, 87] width 102 height 9
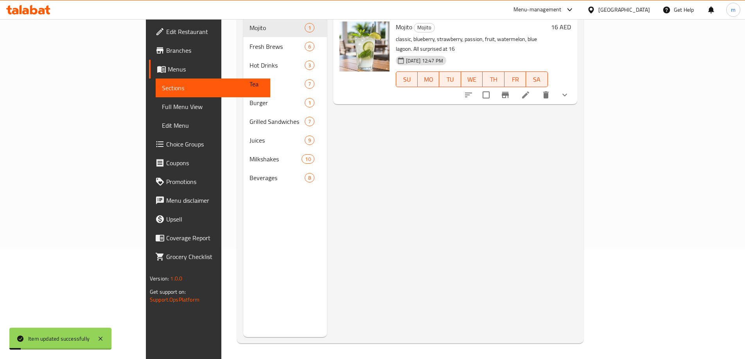
scroll to position [109, 0]
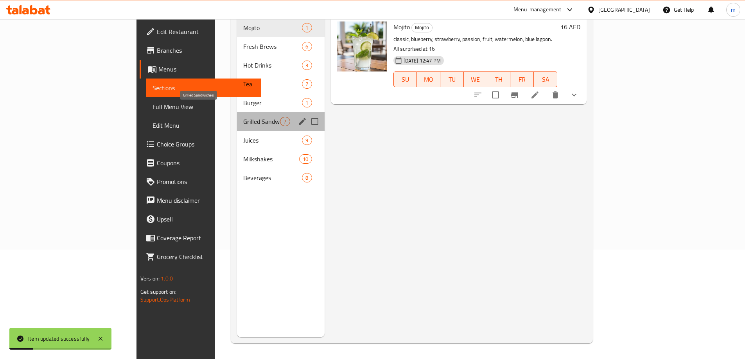
click at [243, 117] on span "Grilled Sandwiches" at bounding box center [261, 121] width 37 height 9
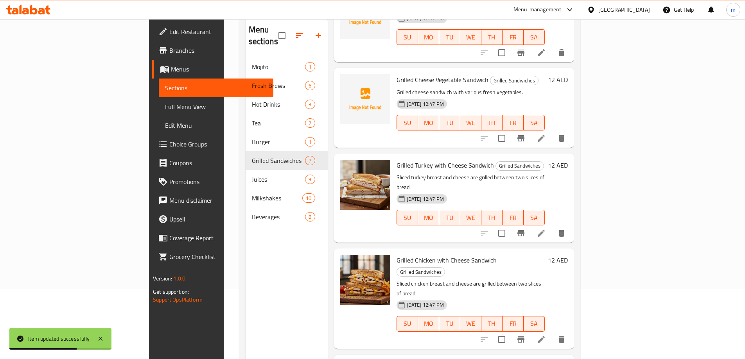
scroll to position [78, 0]
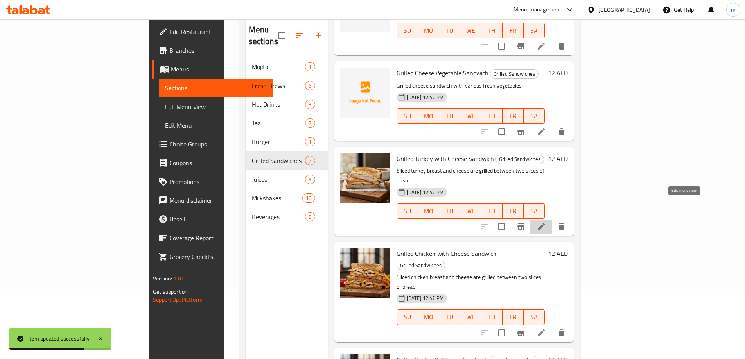
click at [545, 223] on icon at bounding box center [541, 226] width 7 height 7
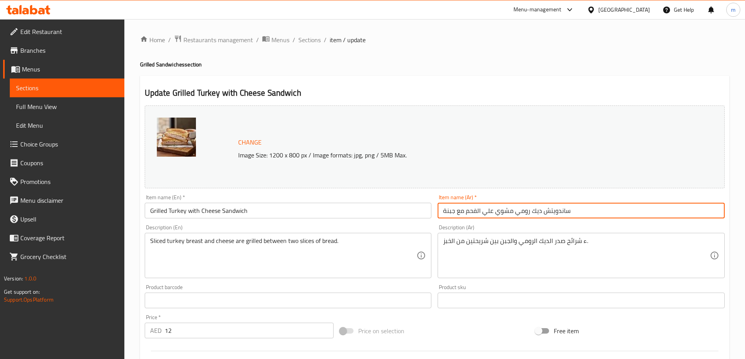
drag, startPoint x: 464, startPoint y: 213, endPoint x: 495, endPoint y: 215, distance: 30.5
click at [495, 215] on input "ساندويتش ديك رومي مشوي علي الفحم مع جبنة" at bounding box center [580, 211] width 287 height 16
type input "ساندويتش ديك رومي مشوي مع جبنة"
click at [171, 210] on input "Grilled Turkey with Cheese Sandwich" at bounding box center [288, 211] width 287 height 16
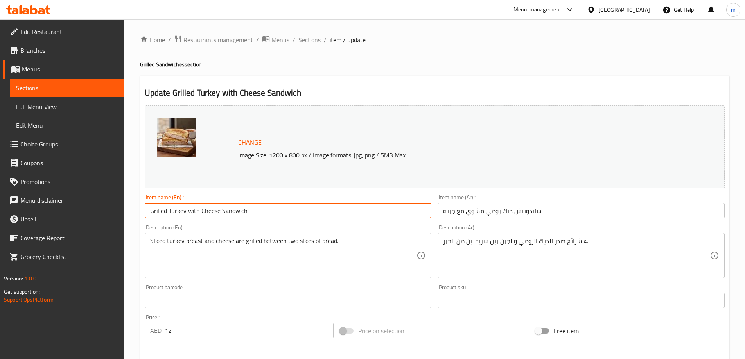
click at [171, 210] on input "Grilled Turkey with Cheese Sandwich" at bounding box center [288, 211] width 287 height 16
click at [167, 210] on input "Grilled Turkey with Cheese Sandwich" at bounding box center [288, 211] width 287 height 16
drag, startPoint x: 149, startPoint y: 212, endPoint x: 185, endPoint y: 212, distance: 36.0
click at [185, 212] on input "Grilled Turkey with Cheese Sandwich" at bounding box center [288, 211] width 287 height 16
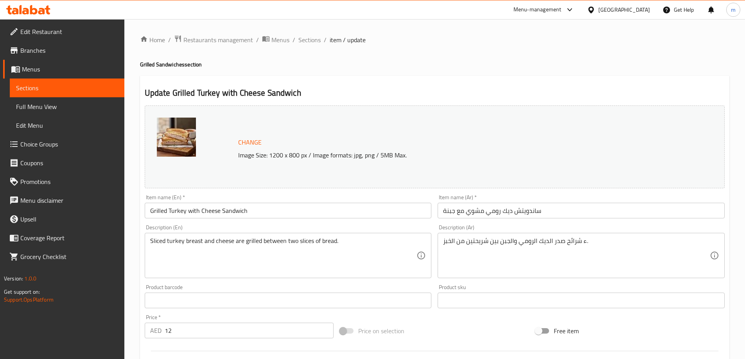
click at [354, 210] on input "Grilled Turkey with Cheese Sandwich" at bounding box center [288, 211] width 287 height 16
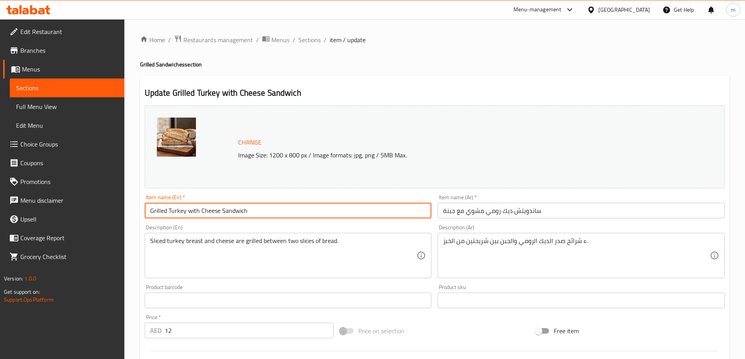
click at [354, 210] on input "Grilled Turkey with Cheese Sandwich" at bounding box center [288, 211] width 287 height 16
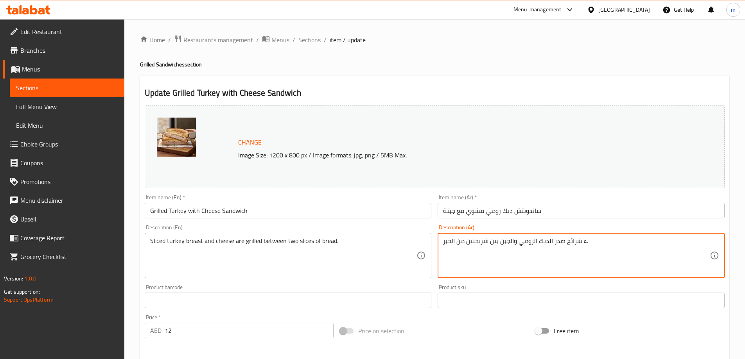
click at [581, 244] on textarea "ء شرائح صدر الديك الرومي والجبن بين شريحتين من الخبز." at bounding box center [576, 255] width 267 height 37
click at [581, 243] on textarea "ء شرائح صدر الديك الرومي والجبن بين شريحتين من الخبز." at bounding box center [576, 255] width 267 height 37
click at [581, 241] on textarea "شرائح صدر الديك الرومي والجبن بين شريحتين من الخبز." at bounding box center [576, 255] width 267 height 37
click at [447, 244] on textarea "شرائح صدر الديك الرومي والجبن بين شريحتين من الخبز" at bounding box center [576, 255] width 267 height 37
type textarea "شرائح صدر الديك الرومي والجبن بين شريحتين من الخبز."
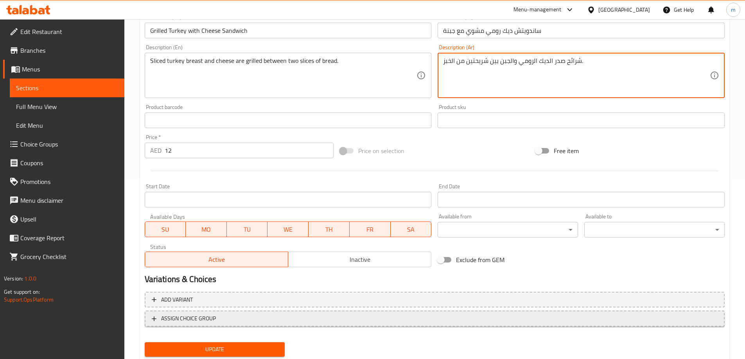
scroll to position [204, 0]
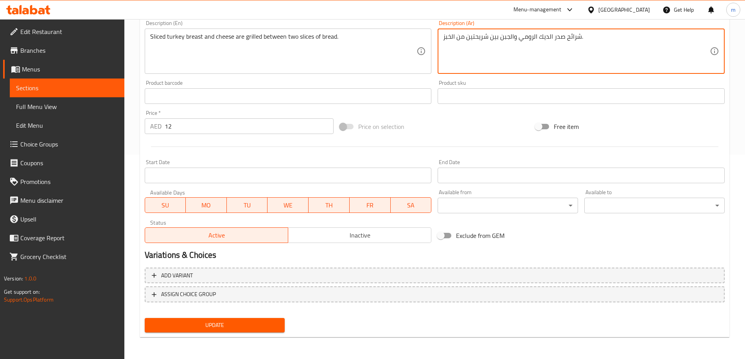
click at [267, 320] on button "Update" at bounding box center [215, 325] width 140 height 14
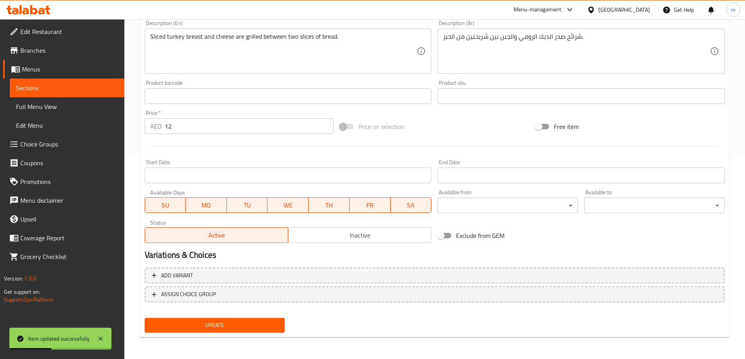
click at [61, 87] on span "Sections" at bounding box center [67, 87] width 102 height 9
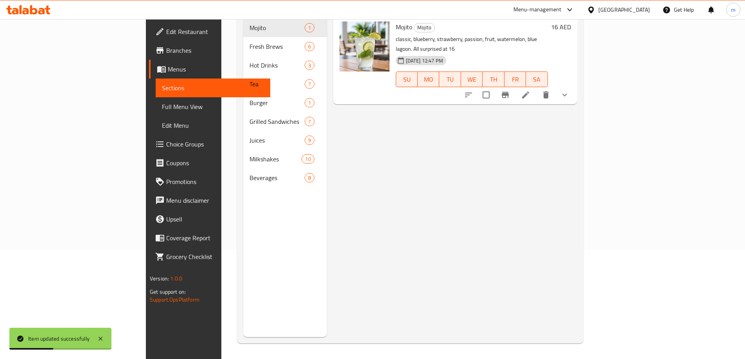
scroll to position [109, 0]
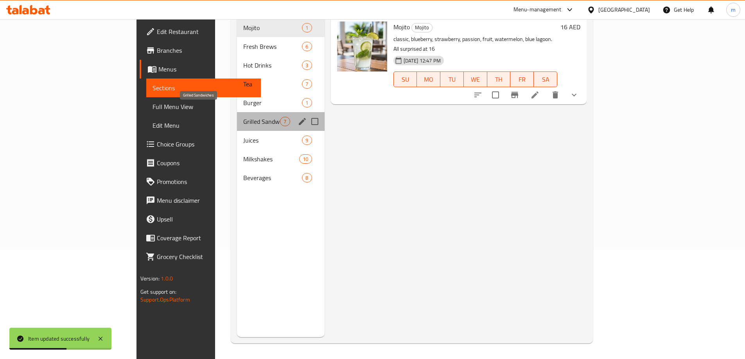
click at [243, 117] on span "Grilled Sandwiches" at bounding box center [261, 121] width 37 height 9
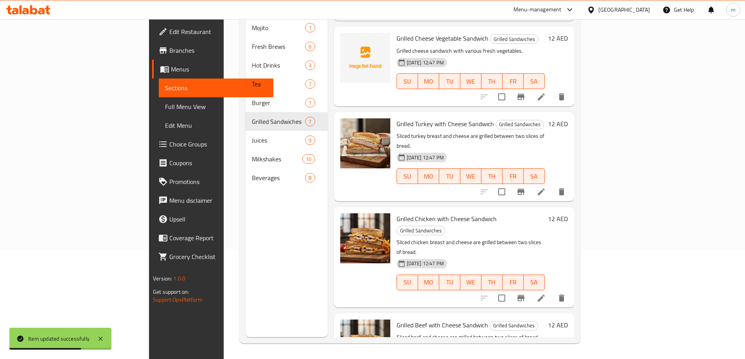
scroll to position [78, 0]
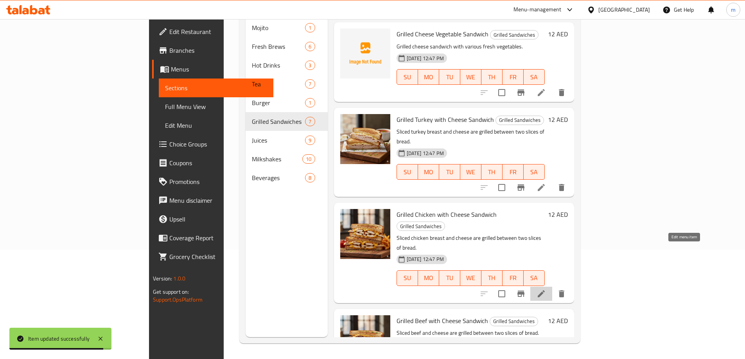
click at [546, 289] on icon at bounding box center [540, 293] width 9 height 9
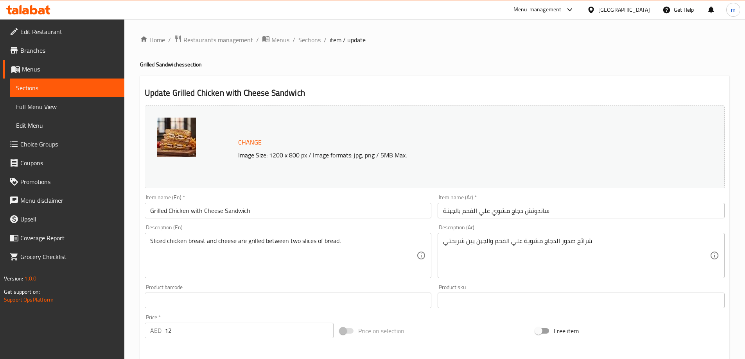
click at [299, 209] on input "Grilled Chicken with Cheese Sandwich" at bounding box center [288, 211] width 287 height 16
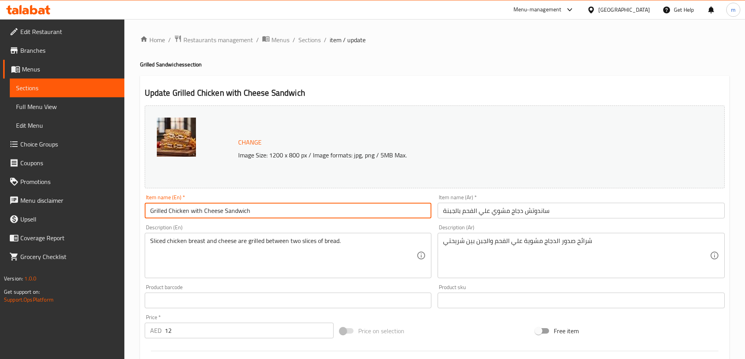
click at [297, 208] on input "Grilled Chicken with Cheese Sandwich" at bounding box center [288, 211] width 287 height 16
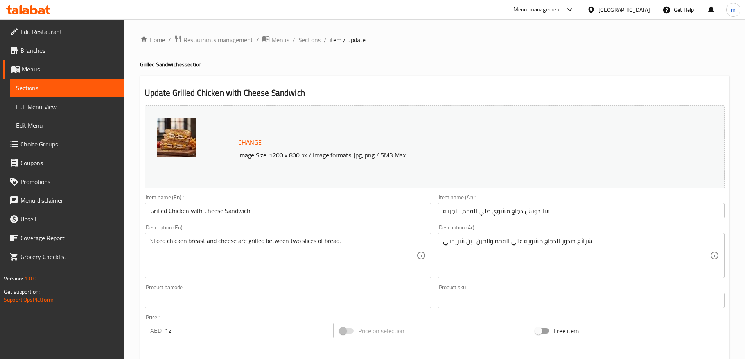
click at [323, 196] on div "Item name (En)   * Grilled Chicken with Cheese Sandwich Item name (En) *" at bounding box center [288, 207] width 287 height 24
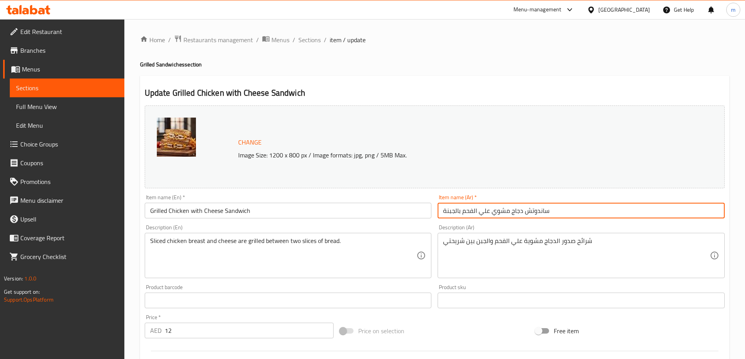
click at [480, 213] on input "ساندوتش دجاج مشوي علي الفحم بالجبنة" at bounding box center [580, 211] width 287 height 16
type input "ساندوتش دجاج مشوي مع الجبنة"
click at [354, 215] on input "Grilled Chicken with Cheese Sandwich" at bounding box center [288, 211] width 287 height 16
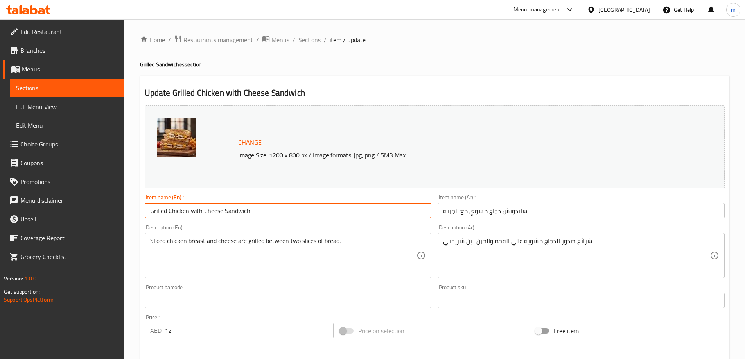
click at [354, 215] on input "Grilled Chicken with Cheese Sandwich" at bounding box center [288, 211] width 287 height 16
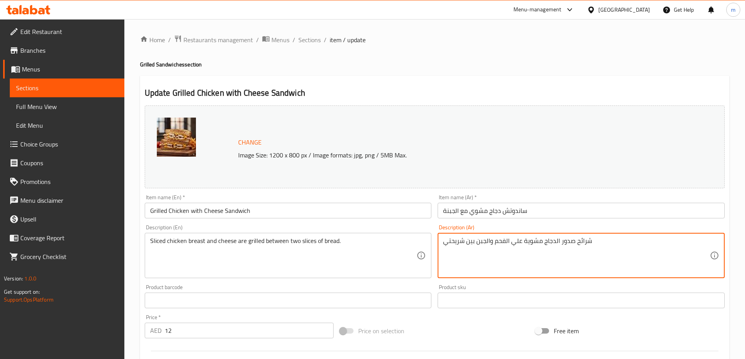
drag, startPoint x: 493, startPoint y: 241, endPoint x: 541, endPoint y: 242, distance: 48.9
click at [506, 245] on textarea "شرائح صدور الدجاج مشوية علي الفحم والجبن بين شريحتي" at bounding box center [576, 255] width 267 height 37
click at [492, 244] on textarea "شرائح صدور الدجاج مشوية علي الفحم والجبن بين شريحتي" at bounding box center [576, 255] width 267 height 37
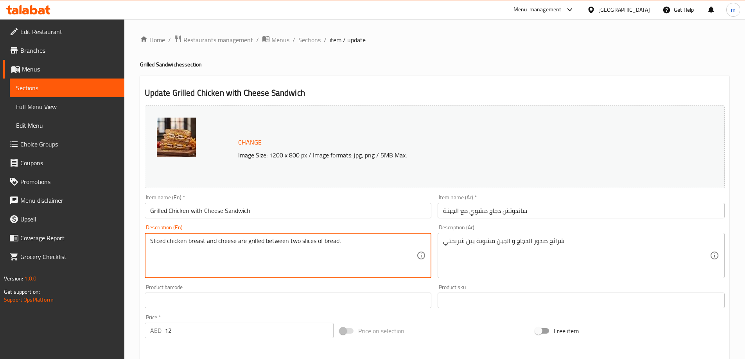
click at [321, 239] on textarea "Sliced chicken breast and cheese are grilled between two slices of bread." at bounding box center [283, 255] width 267 height 37
click at [330, 244] on textarea "Sliced chicken breast and cheese are grilled between two slices of bread." at bounding box center [283, 255] width 267 height 37
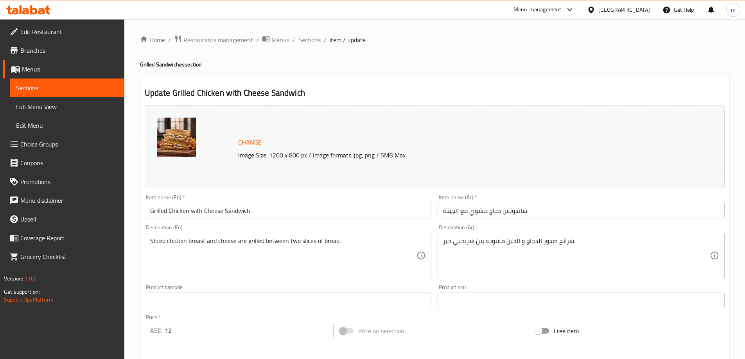
click at [310, 242] on textarea "Sliced chicken breast and cheese are grilled between two slices of bread." at bounding box center [283, 255] width 267 height 37
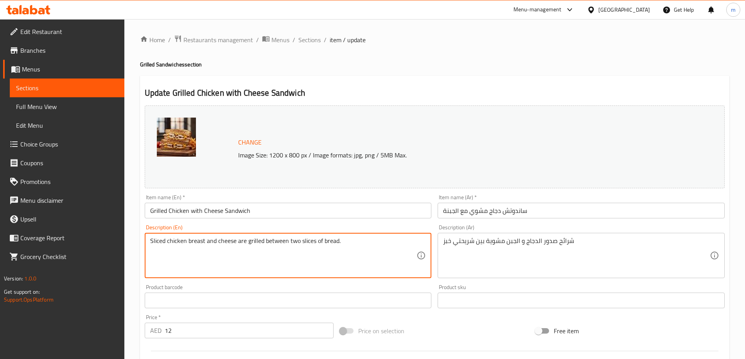
click at [310, 242] on textarea "Sliced chicken breast and cheese are grilled between two slices of bread." at bounding box center [283, 255] width 267 height 37
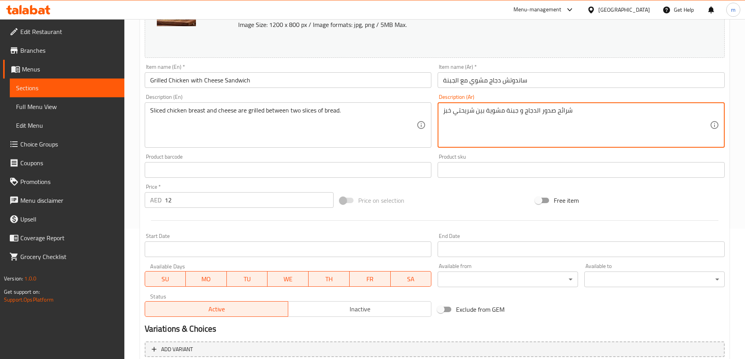
scroll to position [204, 0]
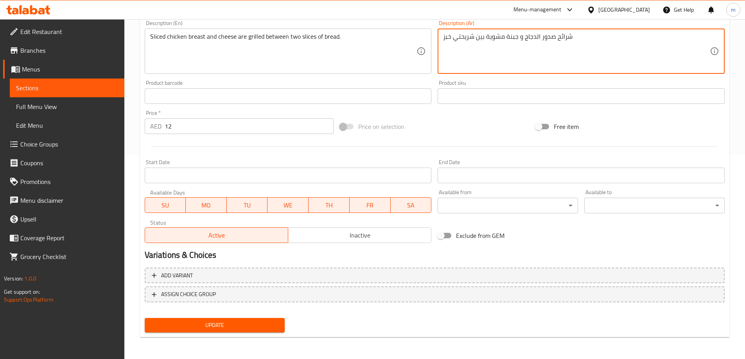
type textarea "شرائح صدور الدجاج و جبنة مشوية بين شريحتي خبز"
click at [236, 324] on span "Update" at bounding box center [215, 326] width 128 height 10
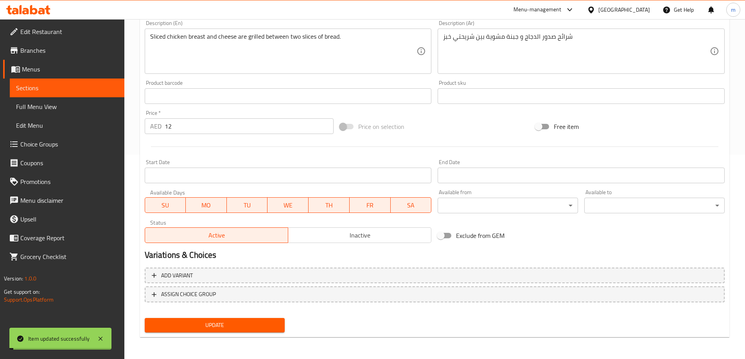
click at [82, 89] on span "Sections" at bounding box center [67, 87] width 102 height 9
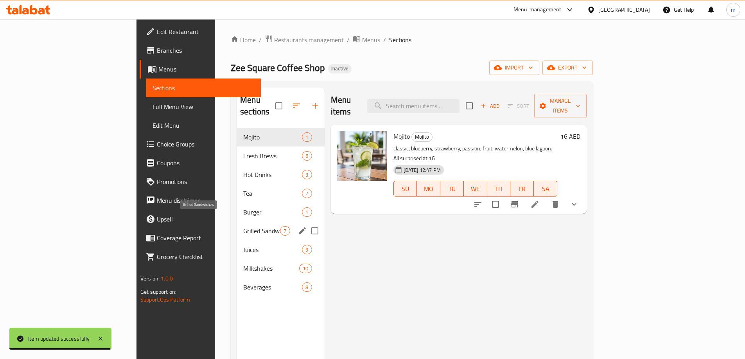
click at [243, 226] on span "Grilled Sandwiches" at bounding box center [261, 230] width 37 height 9
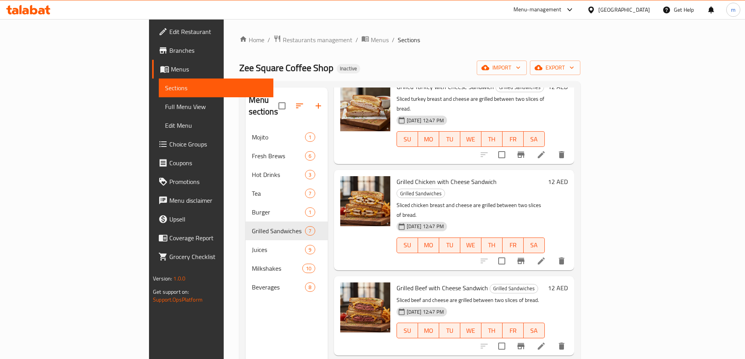
scroll to position [235, 0]
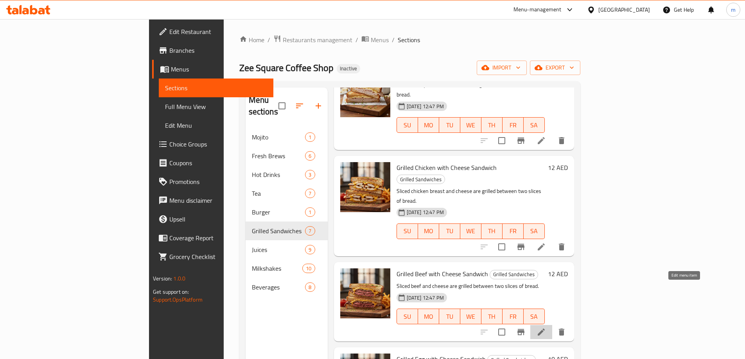
click at [546, 328] on icon at bounding box center [540, 332] width 9 height 9
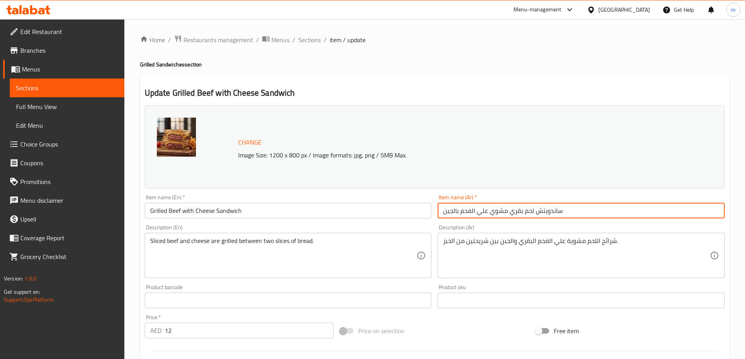
drag, startPoint x: 459, startPoint y: 212, endPoint x: 490, endPoint y: 212, distance: 30.5
click at [490, 212] on input "ساندويتش لحم بقري مشوي علي الفحم بالجبن" at bounding box center [580, 211] width 287 height 16
click at [457, 210] on input "ساندويتش لحم بقري مشوي بالجبن" at bounding box center [580, 211] width 287 height 16
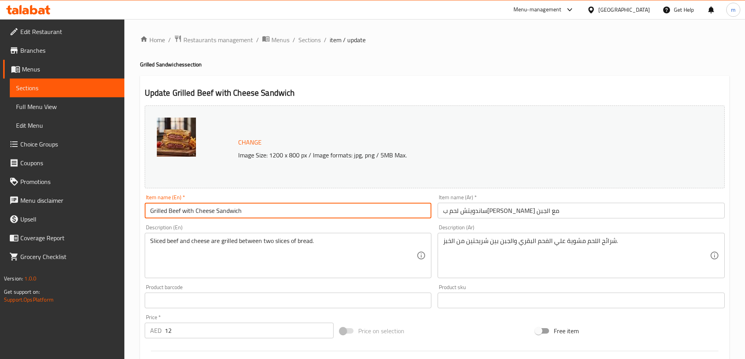
click at [325, 216] on input "Grilled Beef with Cheese Sandwich" at bounding box center [288, 211] width 287 height 16
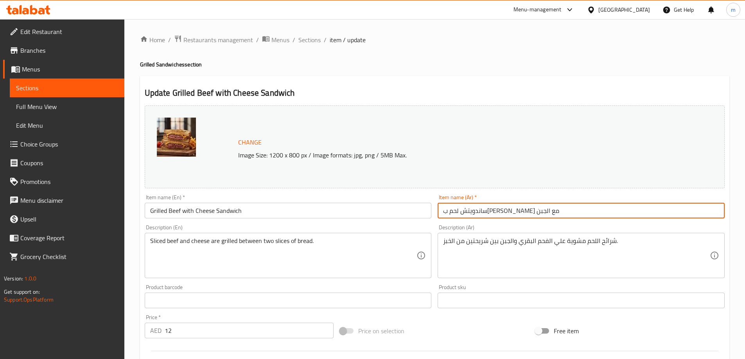
click at [444, 213] on input "ساندويتش لحم بقري مشوي مع الجبن" at bounding box center [580, 211] width 287 height 16
type input "ساندويتش لحم بقري مشوي مع الجبنة"
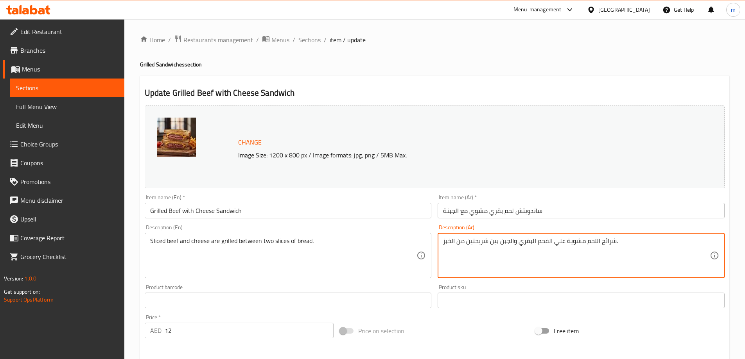
click at [515, 242] on textarea "شرائح اللحم مشوية علي الفحم البقري والجبن بين شريحتين من الخبز." at bounding box center [576, 255] width 267 height 37
click at [509, 240] on textarea "شرائح اللحم و الجبنة مشوية والجبن بين شريحتين من الخبز." at bounding box center [576, 255] width 267 height 37
type textarea "شرائح اللحم و الجبنة مشوية بين شريحتين من الخبز."
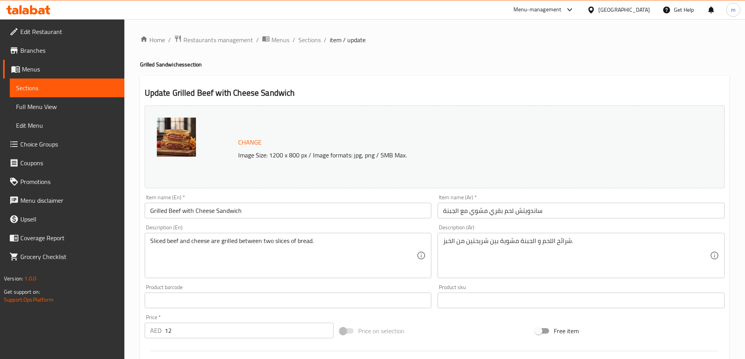
click at [731, 229] on div "Home / Restaurants management / Menus / Sections / item / update Grilled Sandwi…" at bounding box center [434, 291] width 620 height 545
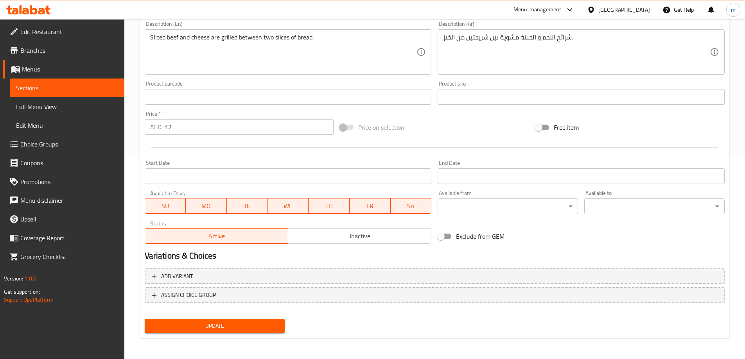
scroll to position [204, 0]
click at [266, 319] on button "Update" at bounding box center [215, 325] width 140 height 14
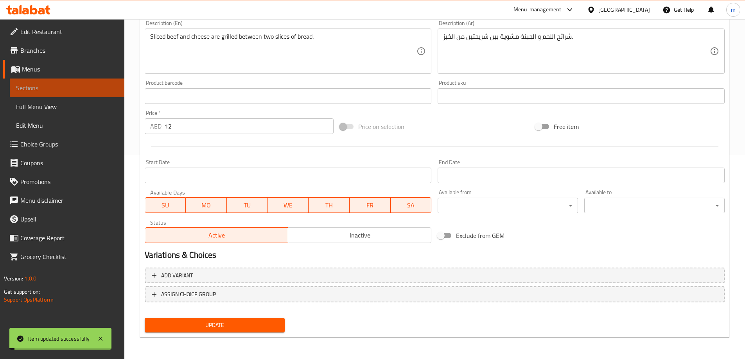
click at [104, 88] on span "Sections" at bounding box center [67, 87] width 102 height 9
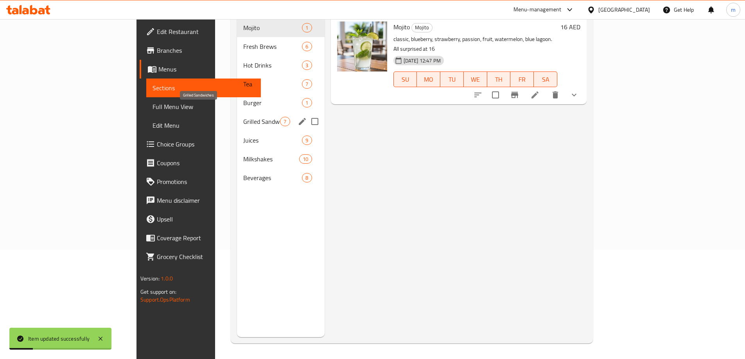
click at [243, 117] on span "Grilled Sandwiches" at bounding box center [261, 121] width 37 height 9
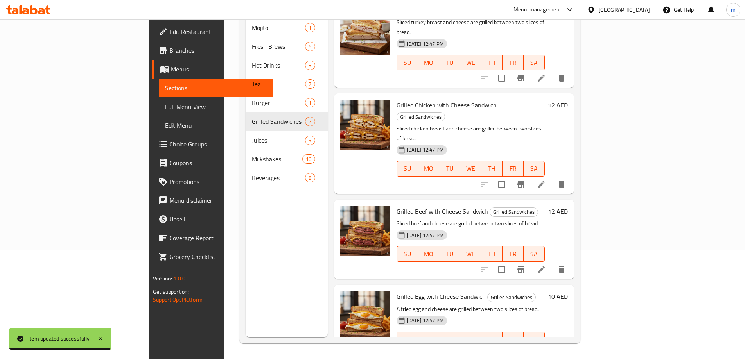
scroll to position [180, 0]
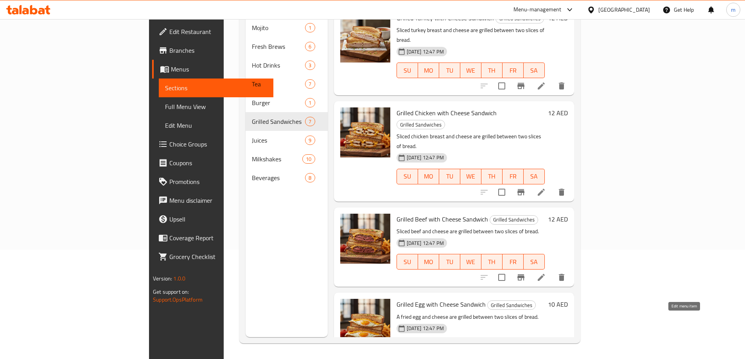
click at [546, 359] on icon at bounding box center [540, 363] width 9 height 9
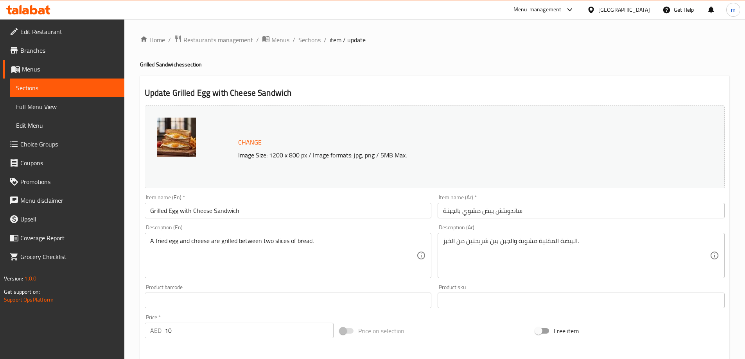
click at [285, 215] on input "Grilled Egg with Cheese Sandwich" at bounding box center [288, 211] width 287 height 16
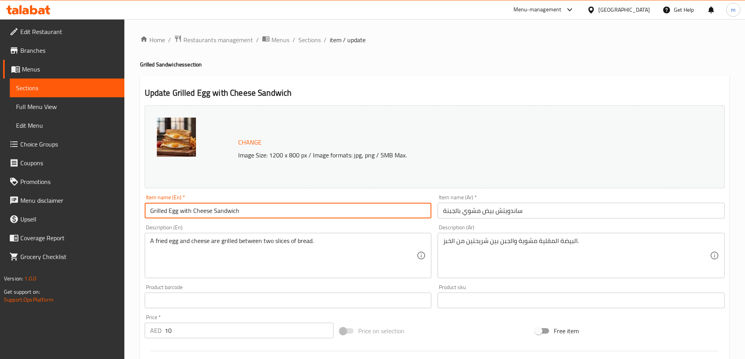
click at [285, 215] on input "Grilled Egg with Cheese Sandwich" at bounding box center [288, 211] width 287 height 16
click at [350, 205] on input "Grilled Egg with Cheese Sandwich" at bounding box center [288, 211] width 287 height 16
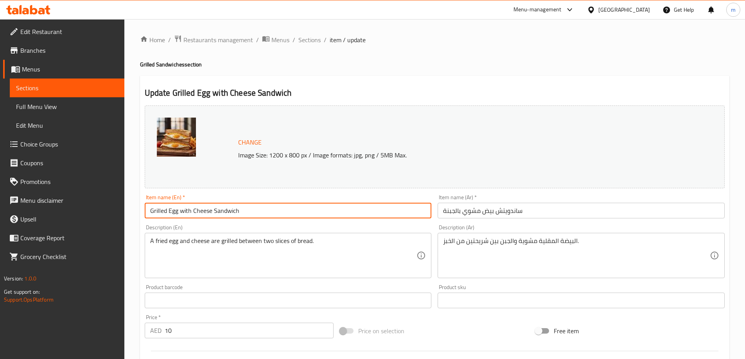
paste input "Turkey and"
type input "Grilled Egg with Cheese Sandwich"
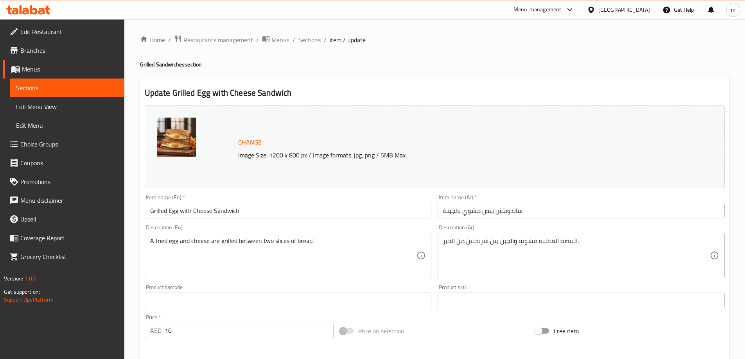
click at [582, 196] on div "Item name (Ar)   * ساندويتش بيض مشوي بالجبنة Item name (Ar) *" at bounding box center [580, 207] width 287 height 24
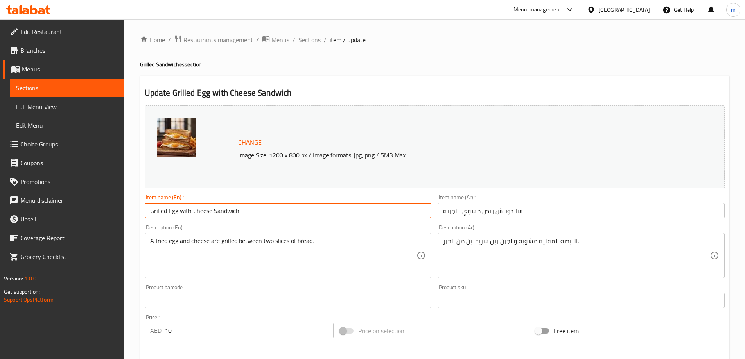
click at [310, 208] on input "Grilled Egg with Cheese Sandwich" at bounding box center [288, 211] width 287 height 16
click at [471, 211] on input "ساندويتش بيض مشوي بالجبنة" at bounding box center [580, 211] width 287 height 16
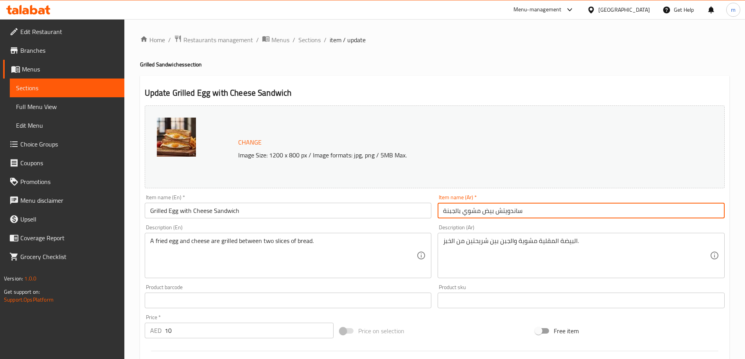
click at [471, 211] on input "ساندويتش بيض مشوي بالجبنة" at bounding box center [580, 211] width 287 height 16
type input "ساندويتش بيض مع جبنة مشوي"
click at [560, 71] on div "Home / Restaurants management / Menus / Sections / item / update Grilled Sandwi…" at bounding box center [434, 291] width 589 height 513
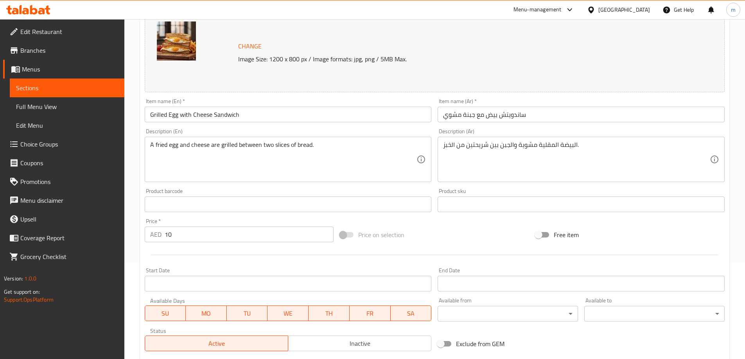
scroll to position [117, 0]
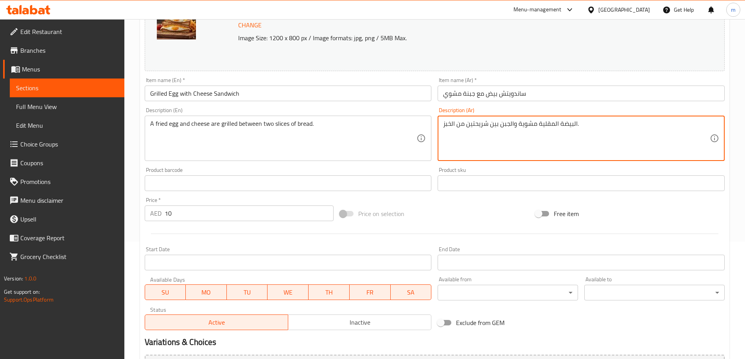
click at [557, 121] on textarea "البيضة المقلية مشوية والجبن بين شريحتين من الخبز." at bounding box center [576, 138] width 267 height 37
click at [548, 124] on textarea "البيضة المقلية مشوية والجبن بين شريحتين من الخبز." at bounding box center [576, 138] width 267 height 37
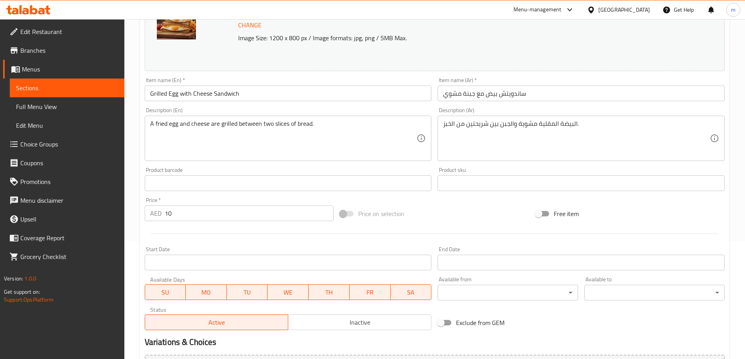
click at [499, 125] on textarea "البيضة المقلية مشوية والجبن بين شريحتين من الخبز." at bounding box center [576, 138] width 267 height 37
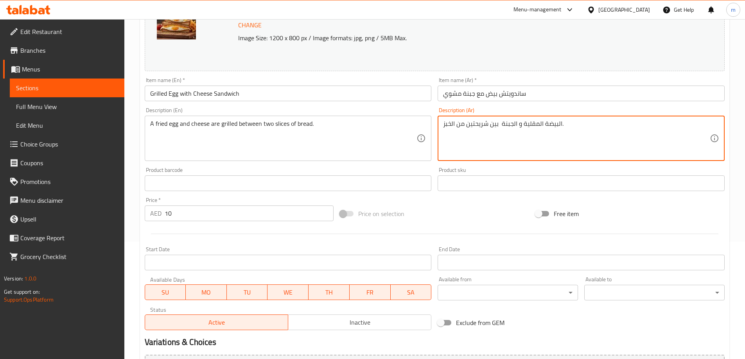
click at [309, 119] on div "A fried egg and cheese are grilled between two slices of bread. Description (En)" at bounding box center [288, 138] width 287 height 45
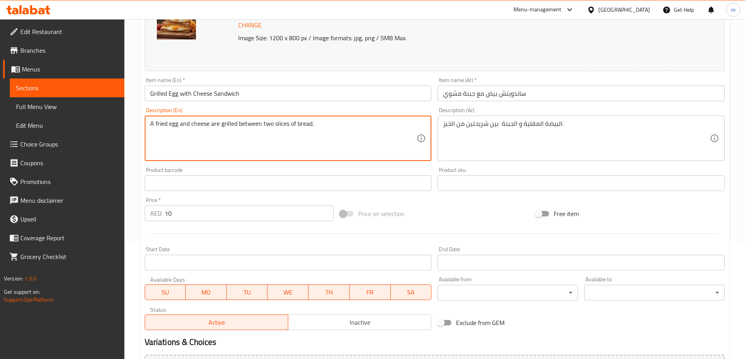
click at [302, 123] on textarea "A fried egg and cheese are grilled between two slices of bread." at bounding box center [283, 138] width 267 height 37
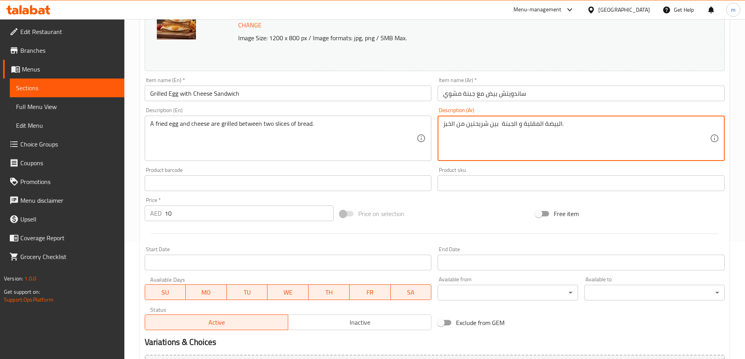
click at [500, 125] on textarea "البيضة المقلية و الجبنة بين شريحتين من الخبز." at bounding box center [576, 138] width 267 height 37
click at [513, 120] on textarea "البيضة المقلية و الجبنة مشويتين بين شريحتين من الخبز." at bounding box center [576, 138] width 267 height 37
type textarea "البيضة المقلية و الجبنة مشويتين بين شريحتين من الخبز."
click at [601, 127] on textarea "البيضة المقلية و الجبنة مشويتين بين شريحتين من الخبز." at bounding box center [576, 138] width 267 height 37
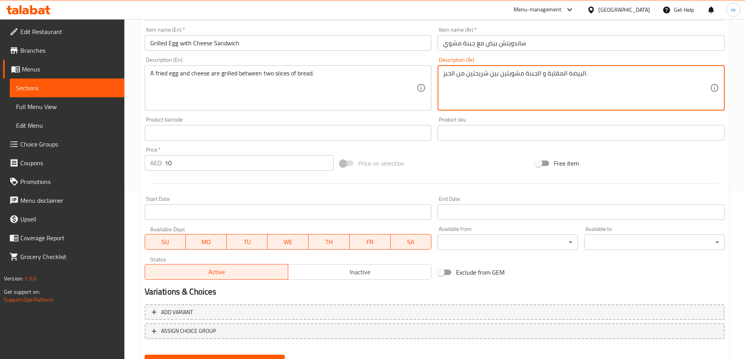
scroll to position [204, 0]
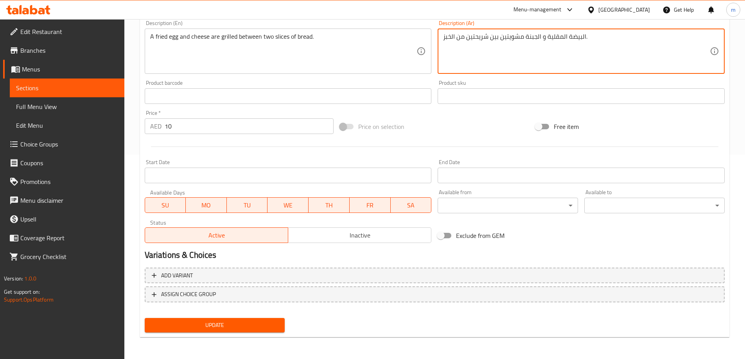
click at [256, 330] on span "Update" at bounding box center [215, 326] width 128 height 10
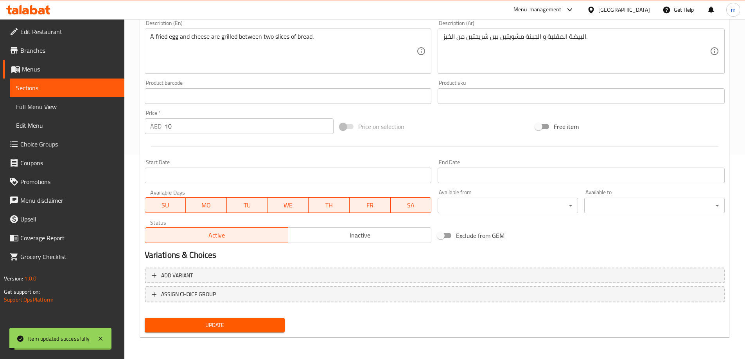
click at [70, 92] on span "Sections" at bounding box center [67, 87] width 102 height 9
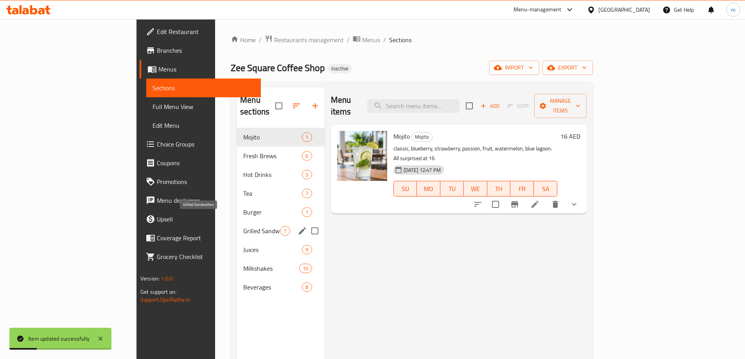
click at [243, 226] on span "Grilled Sandwiches" at bounding box center [261, 230] width 37 height 9
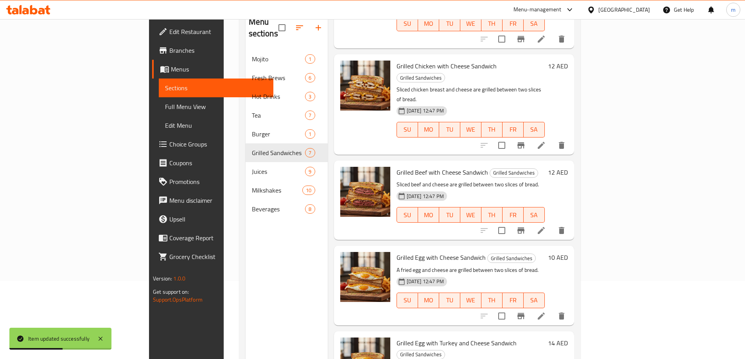
scroll to position [109, 0]
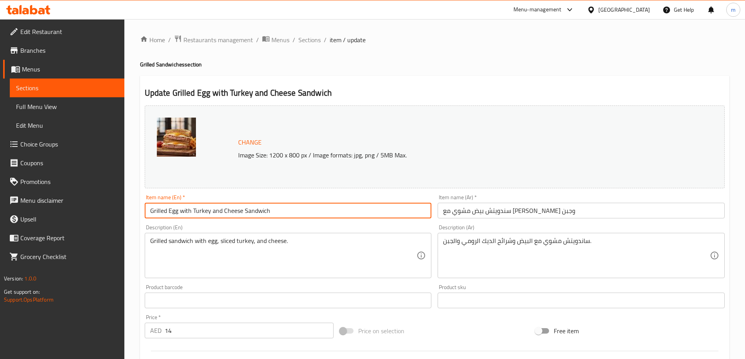
click at [300, 212] on input "Grilled Egg with Turkey and Cheese Sandwich" at bounding box center [288, 211] width 287 height 16
click at [325, 208] on input "Grilled Egg with Turkey and Cheese Sandwich" at bounding box center [288, 211] width 287 height 16
click at [368, 216] on input "Grilled Egg with Turkey and Cheese Sandwich" at bounding box center [288, 211] width 287 height 16
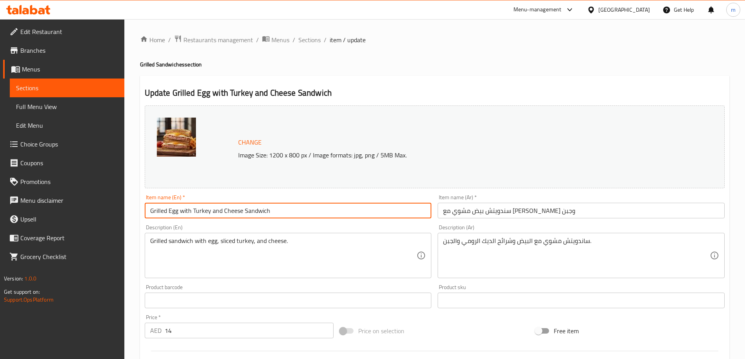
click at [368, 216] on input "Grilled Egg with Turkey and Cheese Sandwich" at bounding box center [288, 211] width 287 height 16
click at [32, 83] on span "Sections" at bounding box center [67, 87] width 102 height 9
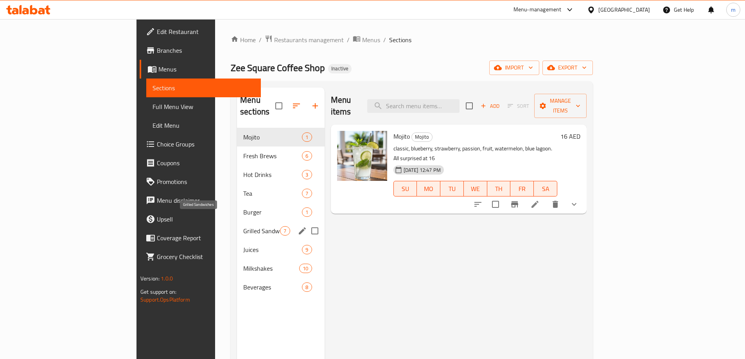
click at [243, 226] on span "Grilled Sandwiches" at bounding box center [261, 230] width 37 height 9
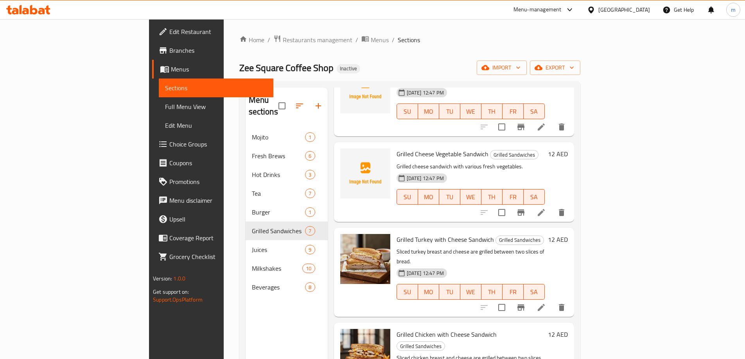
scroll to position [78, 0]
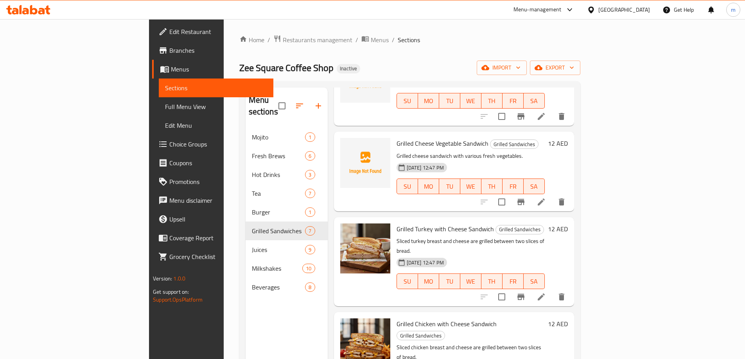
click at [546, 292] on icon at bounding box center [540, 296] width 9 height 9
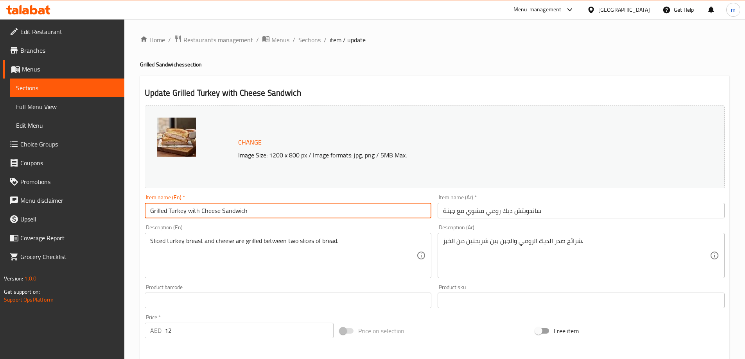
click at [339, 204] on input "Grilled Turkey with Cheese Sandwich" at bounding box center [288, 211] width 287 height 16
click at [476, 212] on input "ساندويتش ديك رومي مشوي مع جبنة" at bounding box center [580, 211] width 287 height 16
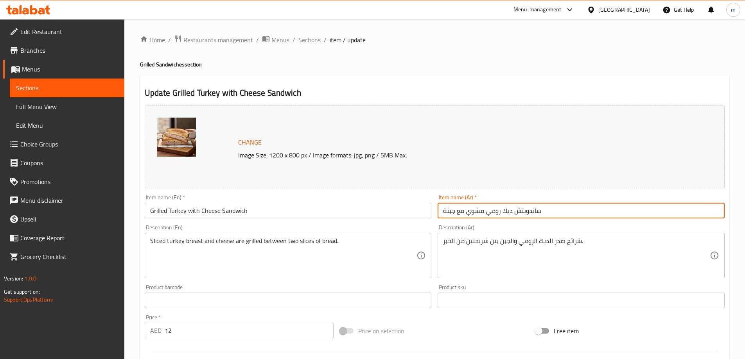
click at [476, 212] on input "ساندويتش ديك رومي مشوي مع جبنة" at bounding box center [580, 211] width 287 height 16
paste input "مشوي"
type input "ساندويتش [PERSON_NAME] مع [PERSON_NAME]"
click at [670, 228] on div "Description (Ar) شرائح صدر الديك الرومي والجبن بين شريحتين من الخبز. Descriptio…" at bounding box center [580, 252] width 287 height 54
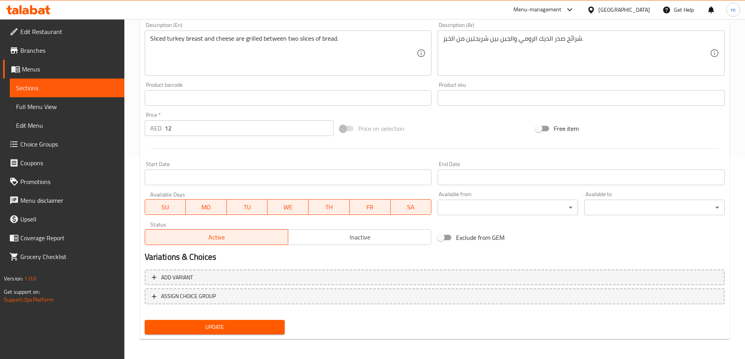
scroll to position [204, 0]
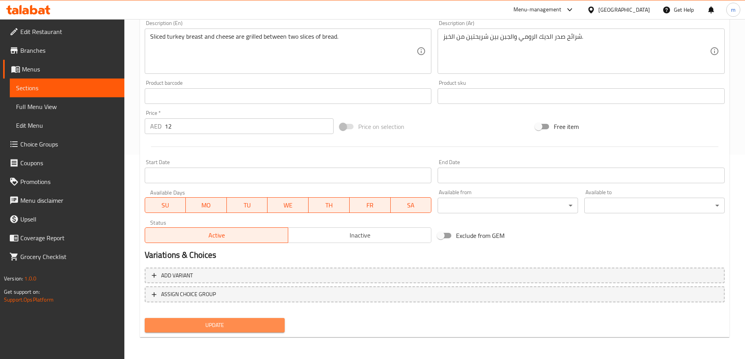
click at [264, 321] on span "Update" at bounding box center [215, 326] width 128 height 10
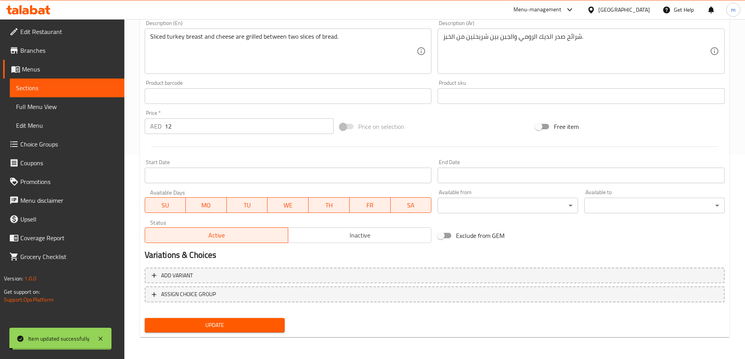
click at [84, 91] on span "Sections" at bounding box center [67, 87] width 102 height 9
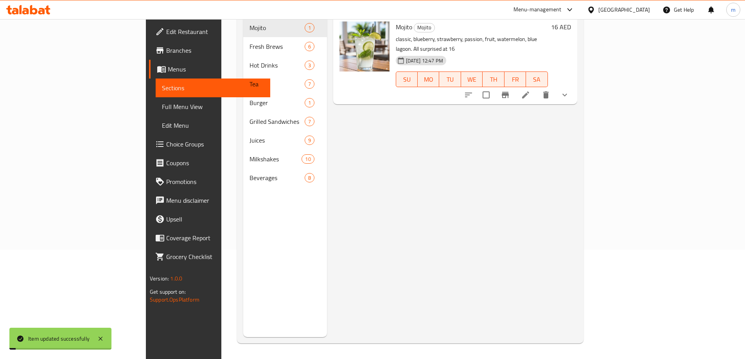
scroll to position [109, 0]
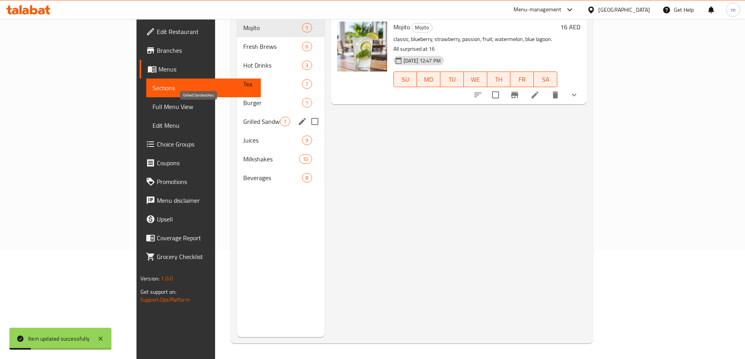
click at [243, 117] on span "Grilled Sandwiches" at bounding box center [261, 121] width 37 height 9
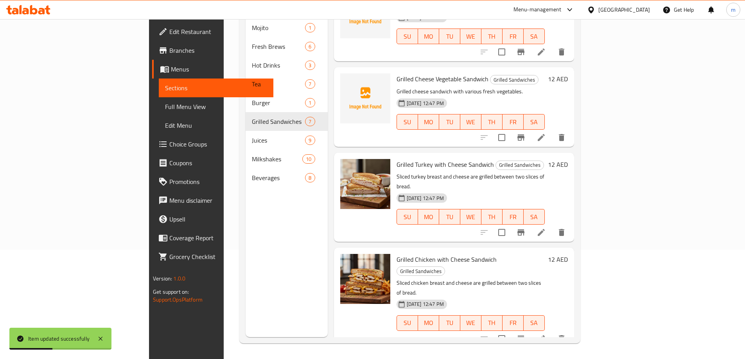
scroll to position [117, 0]
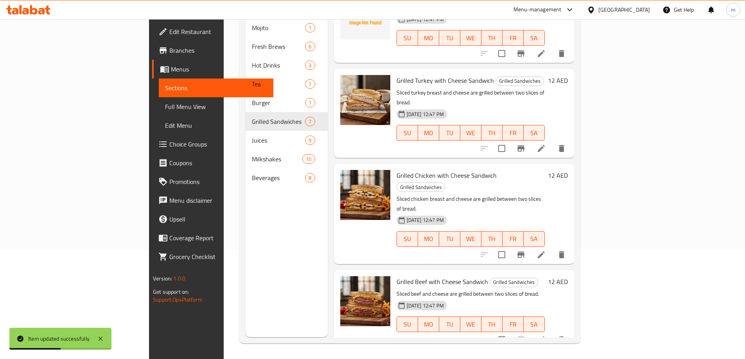
click at [552, 248] on li at bounding box center [541, 255] width 22 height 14
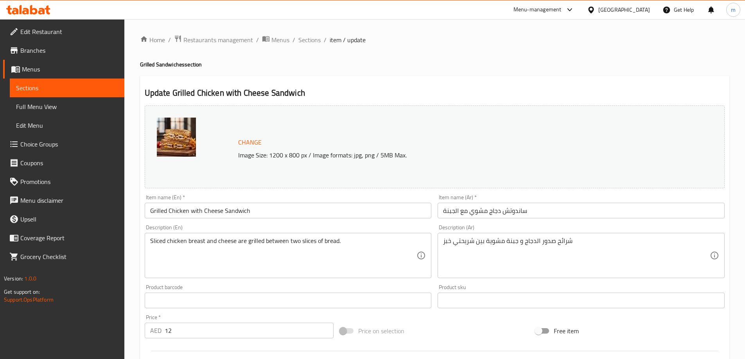
click at [328, 209] on input "Grilled Chicken with Cheese Sandwich" at bounding box center [288, 211] width 287 height 16
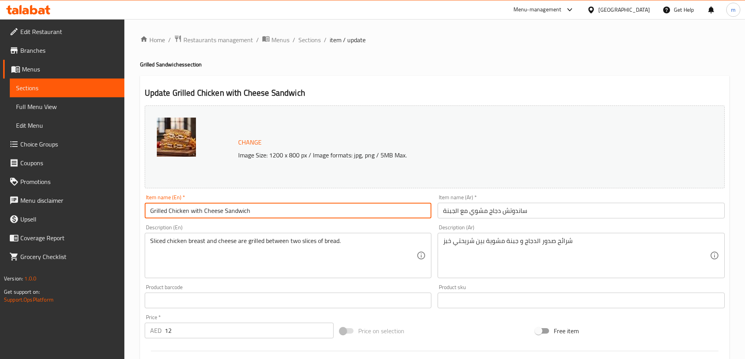
click at [328, 209] on input "Grilled Chicken with Cheese Sandwich" at bounding box center [288, 211] width 287 height 16
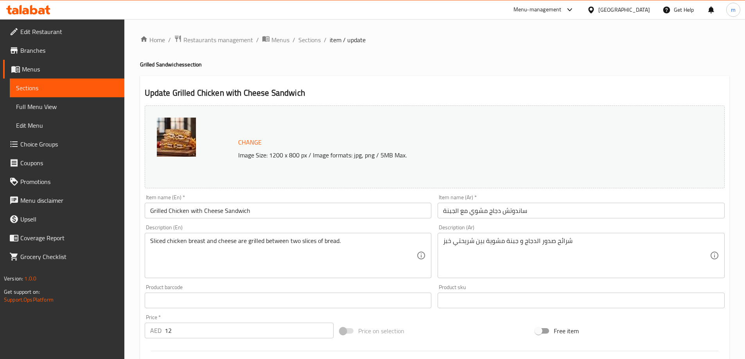
click at [264, 208] on input "Grilled Chicken with Cheese Sandwich" at bounding box center [288, 211] width 287 height 16
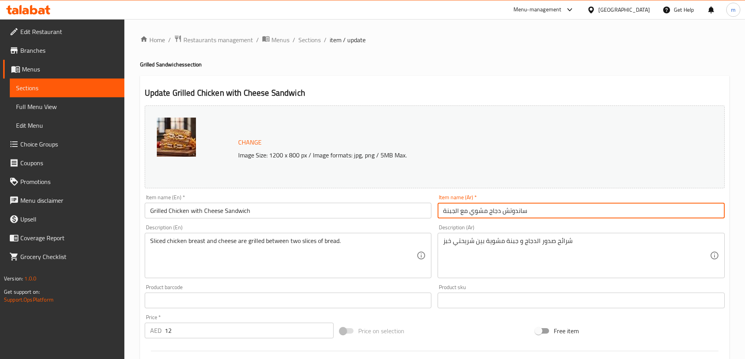
click at [537, 206] on input "ساندوتش دجاج مشوي مع الجبنة" at bounding box center [580, 211] width 287 height 16
click at [480, 213] on input "ساندوتش دجاج مشوي مع الجبنة" at bounding box center [580, 211] width 287 height 16
paste input "مشوي"
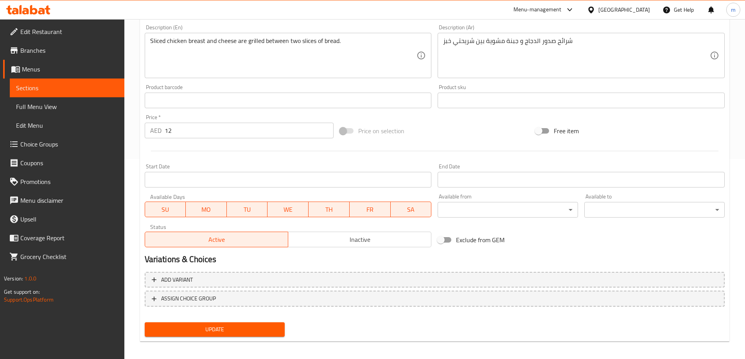
scroll to position [204, 0]
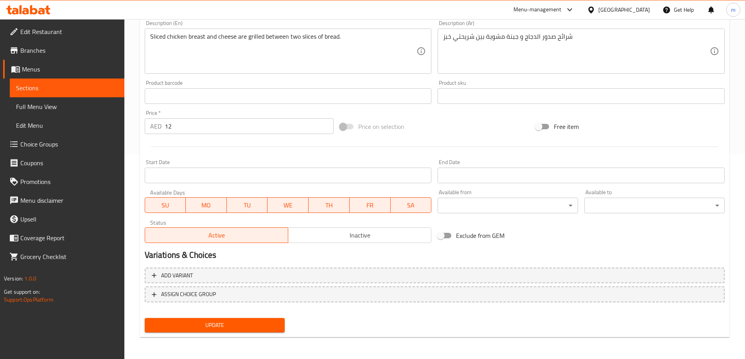
type input "ساندوتش دجاج مع الجبنة مشوي"
click at [260, 319] on button "Update" at bounding box center [215, 325] width 140 height 14
click at [58, 92] on span "Sections" at bounding box center [67, 87] width 102 height 9
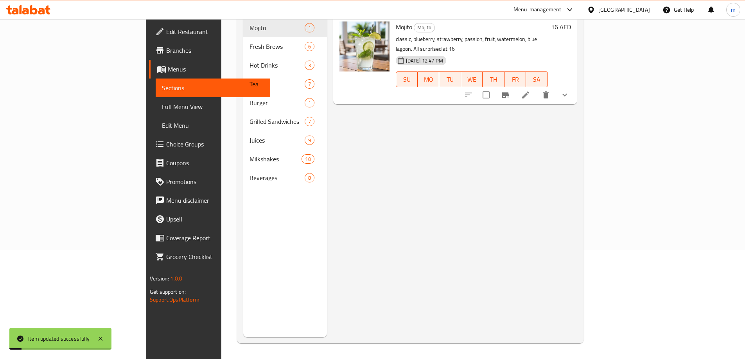
scroll to position [109, 0]
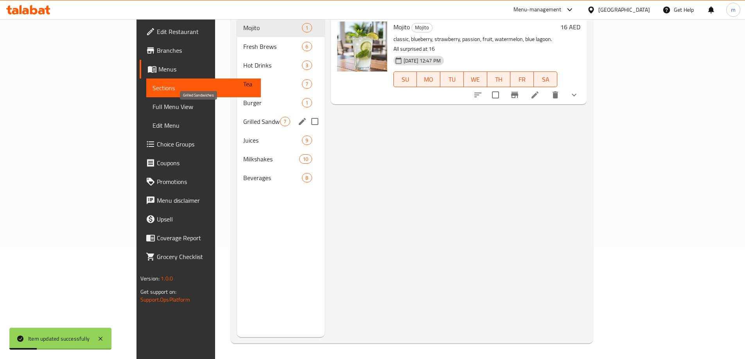
click at [243, 117] on span "Grilled Sandwiches" at bounding box center [261, 121] width 37 height 9
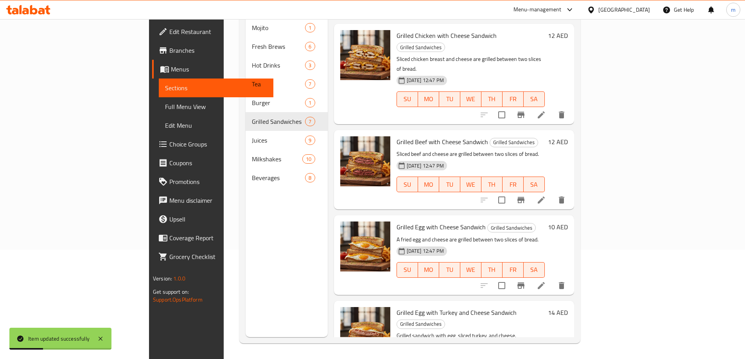
scroll to position [258, 0]
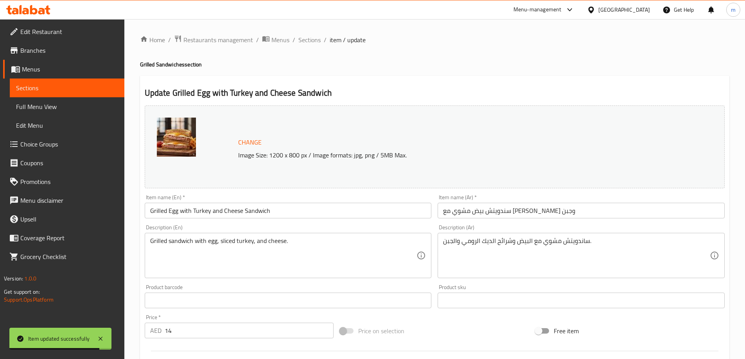
click at [339, 213] on input "Grilled Egg with Turkey and Cheese Sandwich" at bounding box center [288, 211] width 287 height 16
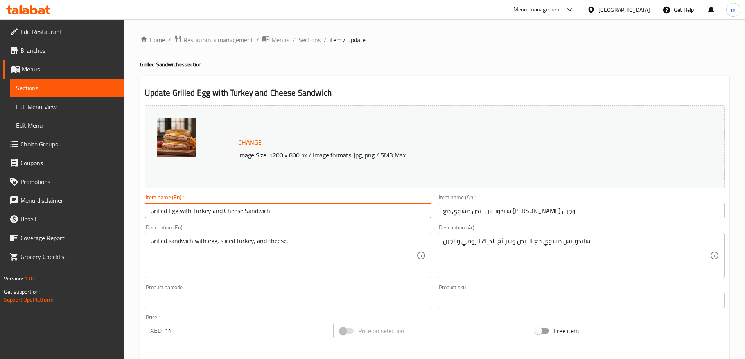
click at [377, 206] on input "Grilled Egg with Turkey and Cheese Sandwich" at bounding box center [288, 211] width 287 height 16
click at [504, 213] on input "سندويتش بيض مشوي مع ديك رومي وجبن" at bounding box center [580, 211] width 287 height 16
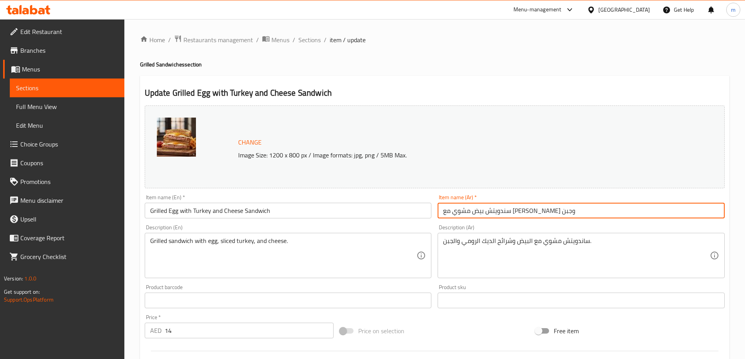
click at [504, 213] on input "سندويتش بيض مشوي مع ديك رومي وجبن" at bounding box center [580, 211] width 287 height 16
paste input "مشوي"
type input "سندويتش بيض مع ديك رومي وجبن مشوي"
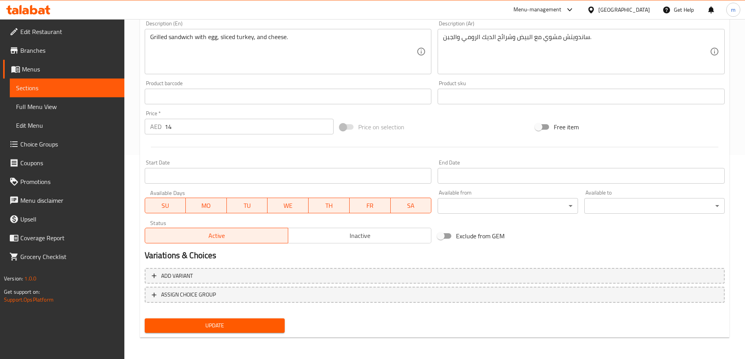
scroll to position [204, 0]
click at [268, 326] on span "Update" at bounding box center [215, 326] width 128 height 10
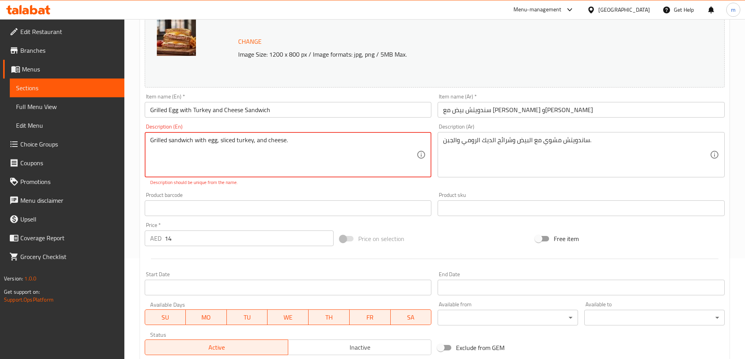
scroll to position [87, 0]
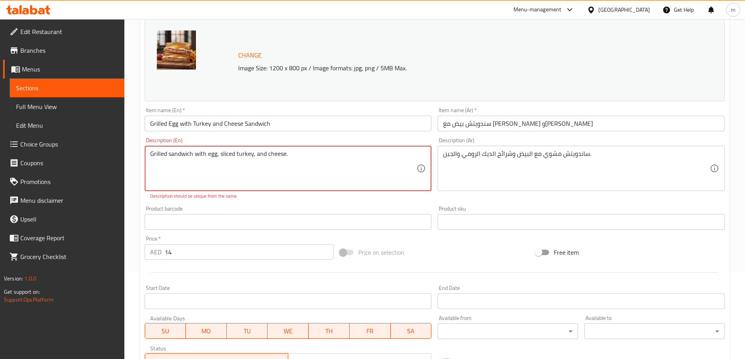
click at [183, 158] on textarea "Grilled sandwich with egg, sliced turkey, and cheese." at bounding box center [283, 168] width 267 height 37
click at [422, 168] on icon at bounding box center [420, 168] width 9 height 9
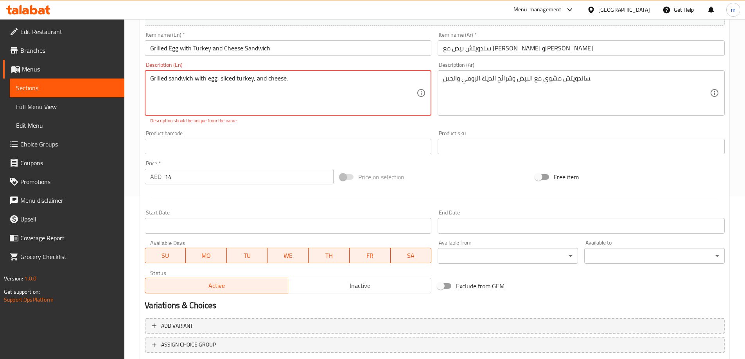
scroll to position [213, 0]
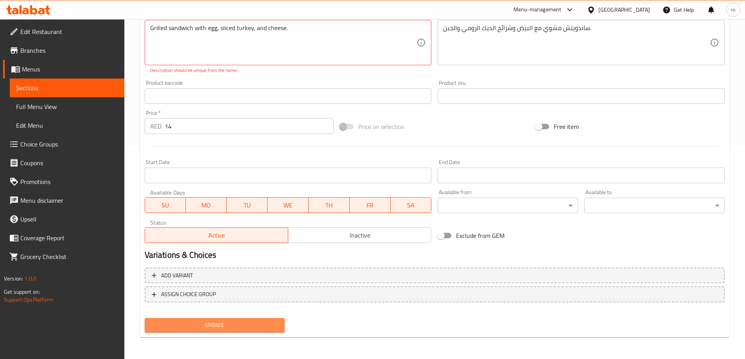
click at [235, 325] on span "Update" at bounding box center [215, 326] width 128 height 10
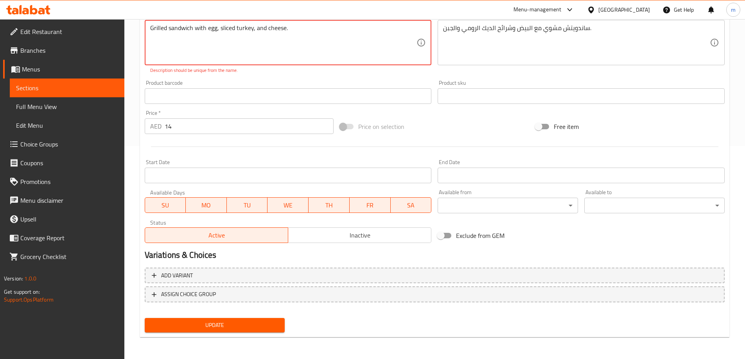
click at [235, 325] on span "Update" at bounding box center [215, 326] width 128 height 10
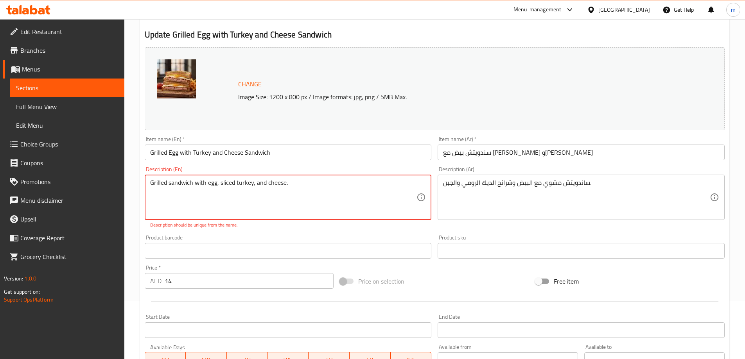
scroll to position [57, 0]
click at [308, 184] on textarea "Grilled sandwich with egg, sliced turkey, and cheese." at bounding box center [283, 199] width 267 height 37
click at [232, 181] on textarea "Grilled sandwich with egg, sliced turkey, and cheese." at bounding box center [283, 199] width 267 height 37
click at [252, 185] on textarea "Grilled sandwich with egg, sliced turkey, and cheese." at bounding box center [283, 199] width 267 height 37
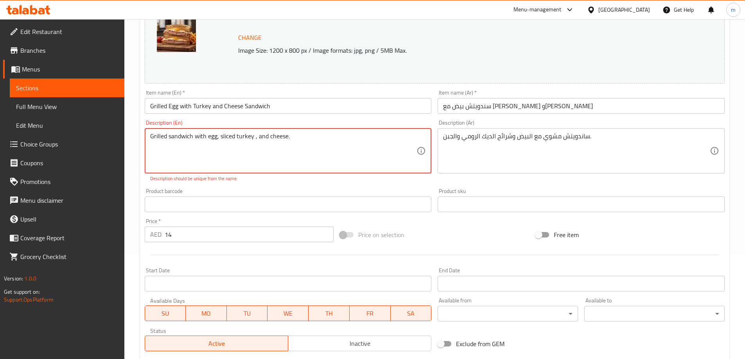
scroll to position [213, 0]
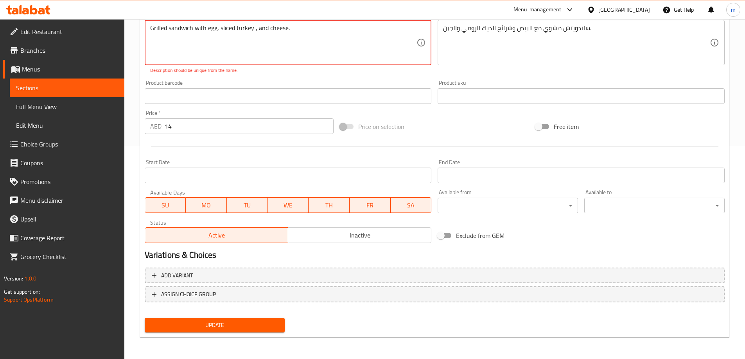
type textarea "Grilled sandwich with egg, sliced turkey , and cheese."
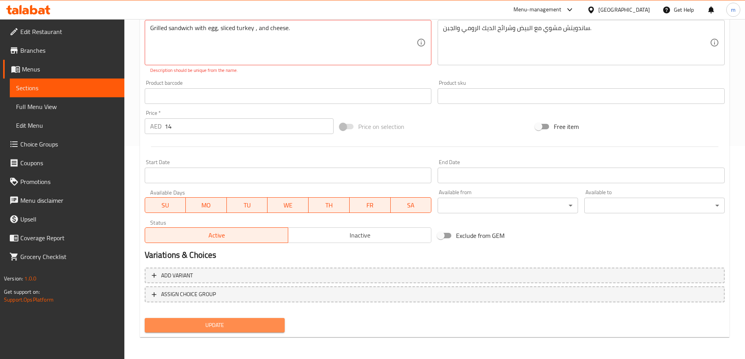
click at [256, 323] on span "Update" at bounding box center [215, 326] width 128 height 10
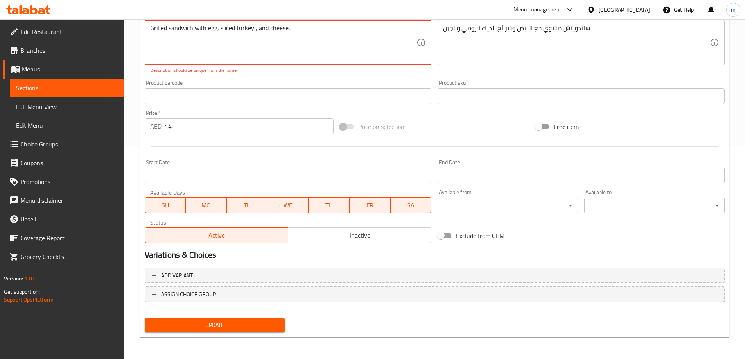
click at [57, 86] on span "Sections" at bounding box center [67, 87] width 102 height 9
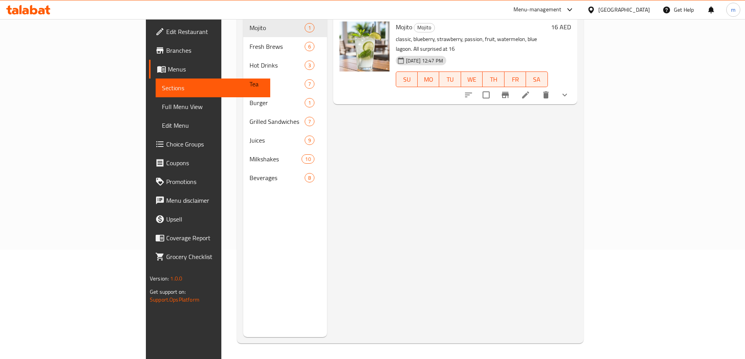
scroll to position [109, 0]
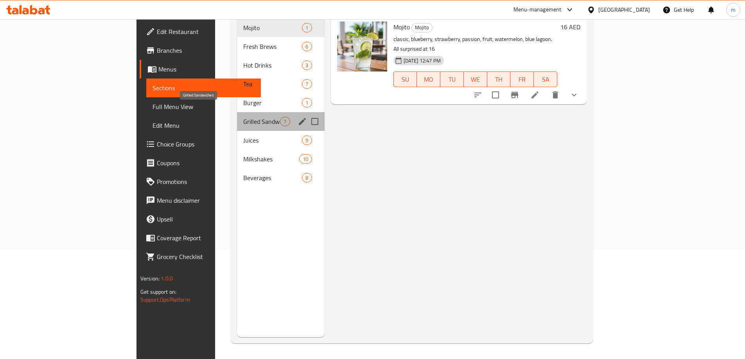
click at [243, 117] on span "Grilled Sandwiches" at bounding box center [261, 121] width 37 height 9
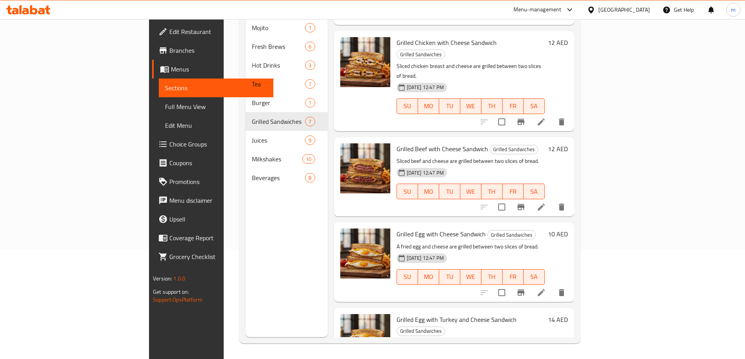
scroll to position [258, 0]
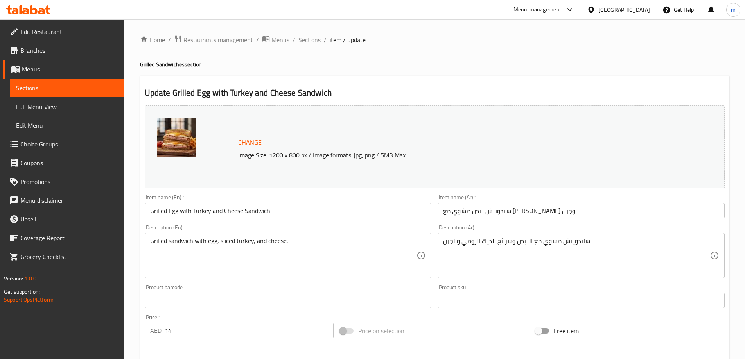
click at [502, 213] on input "سندويتش بيض مشوي مع ديك رومي وجبن" at bounding box center [580, 211] width 287 height 16
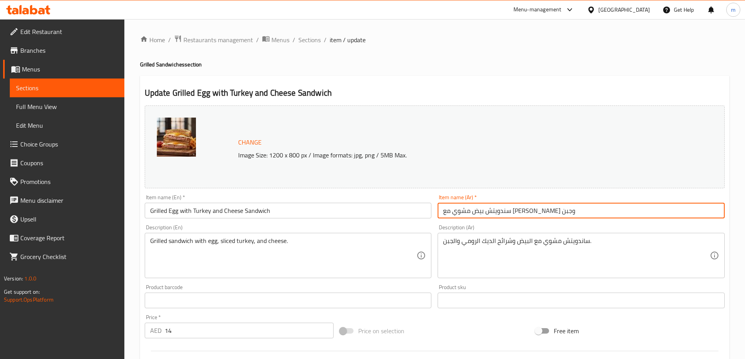
click at [502, 212] on input "سندويتش بيض مشوي مع ديك رومي وجبن" at bounding box center [580, 211] width 287 height 16
paste input "مشوي"
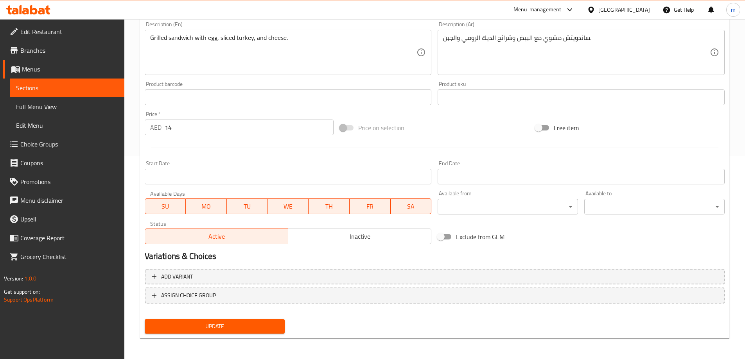
scroll to position [204, 0]
type input "سندويتش بيض مع ديك رومي وجبن مشوي"
click at [265, 321] on span "Update" at bounding box center [215, 326] width 128 height 10
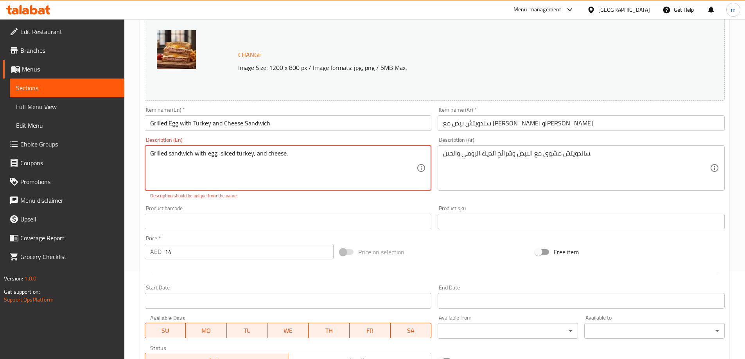
scroll to position [87, 0]
click at [250, 154] on textarea "Grilled sandwich with egg, sliced turkey, and cheese." at bounding box center [283, 168] width 267 height 37
click at [330, 176] on textarea "Grilled sandwich with egg , sliced turkey , and cheese." at bounding box center [283, 168] width 267 height 37
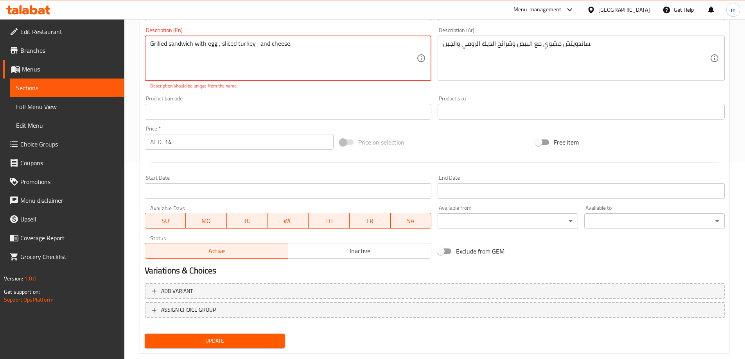
scroll to position [213, 0]
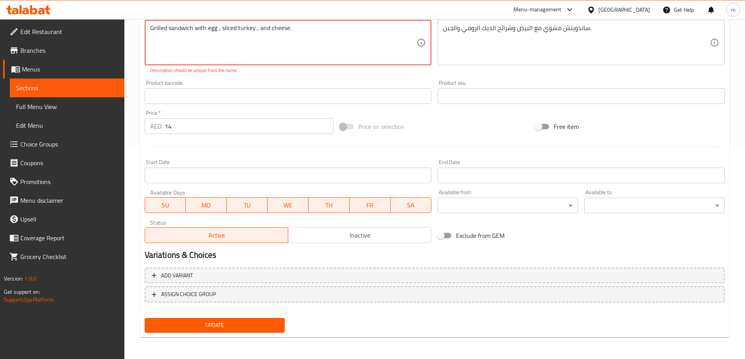
type textarea "Grilled sandwich with egg , sliced turkey , and cheese."
click at [274, 324] on span "Update" at bounding box center [215, 326] width 128 height 10
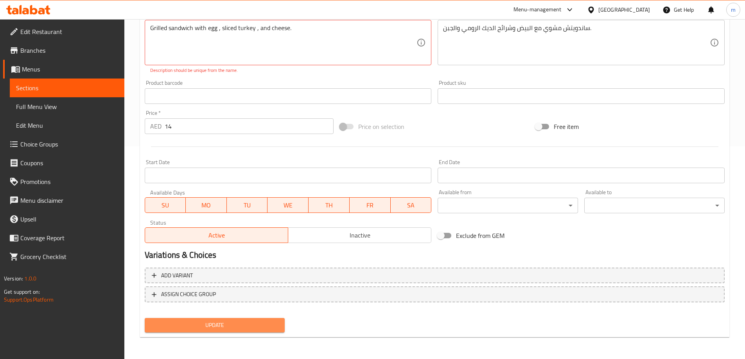
click at [274, 324] on span "Update" at bounding box center [215, 326] width 128 height 10
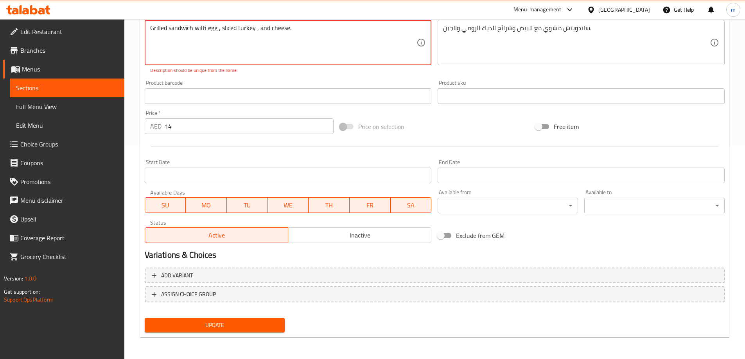
click at [106, 83] on link "Sections" at bounding box center [67, 88] width 115 height 19
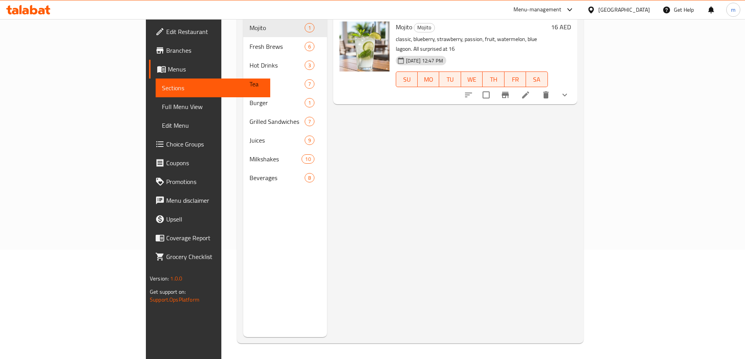
scroll to position [109, 0]
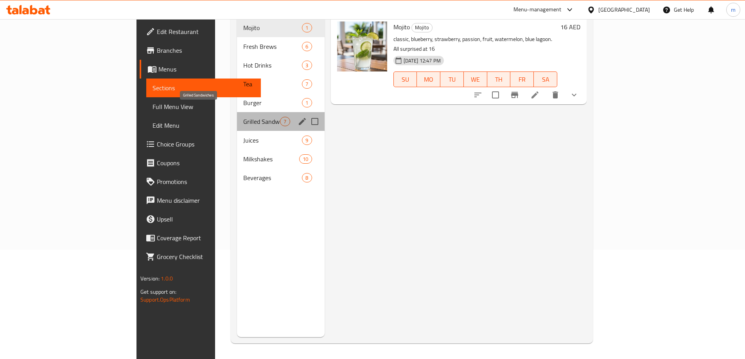
click at [243, 117] on span "Grilled Sandwiches" at bounding box center [261, 121] width 37 height 9
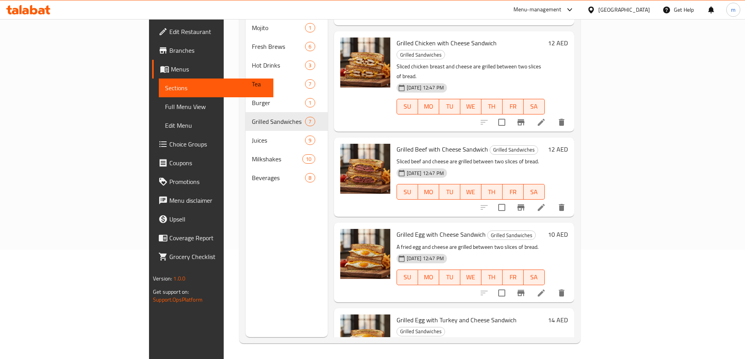
scroll to position [258, 0]
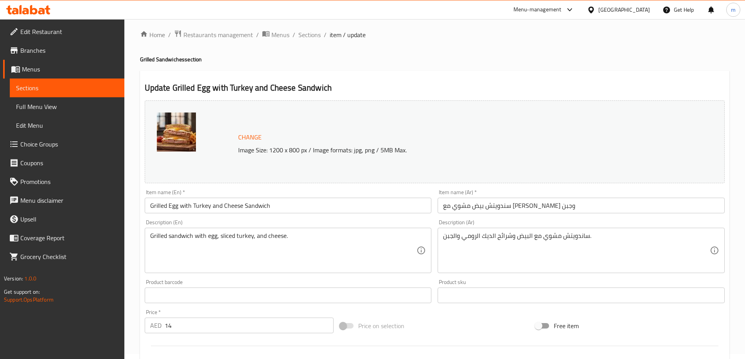
scroll to position [39, 0]
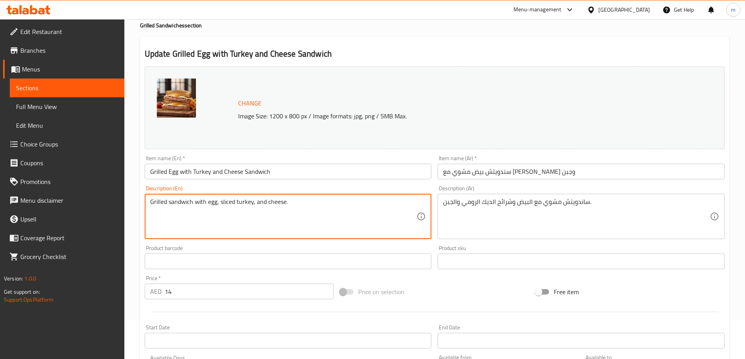
click at [371, 212] on textarea "Grilled sandwich with egg, sliced turkey, and cheese." at bounding box center [283, 216] width 267 height 37
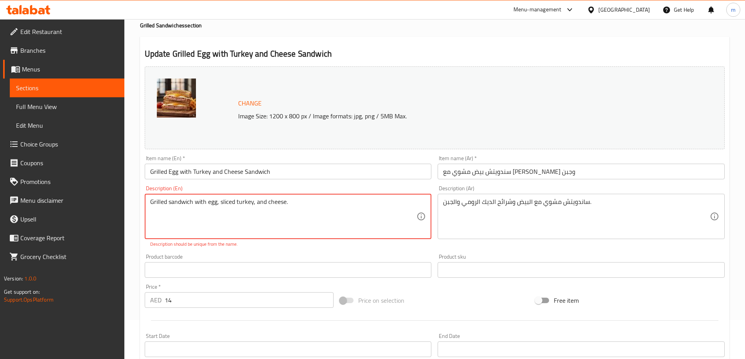
click at [385, 205] on textarea "Grilled sandwich with egg, sliced turkey, and cheese." at bounding box center [283, 216] width 267 height 37
click at [402, 204] on textarea "Grilled sandwich with egg, sliced turkey, and cheese." at bounding box center [283, 216] width 267 height 37
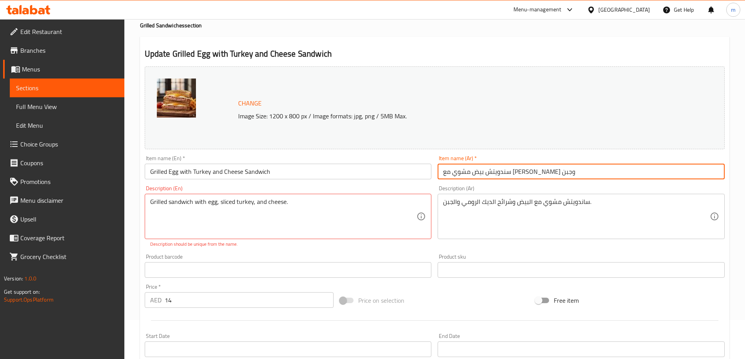
click at [517, 176] on input "سندويتش بيض مشوي مع ديك رومي وجبن" at bounding box center [580, 172] width 287 height 16
click at [504, 172] on input "سندويتش بيض مشوي مع ديك رومي وجبن" at bounding box center [580, 172] width 287 height 16
click at [444, 170] on input "سندويتش بيض مشوي مع ديك رومي وجبن" at bounding box center [580, 172] width 287 height 16
click at [500, 171] on input "سندويتش بيض مشوي مع ديك رومي وجبن" at bounding box center [580, 172] width 287 height 16
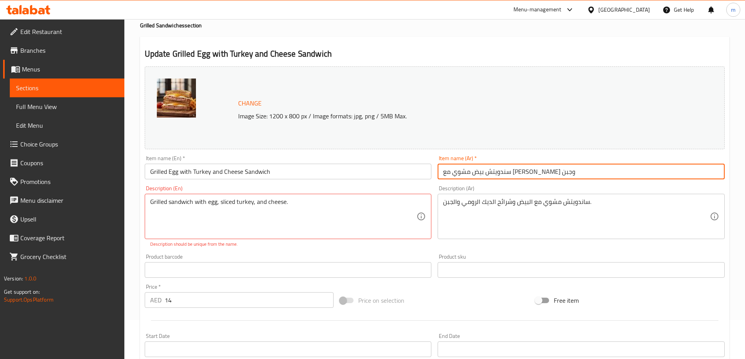
click at [504, 172] on input "سندويتش بيض مشوي مع ديك رومي وجبن" at bounding box center [580, 172] width 287 height 16
click at [517, 174] on input "سندويتش بيض مشوي مع ديك رومي وجبن" at bounding box center [580, 172] width 287 height 16
click at [501, 172] on input "سندويتش بيض مشوي مع ديك رومي وجبن" at bounding box center [580, 172] width 287 height 16
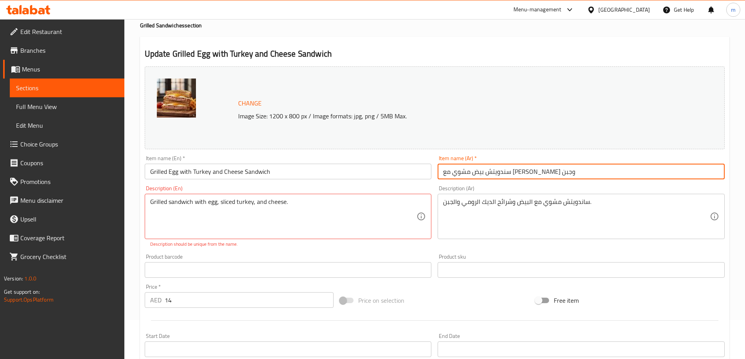
click at [501, 172] on input "سندويتش بيض مشوي مع ديك رومي وجبن" at bounding box center [580, 172] width 287 height 16
click at [440, 174] on input "سندويتش بيض مع ديك رومي وجبن" at bounding box center [580, 172] width 287 height 16
paste input "مشوي"
click at [582, 170] on input "سندويتش بيض مع ديك رومي وجبن" at bounding box center [580, 172] width 287 height 16
paste input "مشوي"
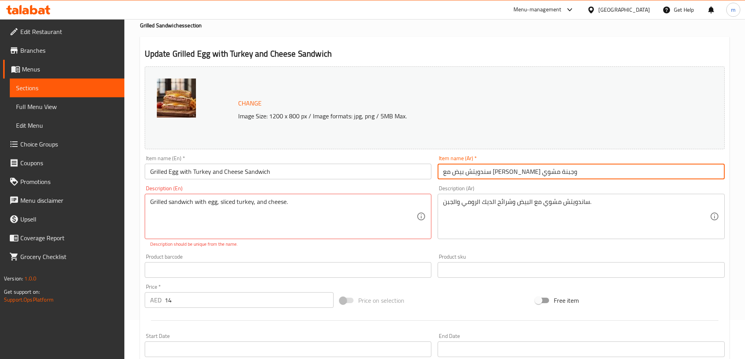
type input "سندويتش بيض مع [PERSON_NAME] وجبنة مشوي"
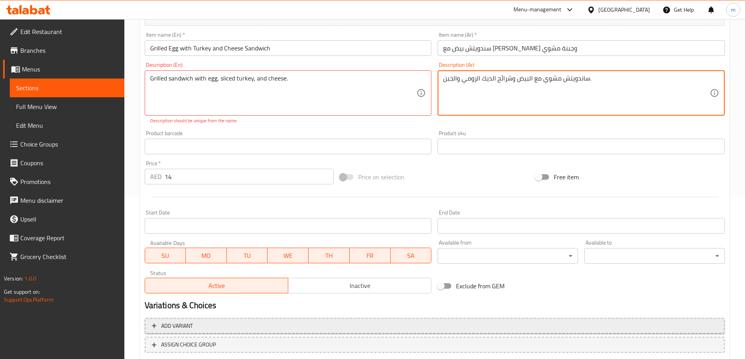
scroll to position [195, 0]
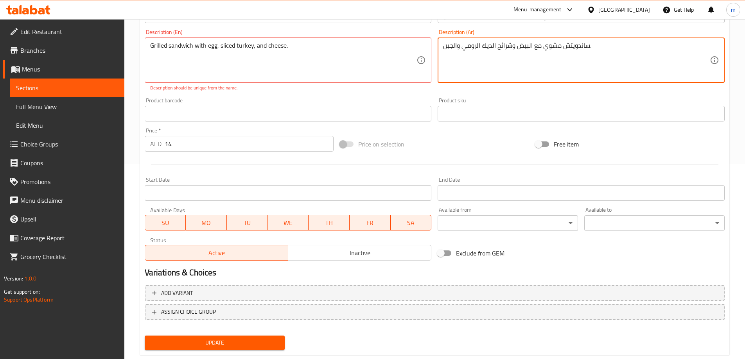
click at [264, 343] on span "Update" at bounding box center [215, 343] width 128 height 10
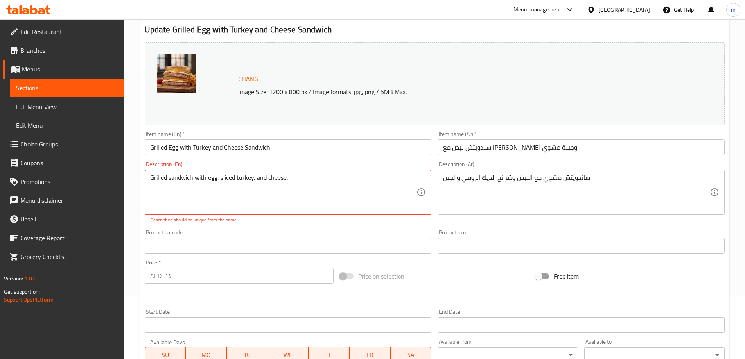
scroll to position [39, 0]
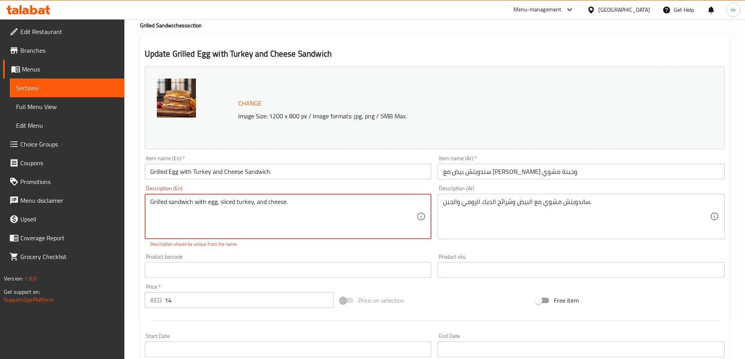
click at [306, 210] on textarea "Grilled sandwich with egg, sliced turkey, and cheese." at bounding box center [283, 216] width 267 height 37
click at [219, 204] on textarea "Grilled sandwich with egg, sliced turkey, and cheese." at bounding box center [283, 216] width 267 height 37
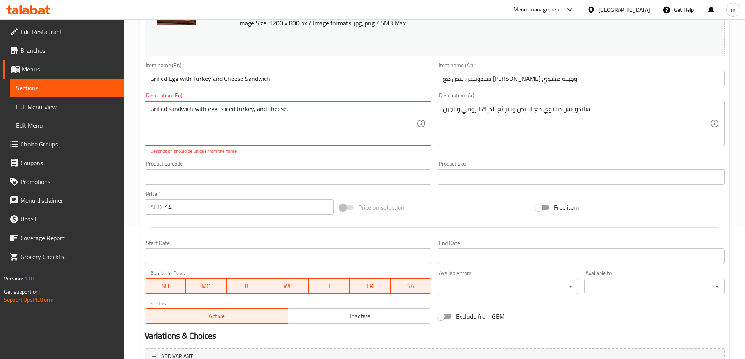
scroll to position [213, 0]
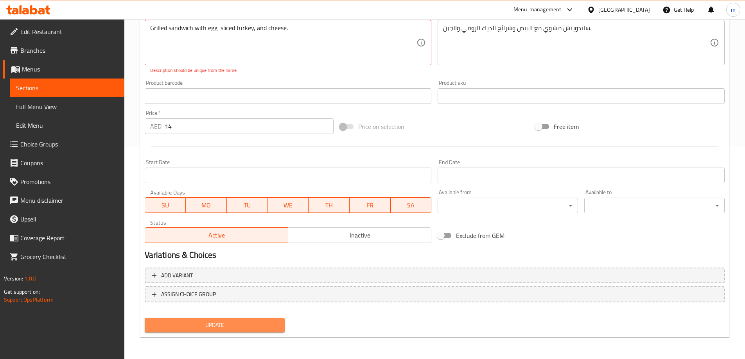
click at [214, 321] on span "Update" at bounding box center [215, 326] width 128 height 10
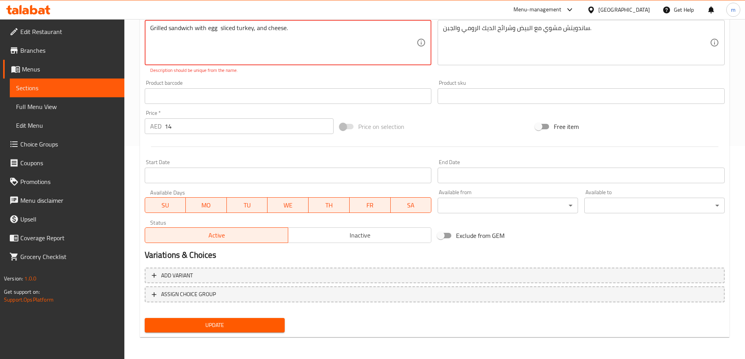
click at [312, 24] on textarea "Grilled sandwich with egg sliced turkey, and cheese." at bounding box center [283, 42] width 267 height 37
click at [255, 34] on textarea "Grilled sandwich with egg sliced turkey, and cheese" at bounding box center [283, 42] width 267 height 37
type textarea "Grilled sandwich with egg sliced turkey and cheese"
click at [275, 324] on span "Update" at bounding box center [215, 326] width 128 height 10
click at [191, 29] on textarea "Grilled sandwich with egg sliced turkey and cheese" at bounding box center [283, 42] width 267 height 37
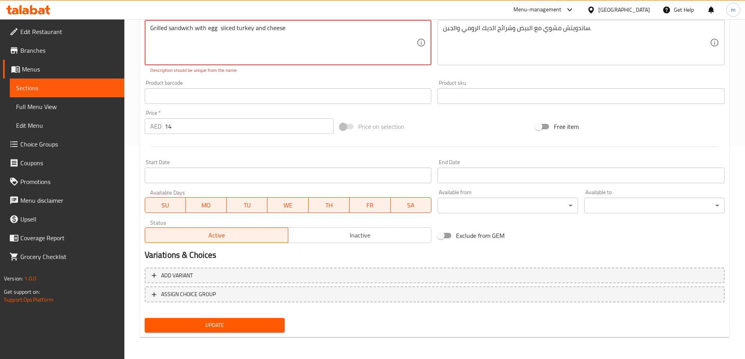
click at [191, 29] on textarea "Grilled sandwich with egg sliced turkey and cheese" at bounding box center [283, 42] width 267 height 37
click at [253, 33] on textarea "Grilled sandwich with egg sliced turkey and cheese" at bounding box center [283, 42] width 267 height 37
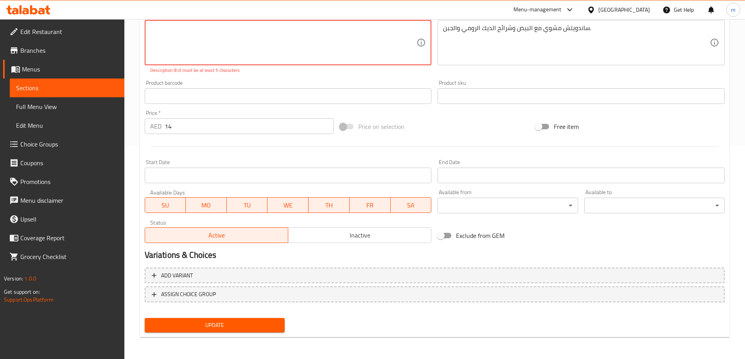
click at [369, 49] on textarea at bounding box center [283, 42] width 267 height 37
paste textarea "Grilled sandwich with egg sliced turkey and cheese"
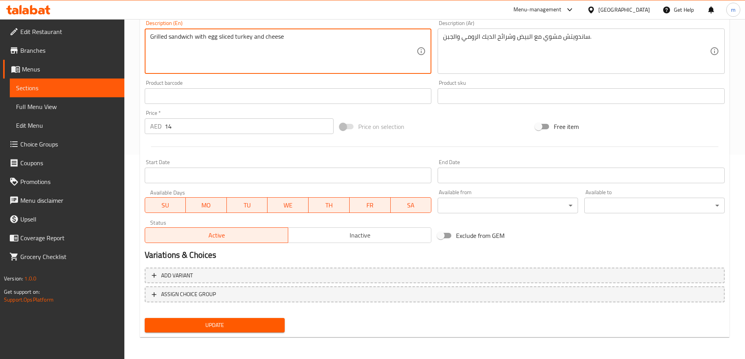
type textarea "Grilled sandwich with egg sliced turkey and cheese"
click at [265, 329] on span "Update" at bounding box center [215, 326] width 128 height 10
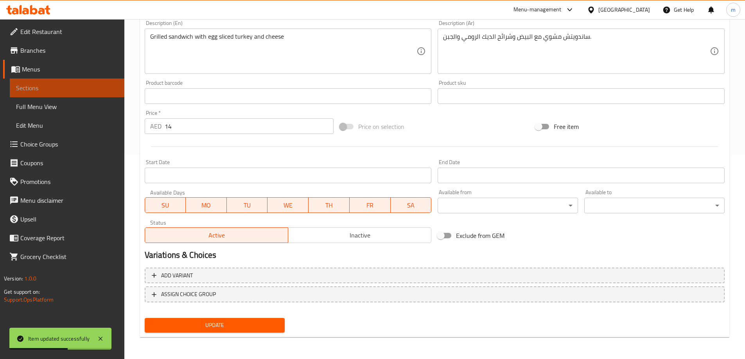
click at [80, 90] on span "Sections" at bounding box center [67, 87] width 102 height 9
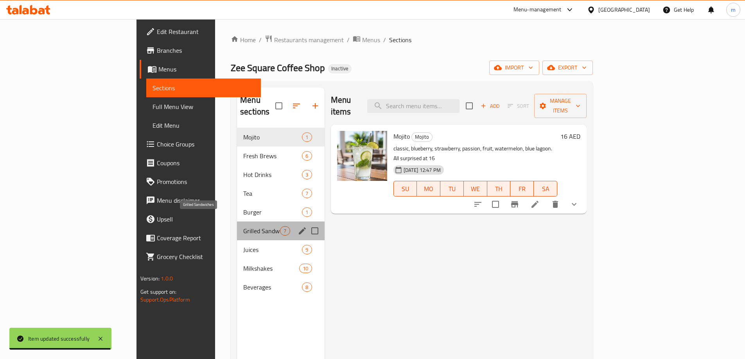
click at [243, 226] on span "Grilled Sandwiches" at bounding box center [261, 230] width 37 height 9
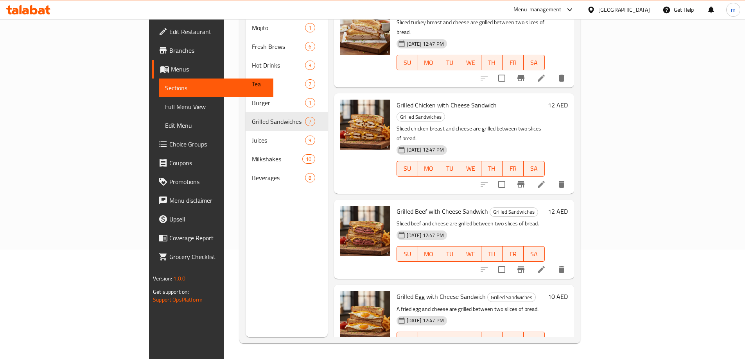
scroll to position [180, 0]
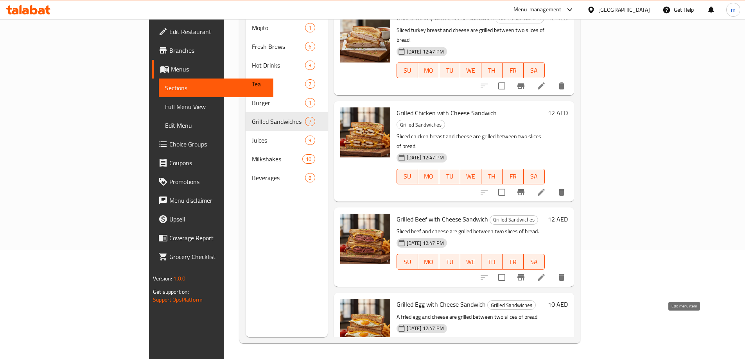
click at [545, 359] on icon at bounding box center [541, 363] width 7 height 7
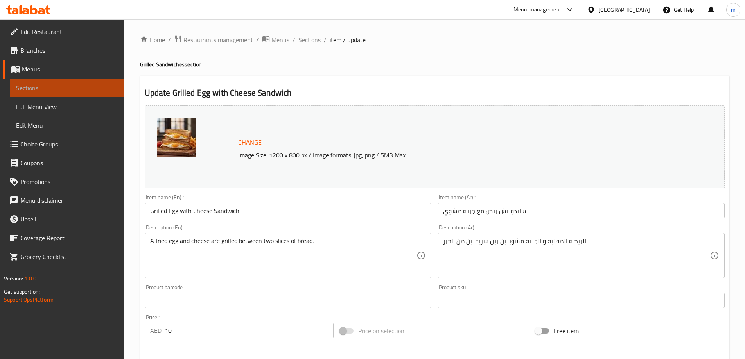
click at [73, 90] on span "Sections" at bounding box center [67, 87] width 102 height 9
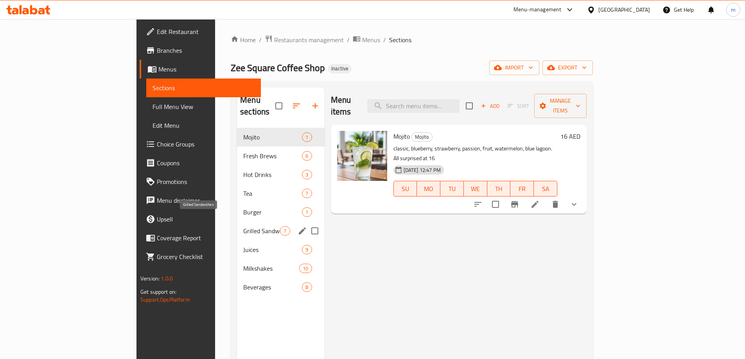
click at [243, 226] on span "Grilled Sandwiches" at bounding box center [261, 230] width 37 height 9
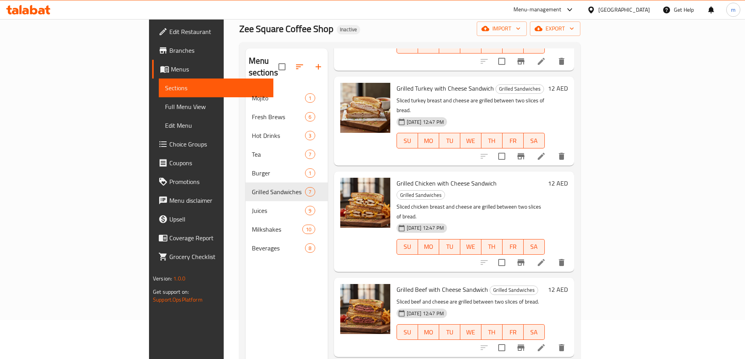
scroll to position [258, 0]
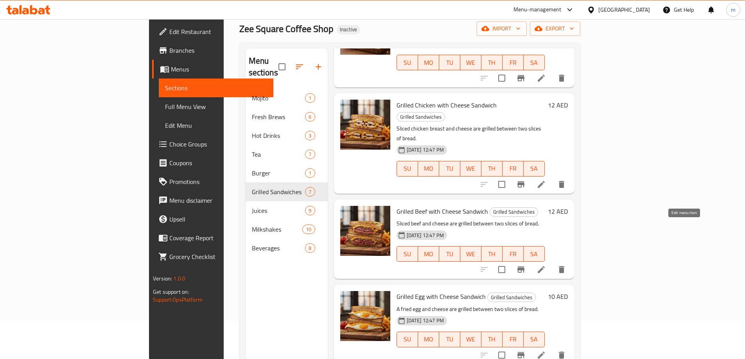
click at [546, 265] on icon at bounding box center [540, 269] width 9 height 9
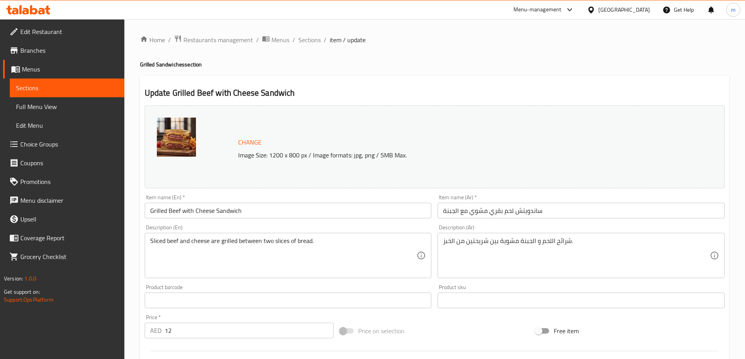
click at [478, 212] on input "ساندويتش لحم بقري مشوي مع الجبنة" at bounding box center [580, 211] width 287 height 16
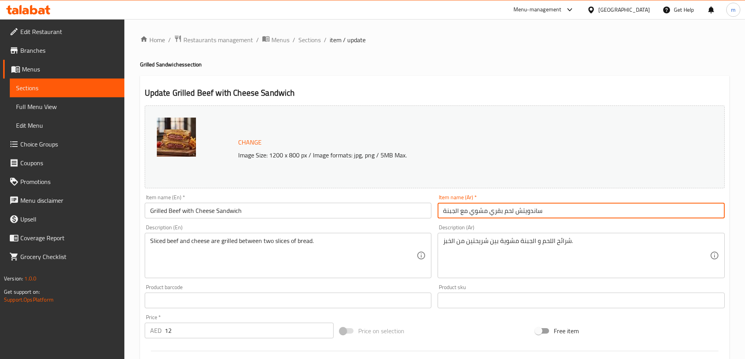
click at [478, 212] on input "ساندويتش لحم بقري مشوي مع الجبنة" at bounding box center [580, 211] width 287 height 16
paste input "مشوي"
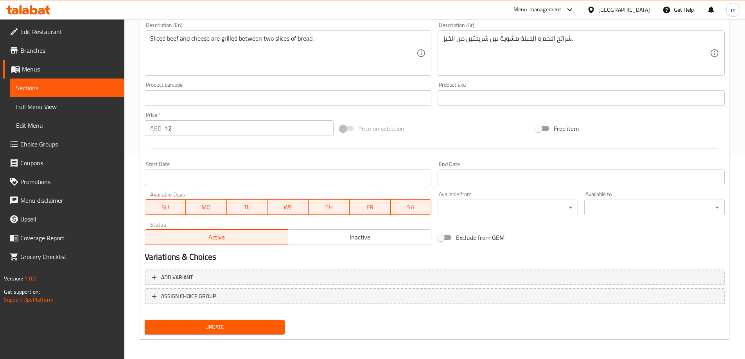
scroll to position [204, 0]
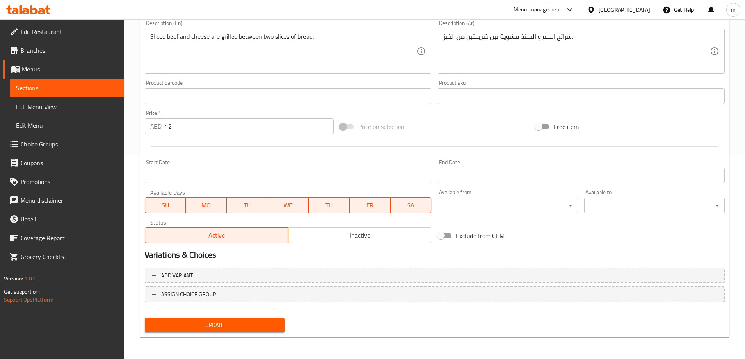
type input "ساندويتش لحم بقري مع الجبنة مشوي"
click at [256, 323] on span "Update" at bounding box center [215, 326] width 128 height 10
click at [58, 92] on span "Sections" at bounding box center [67, 87] width 102 height 9
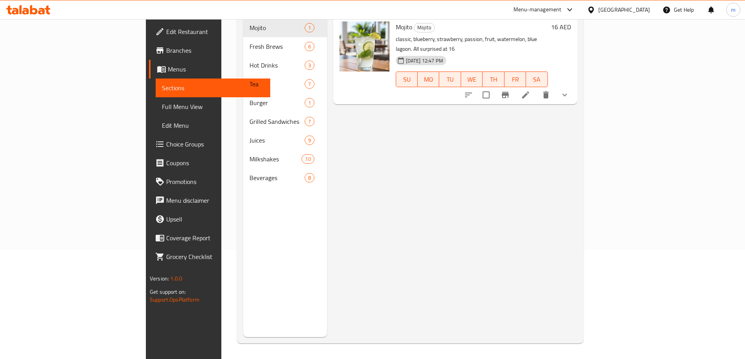
scroll to position [109, 0]
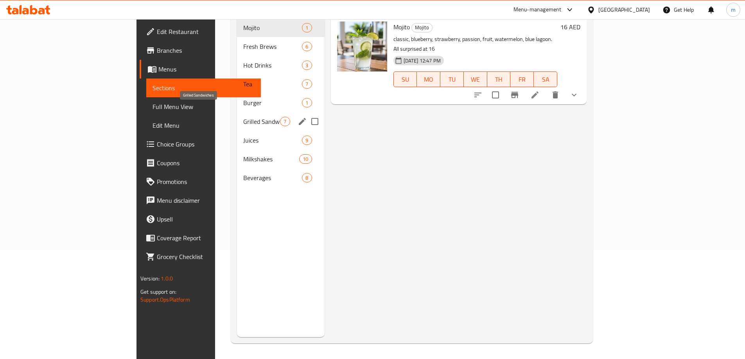
click at [243, 117] on span "Grilled Sandwiches" at bounding box center [261, 121] width 37 height 9
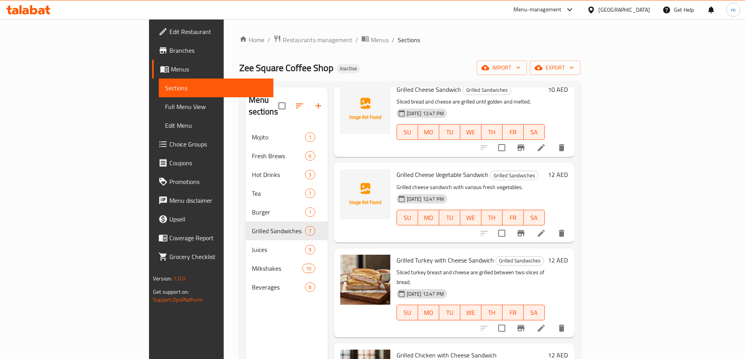
scroll to position [117, 0]
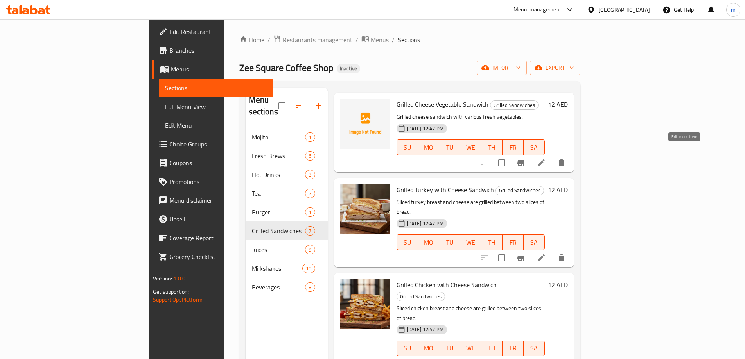
click at [546, 158] on icon at bounding box center [540, 162] width 9 height 9
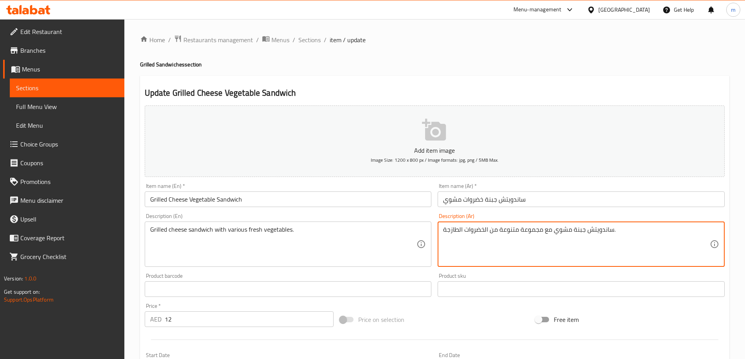
drag, startPoint x: 445, startPoint y: 231, endPoint x: 541, endPoint y: 228, distance: 96.6
paste textarea "Grilled cheese sandwich with various fresh vegetables."
type textarea "ساندويتش جبنة مشوي مع خضروات طازجة متنوعة."
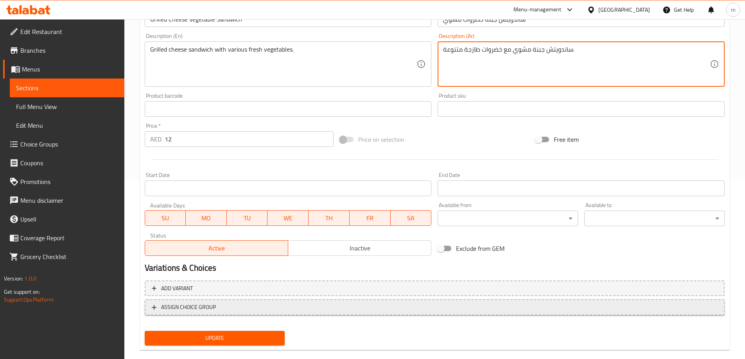
scroll to position [193, 0]
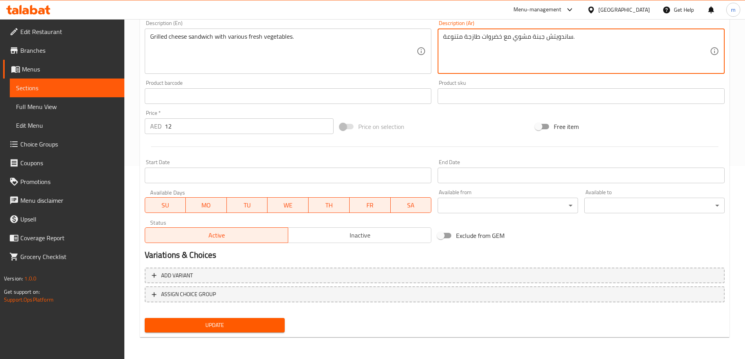
click at [229, 321] on span "Update" at bounding box center [215, 326] width 128 height 10
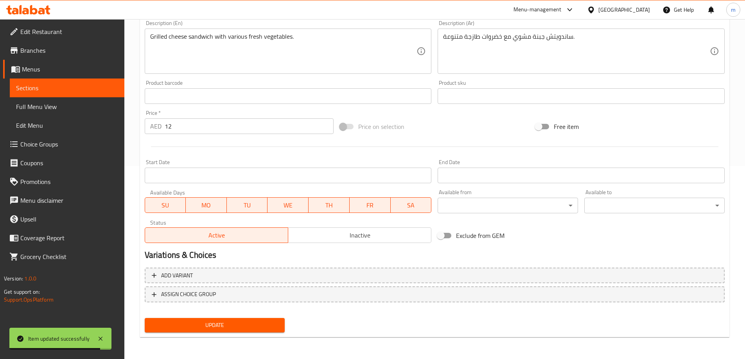
click at [57, 83] on span "Sections" at bounding box center [67, 87] width 102 height 9
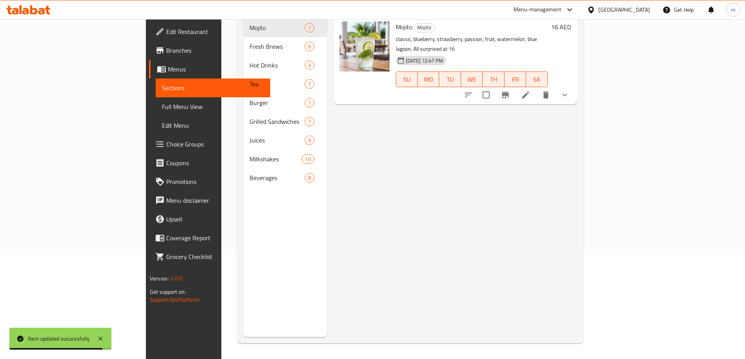
scroll to position [109, 0]
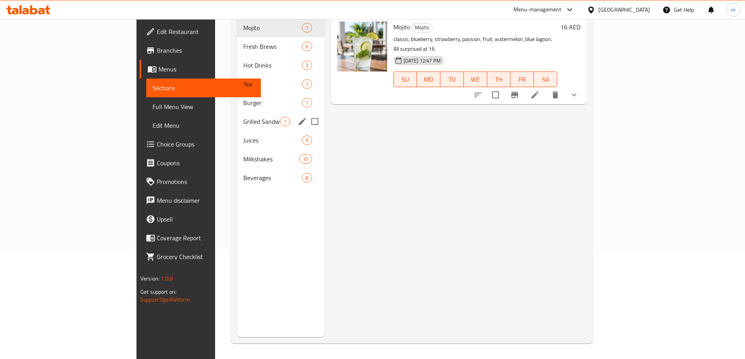
click at [237, 115] on div "Grilled Sandwiches 7" at bounding box center [280, 121] width 87 height 19
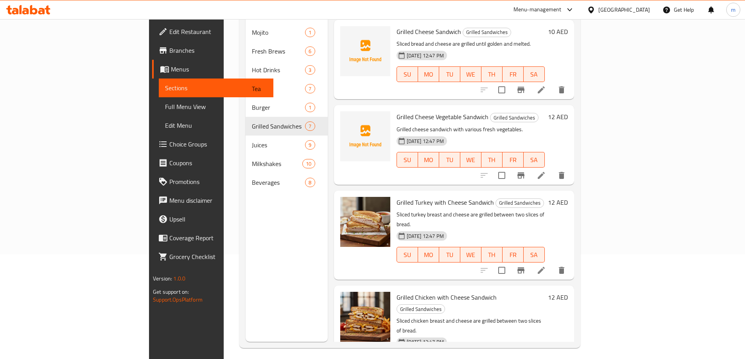
scroll to position [109, 0]
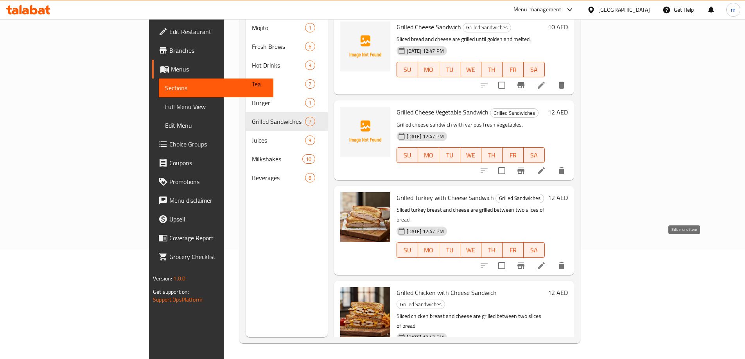
click at [546, 261] on icon at bounding box center [540, 265] width 9 height 9
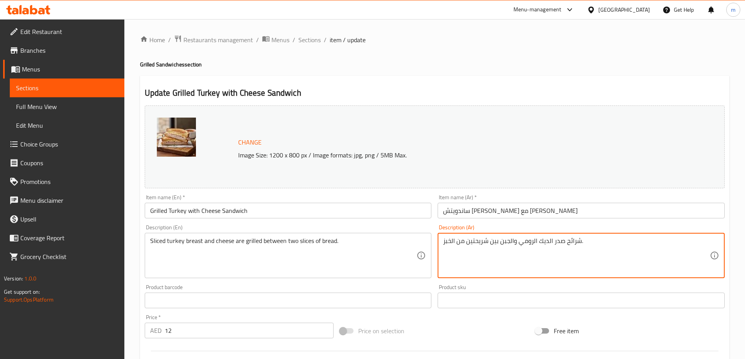
click at [502, 241] on textarea "شرائح صدر الديك الرومي والجبن بين شريحتين من الخبز." at bounding box center [576, 255] width 267 height 37
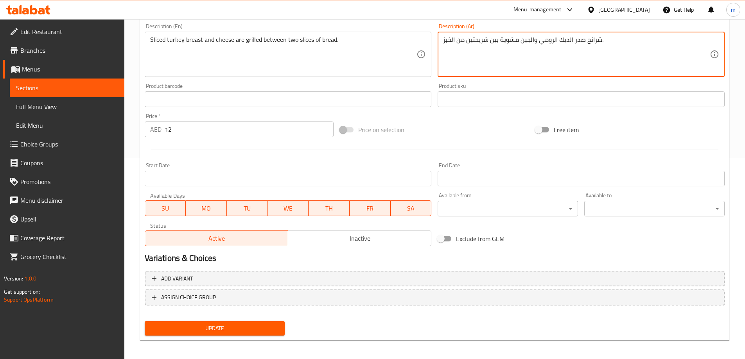
scroll to position [204, 0]
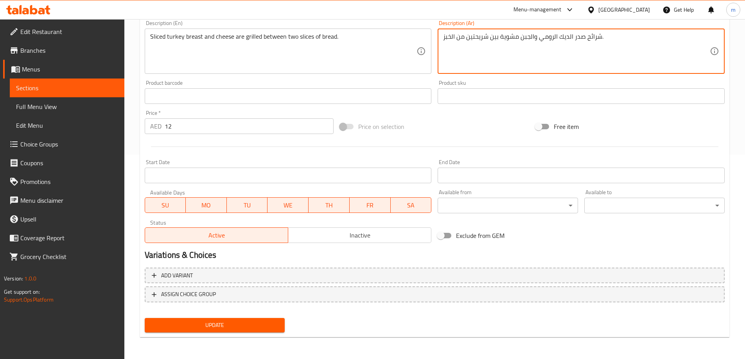
type textarea "شرائح صدر الديك الرومي والجبن مشوية بين شريحتين من الخبز."
click at [274, 326] on span "Update" at bounding box center [215, 326] width 128 height 10
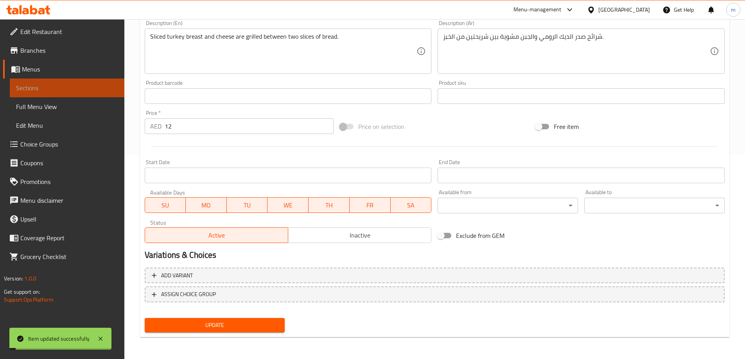
click at [88, 88] on span "Sections" at bounding box center [67, 87] width 102 height 9
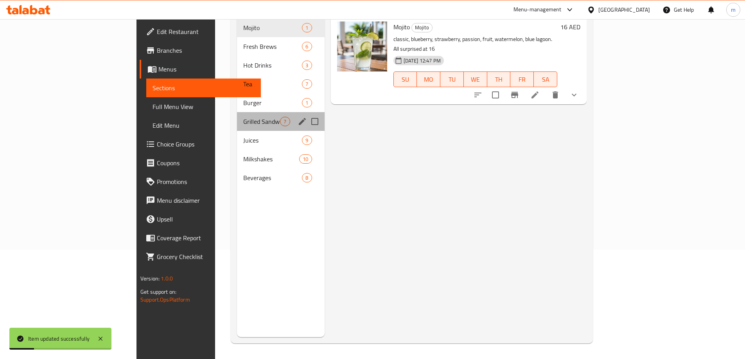
click at [237, 112] on div "Grilled Sandwiches 7" at bounding box center [280, 121] width 87 height 19
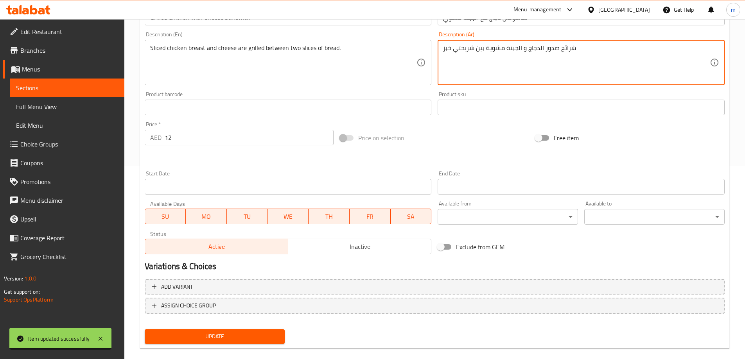
scroll to position [195, 0]
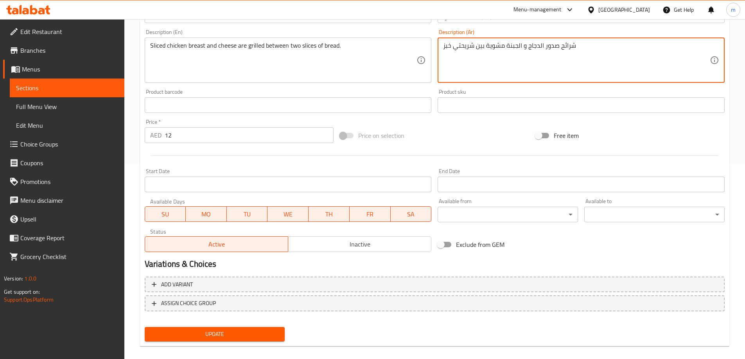
type textarea "شرائح صدور الدجاج و الجبنة مشوية بين شريحتي خبز"
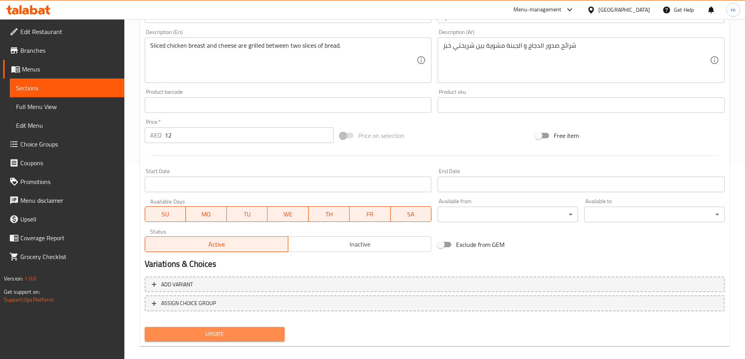
click at [225, 333] on span "Update" at bounding box center [215, 335] width 128 height 10
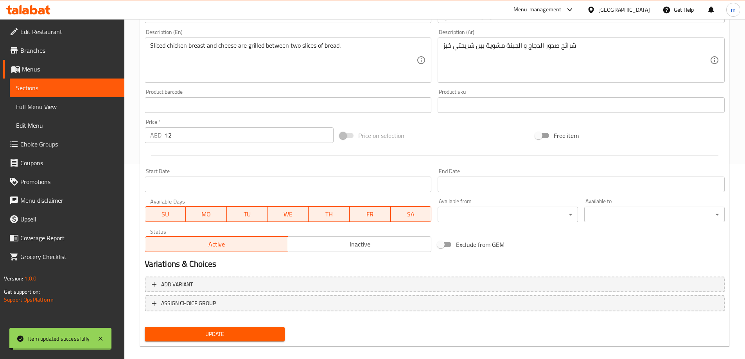
click at [74, 88] on span "Sections" at bounding box center [67, 87] width 102 height 9
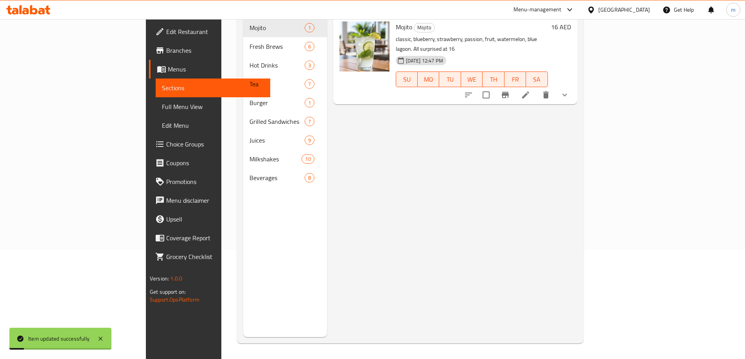
scroll to position [70, 0]
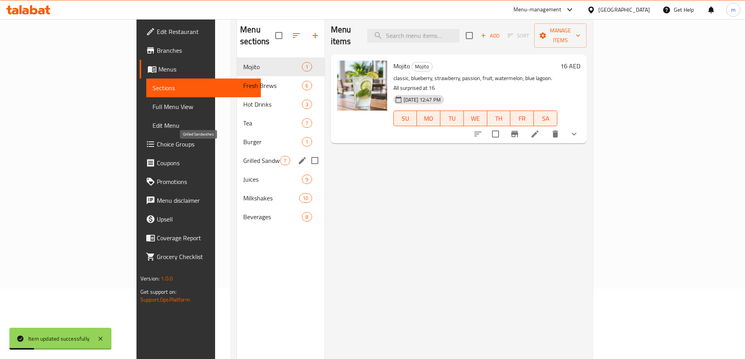
click at [243, 156] on span "Grilled Sandwiches" at bounding box center [261, 160] width 37 height 9
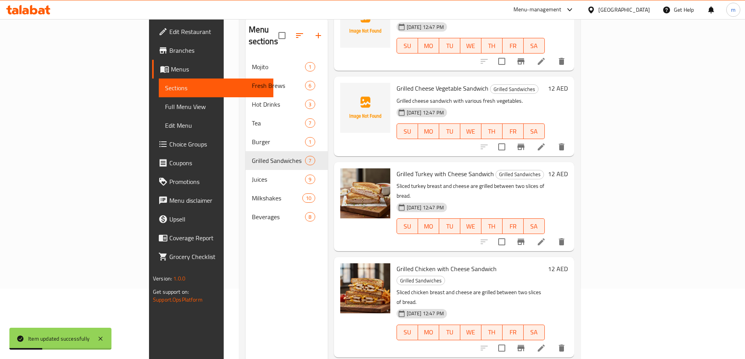
scroll to position [78, 0]
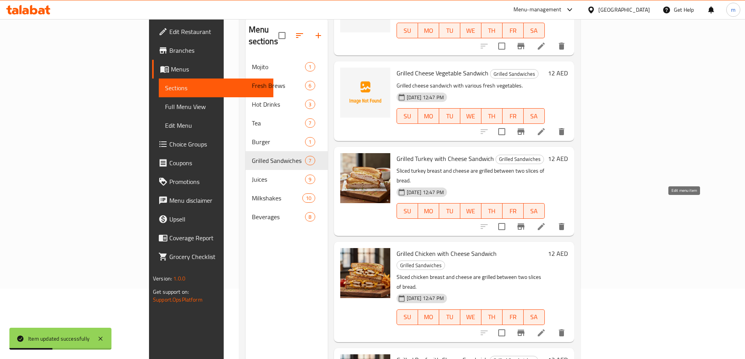
click at [545, 223] on icon at bounding box center [541, 226] width 7 height 7
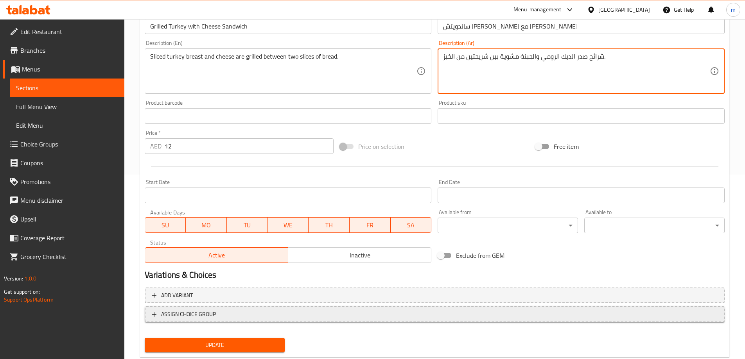
scroll to position [204, 0]
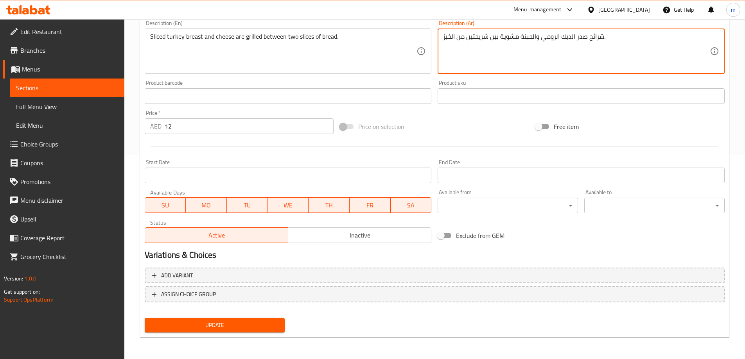
type textarea "شرائح صدر الديك الرومي والجبنة مشوية بين شريحتين من الخبز."
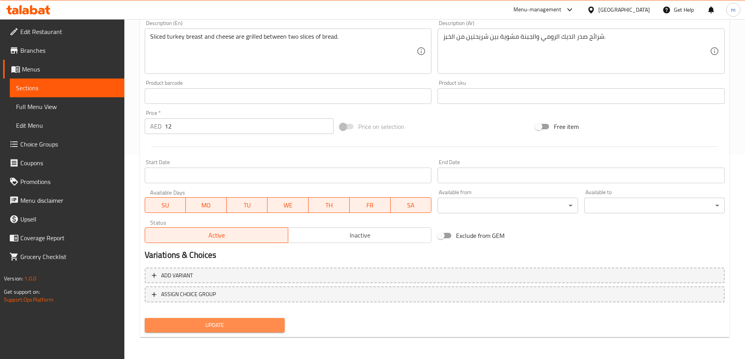
click at [272, 319] on button "Update" at bounding box center [215, 325] width 140 height 14
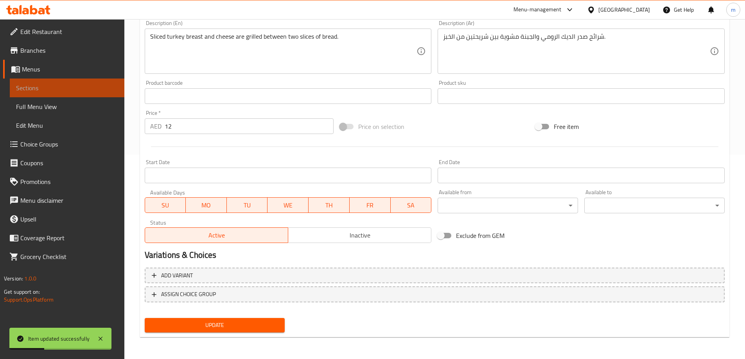
click at [93, 85] on span "Sections" at bounding box center [67, 87] width 102 height 9
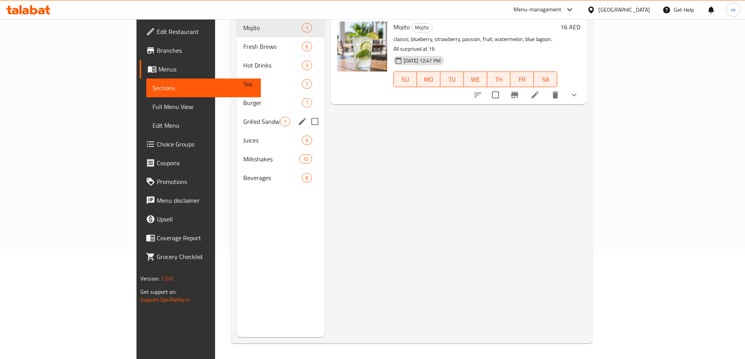
click at [243, 117] on span "Grilled Sandwiches" at bounding box center [261, 121] width 37 height 9
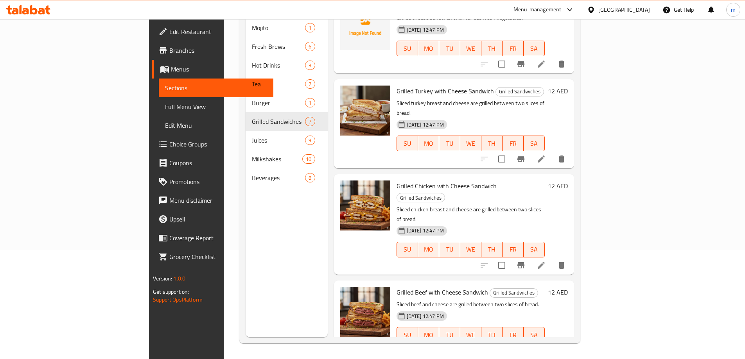
scroll to position [156, 0]
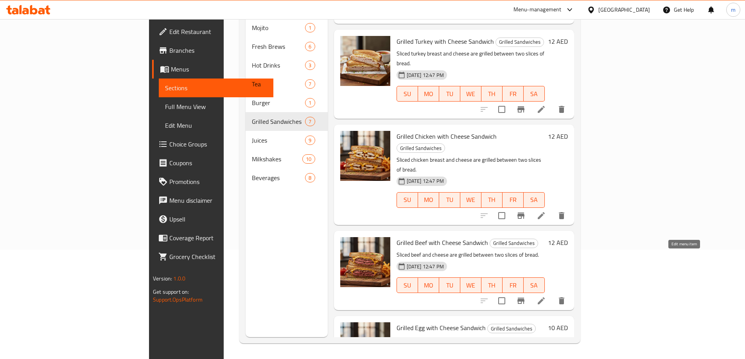
click at [546, 296] on icon at bounding box center [540, 300] width 9 height 9
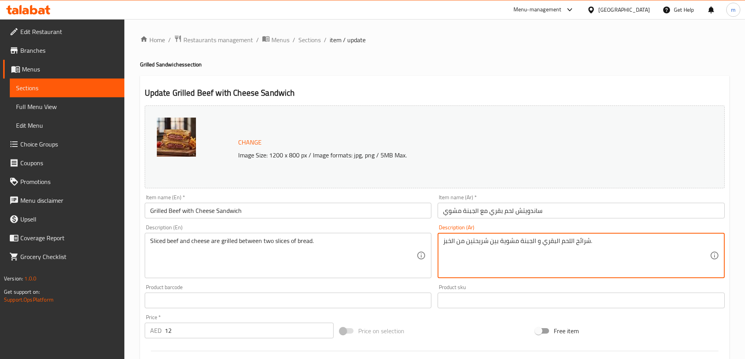
click at [601, 251] on textarea "شرائح اللحم البقري و الجبنة مشوية بين شريحتين من الخبز." at bounding box center [576, 255] width 267 height 37
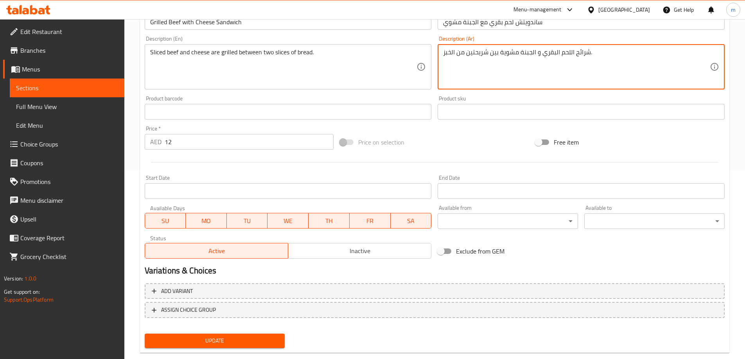
scroll to position [204, 0]
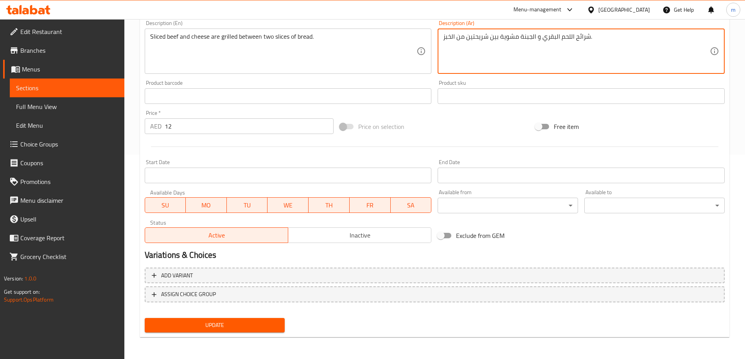
type textarea "شرائح اللحم البقري و الجبنة مشوية بين شريحتين من الخبز."
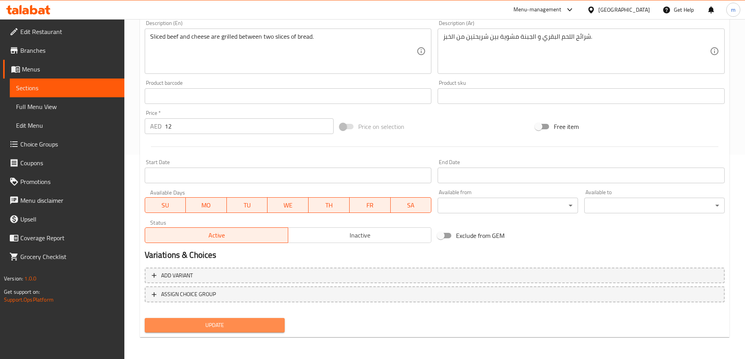
click at [217, 319] on button "Update" at bounding box center [215, 325] width 140 height 14
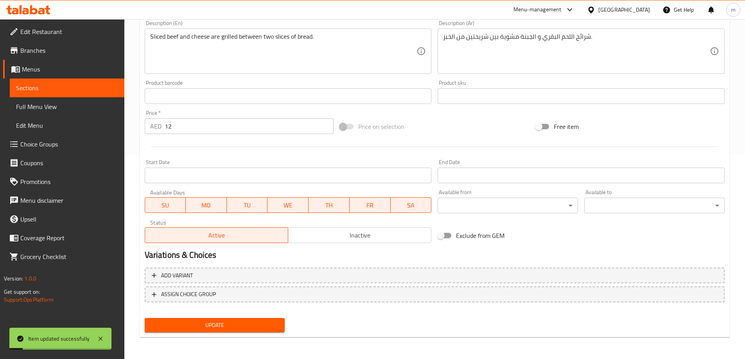
click at [75, 87] on span "Sections" at bounding box center [67, 87] width 102 height 9
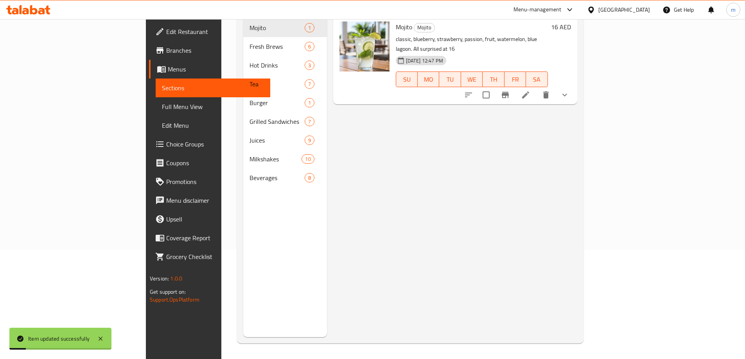
scroll to position [109, 0]
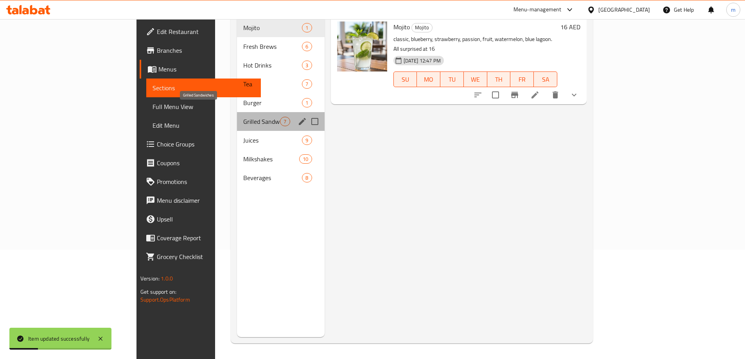
click at [243, 117] on span "Grilled Sandwiches" at bounding box center [261, 121] width 37 height 9
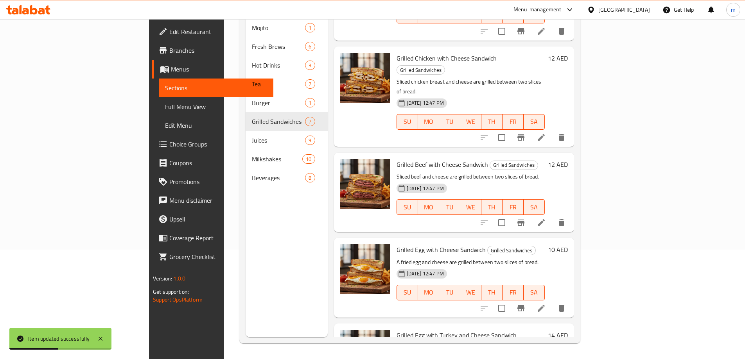
scroll to position [258, 0]
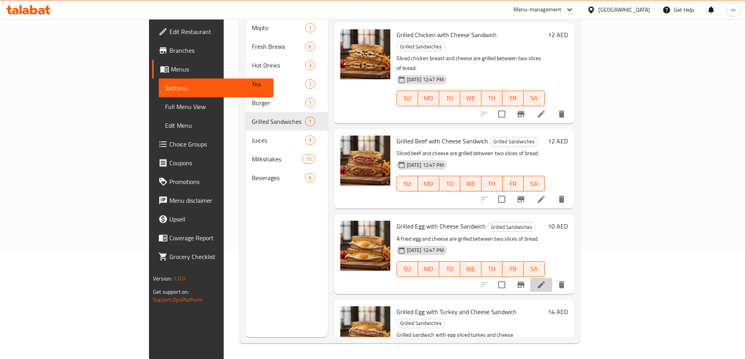
click at [552, 278] on li at bounding box center [541, 285] width 22 height 14
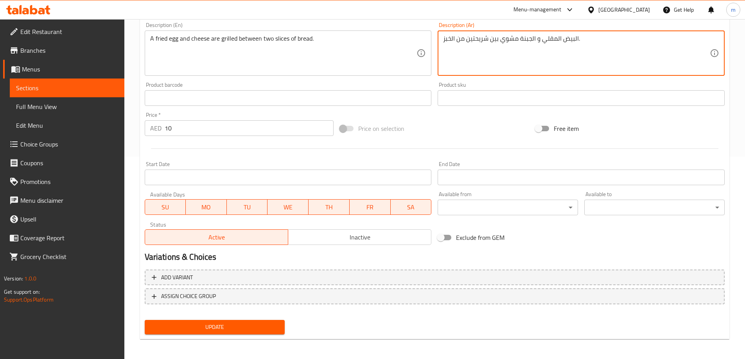
scroll to position [204, 0]
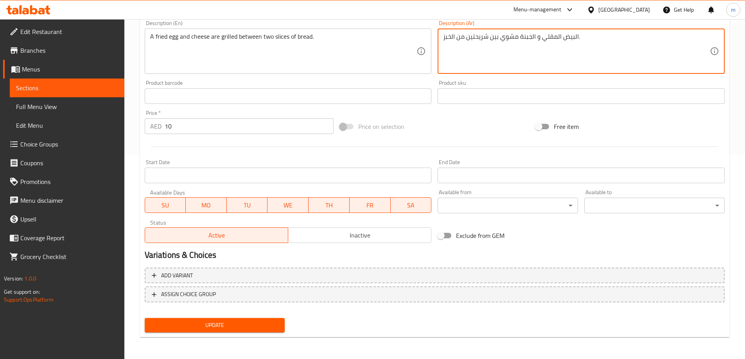
type textarea "البيض المقلي و الجبنة مشوي بين شريحتين من الخبز."
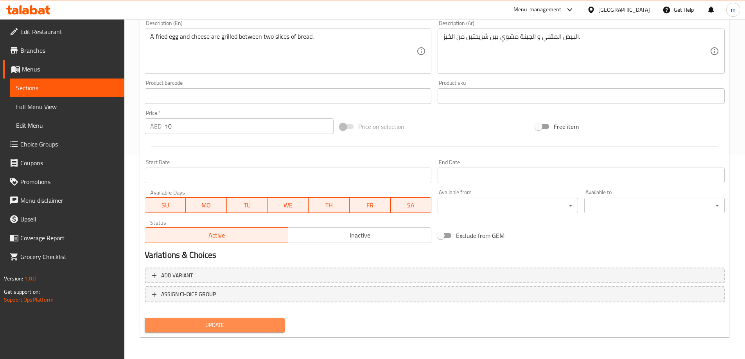
click at [247, 330] on span "Update" at bounding box center [215, 326] width 128 height 10
click at [55, 88] on span "Sections" at bounding box center [67, 87] width 102 height 9
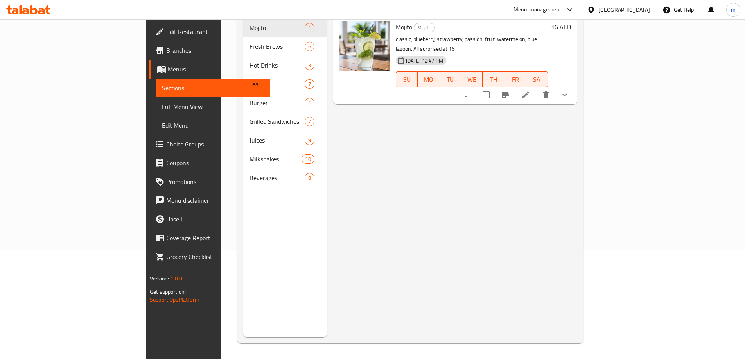
scroll to position [109, 0]
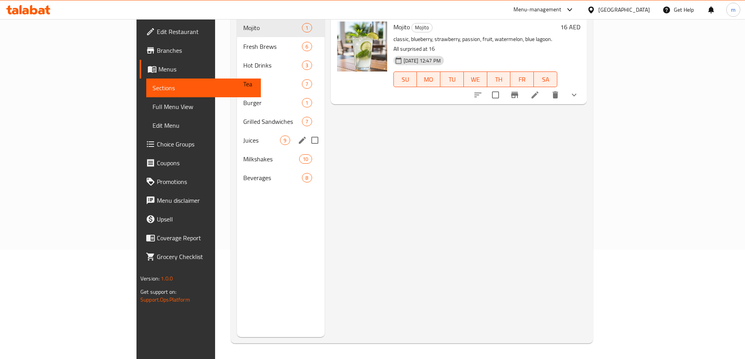
click at [243, 136] on span "Juices" at bounding box center [261, 140] width 37 height 9
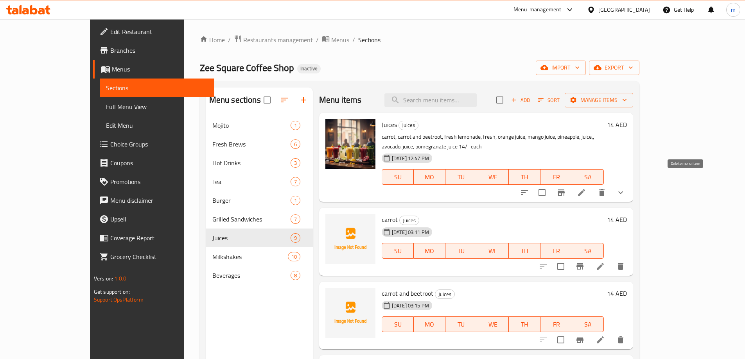
click at [604, 189] on icon "delete" at bounding box center [601, 192] width 5 height 7
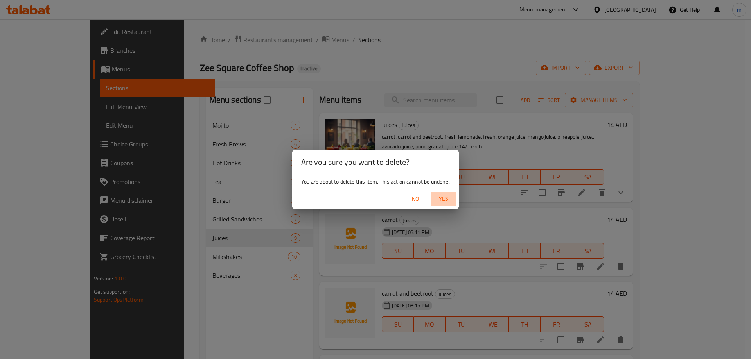
click at [444, 197] on span "Yes" at bounding box center [443, 199] width 19 height 10
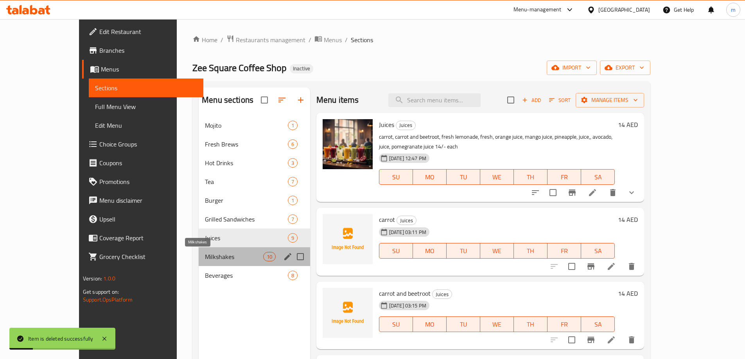
click at [205, 254] on span "Milkshakes" at bounding box center [234, 256] width 58 height 9
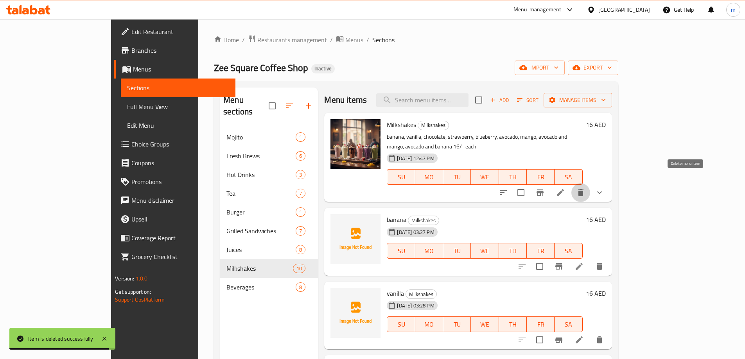
click at [585, 188] on icon "delete" at bounding box center [580, 192] width 9 height 9
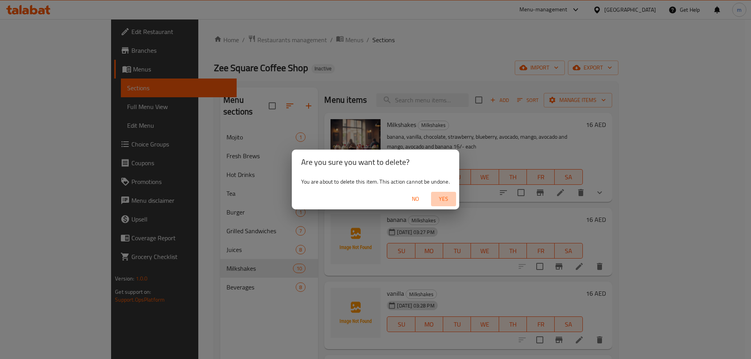
click at [448, 200] on span "Yes" at bounding box center [443, 199] width 19 height 10
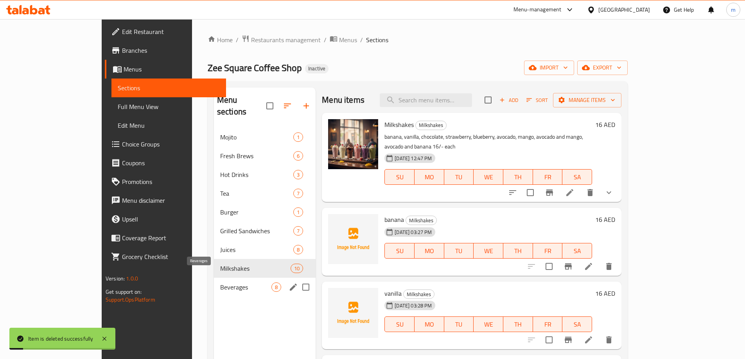
click at [220, 283] on span "Beverages" at bounding box center [245, 287] width 51 height 9
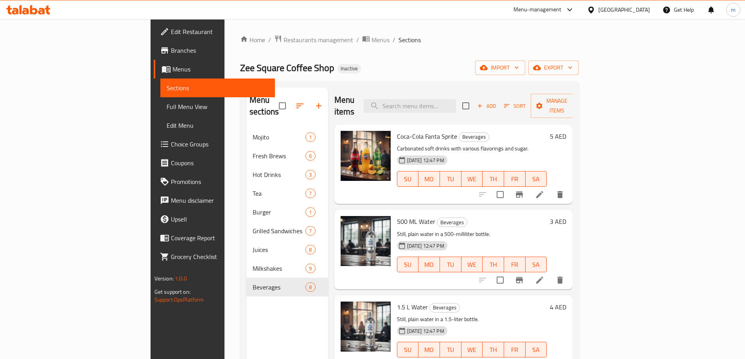
click at [457, 144] on p "Carbonated soft drinks with various flavorings and sugar." at bounding box center [472, 149] width 150 height 10
click at [408, 144] on p "Carbonated soft drinks with various flavorings and sugar." at bounding box center [472, 149] width 150 height 10
drag, startPoint x: 411, startPoint y: 137, endPoint x: 360, endPoint y: 138, distance: 51.6
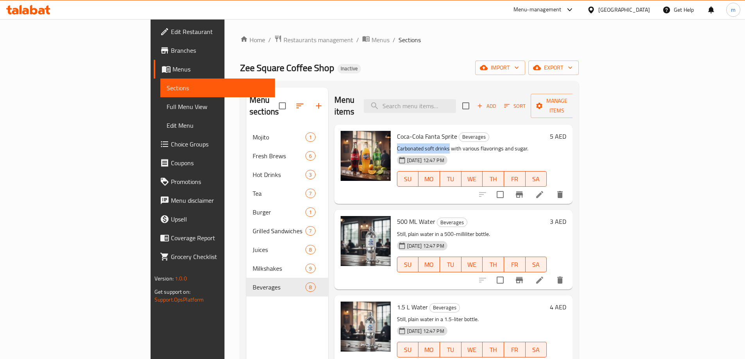
click at [397, 144] on p "Carbonated soft drinks with various flavorings and sugar." at bounding box center [472, 149] width 150 height 10
click at [394, 135] on div "Coca-Cola Fanta Sprite Beverages Carbonated soft drinks with various flavorings…" at bounding box center [472, 164] width 156 height 73
drag, startPoint x: 358, startPoint y: 136, endPoint x: 409, endPoint y: 137, distance: 50.8
click at [409, 137] on div "Coca-Cola Fanta Sprite Beverages Carbonated soft drinks with various flavorings…" at bounding box center [472, 164] width 156 height 73
copy p "Carbonated soft drink"
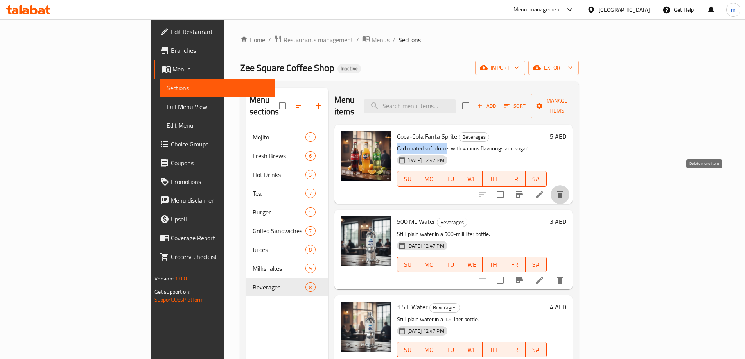
click at [563, 191] on icon "delete" at bounding box center [559, 194] width 5 height 7
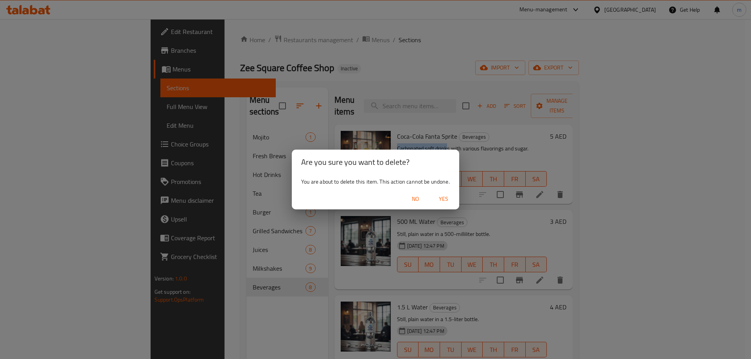
click at [452, 201] on span "Yes" at bounding box center [443, 199] width 19 height 10
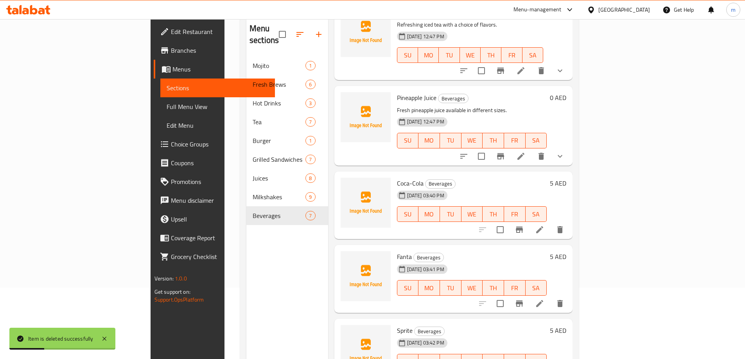
scroll to position [109, 0]
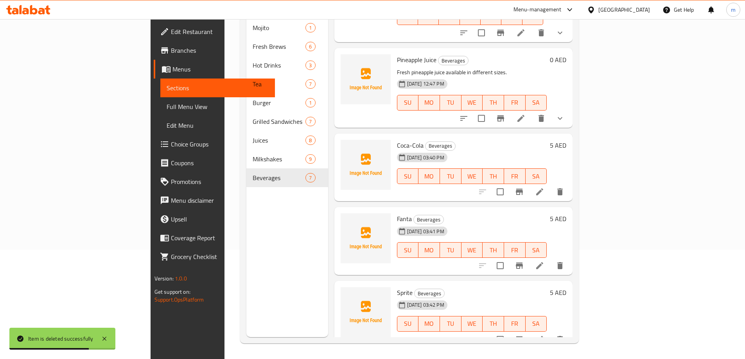
click at [550, 185] on li at bounding box center [540, 192] width 22 height 14
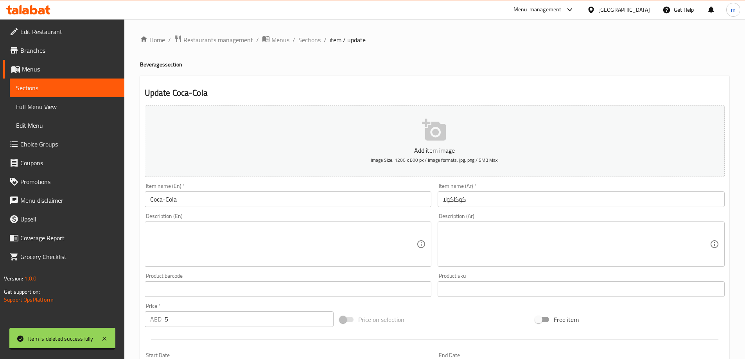
click at [375, 228] on textarea at bounding box center [283, 244] width 267 height 37
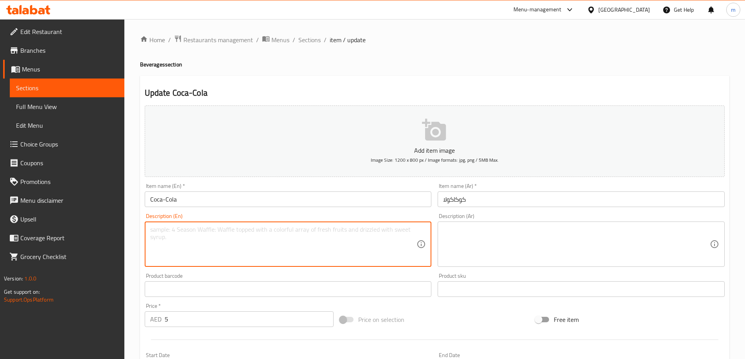
paste textarea "Carbonated soft drink"
type textarea "Carbonated soft drink"
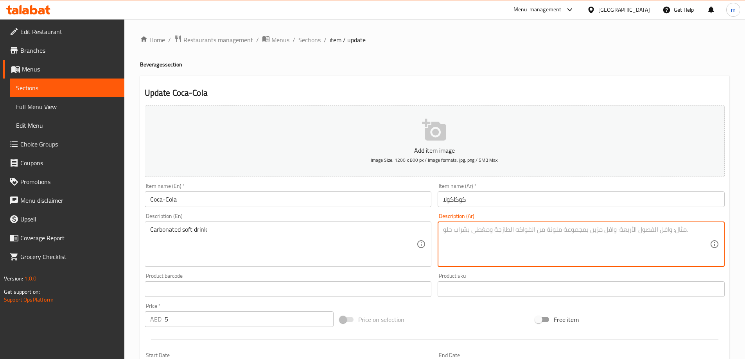
click at [622, 234] on textarea at bounding box center [576, 244] width 267 height 37
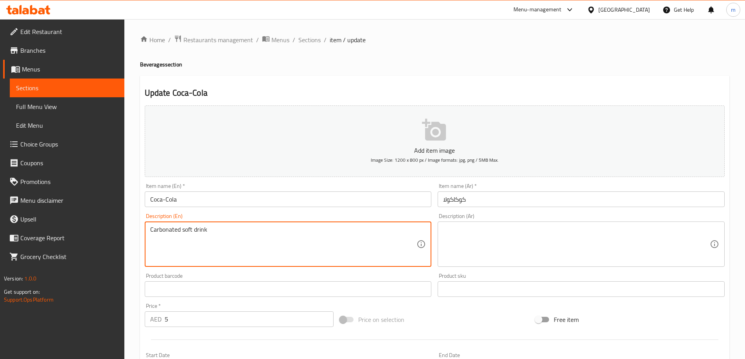
click at [165, 227] on textarea "Carbonated soft drink" at bounding box center [283, 244] width 267 height 37
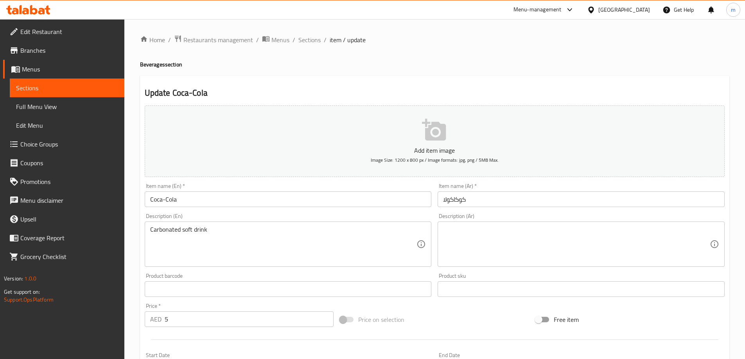
click at [529, 228] on textarea at bounding box center [576, 244] width 267 height 37
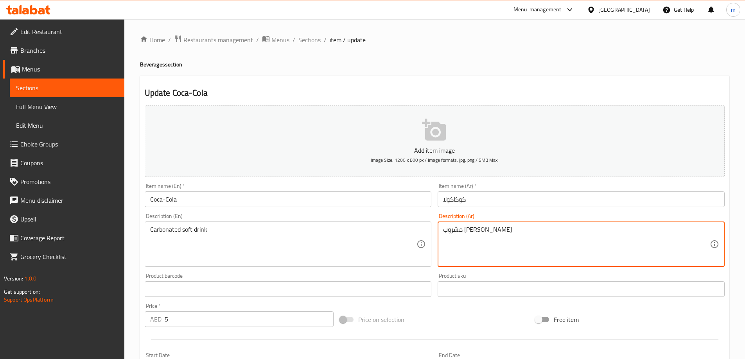
type textarea "مشروب غازي كربونيتيد"
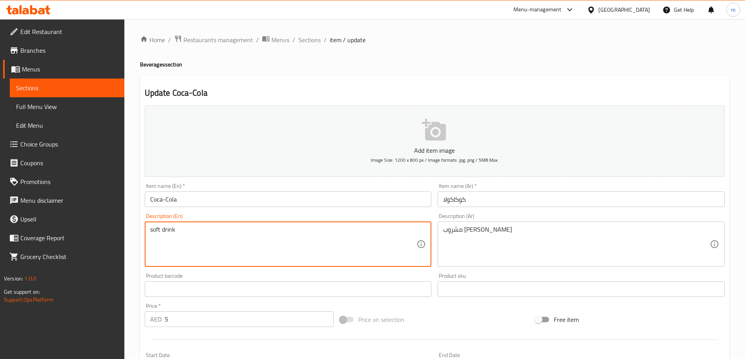
type textarea "soft drink"
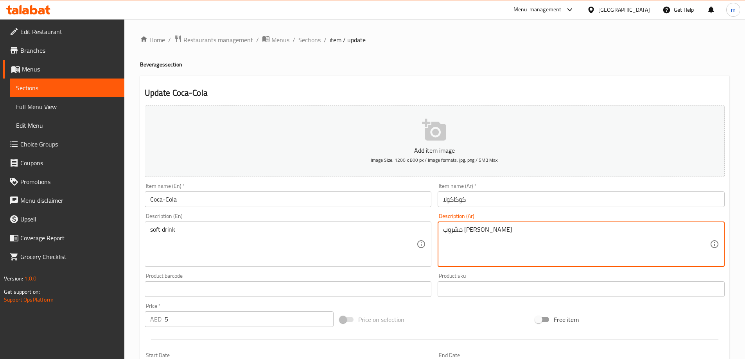
click at [454, 232] on textarea "مشروب غازي كربونيتيد" at bounding box center [576, 244] width 267 height 37
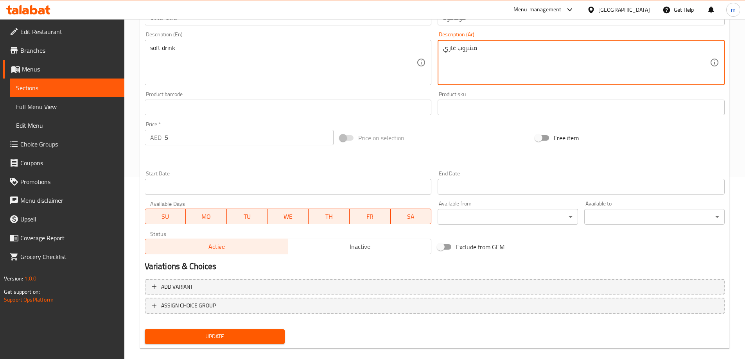
scroll to position [193, 0]
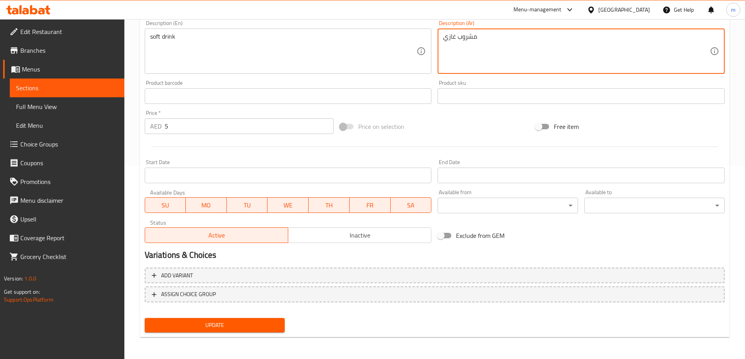
type textarea "مشروب غازي"
click at [275, 321] on span "Update" at bounding box center [215, 326] width 128 height 10
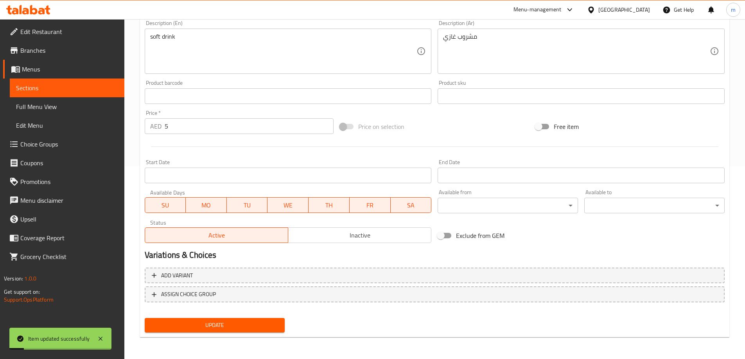
click at [85, 90] on span "Sections" at bounding box center [67, 87] width 102 height 9
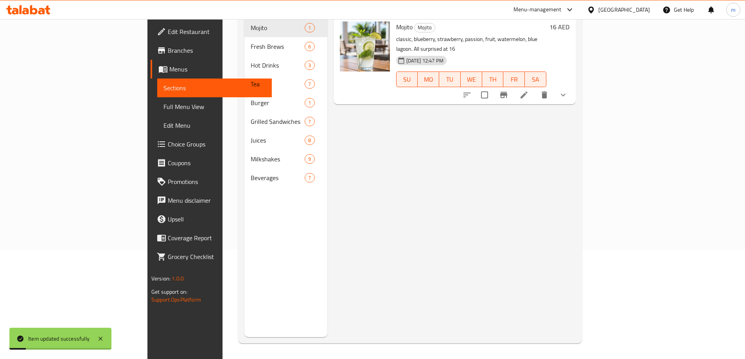
scroll to position [109, 0]
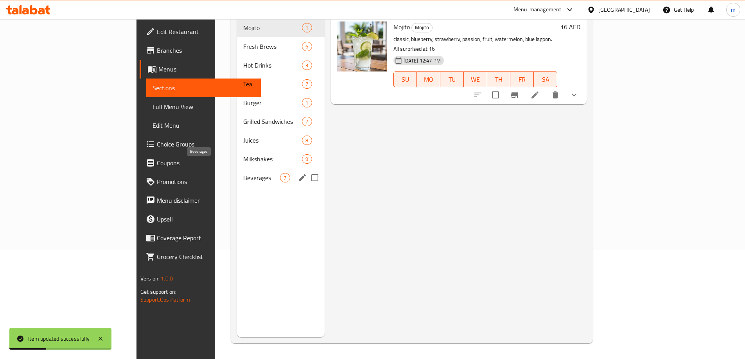
click at [243, 173] on span "Beverages" at bounding box center [261, 177] width 37 height 9
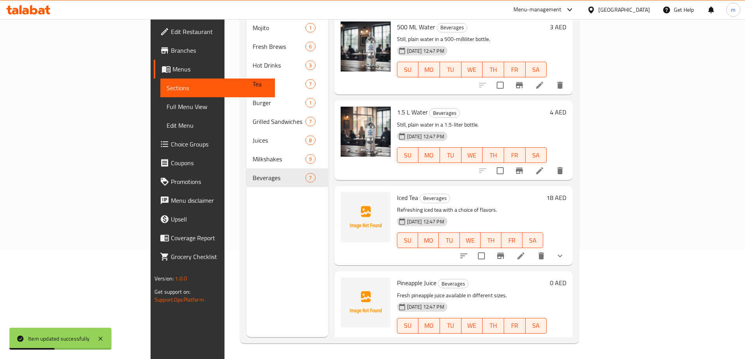
scroll to position [195, 0]
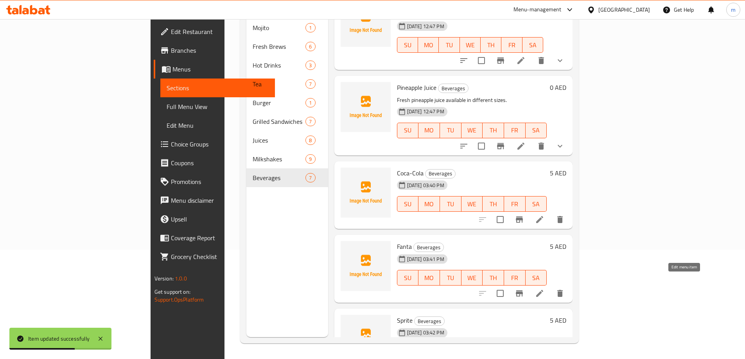
click at [543, 290] on icon at bounding box center [539, 293] width 7 height 7
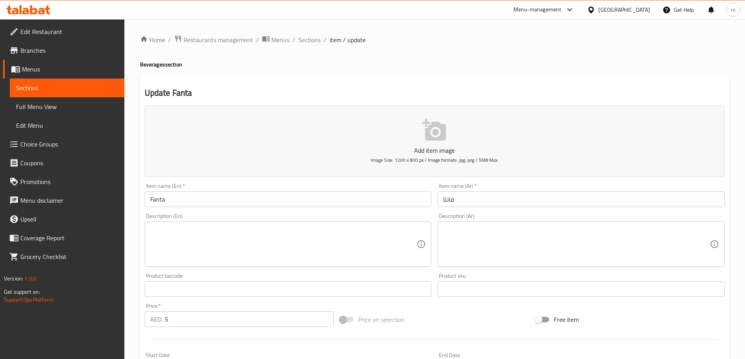
click at [297, 237] on textarea at bounding box center [283, 244] width 267 height 37
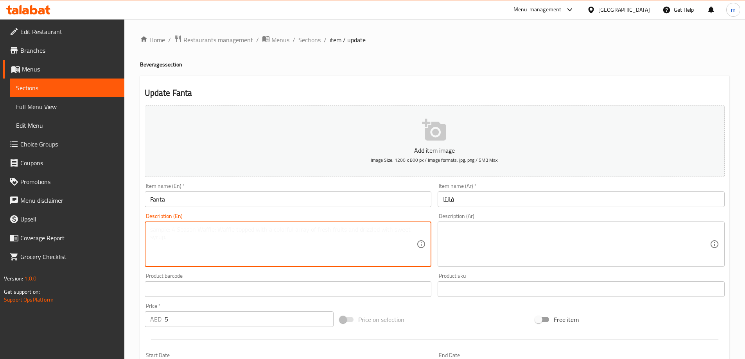
paste textarea "Carbonated"
click at [310, 237] on textarea "Carbonated" at bounding box center [283, 244] width 267 height 37
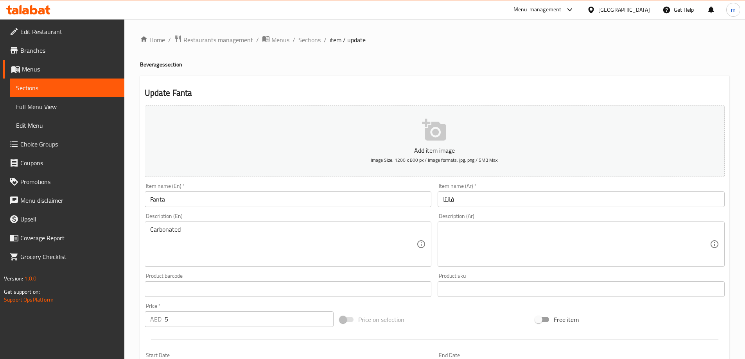
click at [260, 231] on textarea "Carbonated" at bounding box center [283, 244] width 267 height 37
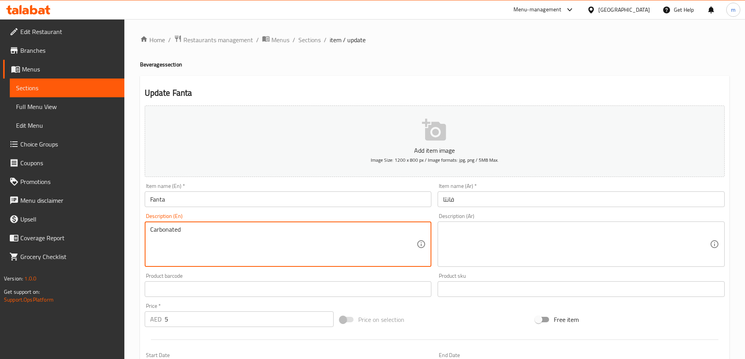
click at [260, 231] on textarea "Carbonated" at bounding box center [283, 244] width 267 height 37
paste textarea "soft drink"
type textarea "soft drink"
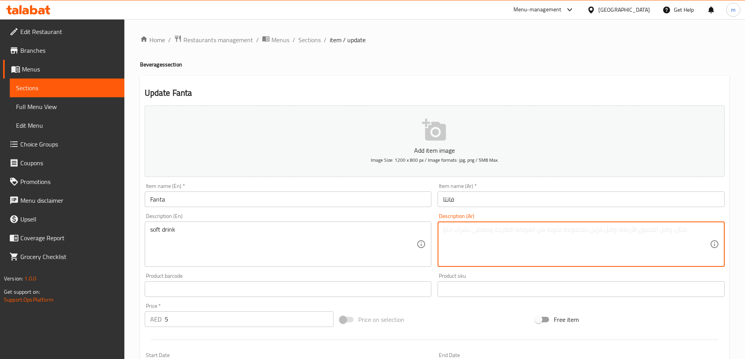
click at [547, 241] on textarea at bounding box center [576, 244] width 267 height 37
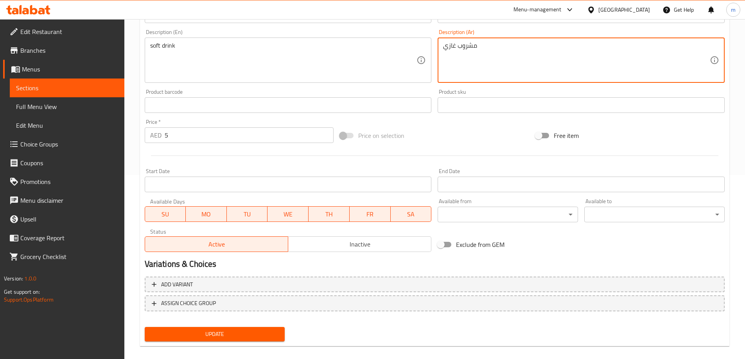
scroll to position [193, 0]
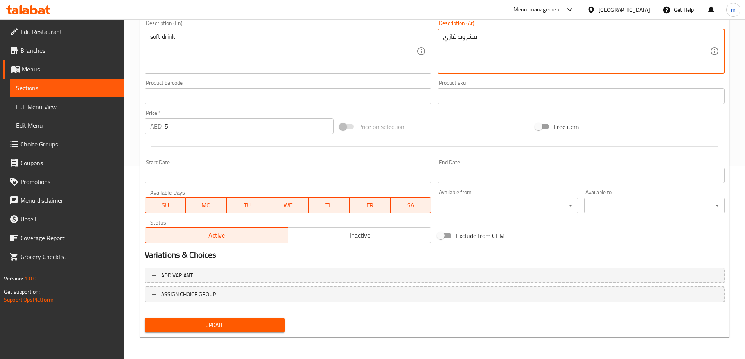
type textarea "مشروب غازي"
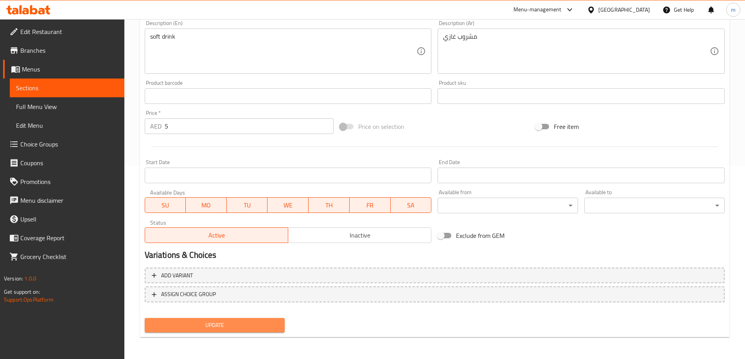
click at [223, 328] on span "Update" at bounding box center [215, 326] width 128 height 10
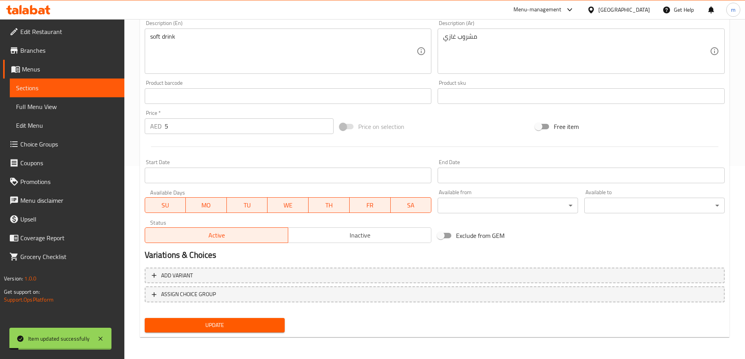
click at [75, 90] on span "Sections" at bounding box center [67, 87] width 102 height 9
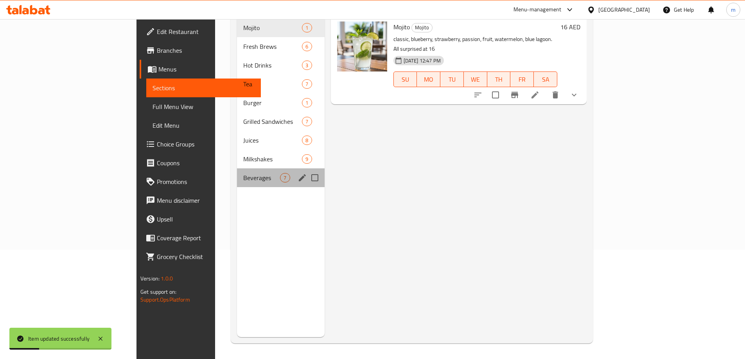
click at [237, 169] on div "Beverages 7" at bounding box center [280, 178] width 87 height 19
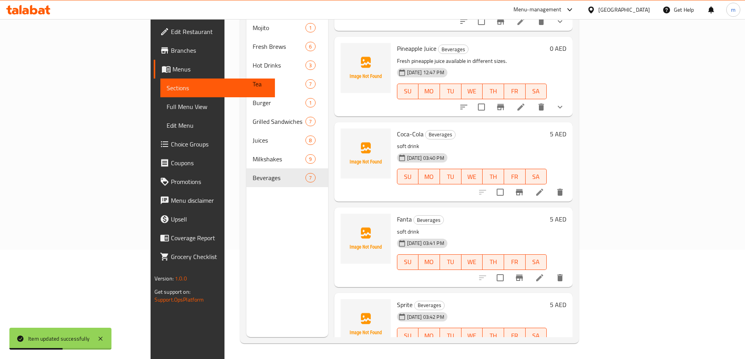
scroll to position [246, 0]
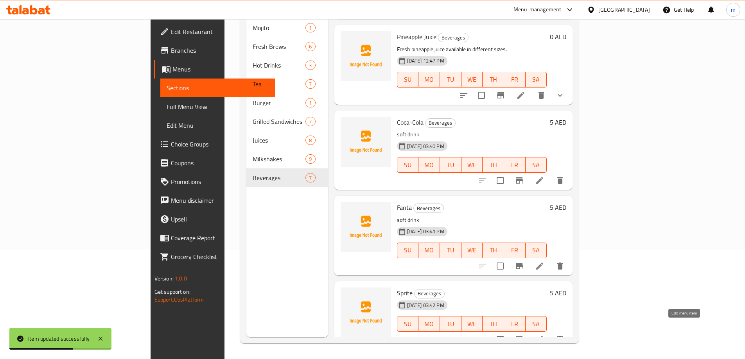
click at [543, 336] on icon at bounding box center [539, 339] width 7 height 7
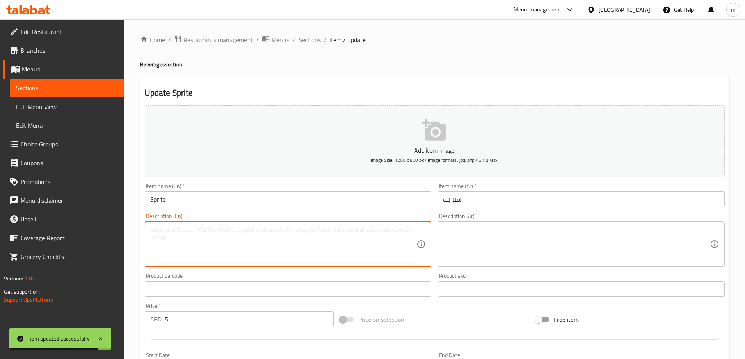
click at [380, 227] on textarea at bounding box center [283, 244] width 267 height 37
paste textarea "soft drink"
type textarea "soft drink"
click at [532, 242] on textarea at bounding box center [576, 244] width 267 height 37
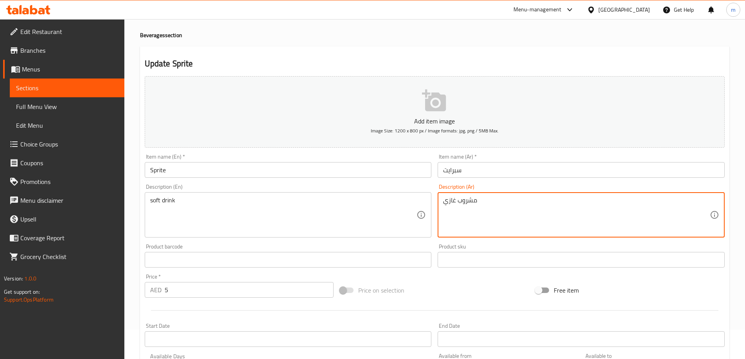
scroll to position [193, 0]
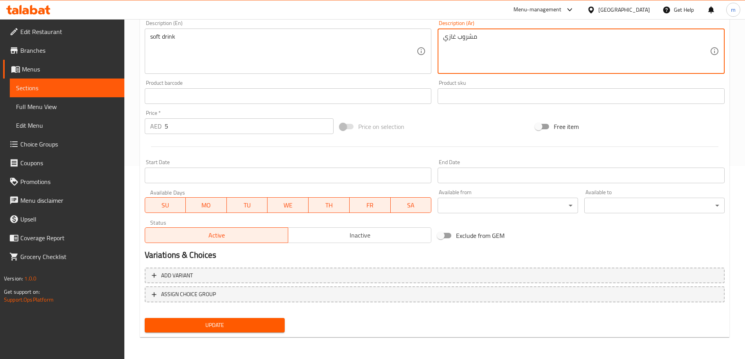
type textarea "مشروب غازي"
click at [244, 326] on span "Update" at bounding box center [215, 326] width 128 height 10
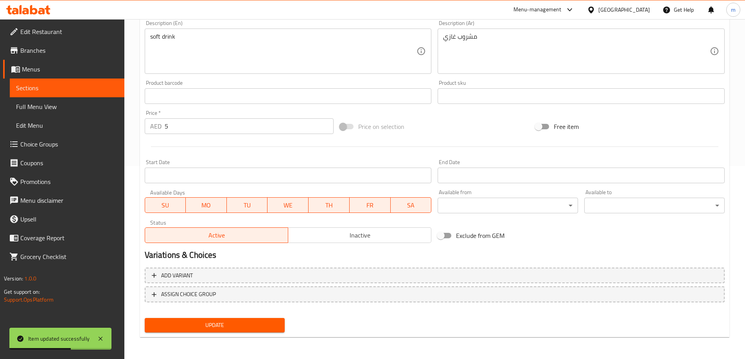
click at [65, 88] on span "Sections" at bounding box center [67, 87] width 102 height 9
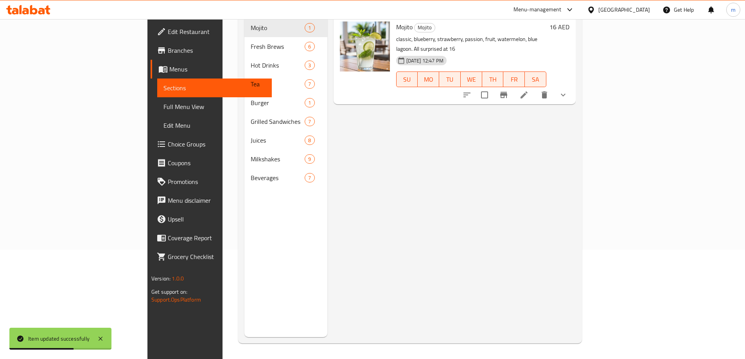
scroll to position [109, 0]
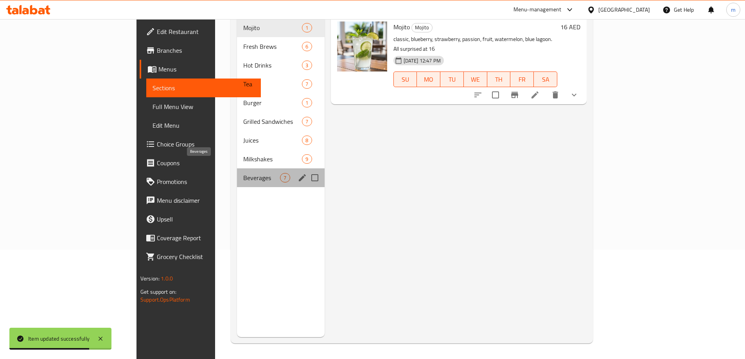
click at [243, 173] on span "Beverages" at bounding box center [261, 177] width 37 height 9
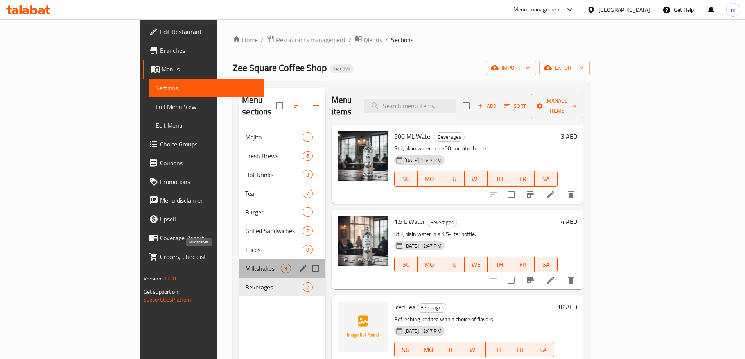
click at [245, 264] on span "Milkshakes" at bounding box center [263, 268] width 36 height 9
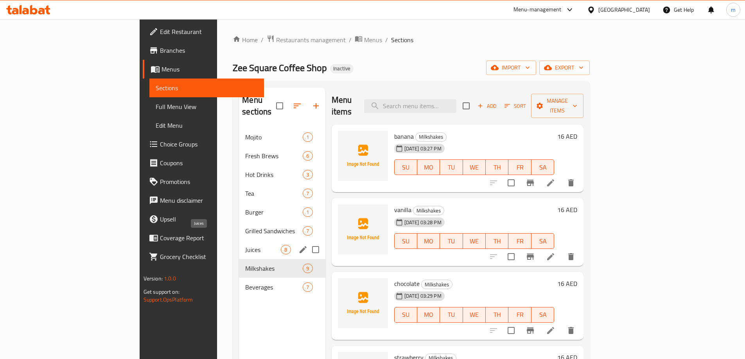
click at [245, 245] on span "Juices" at bounding box center [263, 249] width 36 height 9
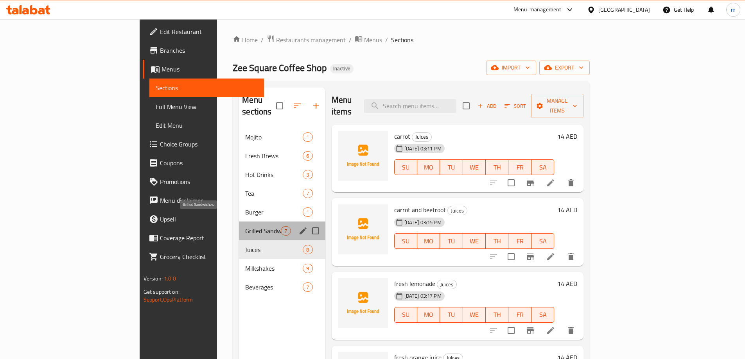
click at [245, 226] on span "Grilled Sandwiches" at bounding box center [263, 230] width 36 height 9
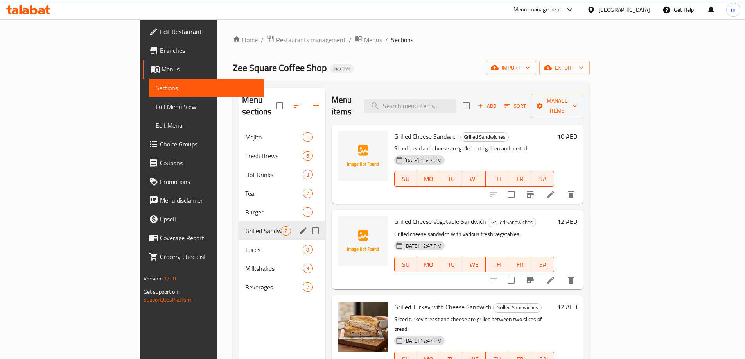
click at [245, 226] on span "Grilled Sandwiches" at bounding box center [263, 230] width 36 height 9
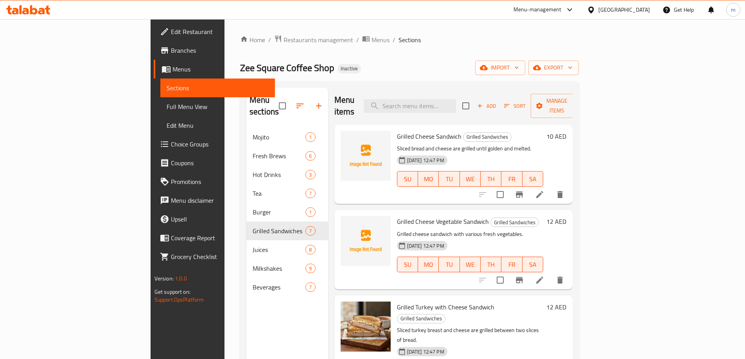
scroll to position [78, 0]
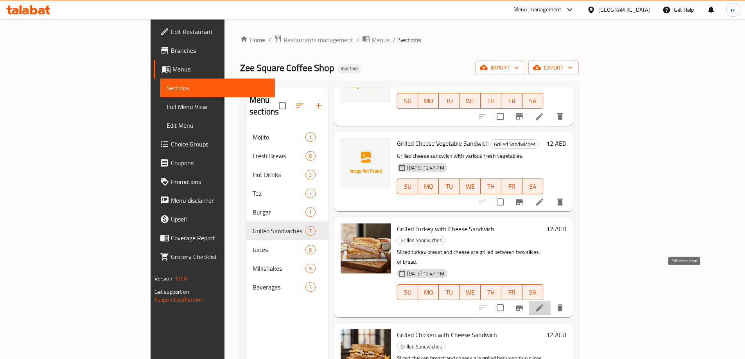
click at [544, 303] on icon at bounding box center [539, 307] width 9 height 9
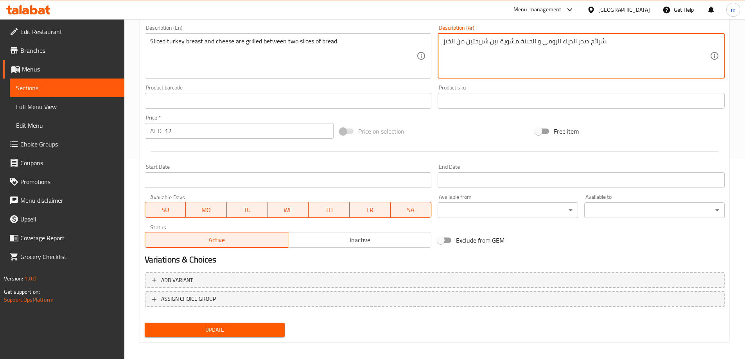
scroll to position [204, 0]
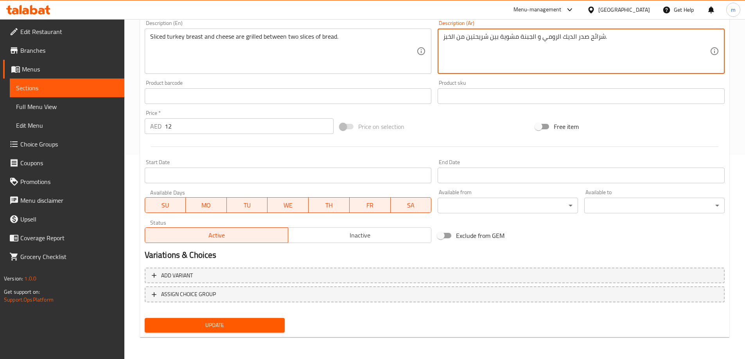
click at [247, 319] on button "Update" at bounding box center [215, 325] width 140 height 14
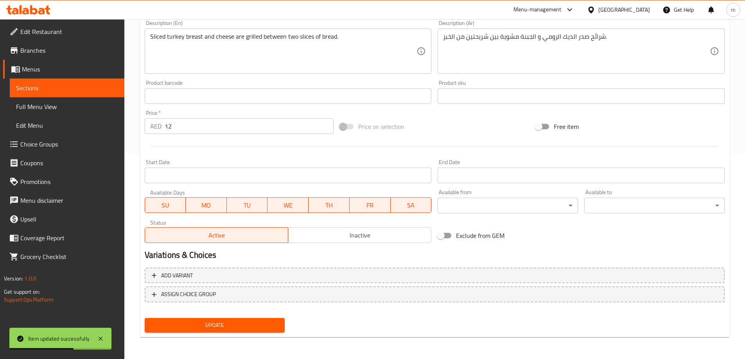
scroll to position [126, 0]
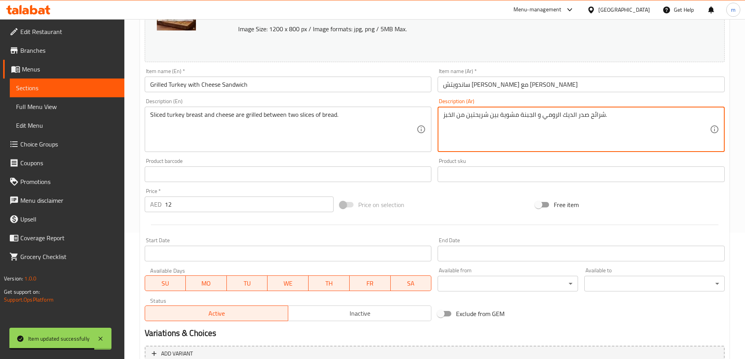
click at [507, 116] on textarea "شرائح صدر الديك الرومي و الجبنة مشوية بين شريحتين من الخبز." at bounding box center [576, 129] width 267 height 37
click at [594, 141] on textarea "شرائح صدر الديك الرومي و الجبنة مشويتان بين شريحتين من الخبز." at bounding box center [576, 129] width 267 height 37
type textarea "شرائح صدر الديك الرومي و الجبنة مشويتان بين شريحتين من الخبز."
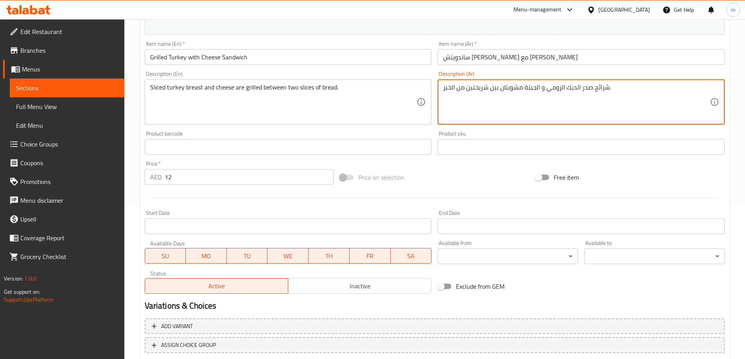
scroll to position [204, 0]
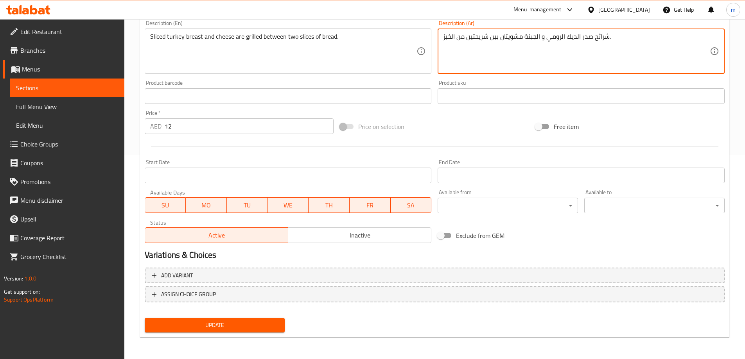
click at [213, 333] on button "Update" at bounding box center [215, 325] width 140 height 14
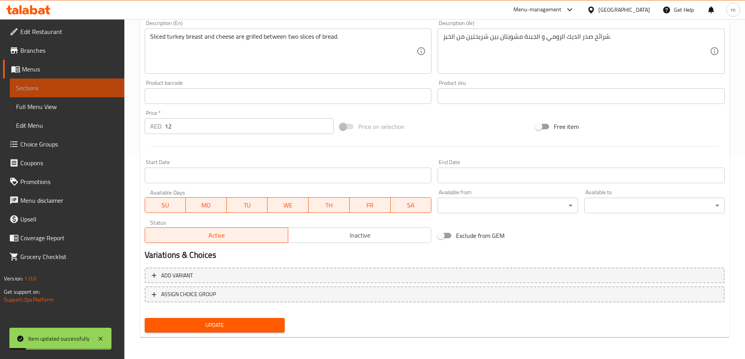
click at [43, 85] on span "Sections" at bounding box center [67, 87] width 102 height 9
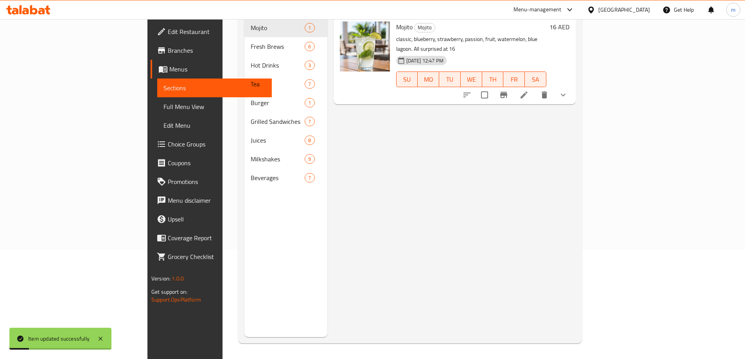
scroll to position [109, 0]
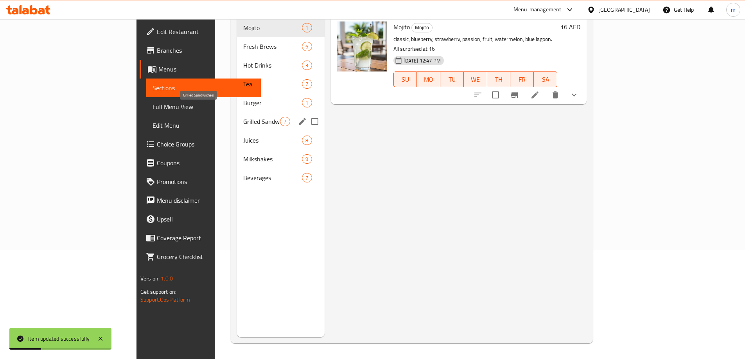
click at [243, 117] on span "Grilled Sandwiches" at bounding box center [261, 121] width 37 height 9
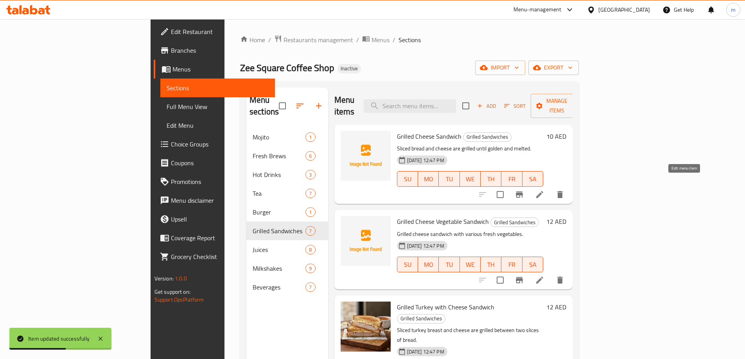
click at [544, 190] on icon at bounding box center [539, 194] width 9 height 9
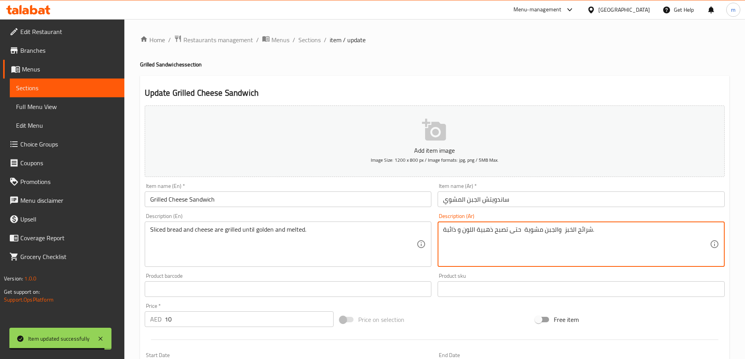
click at [531, 230] on textarea "شرائح الخبز والجبن مشوية حتى تصبح ذهبية اللون و ذائبة." at bounding box center [576, 244] width 267 height 37
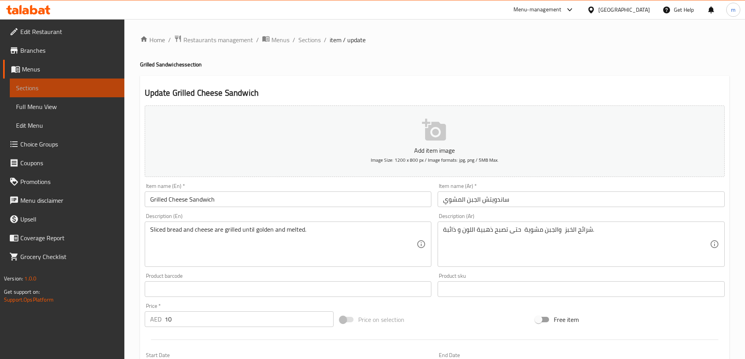
click at [53, 86] on span "Sections" at bounding box center [67, 87] width 102 height 9
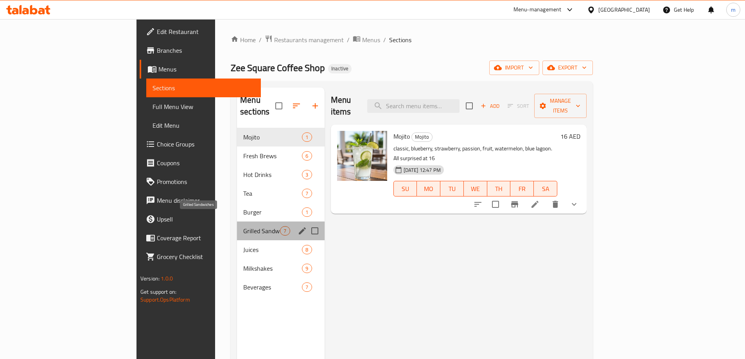
click at [243, 226] on span "Grilled Sandwiches" at bounding box center [261, 230] width 37 height 9
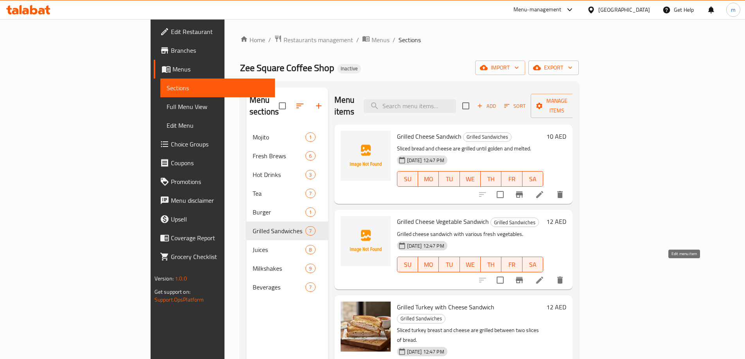
click at [544, 276] on icon at bounding box center [539, 280] width 9 height 9
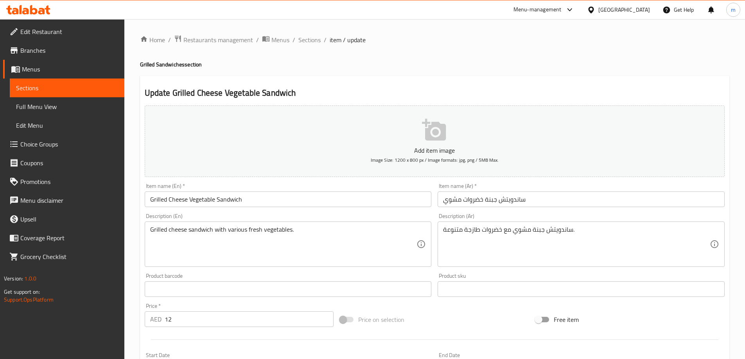
click at [39, 90] on span "Sections" at bounding box center [67, 87] width 102 height 9
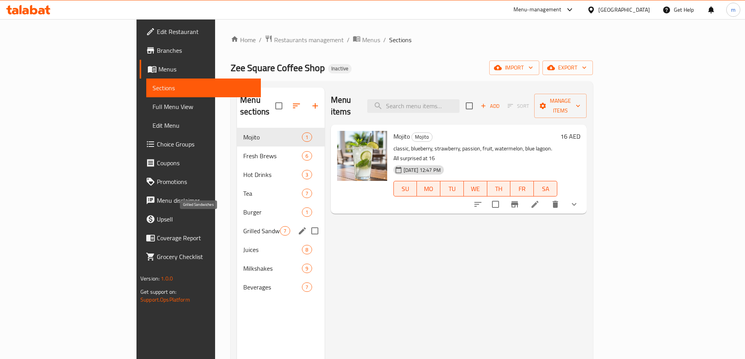
click at [243, 226] on span "Grilled Sandwiches" at bounding box center [261, 230] width 37 height 9
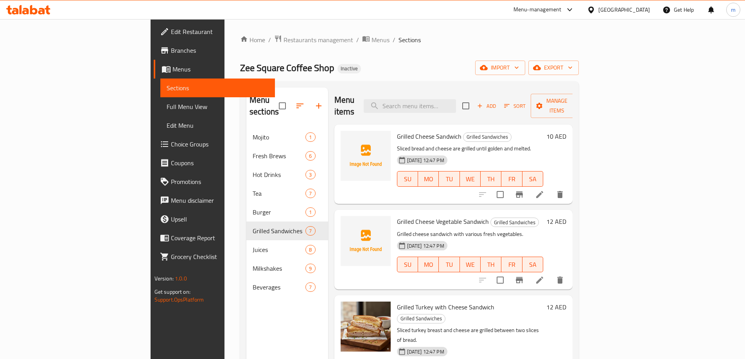
click at [550, 188] on li at bounding box center [540, 195] width 22 height 14
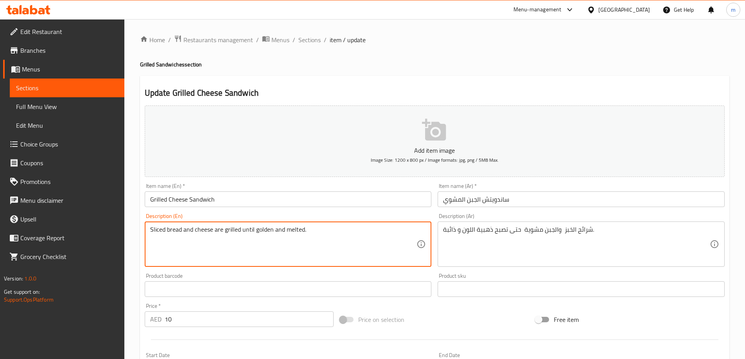
click at [292, 233] on textarea "Sliced bread and cheese are grilled until golden and melted." at bounding box center [283, 244] width 267 height 37
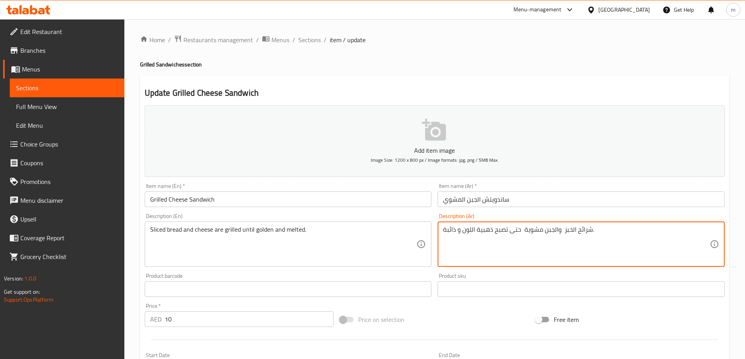
click at [519, 229] on textarea "شرائح الخبز والجبن مشوية حتى تصبح ذهبية اللون و ذائبة." at bounding box center [576, 244] width 267 height 37
click at [533, 231] on textarea "شرائح الخبز والجبن مشوية حتى تصبح ذهبية اللون و ذائبة." at bounding box center [576, 244] width 267 height 37
paste textarea "تُشوى"
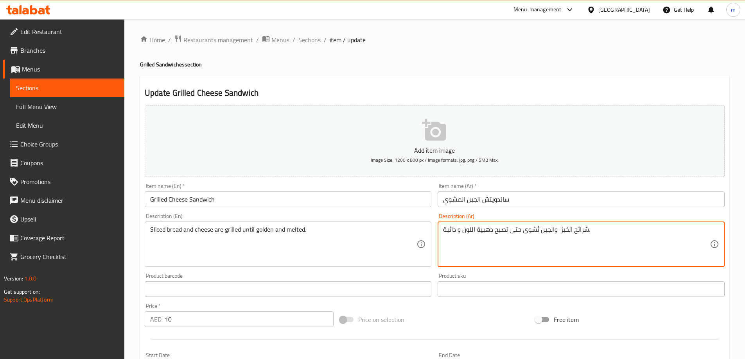
click at [529, 228] on textarea "شرائح الخبز والجبن تُشوى حتى تصبح ذهبية اللون و ذائبة." at bounding box center [576, 244] width 267 height 37
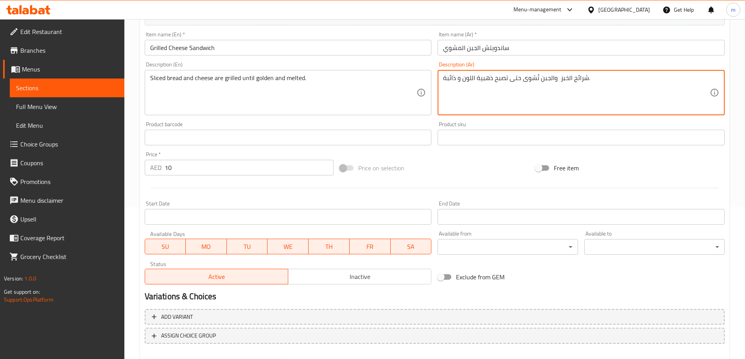
scroll to position [193, 0]
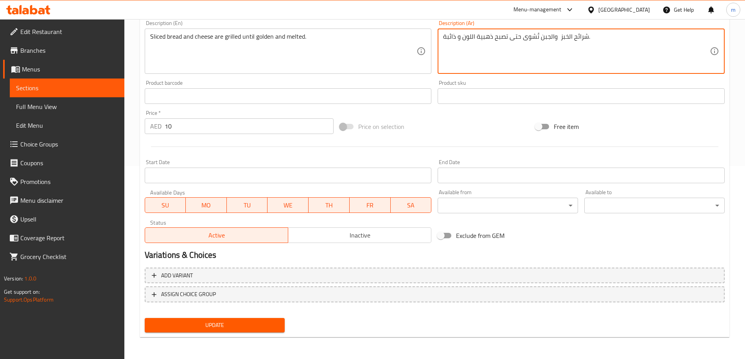
type textarea "شرائح الخبز والجبن تُشوى حتى تصبح ذهبية اللون و ذائبة."
click at [256, 325] on span "Update" at bounding box center [215, 326] width 128 height 10
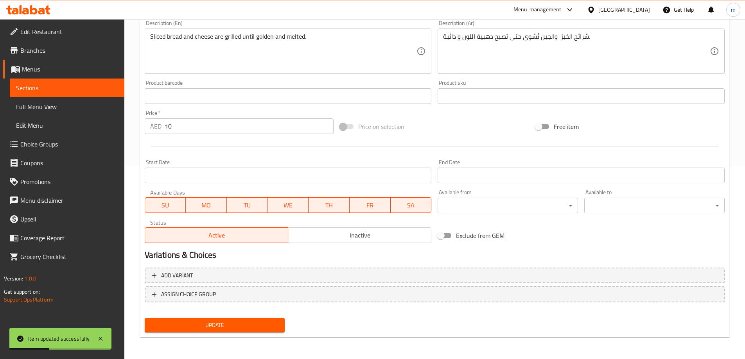
click at [69, 91] on span "Sections" at bounding box center [67, 87] width 102 height 9
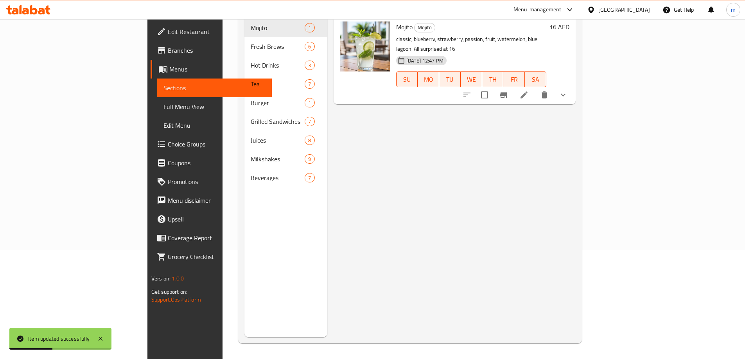
scroll to position [109, 0]
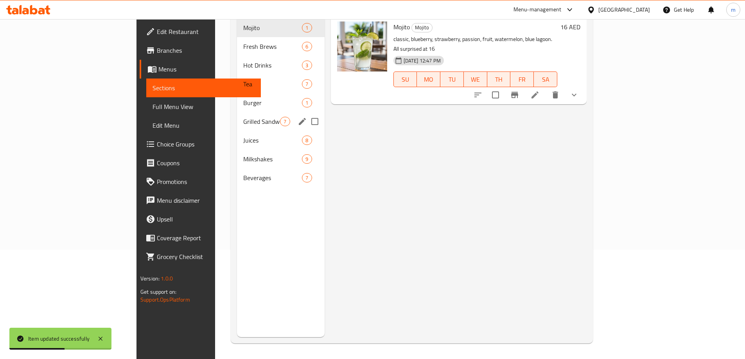
click at [243, 117] on span "Grilled Sandwiches" at bounding box center [261, 121] width 37 height 9
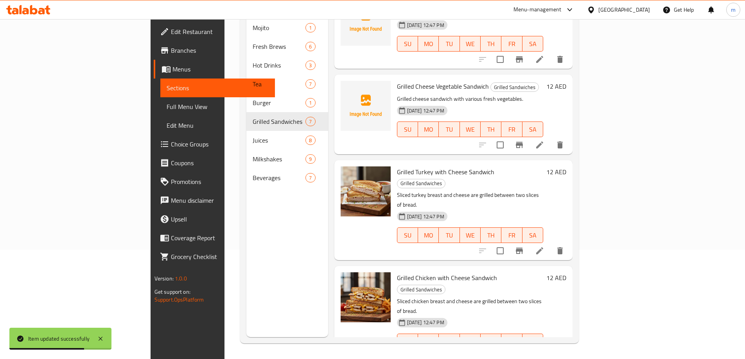
scroll to position [39, 0]
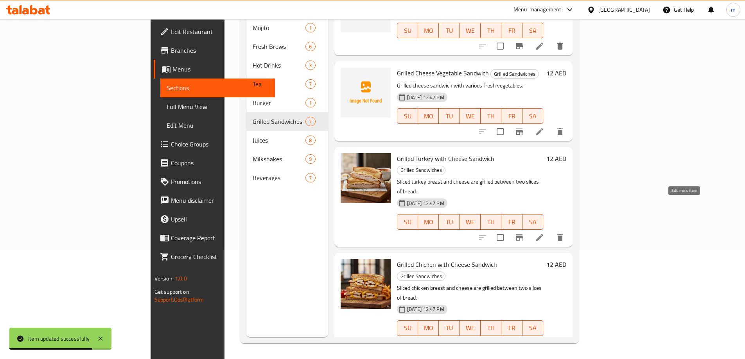
click at [544, 233] on icon at bounding box center [539, 237] width 9 height 9
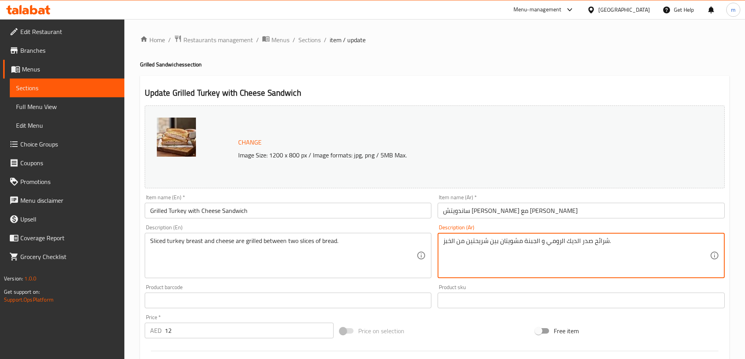
click at [511, 240] on textarea "شرائح صدر الديك الرومي و الجبنة مشويتان بين شريحتين من الخبز." at bounding box center [576, 255] width 267 height 37
paste textarea "تُشوى"
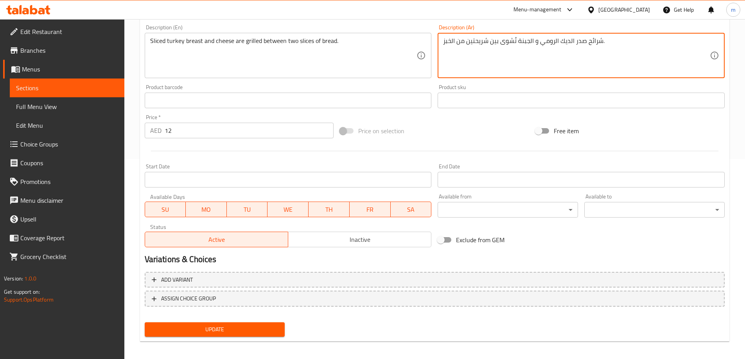
scroll to position [204, 0]
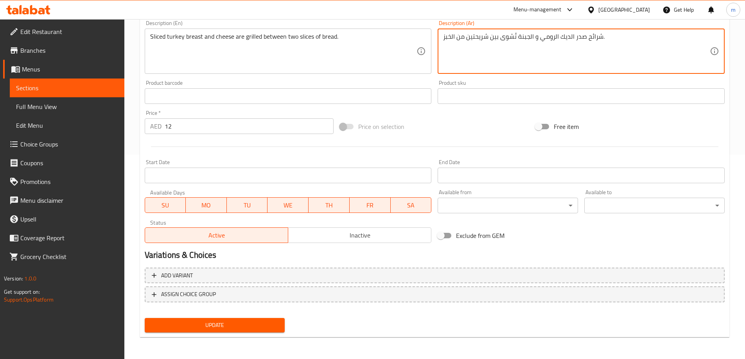
type textarea "شرائح صدر الديك الرومي و الجبنة تُشوى بين شريحتين من الخبز."
click at [281, 325] on button "Update" at bounding box center [215, 325] width 140 height 14
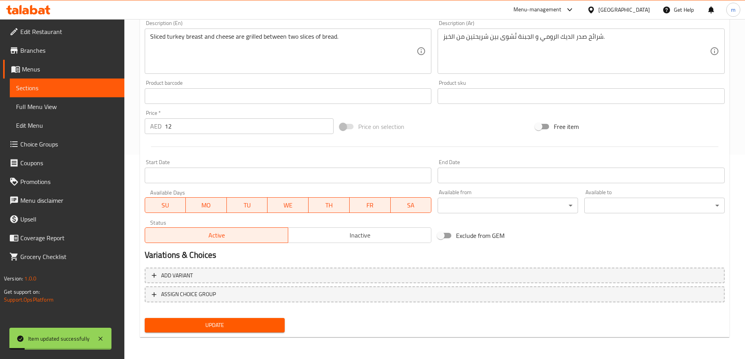
click at [84, 89] on span "Sections" at bounding box center [67, 87] width 102 height 9
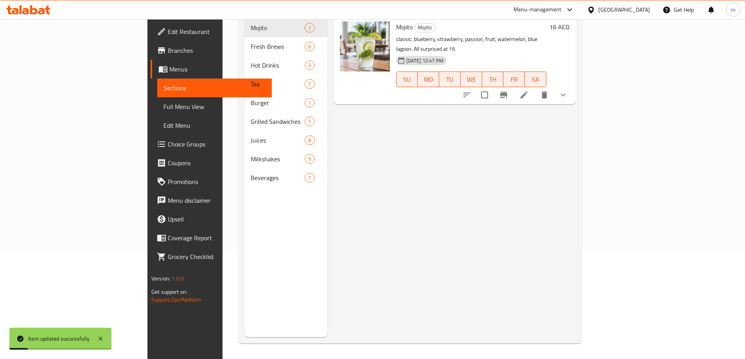
scroll to position [109, 0]
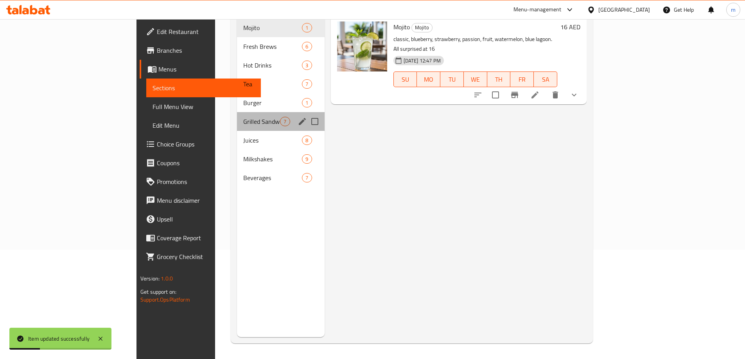
click at [237, 115] on div "Grilled Sandwiches 7" at bounding box center [280, 121] width 87 height 19
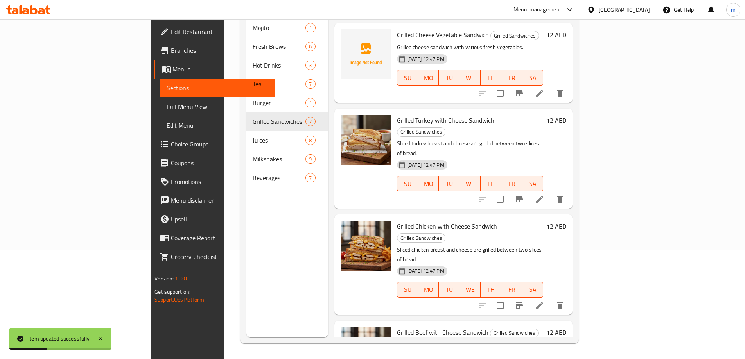
scroll to position [78, 0]
click at [544, 300] on icon at bounding box center [539, 304] width 9 height 9
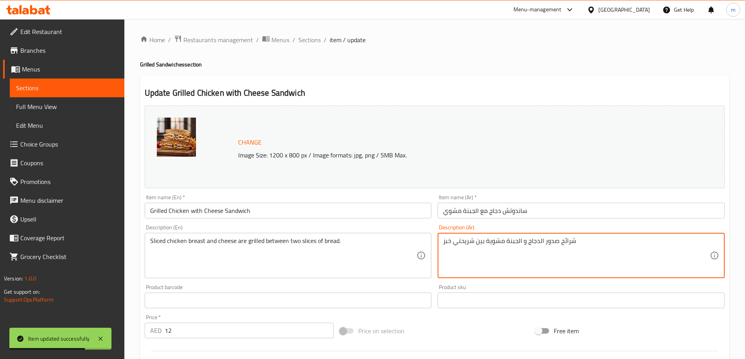
click at [495, 242] on textarea "شرائح صدور الدجاج و الجبنة مشوية بين شريحتي خبز" at bounding box center [576, 255] width 267 height 37
paste textarea "تُشوى"
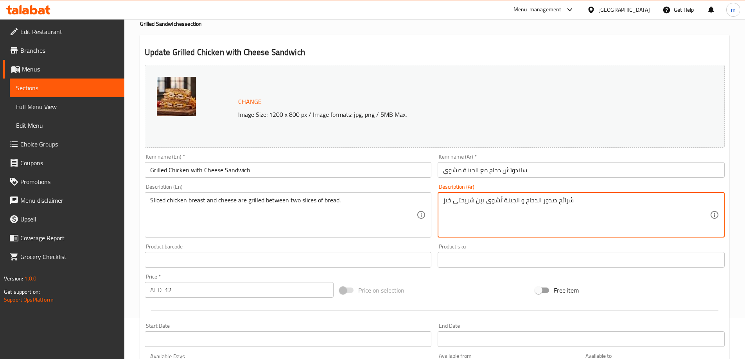
scroll to position [195, 0]
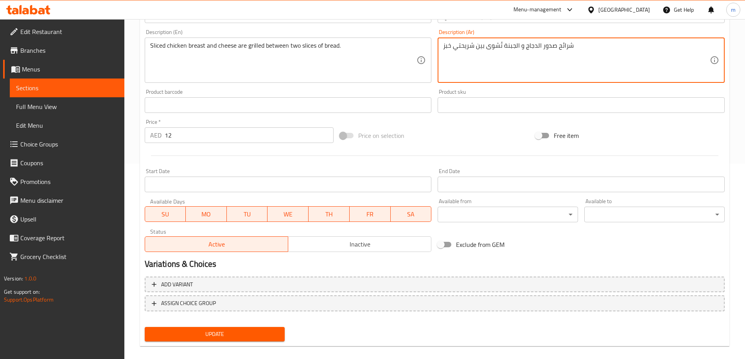
type textarea "شرائح صدور الدجاج و الجبنة تُشوى بين شريحتي خبز"
click at [272, 336] on span "Update" at bounding box center [215, 335] width 128 height 10
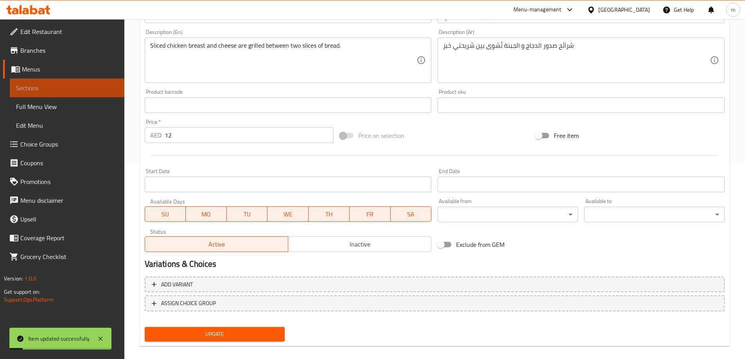
click at [82, 83] on span "Sections" at bounding box center [67, 87] width 102 height 9
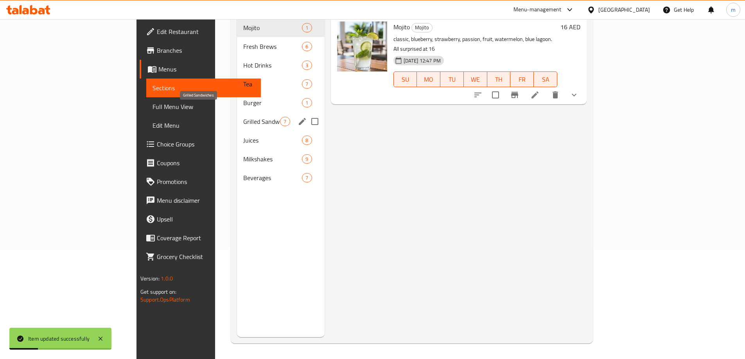
click at [243, 117] on span "Grilled Sandwiches" at bounding box center [261, 121] width 37 height 9
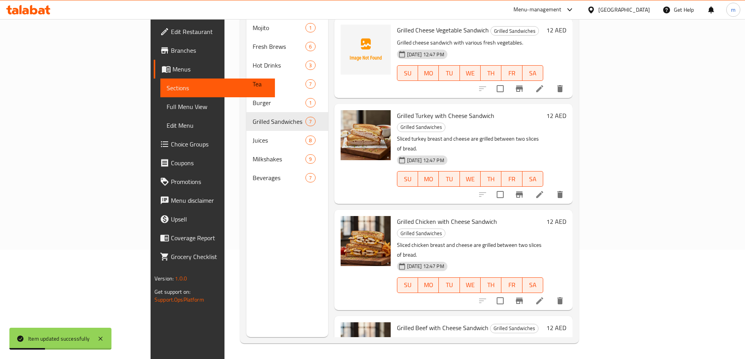
scroll to position [117, 0]
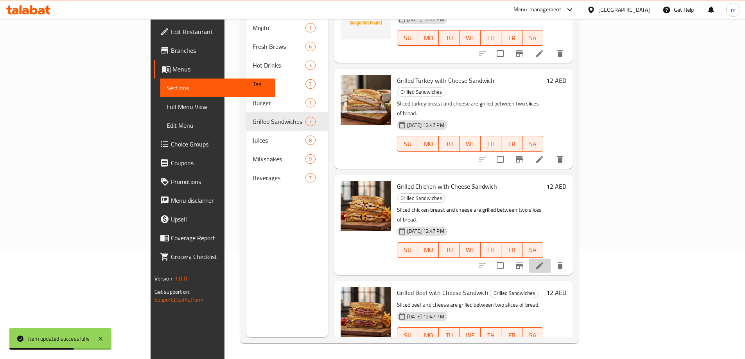
click at [550, 259] on li at bounding box center [540, 266] width 22 height 14
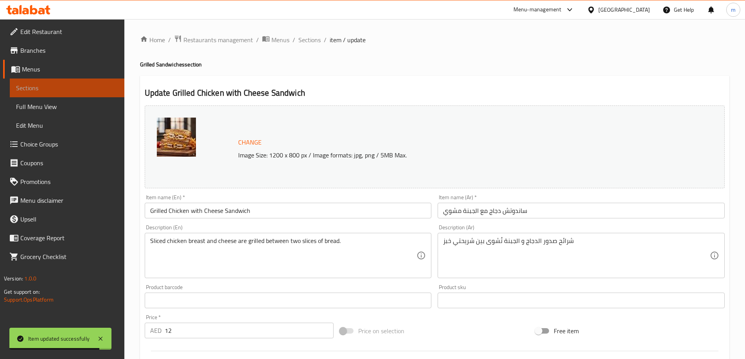
click at [41, 89] on span "Sections" at bounding box center [67, 87] width 102 height 9
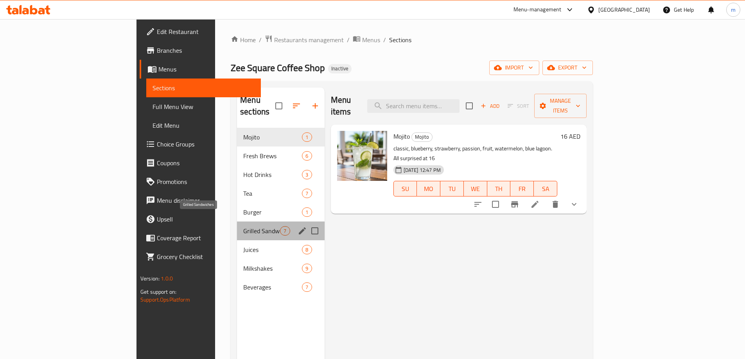
click at [243, 226] on span "Grilled Sandwiches" at bounding box center [261, 230] width 37 height 9
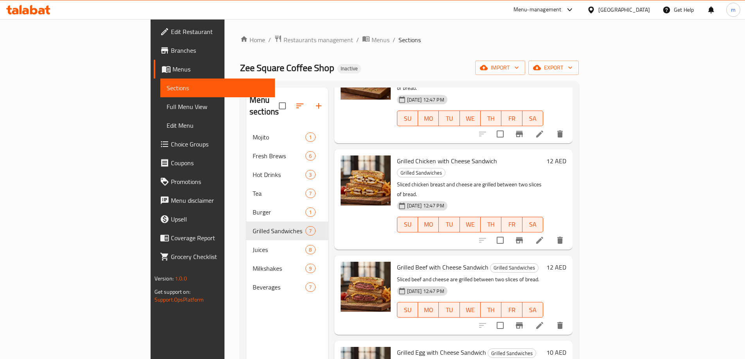
scroll to position [258, 0]
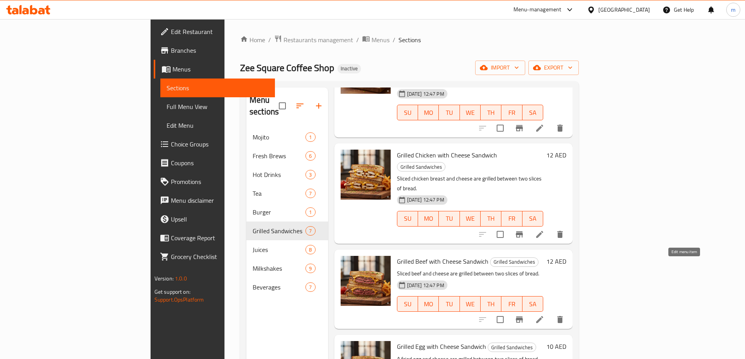
click at [544, 315] on icon at bounding box center [539, 319] width 9 height 9
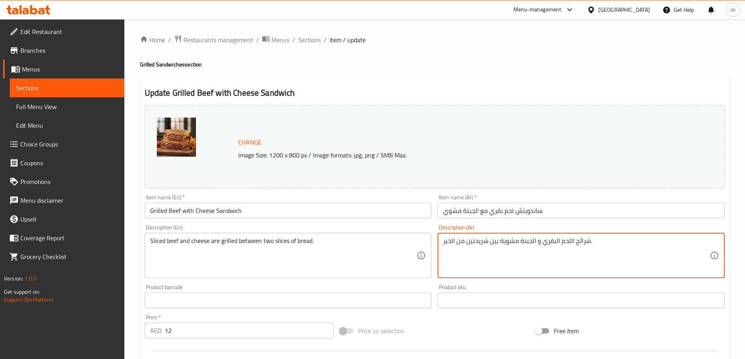
click at [509, 243] on textarea "شرائح اللحم البقري و الجبنة مشوية بين شريحتين من الخبز." at bounding box center [576, 255] width 267 height 37
paste textarea "تُشوى"
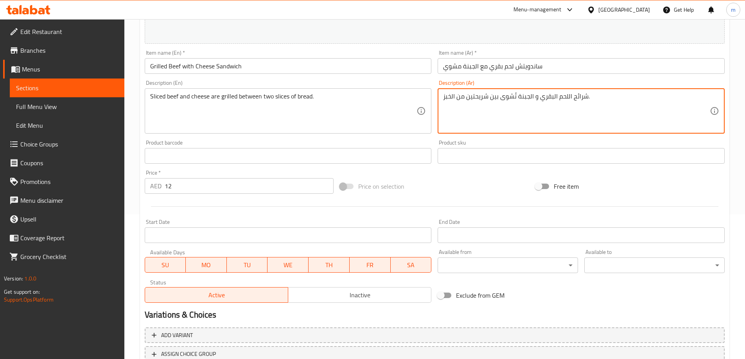
scroll to position [195, 0]
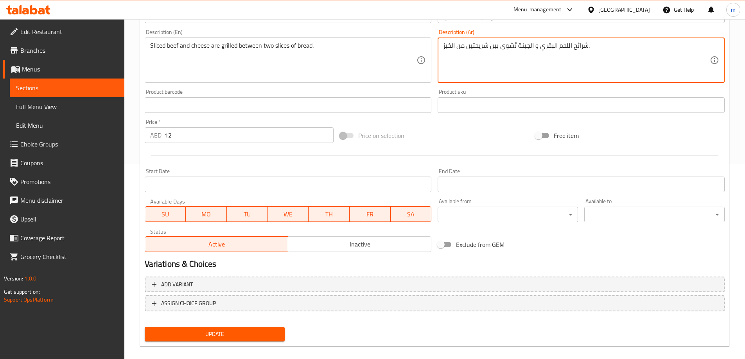
type textarea "شرائح اللحم البقري و الجبنة تُشوى بين شريحتين من الخبز."
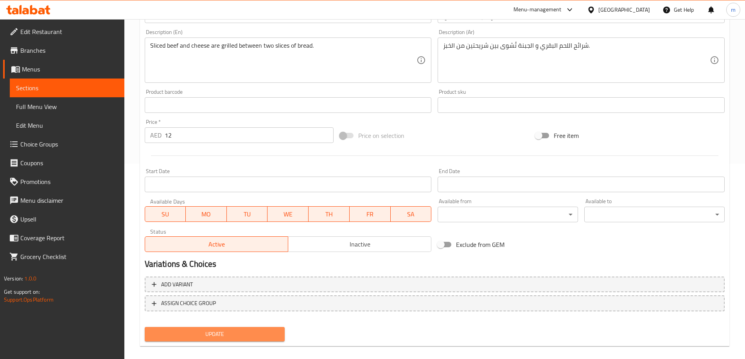
click at [254, 333] on span "Update" at bounding box center [215, 335] width 128 height 10
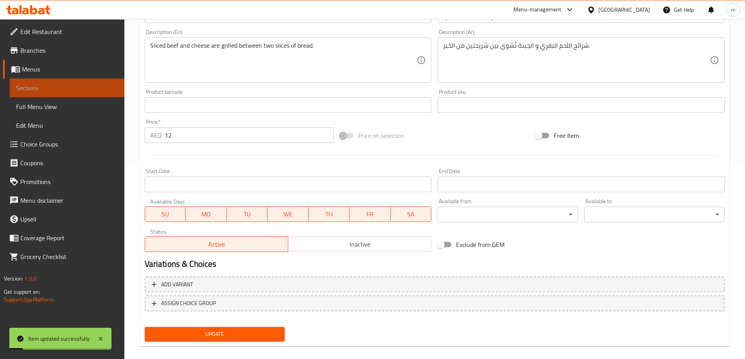
click at [62, 91] on span "Sections" at bounding box center [67, 87] width 102 height 9
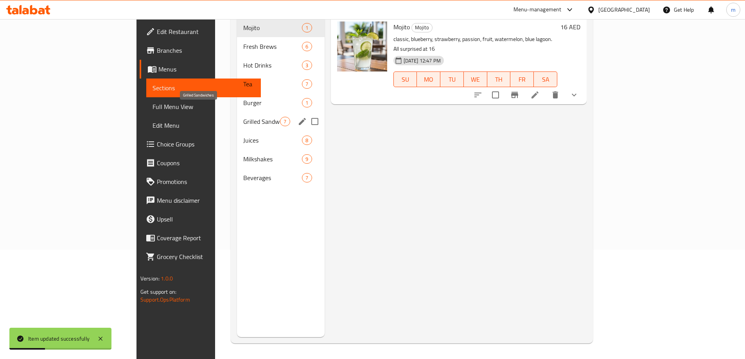
click at [243, 117] on span "Grilled Sandwiches" at bounding box center [261, 121] width 37 height 9
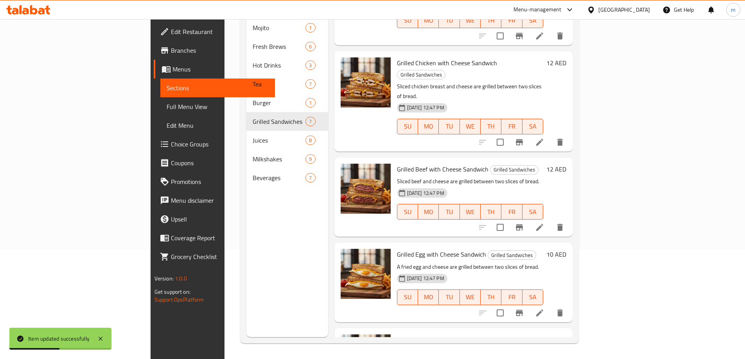
scroll to position [258, 0]
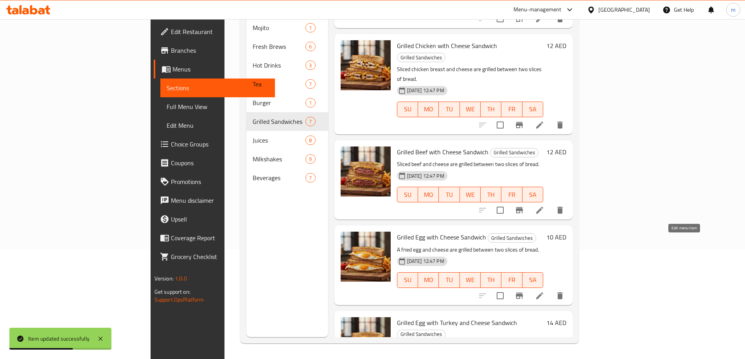
click at [543, 292] on icon at bounding box center [539, 295] width 7 height 7
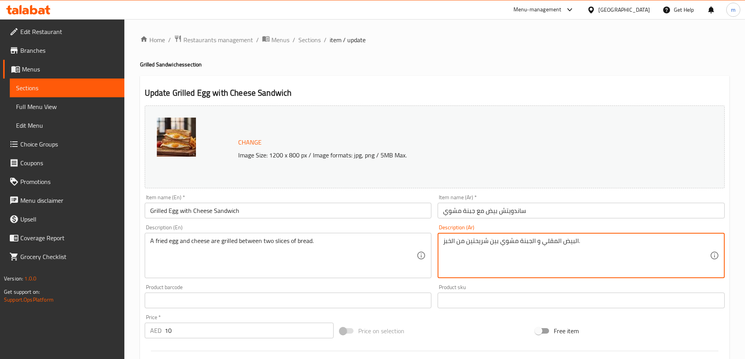
click at [511, 242] on textarea "البيض المقلي و الجبنة مشوي بين شريحتين من الخبز." at bounding box center [576, 255] width 267 height 37
paste textarea "تُشوى"
click at [562, 243] on textarea "البيض المقلي و الجبنة تُشوى بين شريحتين من الخبز." at bounding box center [576, 255] width 267 height 37
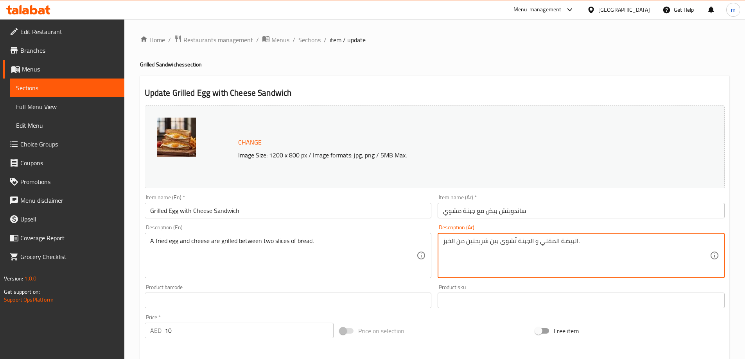
click at [541, 246] on textarea "البيضة المقلي و الجبنة تُشوى بين شريحتين من الخبز." at bounding box center [576, 255] width 267 height 37
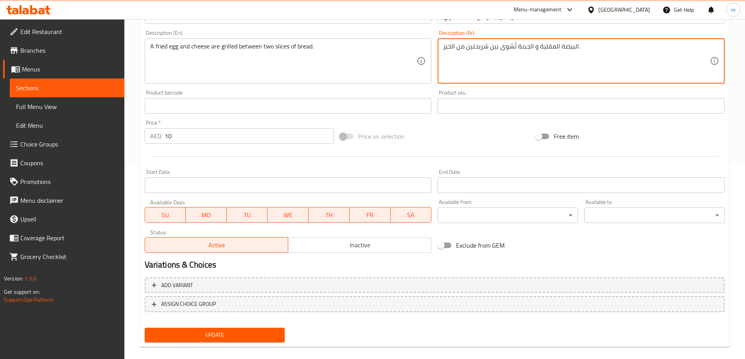
scroll to position [195, 0]
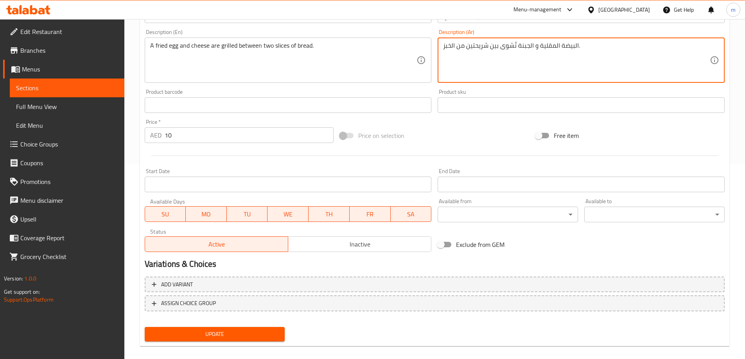
type textarea "البيضة المقلية و الجبنة تُشوى بين شريحتين من الخبز."
click at [244, 328] on button "Update" at bounding box center [215, 334] width 140 height 14
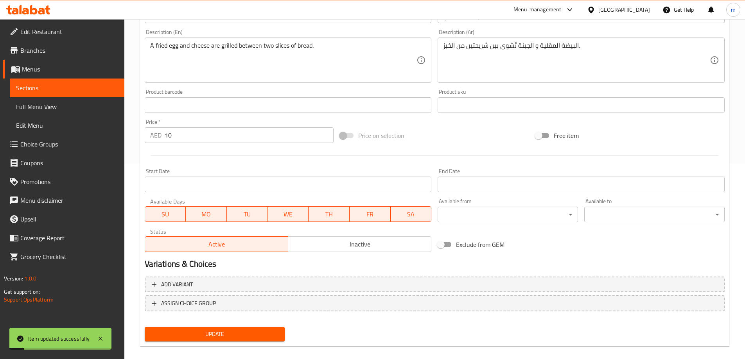
click at [72, 88] on span "Sections" at bounding box center [67, 87] width 102 height 9
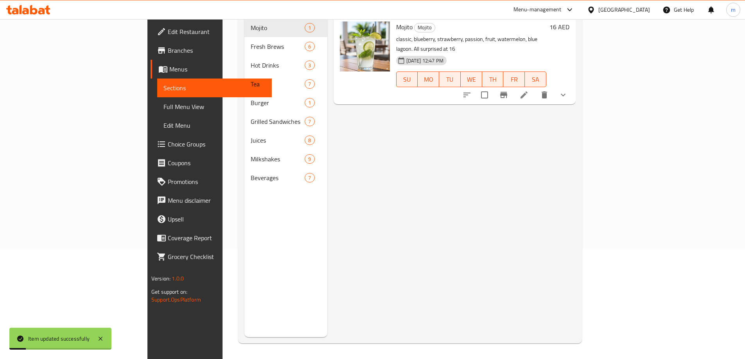
scroll to position [109, 0]
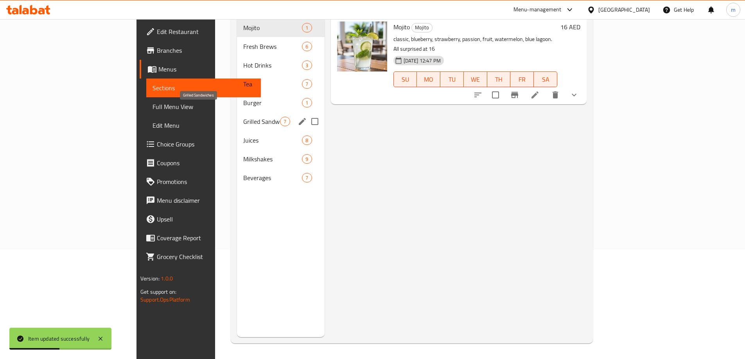
click at [243, 117] on span "Grilled Sandwiches" at bounding box center [261, 121] width 37 height 9
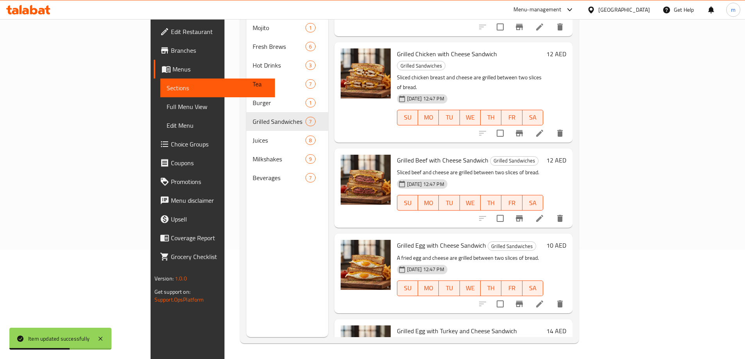
scroll to position [258, 0]
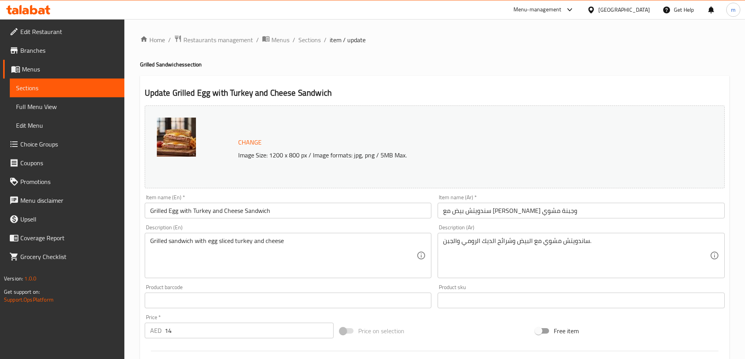
click at [40, 84] on span "Sections" at bounding box center [67, 87] width 102 height 9
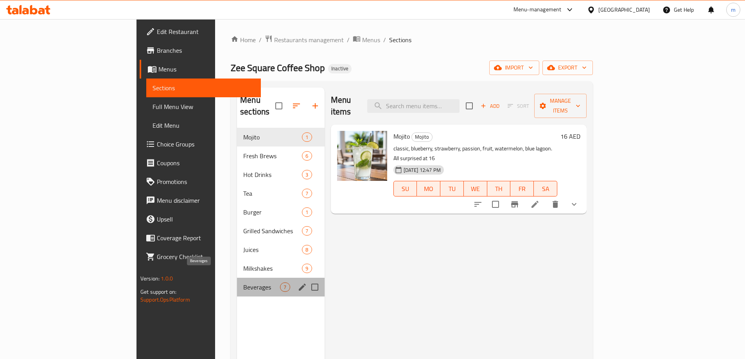
click at [243, 283] on span "Beverages" at bounding box center [261, 287] width 37 height 9
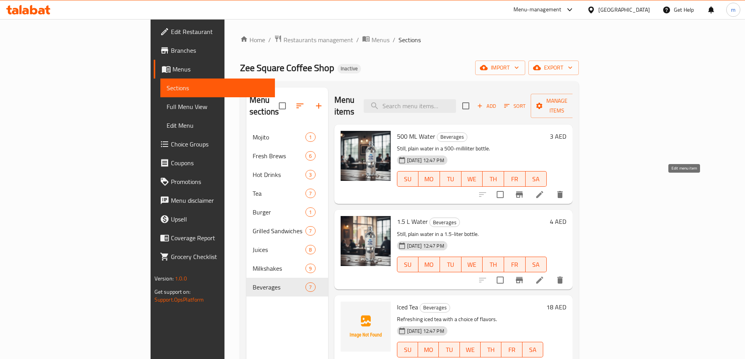
click at [543, 191] on icon at bounding box center [539, 194] width 7 height 7
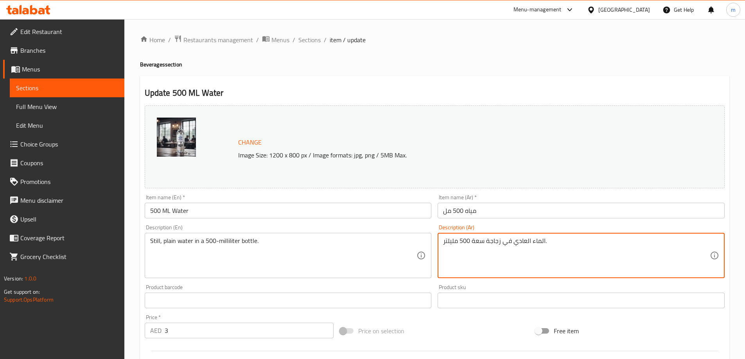
drag, startPoint x: 515, startPoint y: 244, endPoint x: 545, endPoint y: 244, distance: 29.3
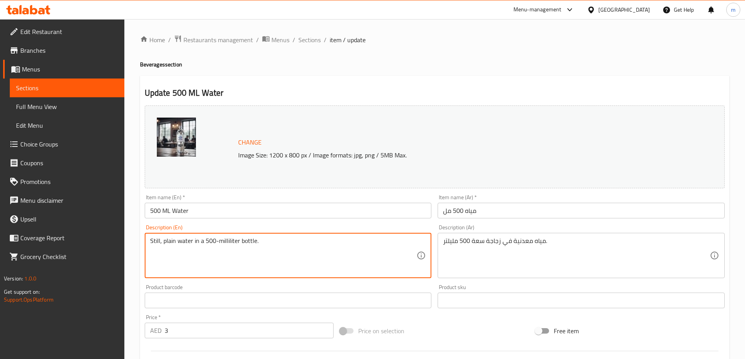
click at [244, 244] on textarea "Still, plain water in a 500-milliliter bottle." at bounding box center [283, 255] width 267 height 37
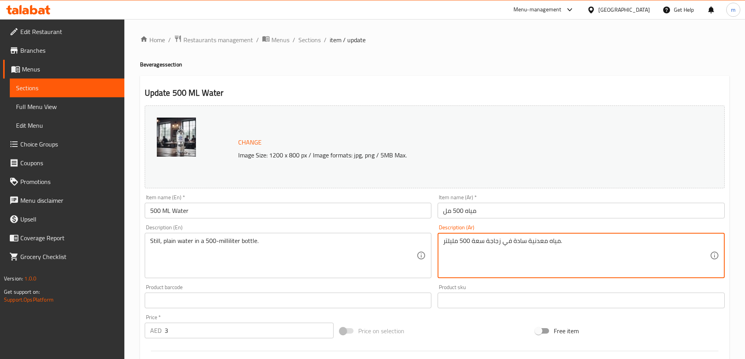
type textarea "مياه معدنية سادة في زجاجة سعة 500 مليلتر."
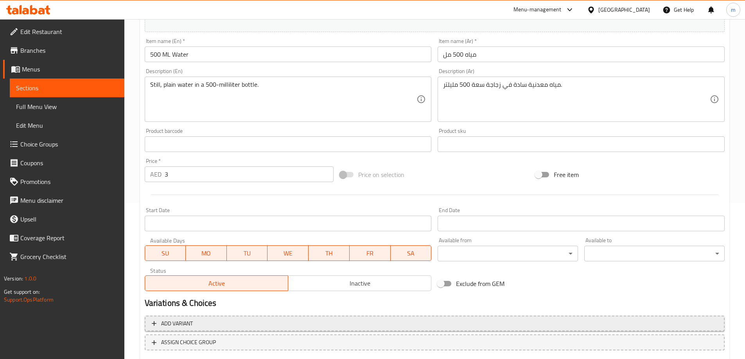
scroll to position [204, 0]
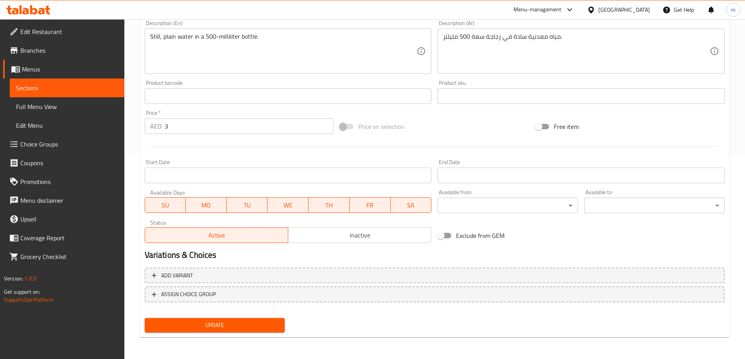
click at [274, 324] on span "Update" at bounding box center [215, 326] width 128 height 10
click at [66, 84] on span "Sections" at bounding box center [67, 87] width 102 height 9
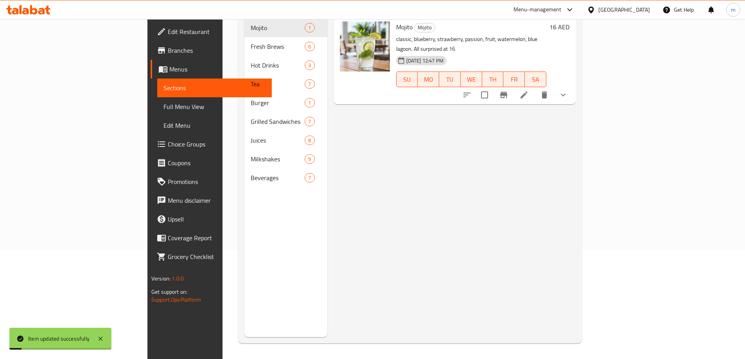
scroll to position [109, 0]
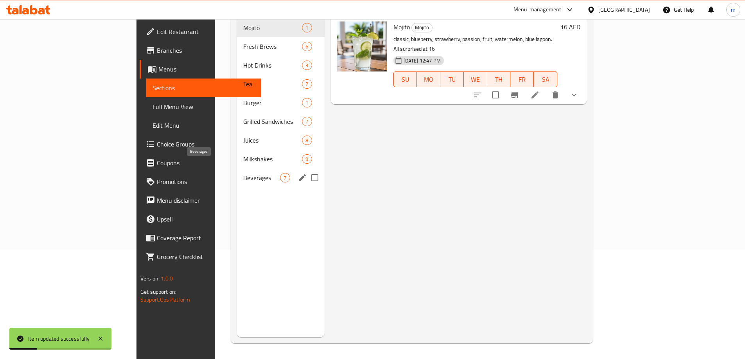
click at [243, 173] on span "Beverages" at bounding box center [261, 177] width 37 height 9
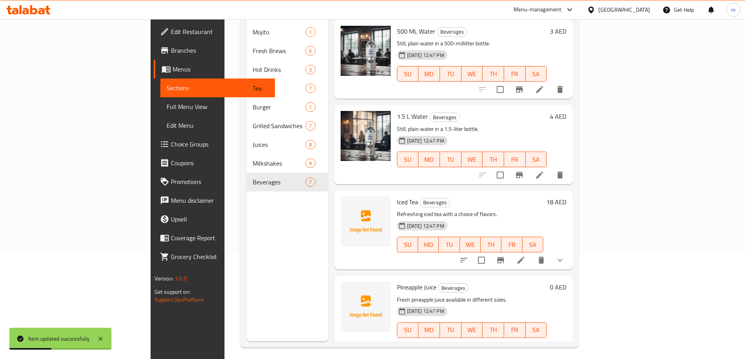
scroll to position [109, 0]
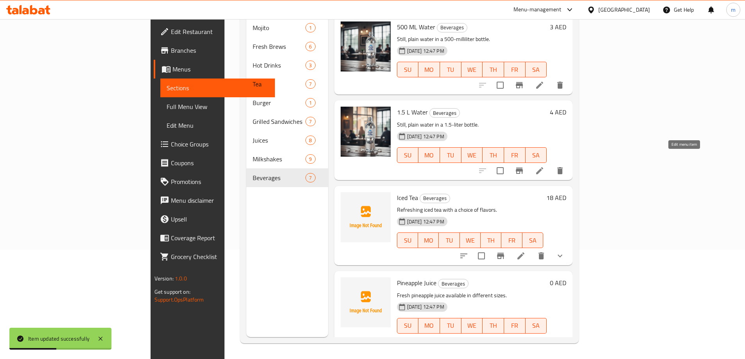
click at [543, 167] on icon at bounding box center [539, 170] width 7 height 7
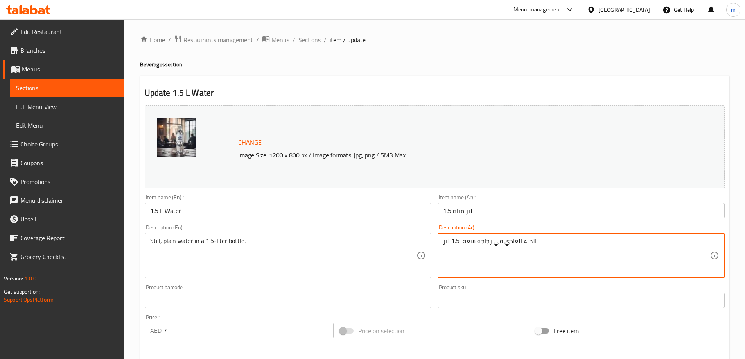
click at [528, 241] on textarea "الماء العادي في زجاجة سعة 1.5 لتر" at bounding box center [576, 255] width 267 height 37
click at [534, 242] on textarea "الماء العادي في زجاجة سعة 1.5 لتر" at bounding box center [576, 255] width 267 height 37
click at [511, 244] on textarea "الماء العادي في زجاجة سعة 1.5 لتر" at bounding box center [576, 255] width 267 height 37
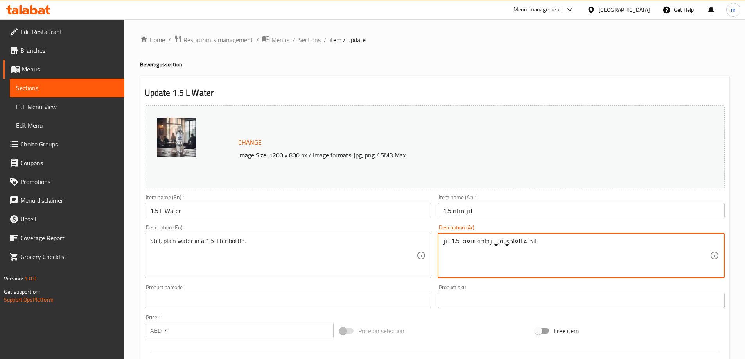
drag, startPoint x: 506, startPoint y: 244, endPoint x: 535, endPoint y: 244, distance: 29.3
click at [535, 244] on textarea "الماء العادي في زجاجة سعة 1.5 لتر" at bounding box center [576, 255] width 267 height 37
paste textarea "مياه معدنية"
type textarea "مياه معدنية سادة في زجاجة سعة 1.5 لتر"
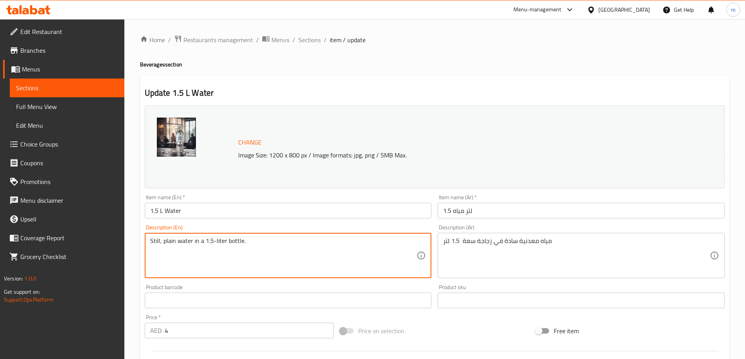
click at [171, 241] on textarea "Still, plain water in a 1.5-liter bottle." at bounding box center [283, 255] width 267 height 37
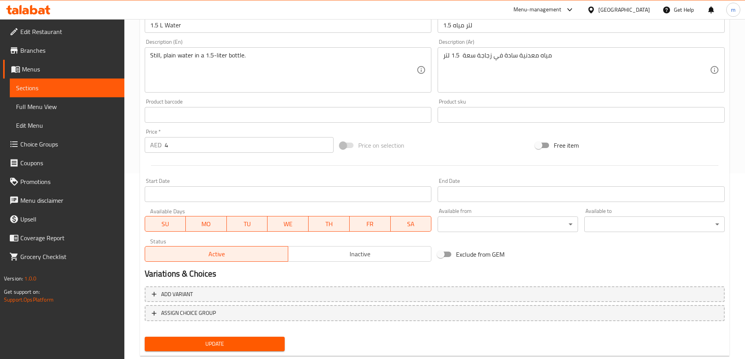
scroll to position [204, 0]
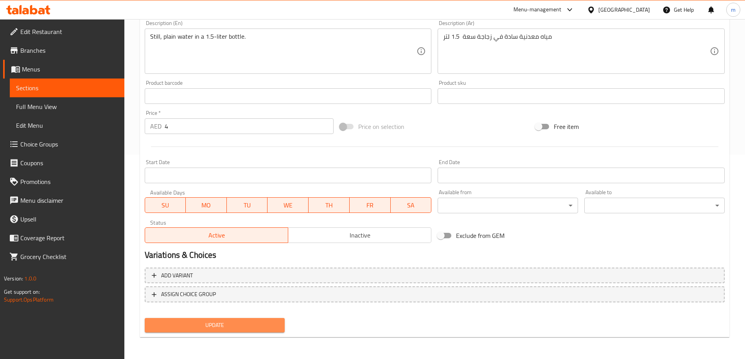
click at [246, 330] on span "Update" at bounding box center [215, 326] width 128 height 10
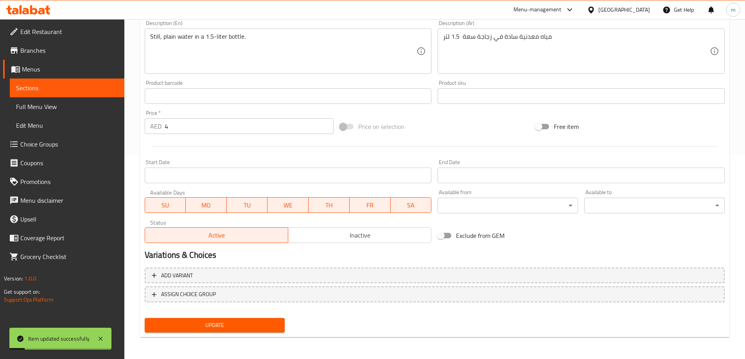
click at [47, 88] on span "Sections" at bounding box center [67, 87] width 102 height 9
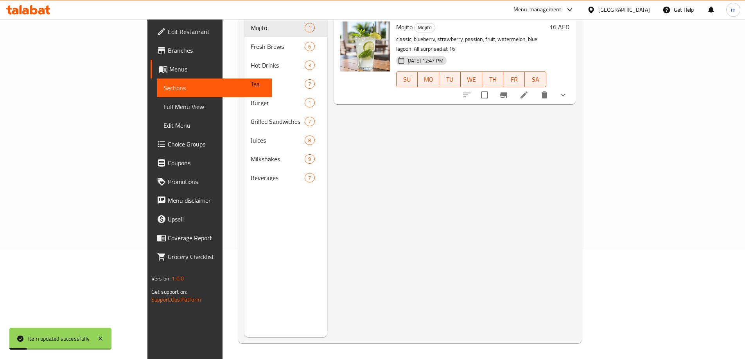
scroll to position [109, 0]
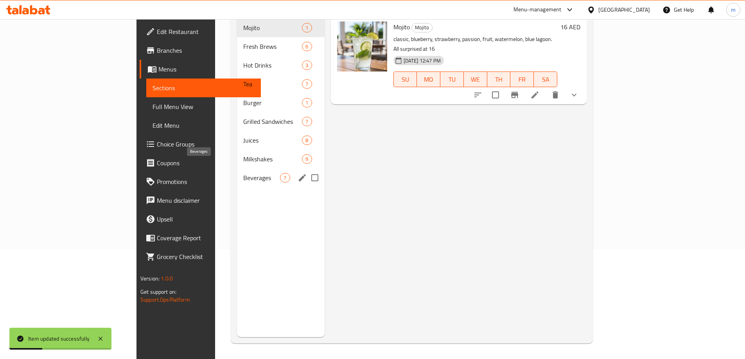
click at [243, 173] on span "Beverages" at bounding box center [261, 177] width 37 height 9
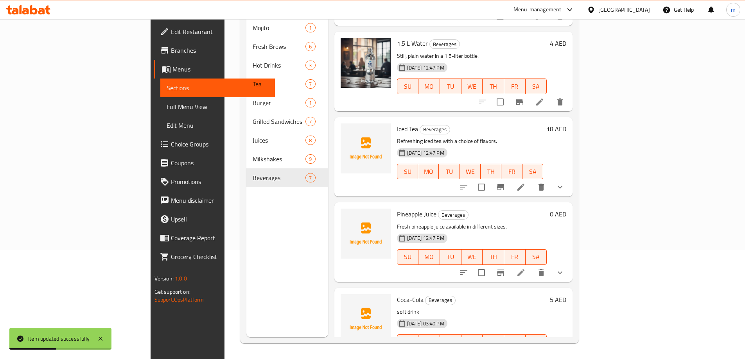
scroll to position [117, 0]
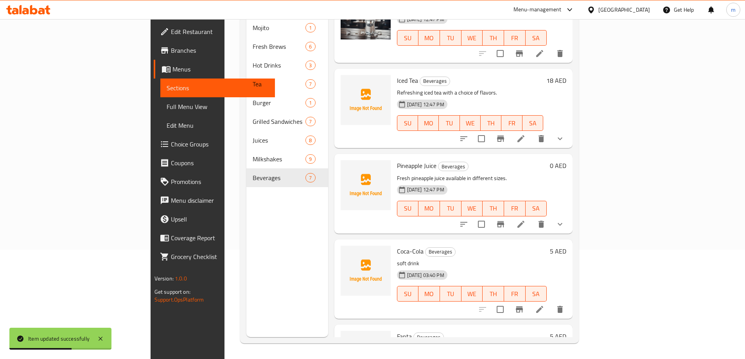
click at [532, 133] on li at bounding box center [521, 139] width 22 height 14
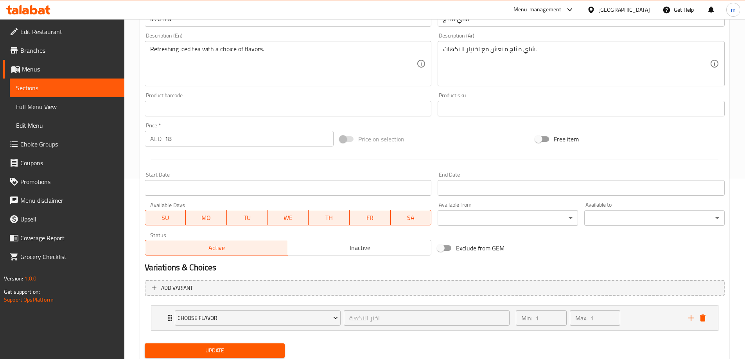
scroll to position [206, 0]
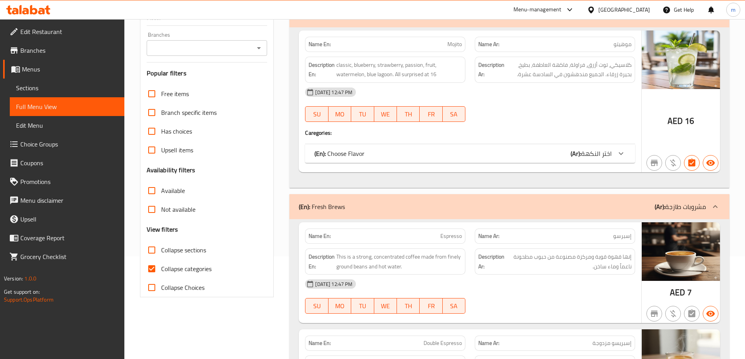
scroll to position [117, 0]
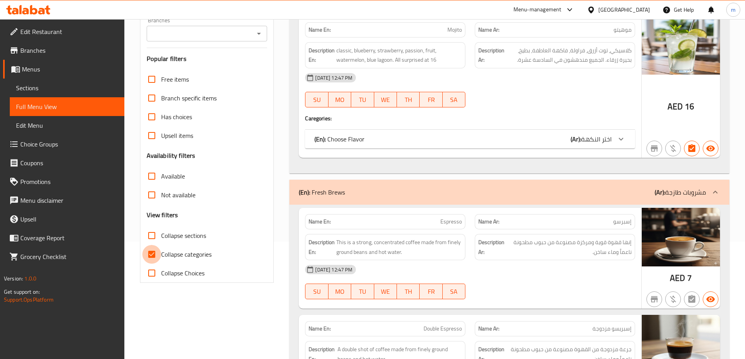
click at [154, 257] on input "Collapse categories" at bounding box center [151, 254] width 19 height 19
checkbox input "false"
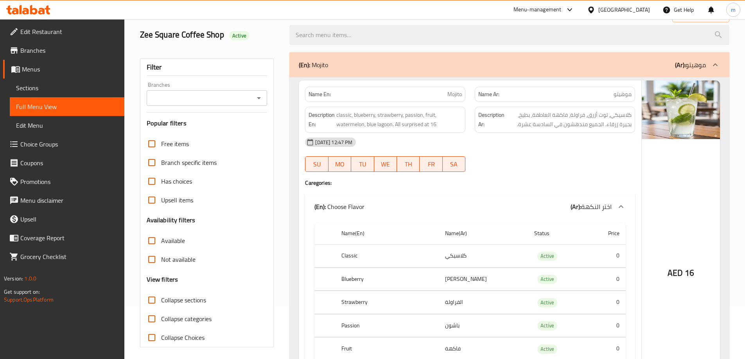
scroll to position [39, 0]
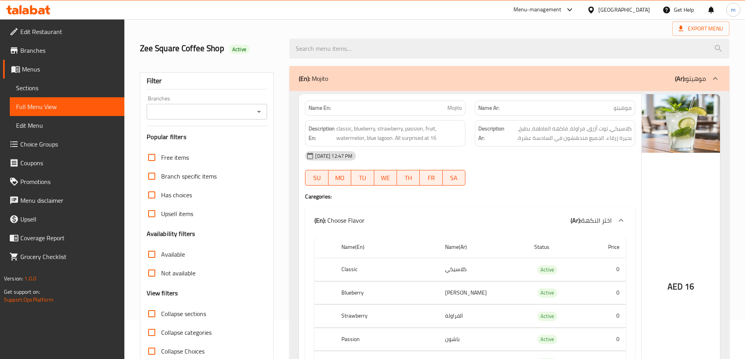
click at [617, 84] on div "(En): Mojito (Ar): موهيتو" at bounding box center [509, 78] width 440 height 25
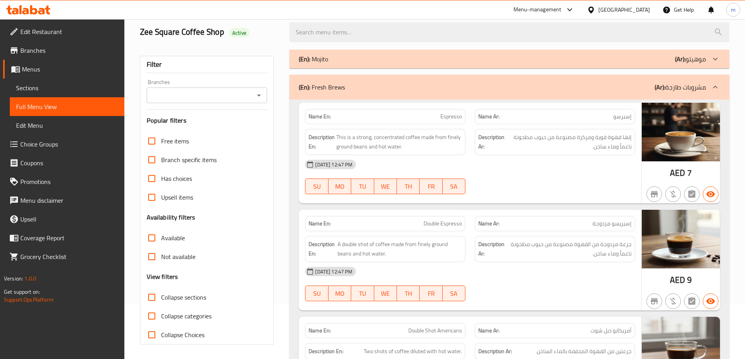
scroll to position [117, 0]
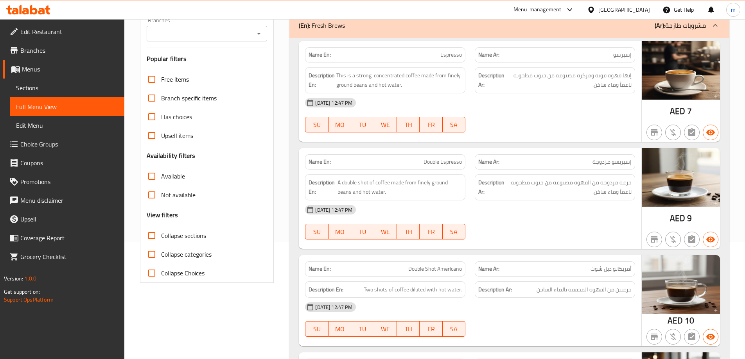
click at [642, 27] on div "(En): Fresh Brews (Ar): مشروبات طازجة" at bounding box center [502, 25] width 407 height 9
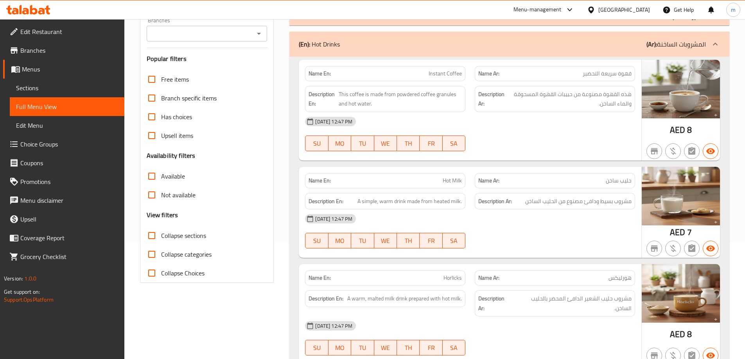
click at [652, 41] on b "(Ar):" at bounding box center [651, 44] width 11 height 12
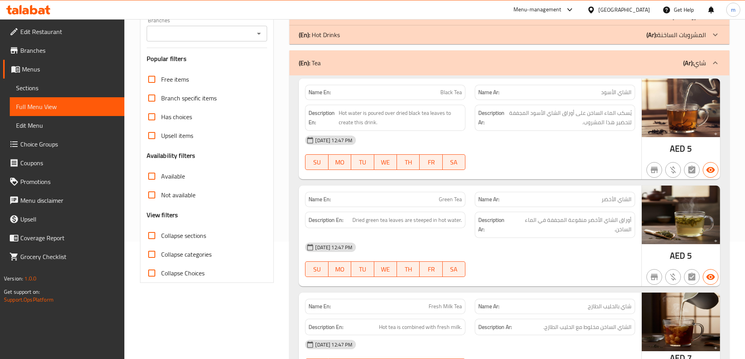
click at [646, 58] on div "(En): Tea (Ar): شاي" at bounding box center [502, 62] width 407 height 9
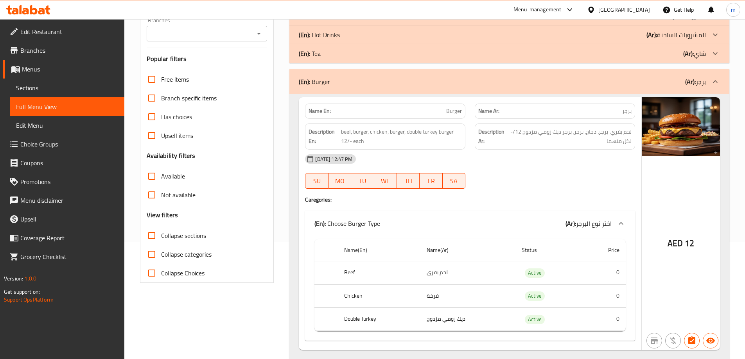
click at [638, 79] on div "(En): Burger (Ar): برجر" at bounding box center [502, 81] width 407 height 9
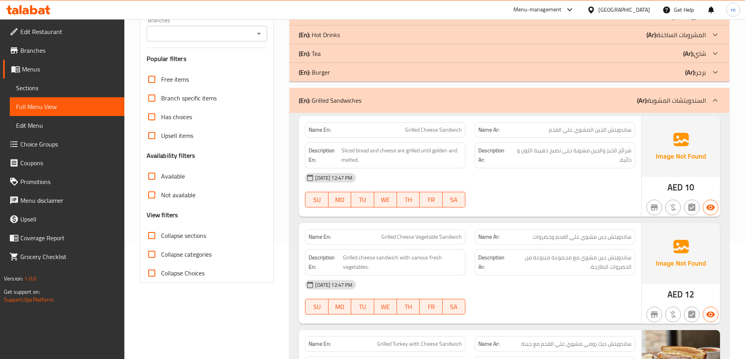
click at [420, 130] on span "Grilled Cheese Sandwich" at bounding box center [433, 130] width 57 height 8
copy span "Grilled Cheese Sandwich"
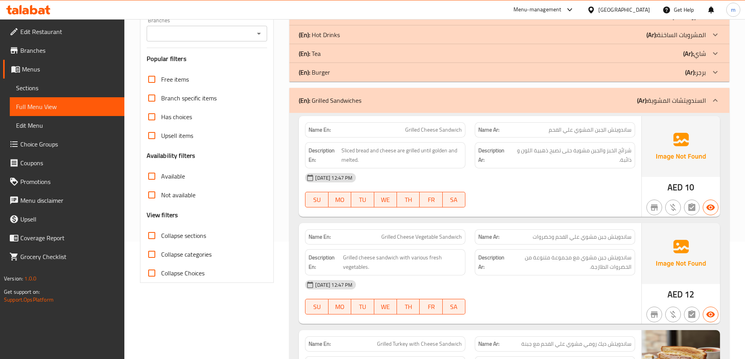
click at [414, 129] on span "Grilled Cheese Sandwich" at bounding box center [433, 130] width 57 height 8
copy span "Grilled"
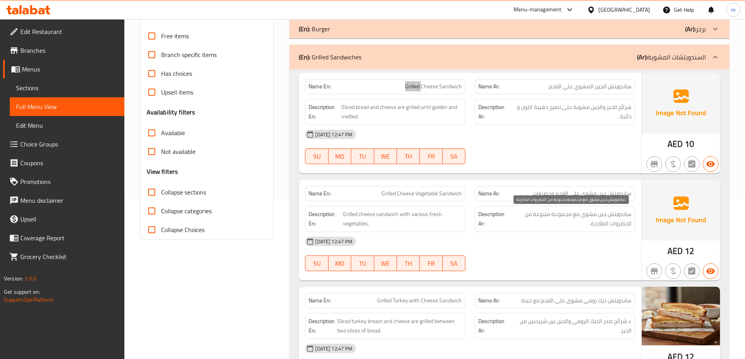
scroll to position [235, 0]
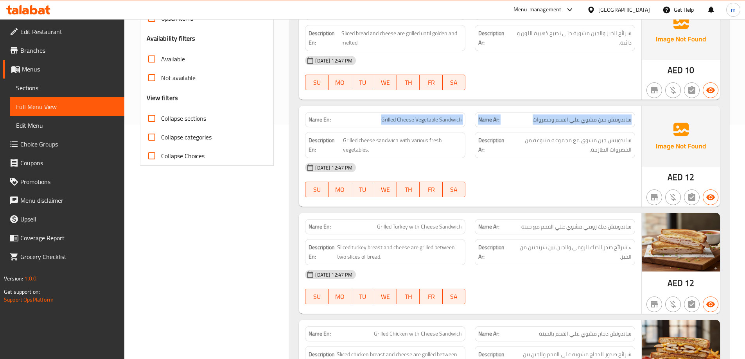
drag, startPoint x: 371, startPoint y: 117, endPoint x: 530, endPoint y: 125, distance: 158.5
click at [530, 125] on div "Name En: Grilled Cheese Vegetable Sandwich Name Ar: ساندويتش جبن مشوي علي الفحم…" at bounding box center [469, 120] width 339 height 25
copy div "Grilled Cheese Vegetable Sandwich Name Ar: ساندويتش جبن مشوي علي الفحم وخضروات"
click at [611, 194] on div at bounding box center [555, 197] width 170 height 9
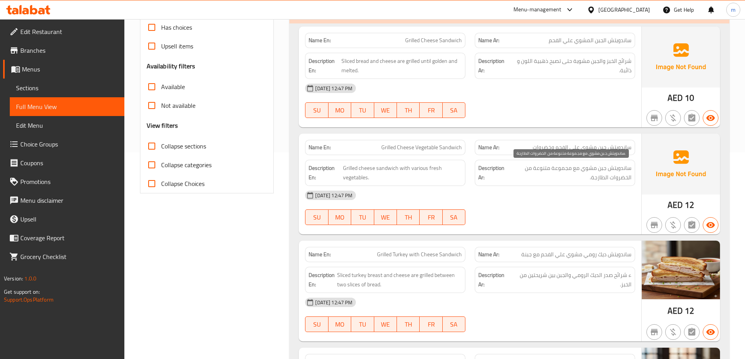
scroll to position [117, 0]
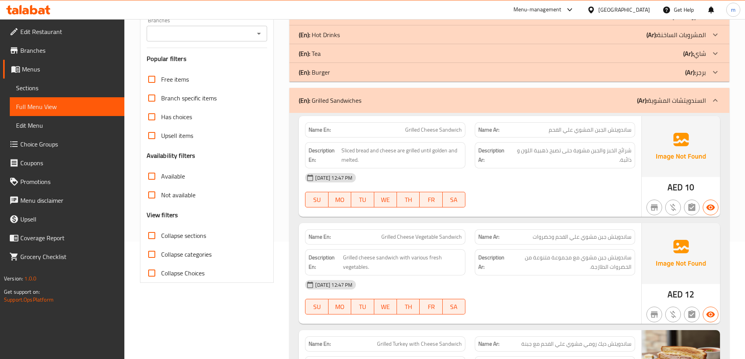
click at [412, 127] on span "Grilled Cheese Sandwich" at bounding box center [433, 130] width 57 height 8
copy span "Grilled"
click at [545, 130] on p "Name Ar: ساندويتش الجبن المشوي علي الفحم" at bounding box center [554, 130] width 153 height 8
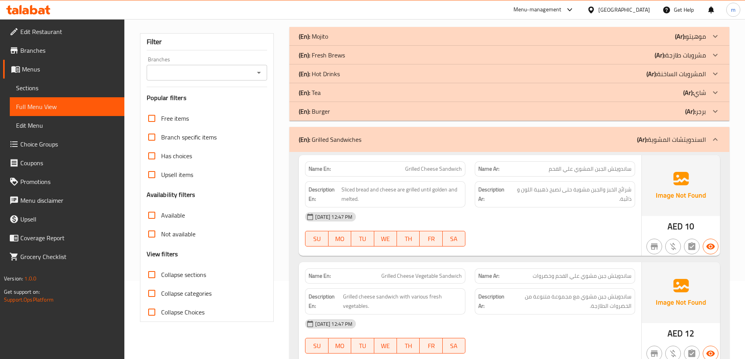
scroll to position [39, 0]
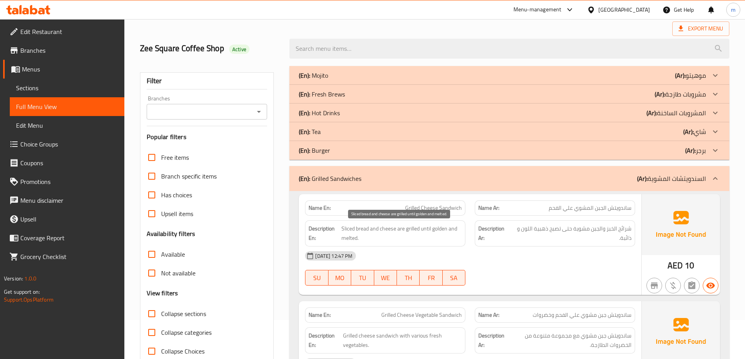
click at [376, 232] on span "Sliced bread and cheese are grilled until golden and melted." at bounding box center [401, 233] width 120 height 19
click at [430, 207] on span "Grilled Cheese Sandwich" at bounding box center [433, 208] width 57 height 8
click at [422, 226] on span "Sliced bread and cheese are grilled until golden and melted." at bounding box center [401, 233] width 120 height 19
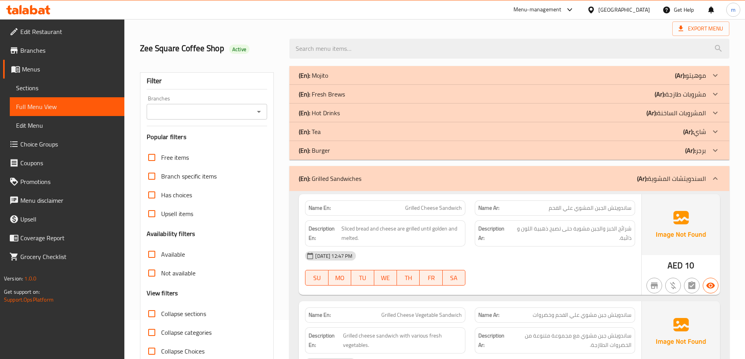
click at [572, 212] on span "ساندويتش الجبن المشوي علي الفحم" at bounding box center [590, 208] width 83 height 8
drag, startPoint x: 551, startPoint y: 210, endPoint x: 568, endPoint y: 210, distance: 17.2
click at [568, 210] on span "ساندويتش الجبن المشوي علي الفحم" at bounding box center [590, 208] width 83 height 8
click at [381, 231] on span "Sliced bread and cheese are grilled until golden and melted." at bounding box center [401, 233] width 120 height 19
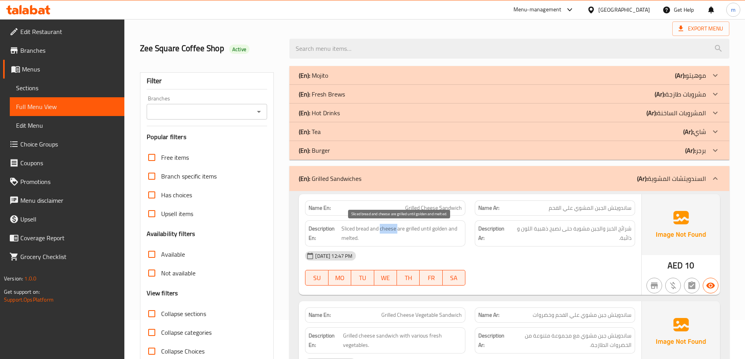
click at [381, 231] on span "Sliced bread and cheese are grilled until golden and melted." at bounding box center [401, 233] width 120 height 19
click at [592, 213] on div "Name Ar: ساندويتش الجبن المشوي علي الفحم" at bounding box center [555, 208] width 160 height 15
click at [592, 212] on span "ساندويتش الجبن المشوي علي الفحم" at bounding box center [590, 208] width 83 height 8
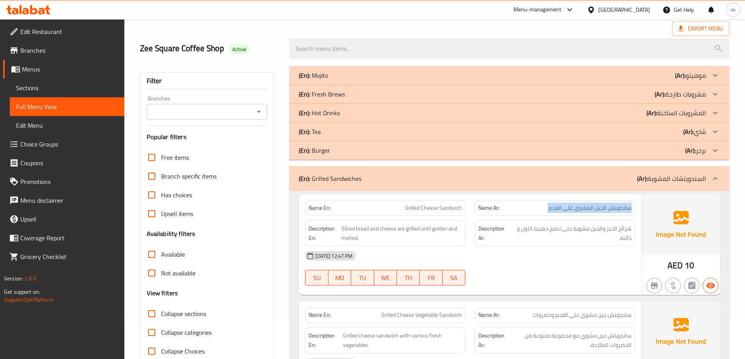
click at [592, 212] on span "ساندويتش الجبن المشوي علي الفحم" at bounding box center [590, 208] width 83 height 8
click at [500, 270] on div "08-10-2025 12:47 PM SU MO TU WE TH FR SA" at bounding box center [469, 269] width 339 height 44
click at [504, 208] on p "Name Ar: ساندويتش الجبن المشوي علي الفحم" at bounding box center [554, 208] width 153 height 8
click at [551, 207] on span "ساندويتش الجبن المشوي علي الفحم" at bounding box center [590, 208] width 83 height 8
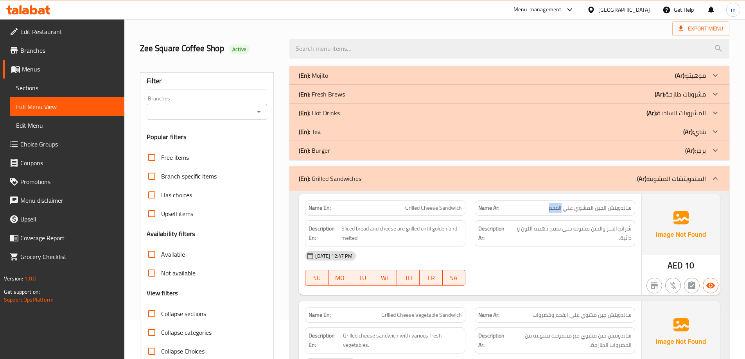
click at [551, 207] on span "ساندويتش الجبن المشوي علي الفحم" at bounding box center [590, 208] width 83 height 8
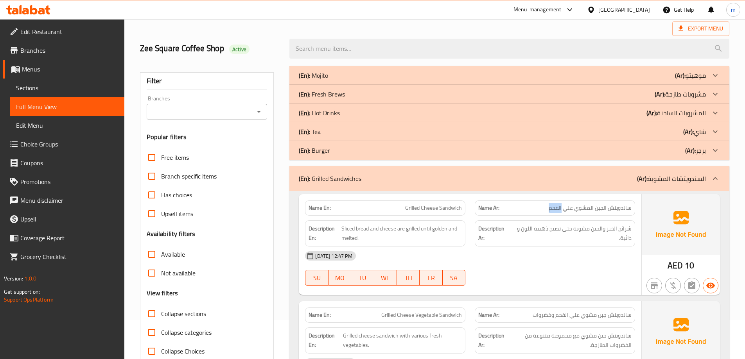
click at [551, 207] on span "ساندويتش الجبن المشوي علي الفحم" at bounding box center [590, 208] width 83 height 8
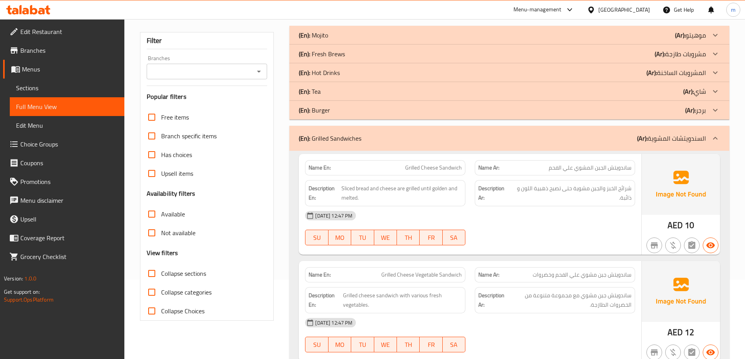
scroll to position [78, 0]
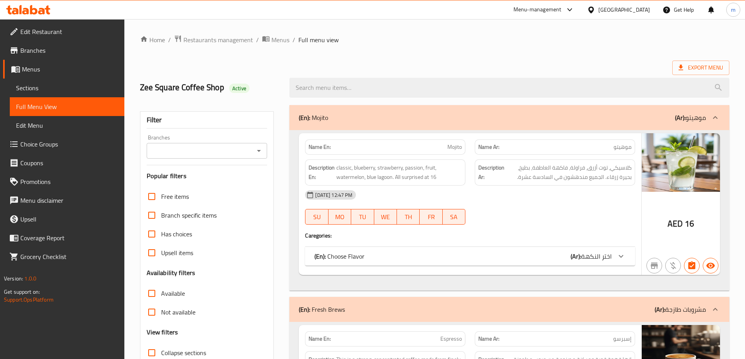
click at [473, 114] on div "(En): Mojito (Ar): موهيتو" at bounding box center [502, 117] width 407 height 9
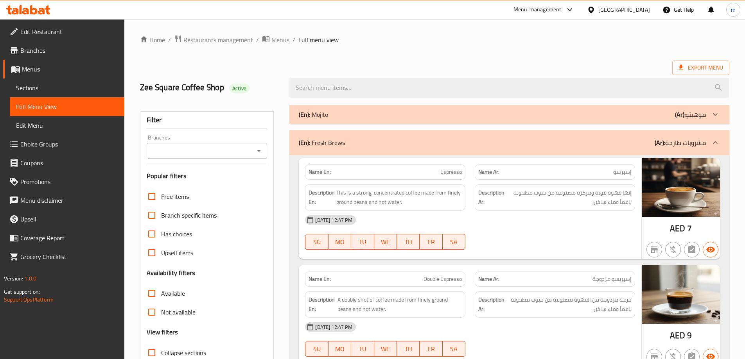
click at [614, 148] on div "(En): Fresh Brews (Ar): مشروبات طازجة" at bounding box center [509, 142] width 440 height 25
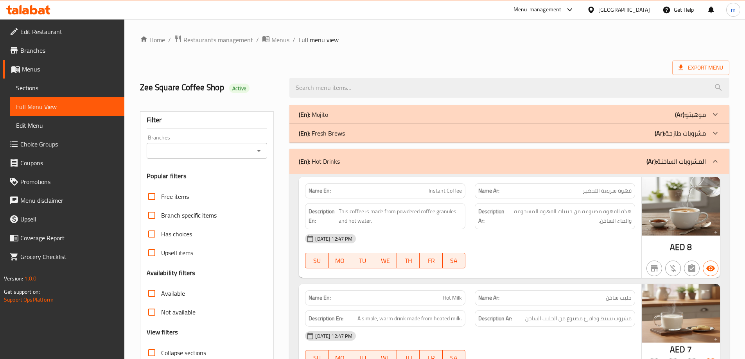
scroll to position [39, 0]
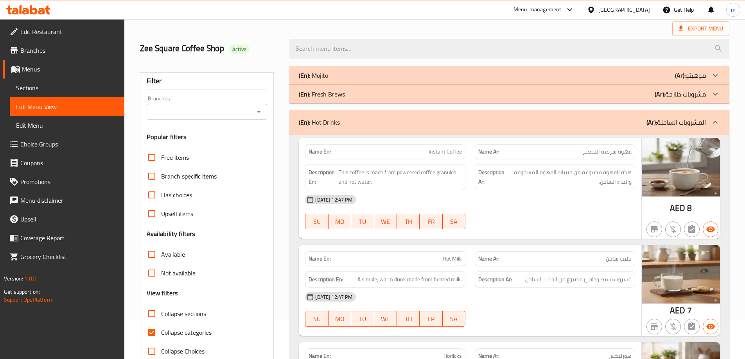
click at [618, 116] on div "(En): Hot Drinks (Ar): المشروبات الساخنة" at bounding box center [509, 122] width 440 height 25
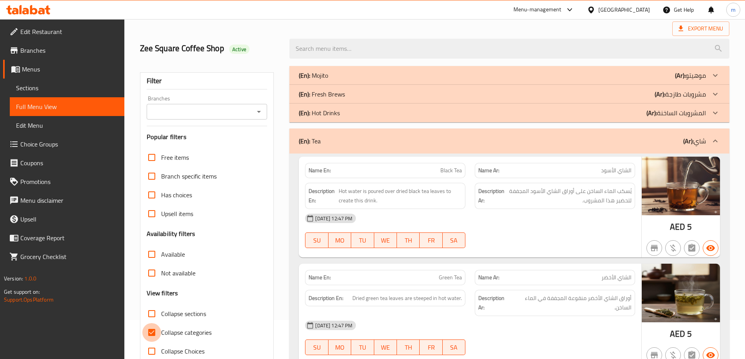
click at [156, 328] on input "Collapse categories" at bounding box center [151, 332] width 19 height 19
checkbox input "false"
click at [492, 145] on div "(En): Tea (Ar): شاي" at bounding box center [502, 140] width 407 height 9
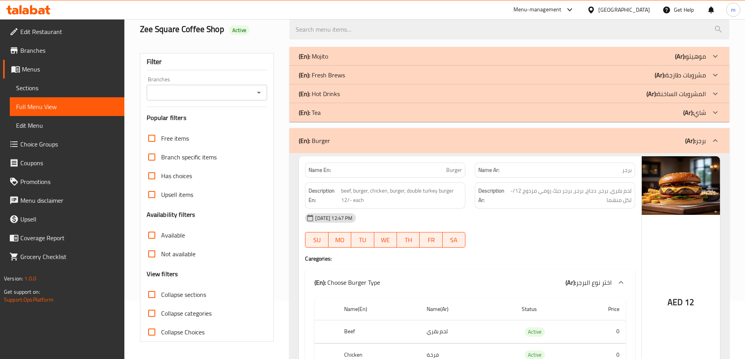
scroll to position [117, 0]
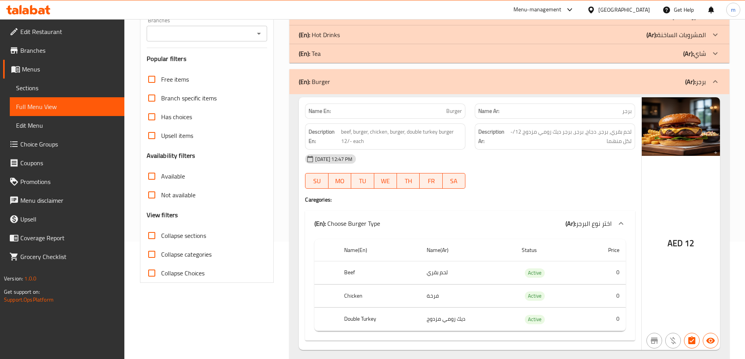
click at [552, 82] on div "(En): Burger (Ar): برجر" at bounding box center [502, 81] width 407 height 9
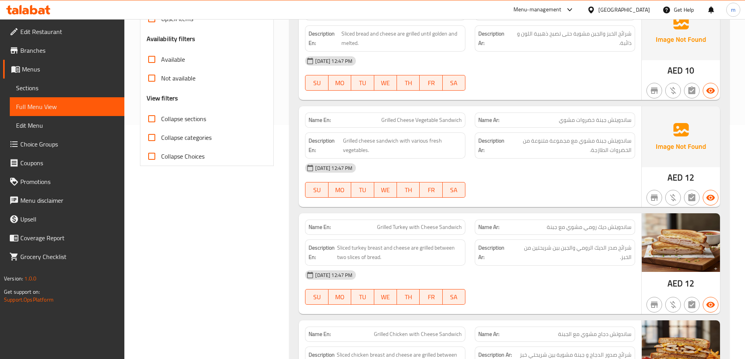
scroll to position [235, 0]
click at [66, 108] on span "Full Menu View" at bounding box center [67, 106] width 102 height 9
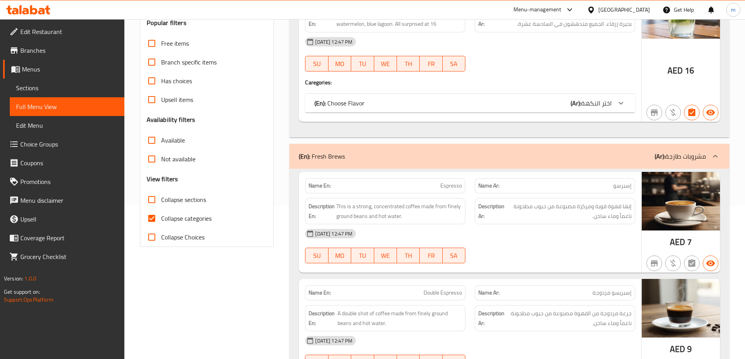
scroll to position [156, 0]
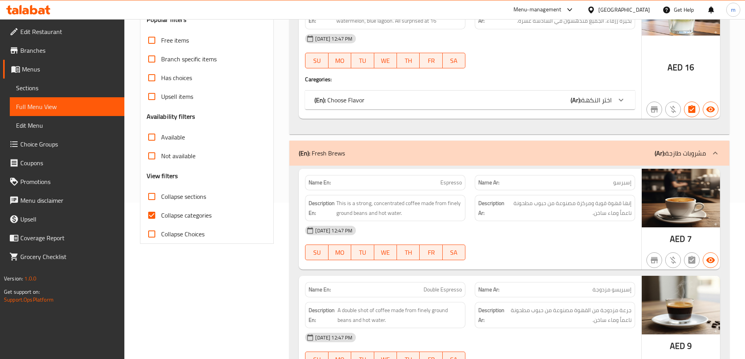
click at [145, 214] on input "Collapse categories" at bounding box center [151, 215] width 19 height 19
checkbox input "false"
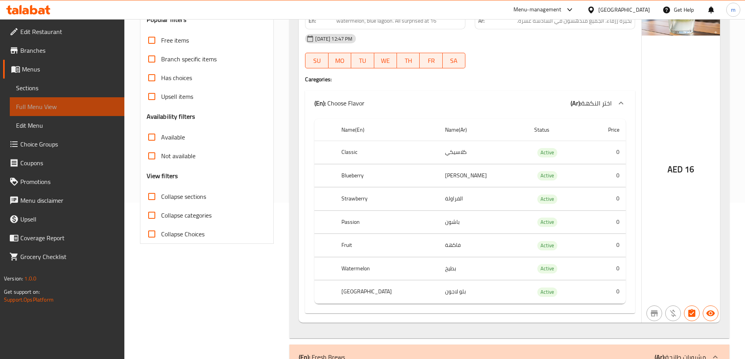
click at [36, 107] on span "Full Menu View" at bounding box center [67, 106] width 102 height 9
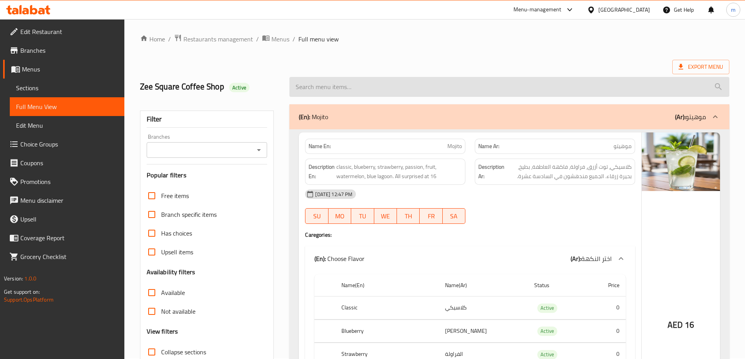
scroll to position [0, 0]
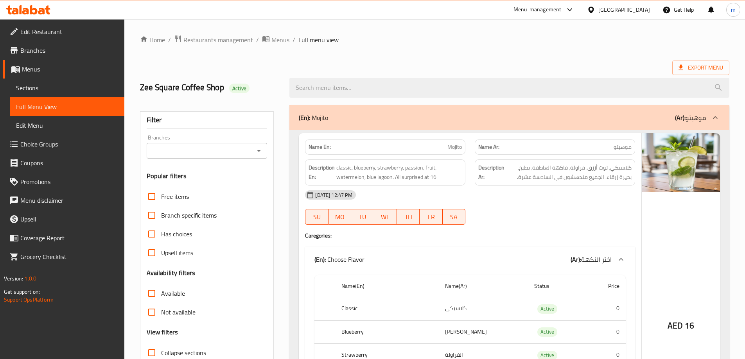
click at [581, 118] on div "(En): Mojito (Ar): موهيتو" at bounding box center [502, 117] width 407 height 9
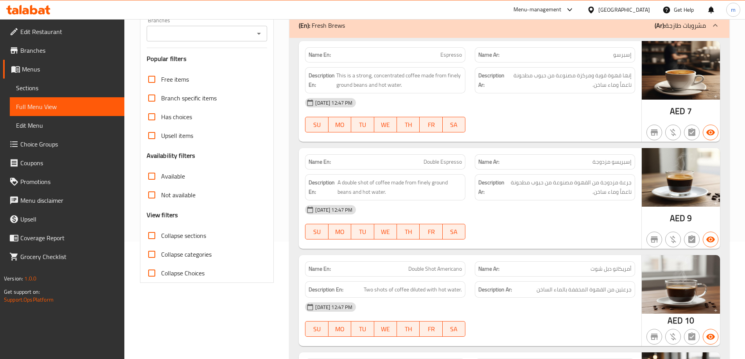
scroll to position [78, 0]
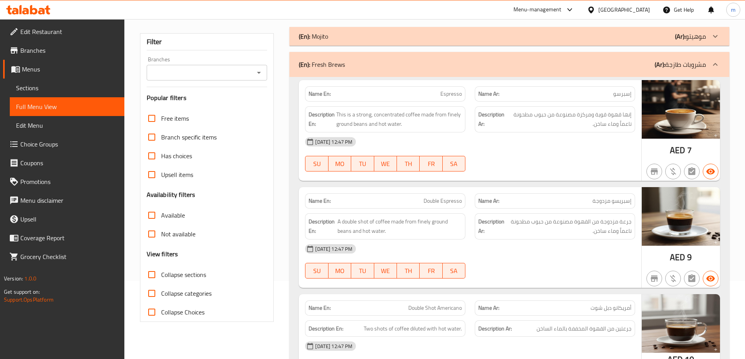
click at [633, 63] on div "(En): Fresh Brews (Ar): مشروبات طازجة" at bounding box center [502, 64] width 407 height 9
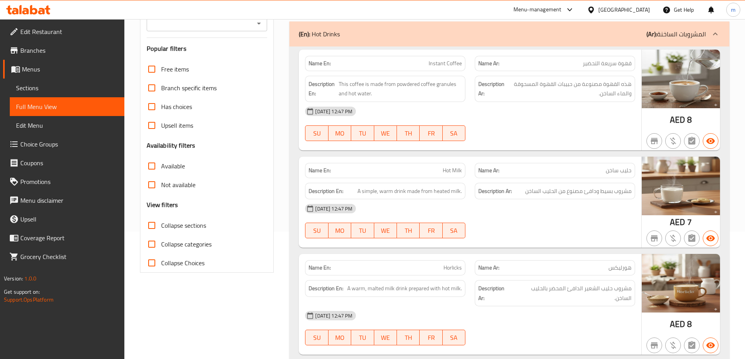
scroll to position [117, 0]
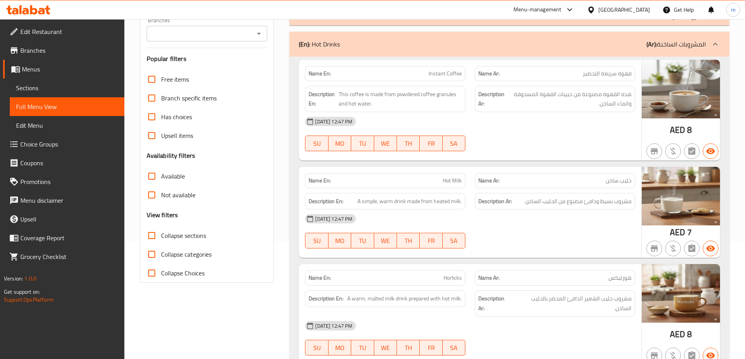
click at [638, 42] on div "(En): Hot Drinks (Ar): المشروبات الساخنة" at bounding box center [502, 43] width 407 height 9
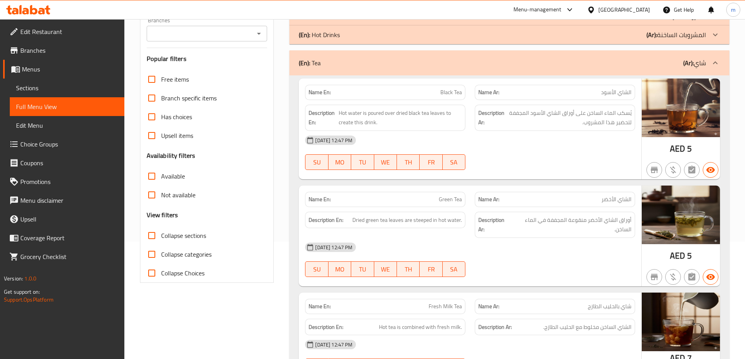
click at [657, 58] on div "(En): Tea (Ar): شاي" at bounding box center [502, 62] width 407 height 9
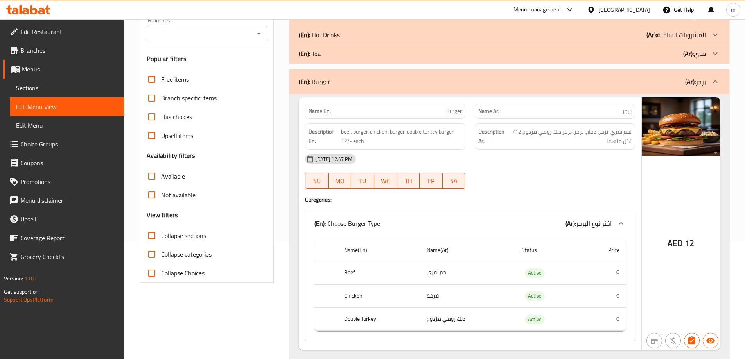
click at [658, 85] on div "(En): Burger (Ar): برجر" at bounding box center [502, 81] width 407 height 9
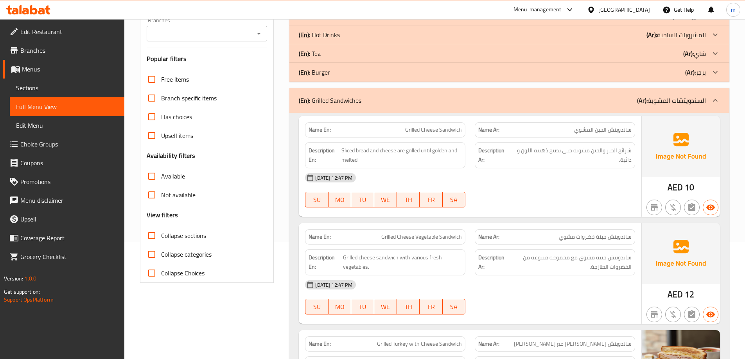
click at [626, 96] on div "(En): Grilled Sandwiches (Ar): السندويتشات المشوية" at bounding box center [502, 100] width 407 height 9
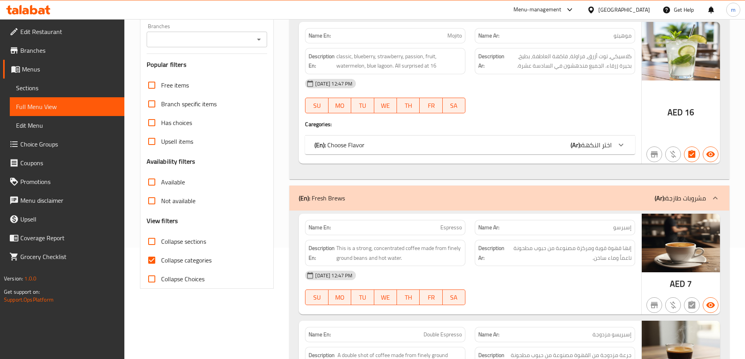
scroll to position [117, 0]
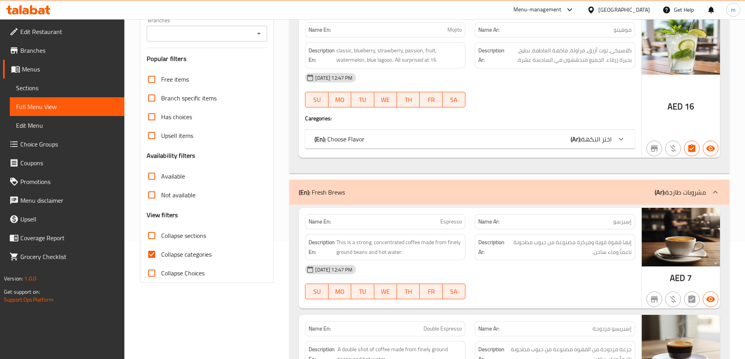
click at [151, 259] on input "Collapse categories" at bounding box center [151, 254] width 19 height 19
checkbox input "false"
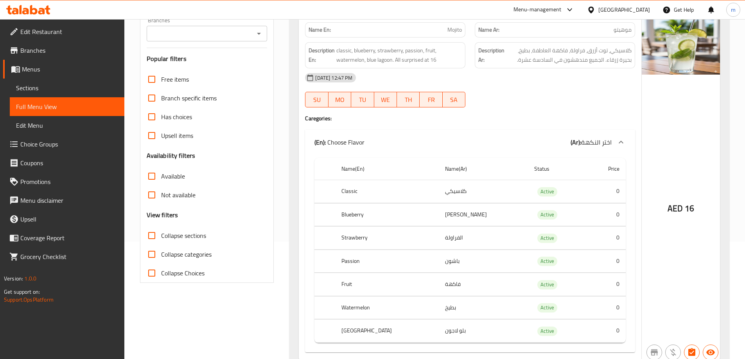
scroll to position [0, 0]
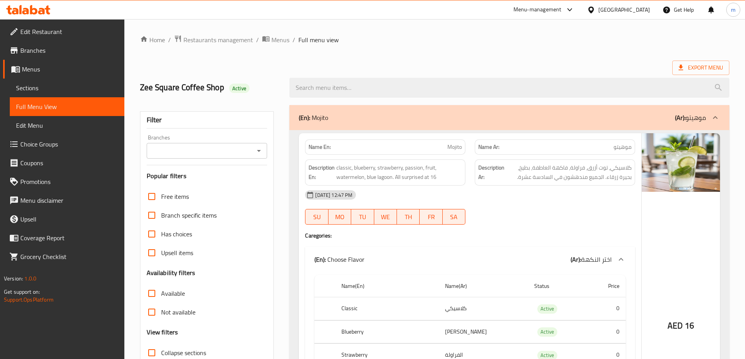
click at [536, 119] on div "(En): Mojito (Ar): موهيتو" at bounding box center [502, 117] width 407 height 9
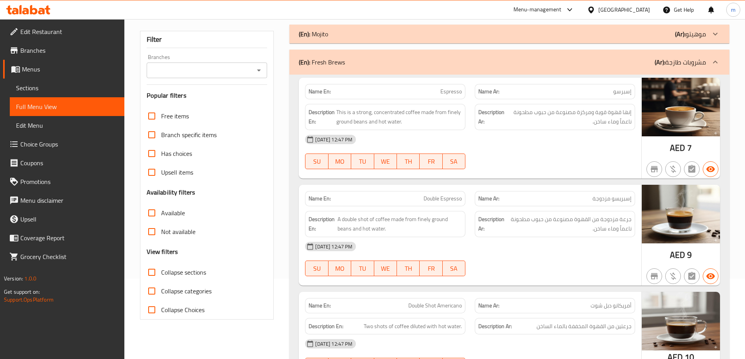
scroll to position [78, 0]
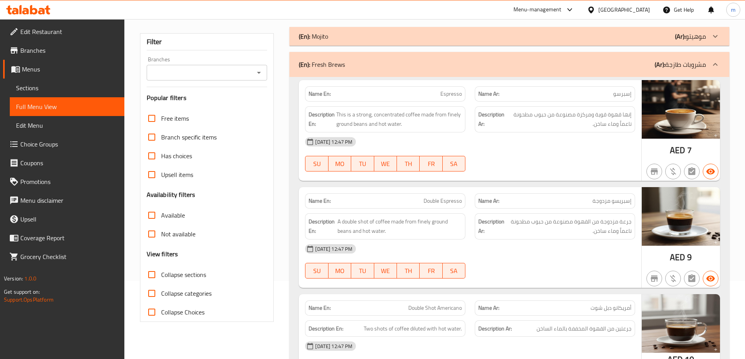
click at [632, 65] on div "(En): Fresh Brews (Ar): مشروبات طازجة" at bounding box center [502, 64] width 407 height 9
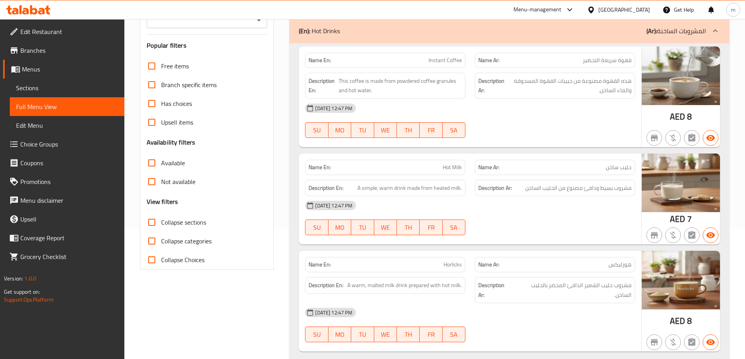
scroll to position [117, 0]
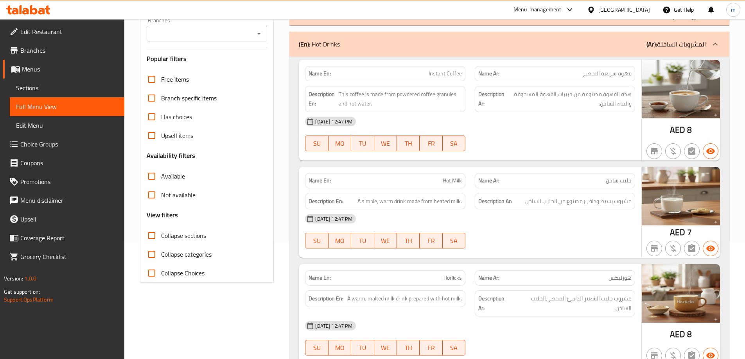
click at [638, 42] on div "(En): Hot Drinks (Ar): المشروبات الساخنة" at bounding box center [502, 43] width 407 height 9
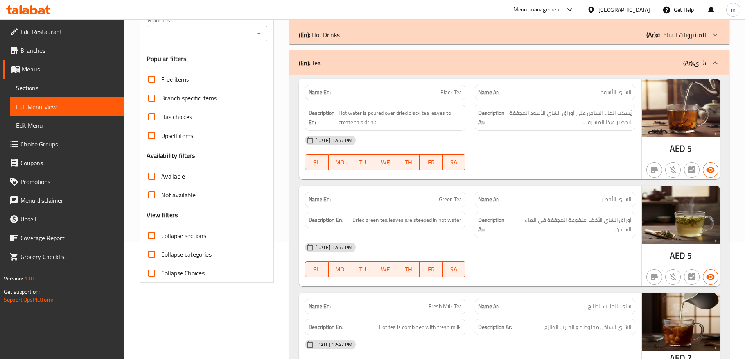
click at [654, 63] on div "(En): Tea (Ar): شاي" at bounding box center [502, 62] width 407 height 9
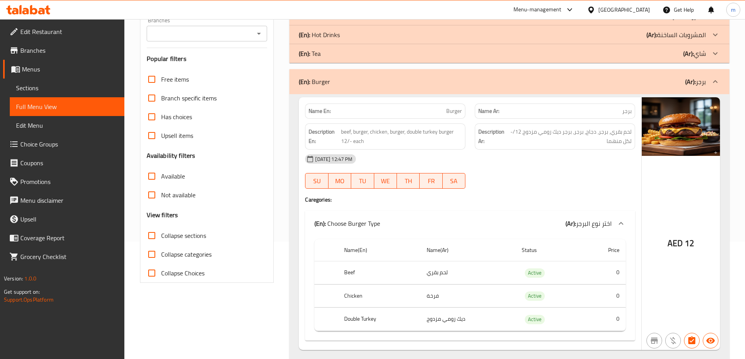
click at [653, 80] on div "(En): Burger (Ar): برجر" at bounding box center [502, 81] width 407 height 9
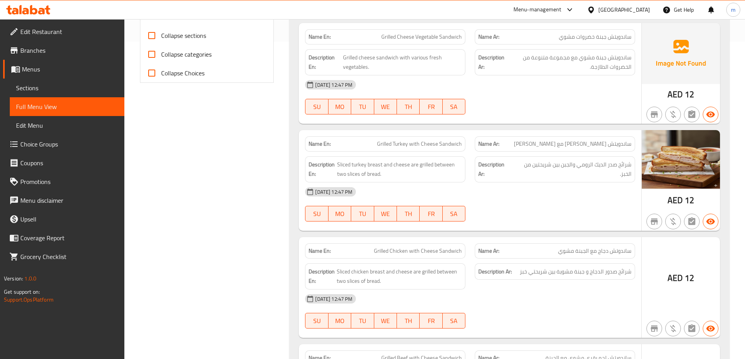
scroll to position [313, 0]
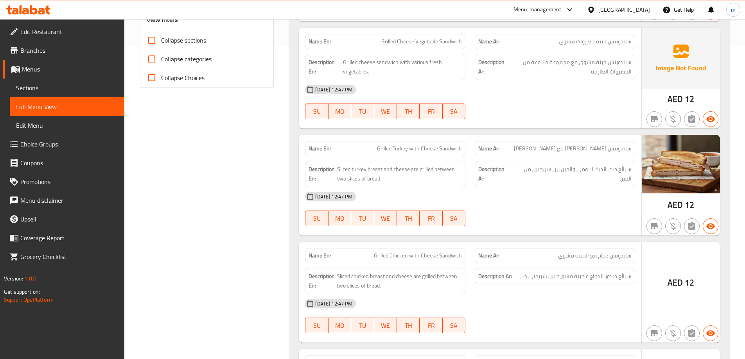
click at [72, 108] on span "Full Menu View" at bounding box center [67, 106] width 102 height 9
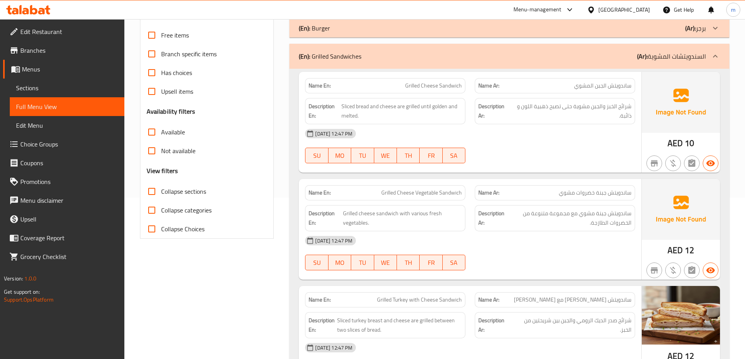
scroll to position [117, 0]
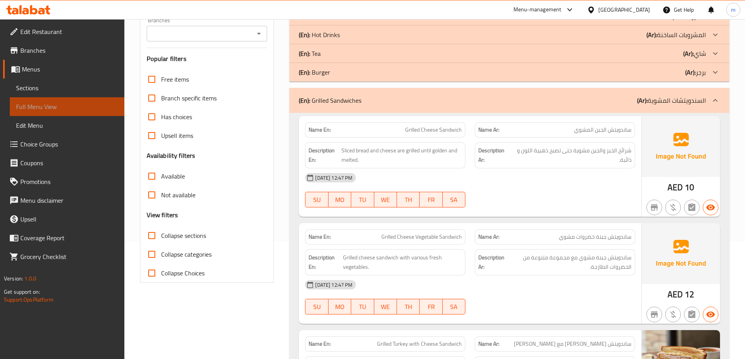
click at [65, 108] on span "Full Menu View" at bounding box center [67, 106] width 102 height 9
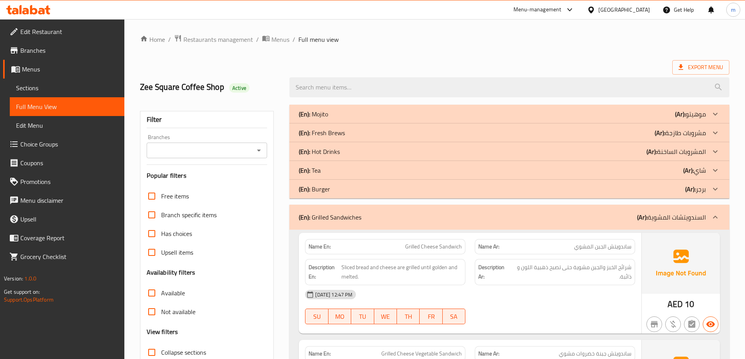
scroll to position [0, 0]
click at [661, 213] on p "(Ar): السندويتشات المشوية" at bounding box center [671, 217] width 69 height 9
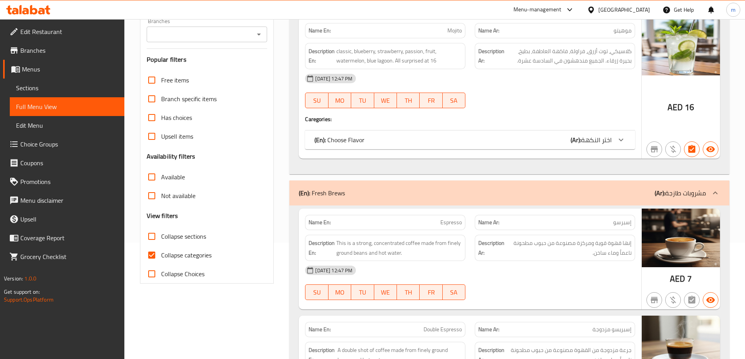
scroll to position [117, 0]
click at [149, 251] on input "Collapse categories" at bounding box center [151, 254] width 19 height 19
checkbox input "false"
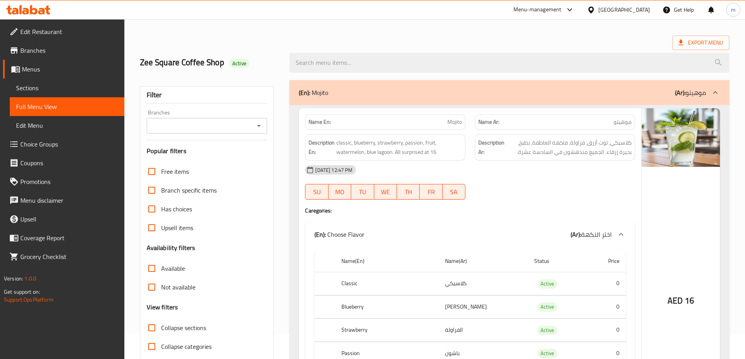
scroll to position [39, 0]
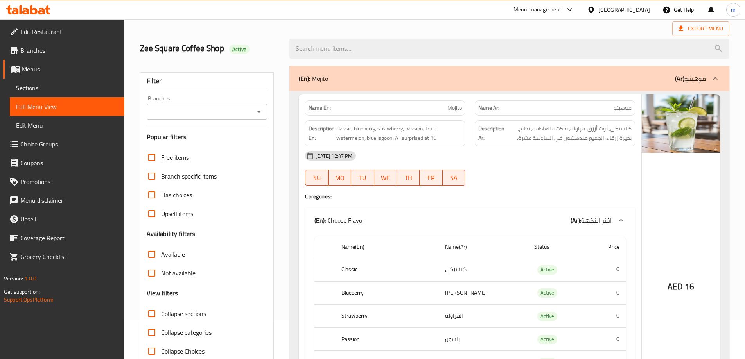
click at [703, 77] on p "(Ar): موهيتو" at bounding box center [690, 78] width 31 height 9
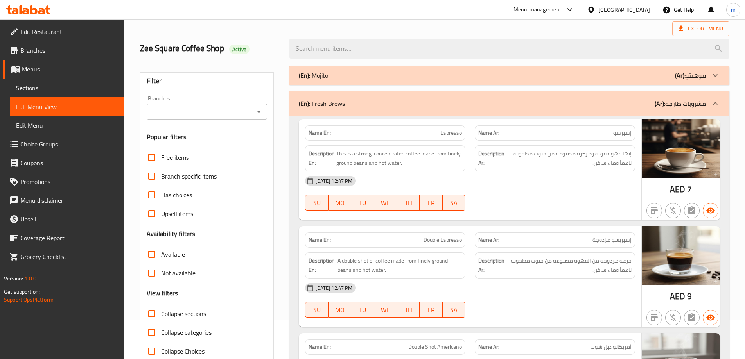
click at [696, 99] on p "(Ar): مشروبات طازجة" at bounding box center [679, 103] width 51 height 9
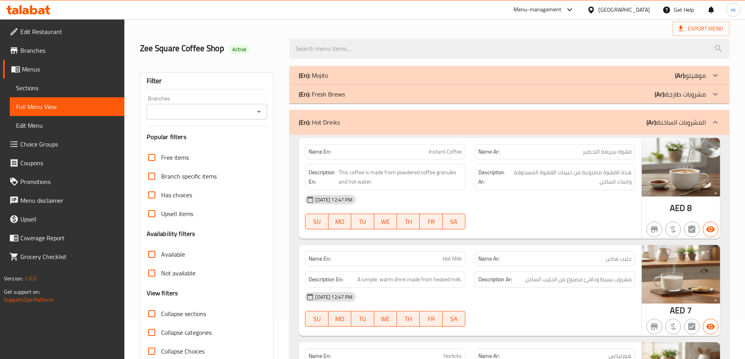
click at [698, 120] on p "(Ar): المشروبات الساخنة" at bounding box center [675, 122] width 59 height 9
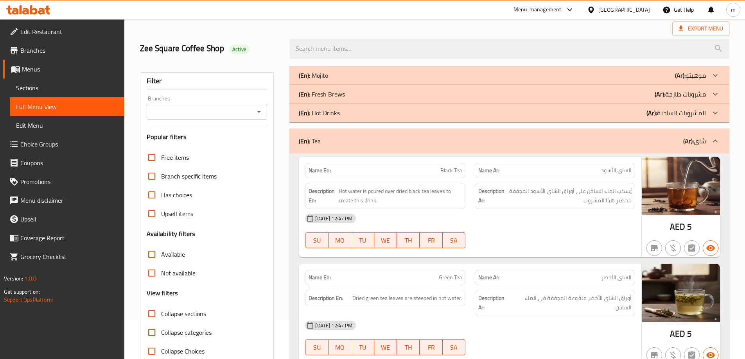
click at [700, 137] on p "(Ar): شاي" at bounding box center [694, 140] width 23 height 9
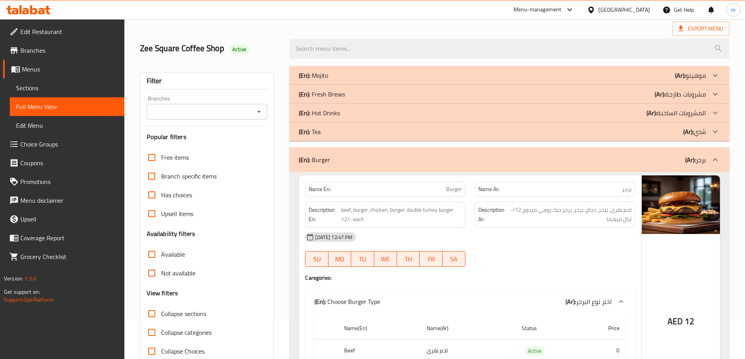
click at [693, 161] on b "(Ar):" at bounding box center [690, 160] width 11 height 12
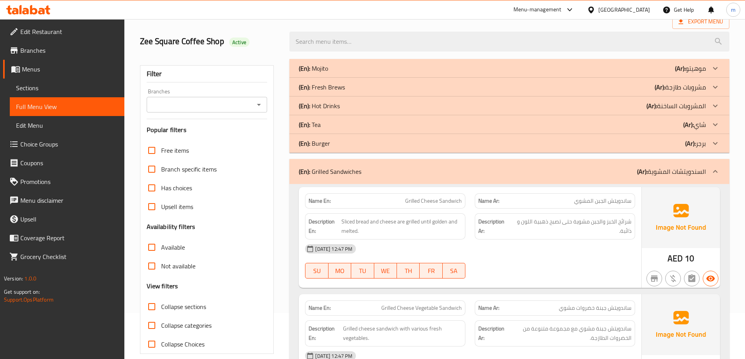
scroll to position [156, 0]
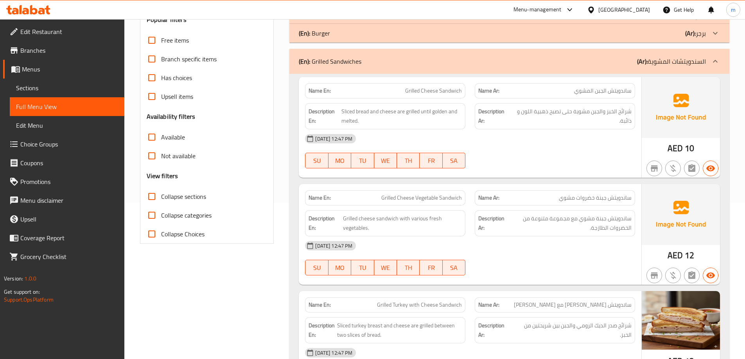
click at [550, 200] on p "Name Ar: ساندويتش جبنة خضروات مشوي" at bounding box center [554, 198] width 153 height 8
click at [407, 215] on span "Grilled cheese sandwich with various fresh vegetables." at bounding box center [402, 223] width 119 height 19
click at [395, 219] on span "Grilled cheese sandwich with various fresh vegetables." at bounding box center [402, 223] width 119 height 19
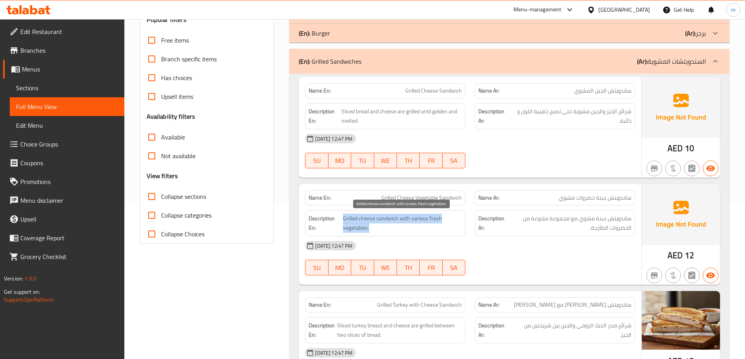
click at [395, 219] on span "Grilled cheese sandwich with various fresh vegetables." at bounding box center [402, 223] width 119 height 19
copy span "Grilled cheese sandwich with various fresh vegetables."
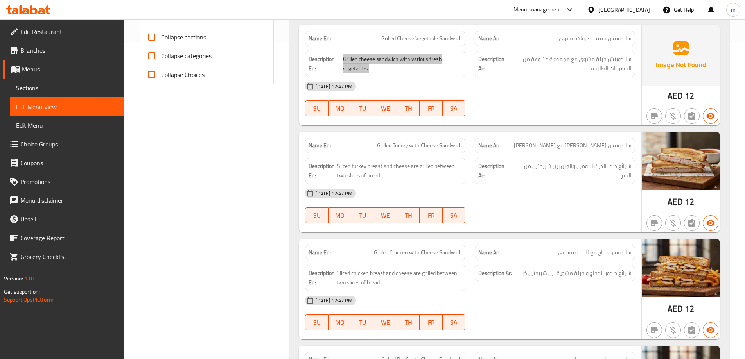
scroll to position [313, 0]
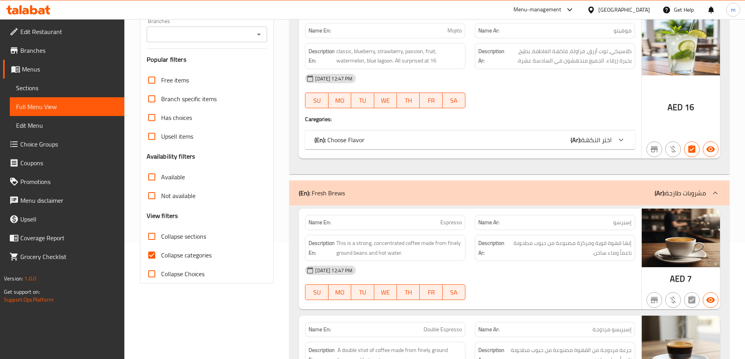
scroll to position [117, 0]
click at [153, 252] on input "Collapse categories" at bounding box center [151, 254] width 19 height 19
checkbox input "false"
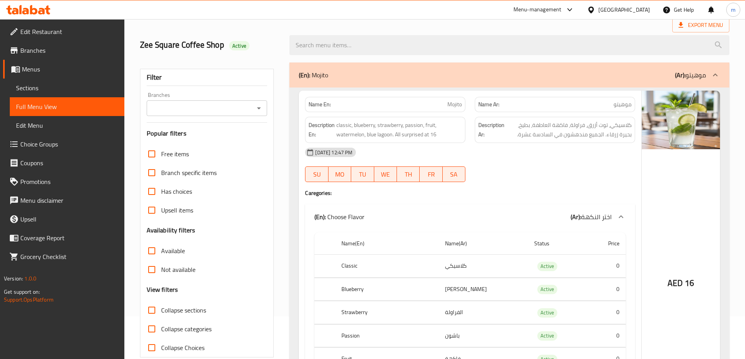
scroll to position [0, 0]
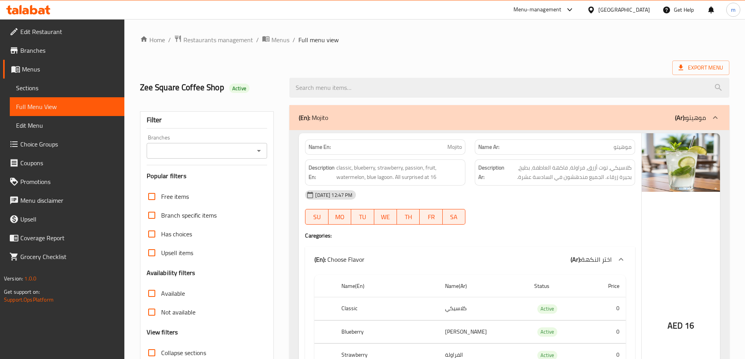
click at [563, 115] on div "(En): Mojito (Ar): موهيتو" at bounding box center [502, 117] width 407 height 9
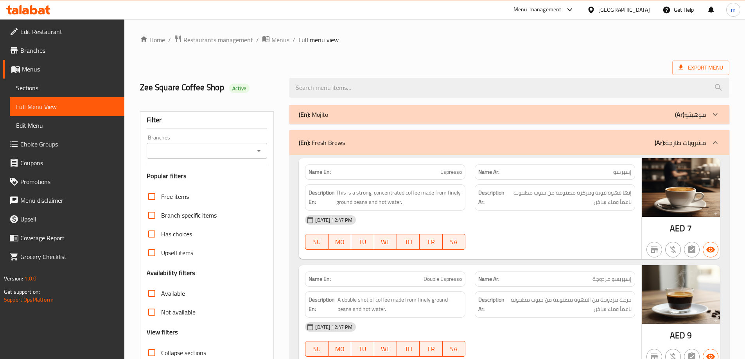
scroll to position [78, 0]
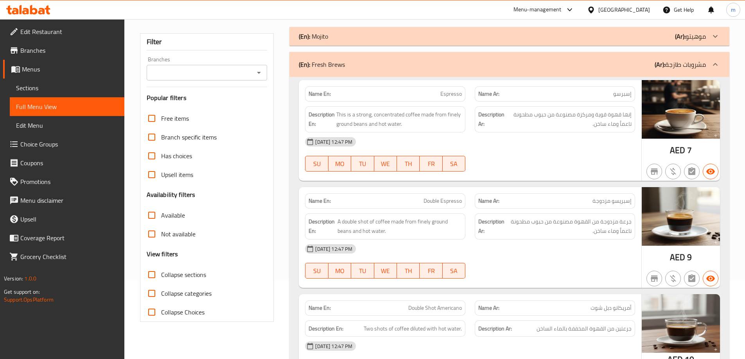
click at [586, 65] on div "(En): Fresh Brews (Ar): مشروبات طازجة" at bounding box center [502, 64] width 407 height 9
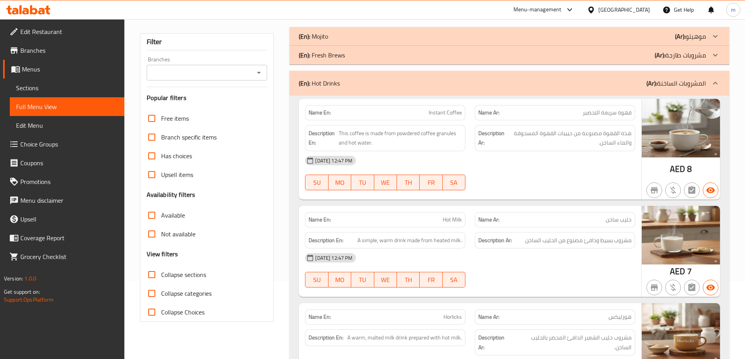
click at [609, 83] on div "(En): Hot Drinks (Ar): المشروبات الساخنة" at bounding box center [502, 83] width 407 height 9
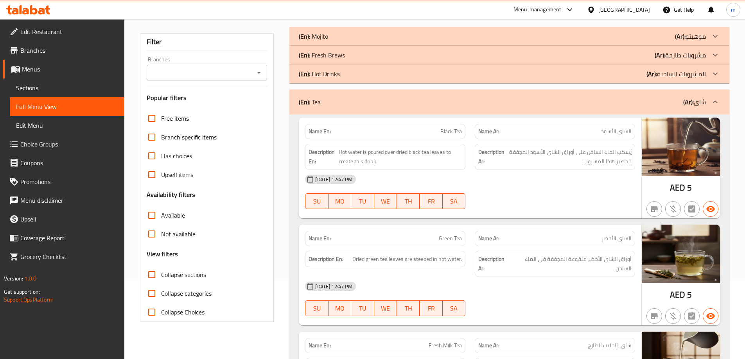
click at [608, 100] on div "(En): Tea (Ar): شاي" at bounding box center [502, 101] width 407 height 9
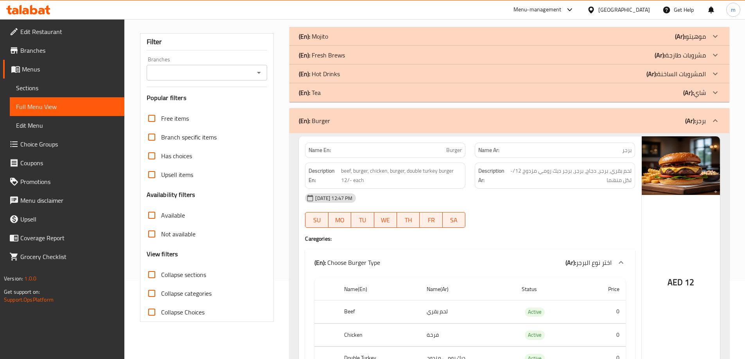
click at [606, 111] on div "(En): Burger (Ar): برجر" at bounding box center [509, 120] width 440 height 25
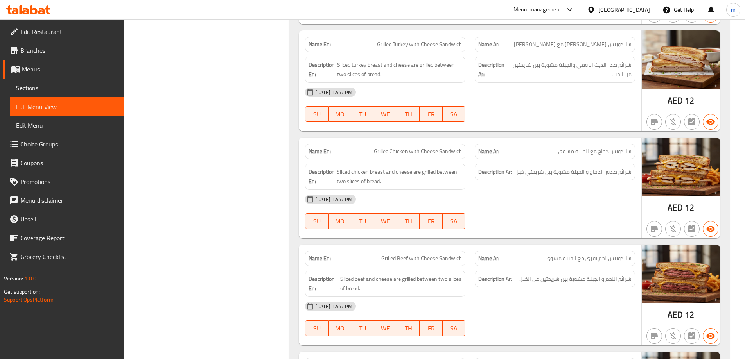
scroll to position [430, 0]
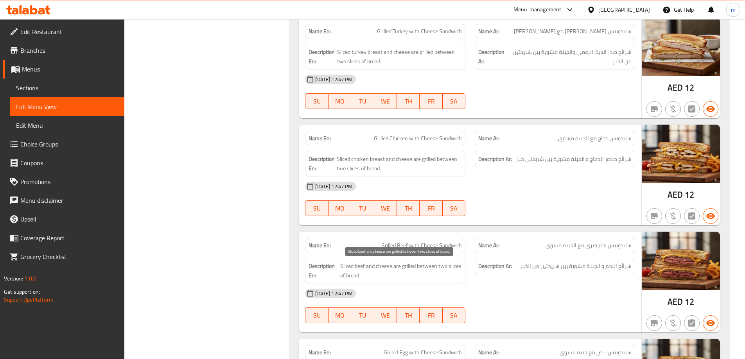
click at [425, 264] on span "Sliced beef and cheese are grilled between two slices of bread." at bounding box center [401, 271] width 122 height 19
copy span "Sliced beef and cheese are grilled between two slices of bread."
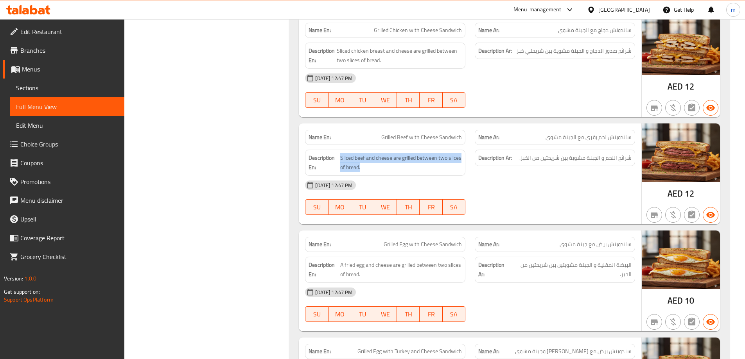
scroll to position [547, 0]
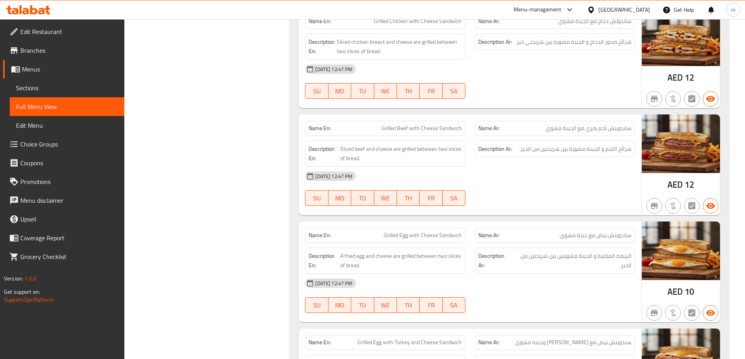
click at [603, 223] on div "Name Ar: ساندويتش بيض مع جبنة مشوي" at bounding box center [555, 235] width 170 height 25
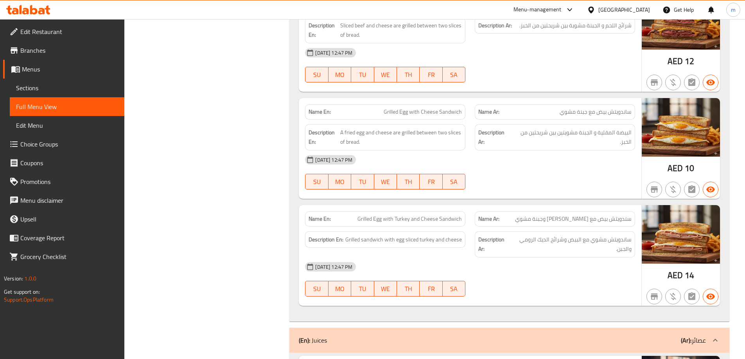
scroll to position [665, 0]
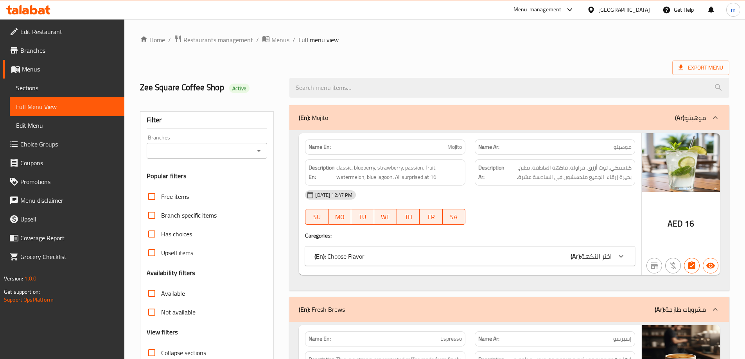
scroll to position [78, 0]
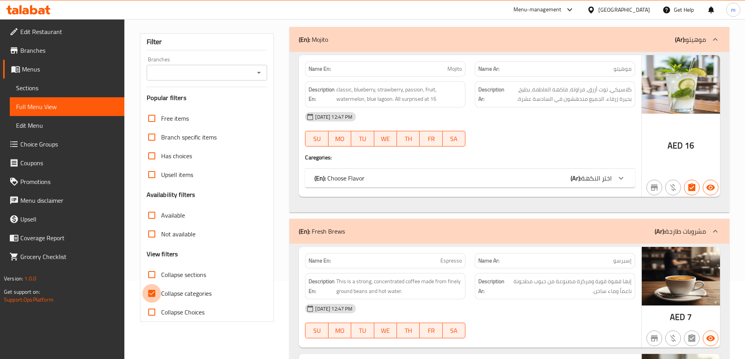
click at [150, 297] on input "Collapse categories" at bounding box center [151, 293] width 19 height 19
checkbox input "false"
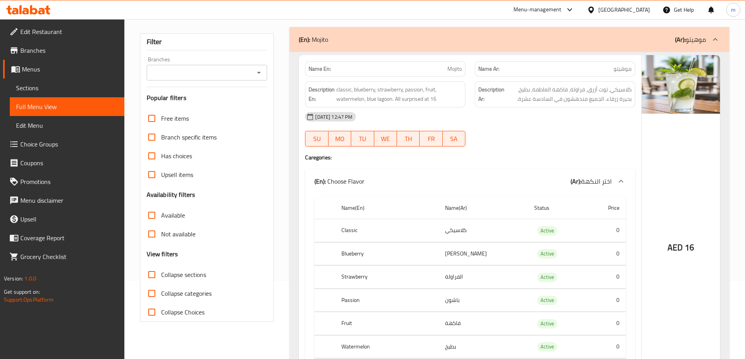
click at [586, 46] on div "(En): Mojito (Ar): موهيتو" at bounding box center [509, 39] width 440 height 25
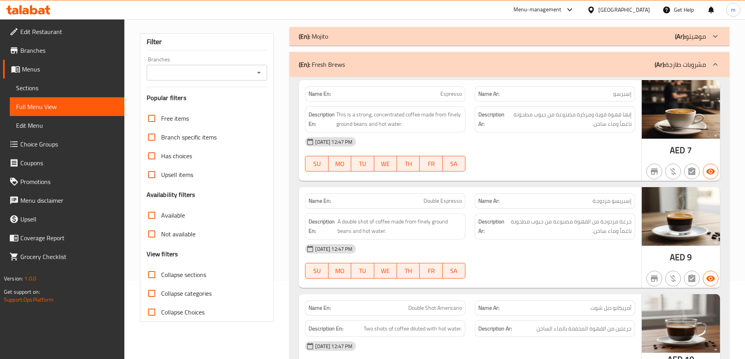
click at [633, 66] on div "(En): Fresh Brews (Ar): مشروبات طازجة" at bounding box center [502, 64] width 407 height 9
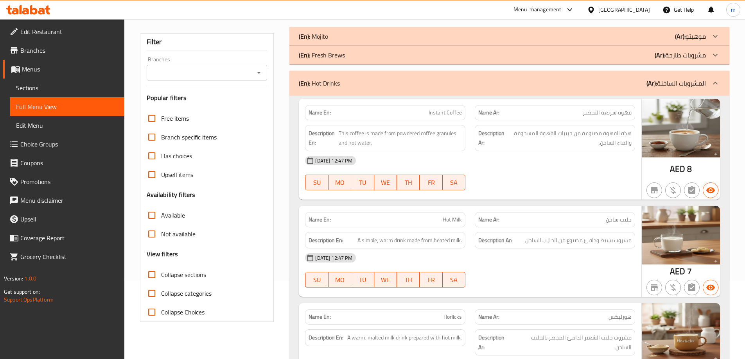
click at [646, 82] on div "(En): Hot Drinks (Ar): المشروبات الساخنة" at bounding box center [502, 83] width 407 height 9
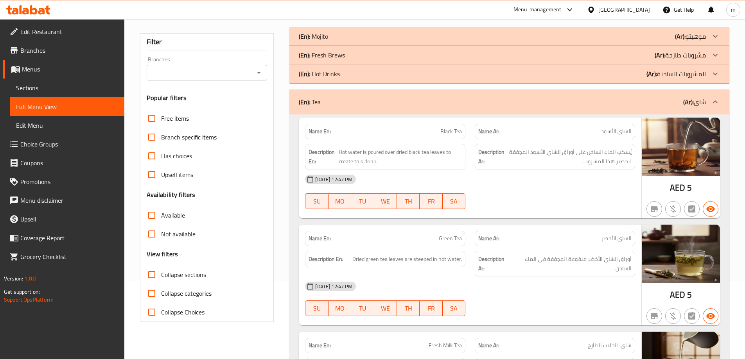
click at [648, 91] on div "(En): Tea (Ar): شاي" at bounding box center [509, 102] width 440 height 25
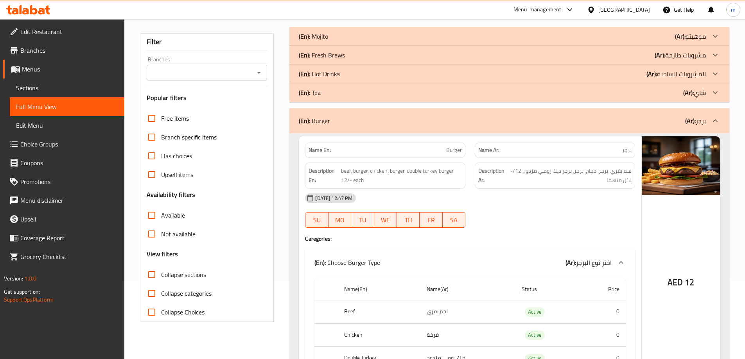
click at [647, 122] on div "(En): Burger (Ar): برجر" at bounding box center [502, 120] width 407 height 9
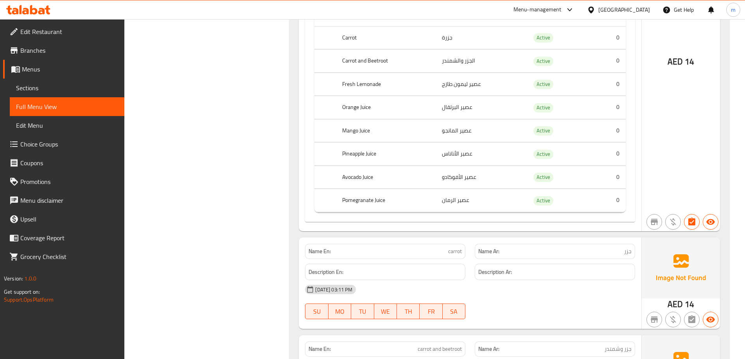
scroll to position [1173, 0]
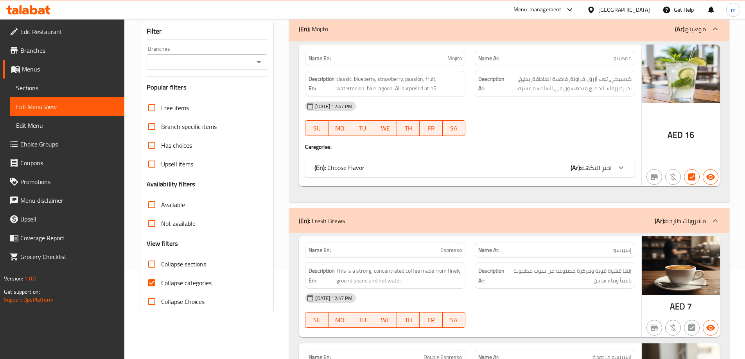
scroll to position [117, 0]
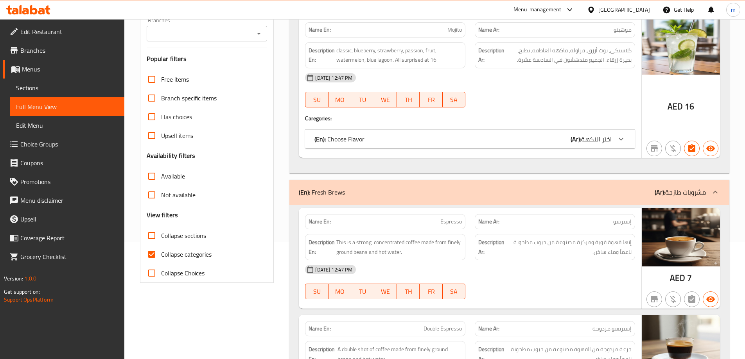
drag, startPoint x: 157, startPoint y: 254, endPoint x: 193, endPoint y: 219, distance: 50.0
click at [157, 254] on input "Collapse categories" at bounding box center [151, 254] width 19 height 19
checkbox input "false"
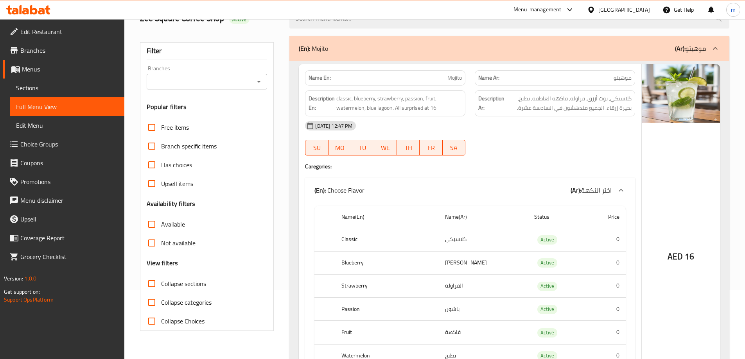
scroll to position [0, 0]
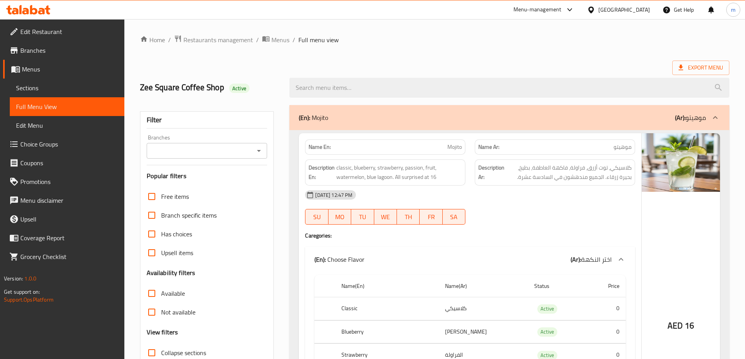
click at [615, 121] on div "(En): Mojito (Ar): موهيتو" at bounding box center [502, 117] width 407 height 9
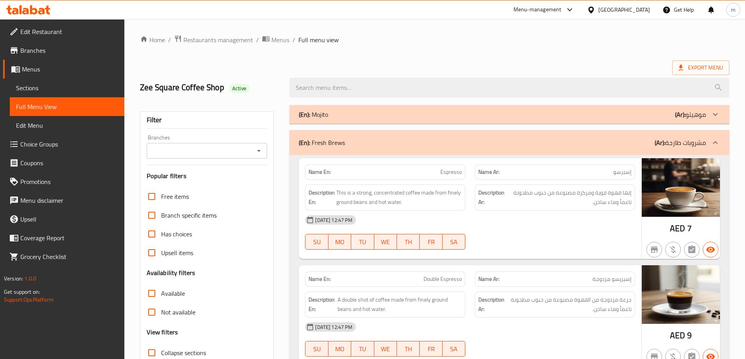
click at [629, 140] on div "(En): Fresh Brews (Ar): مشروبات طازجة" at bounding box center [502, 142] width 407 height 9
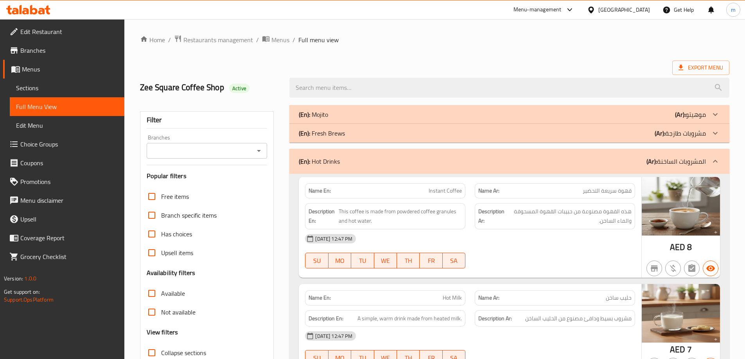
click at [631, 156] on div "(En): Hot Drinks (Ar): المشروبات الساخنة" at bounding box center [509, 161] width 440 height 25
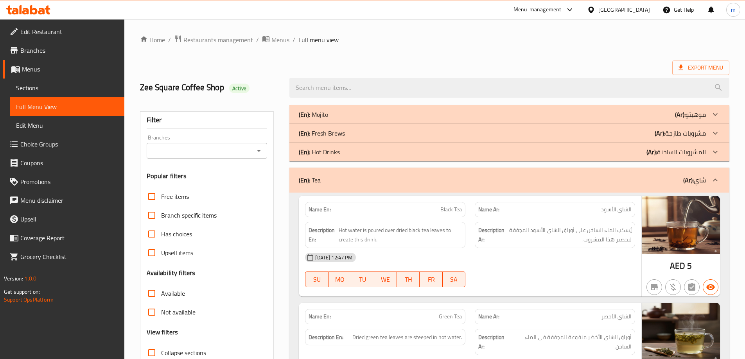
click at [627, 185] on div "(En): Tea (Ar): شاي" at bounding box center [509, 180] width 440 height 25
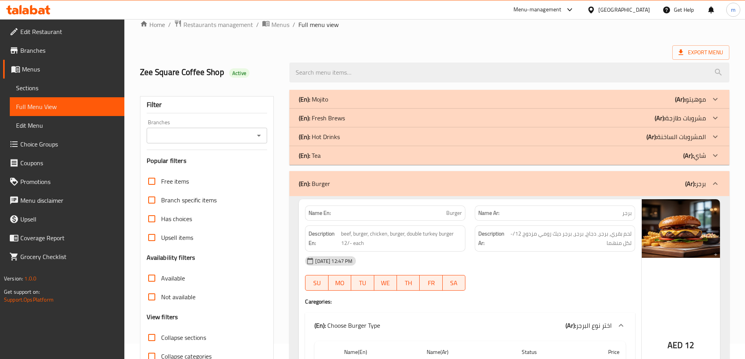
scroll to position [39, 0]
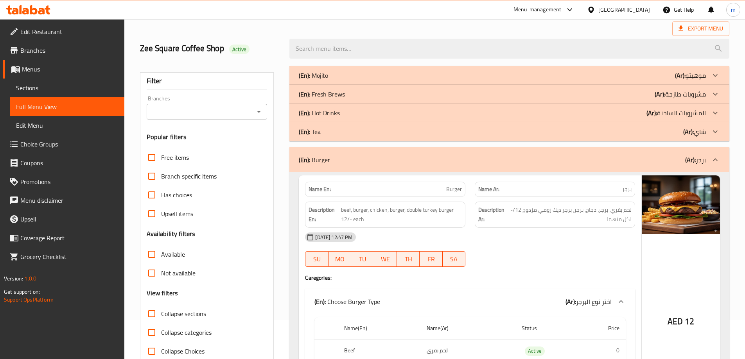
click at [644, 158] on div "(En): Burger (Ar): برجر" at bounding box center [502, 159] width 407 height 9
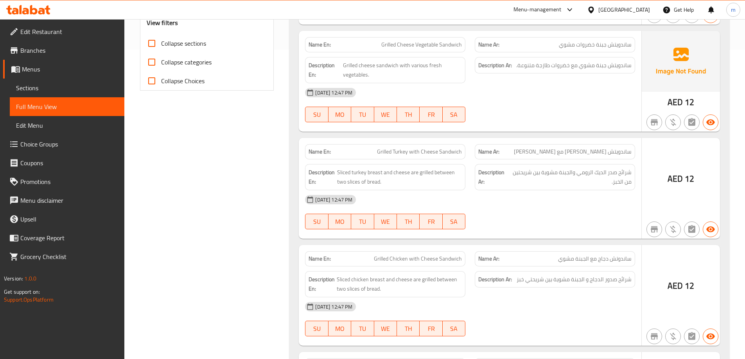
scroll to position [313, 0]
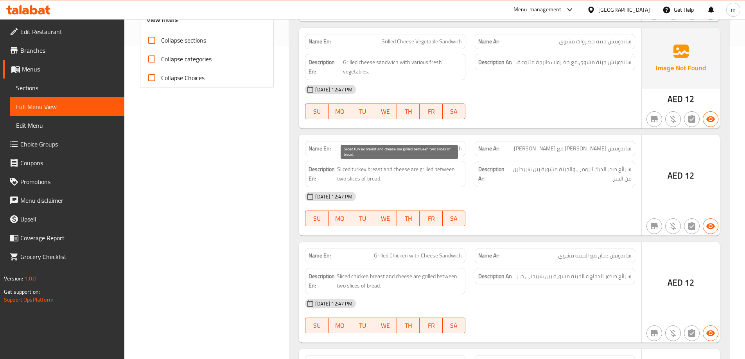
click at [440, 169] on span "Sliced turkey breast and cheese are grilled between two slices of bread." at bounding box center [399, 174] width 125 height 19
copy span "Sliced turkey breast and cheese are grilled between two slices of bread."
click at [573, 208] on div "08-10-2025 12:47 PM SU MO TU WE TH FR SA" at bounding box center [469, 209] width 339 height 44
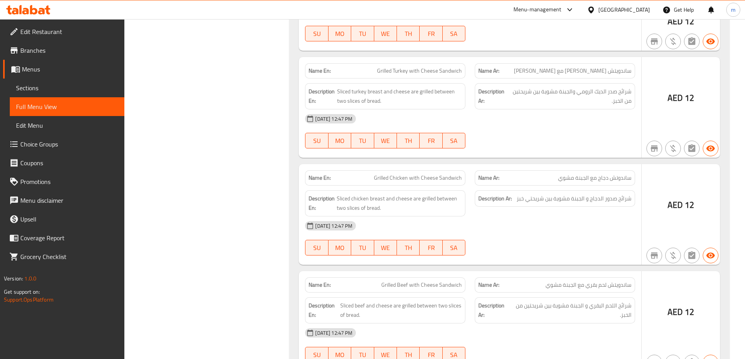
scroll to position [391, 0]
click at [577, 94] on span "شرائح صدر الديك الرومي والجبنة مشوية بين شريحتين من الخبز." at bounding box center [570, 95] width 122 height 19
copy div "شرائح صدر الديك الرومي والجبنة مشوية بين شريحتين من الخبز."
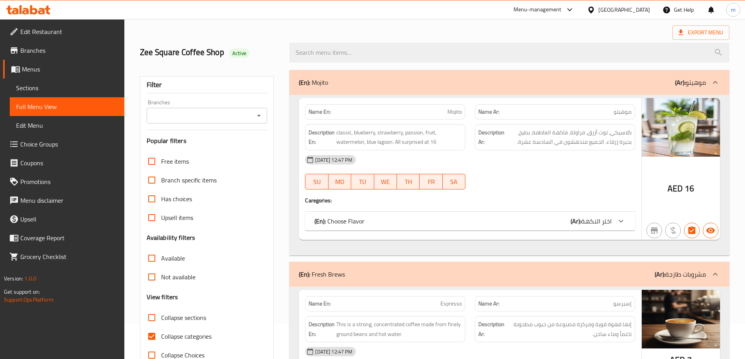
scroll to position [117, 0]
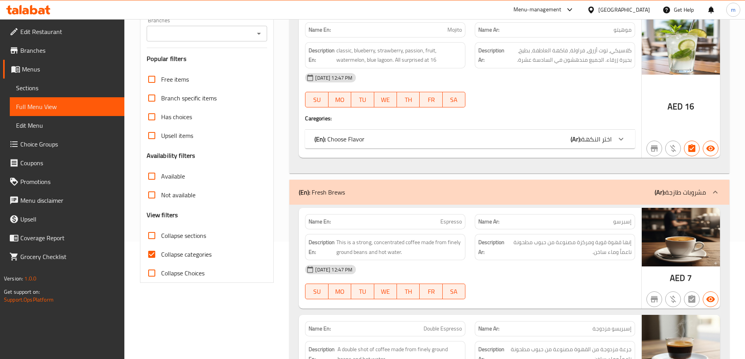
click at [151, 256] on input "Collapse categories" at bounding box center [151, 254] width 19 height 19
checkbox input "false"
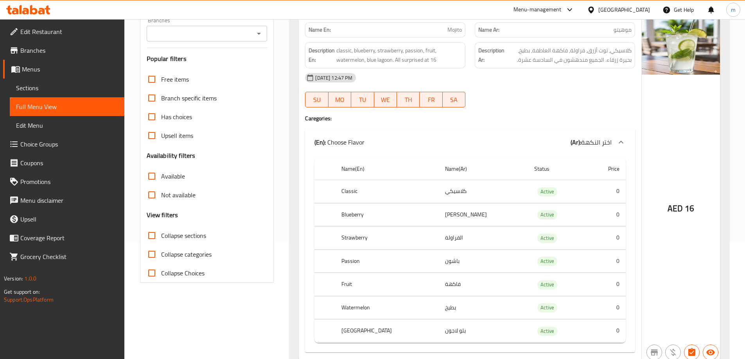
scroll to position [0, 0]
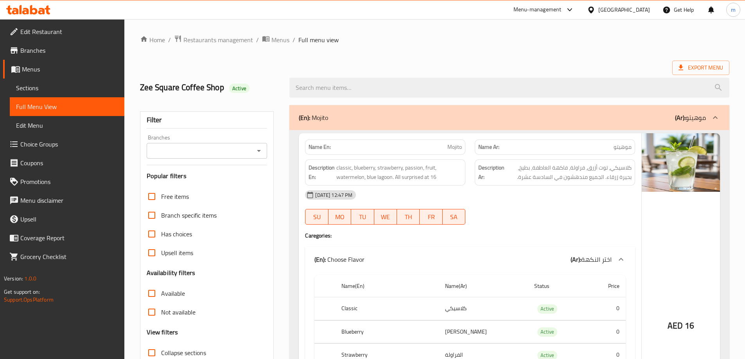
click at [561, 123] on div "(En): Mojito (Ar): موهيتو" at bounding box center [509, 117] width 440 height 25
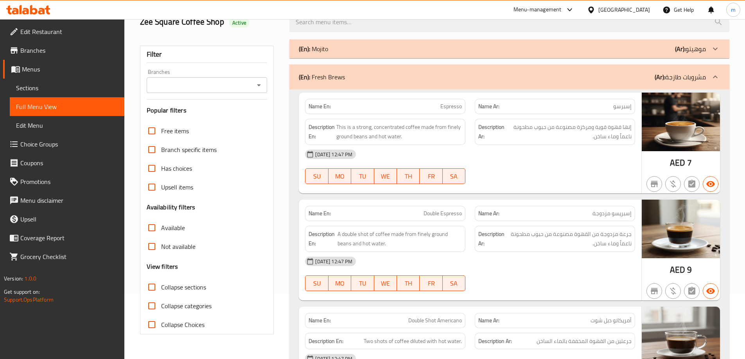
scroll to position [78, 0]
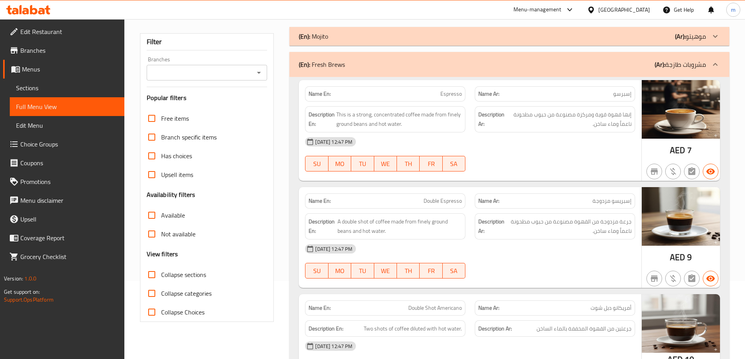
click at [603, 63] on div "(En): Fresh Brews (Ar): مشروبات طازجة" at bounding box center [502, 64] width 407 height 9
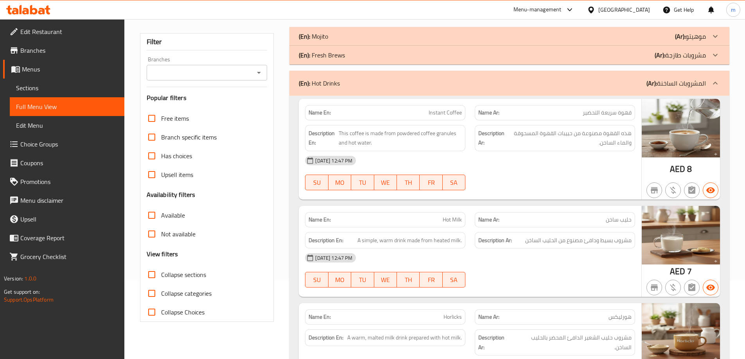
click at [606, 82] on div "(En): Hot Drinks (Ar): المشروبات الساخنة" at bounding box center [502, 83] width 407 height 9
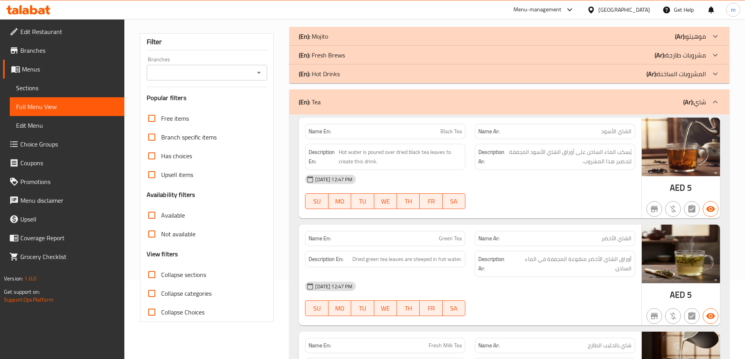
click at [607, 92] on div "(En): Tea (Ar): شاي" at bounding box center [509, 102] width 440 height 25
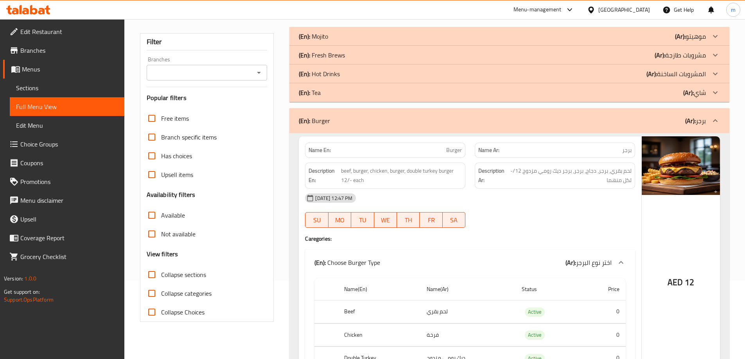
click at [613, 115] on div "(En): Burger (Ar): برجر" at bounding box center [509, 120] width 440 height 25
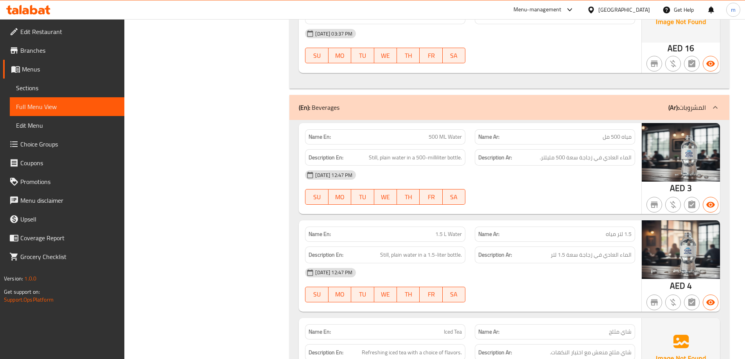
scroll to position [2659, 0]
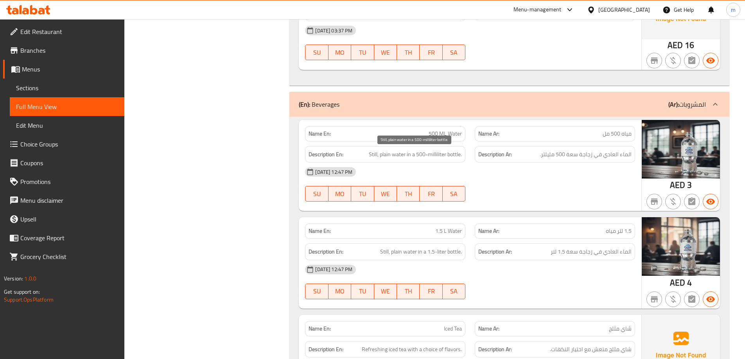
click at [372, 154] on span "Still, plain water in a 500-milliliter bottle." at bounding box center [415, 155] width 93 height 10
copy span "Still"
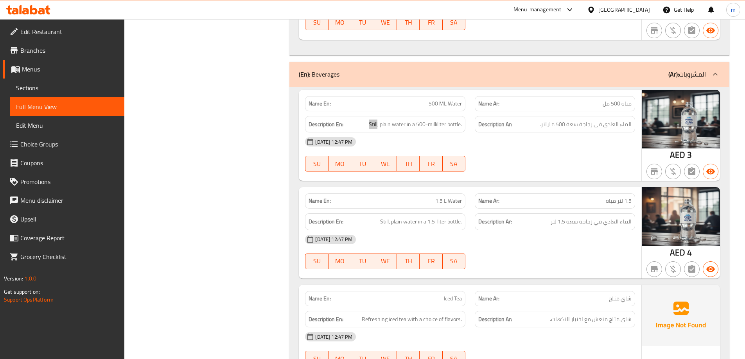
scroll to position [2580, 0]
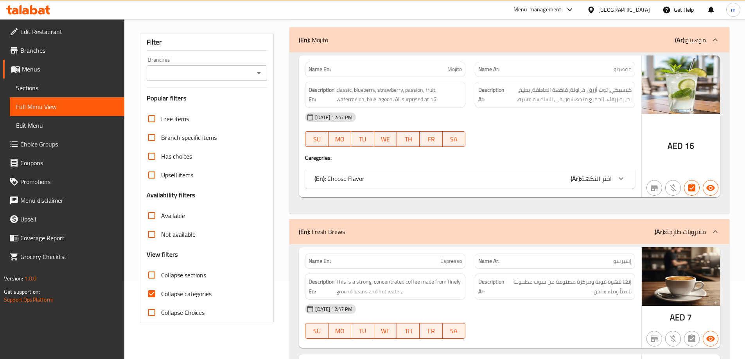
scroll to position [78, 0]
click at [154, 292] on input "Collapse categories" at bounding box center [151, 293] width 19 height 19
checkbox input "false"
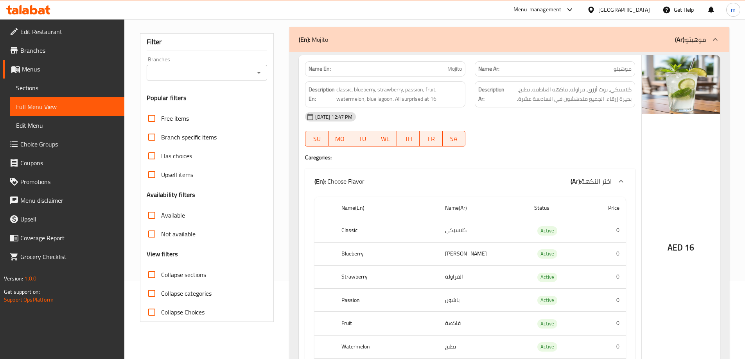
click at [459, 38] on div "(En): Mojito (Ar): موهيتو" at bounding box center [502, 39] width 407 height 9
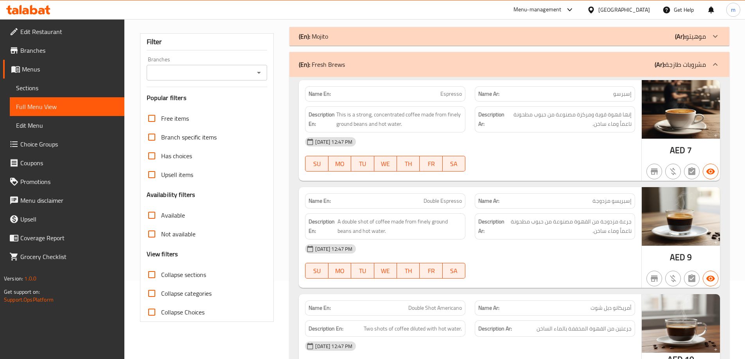
click at [534, 68] on div "(En): Fresh Brews (Ar): مشروبات طازجة" at bounding box center [502, 64] width 407 height 9
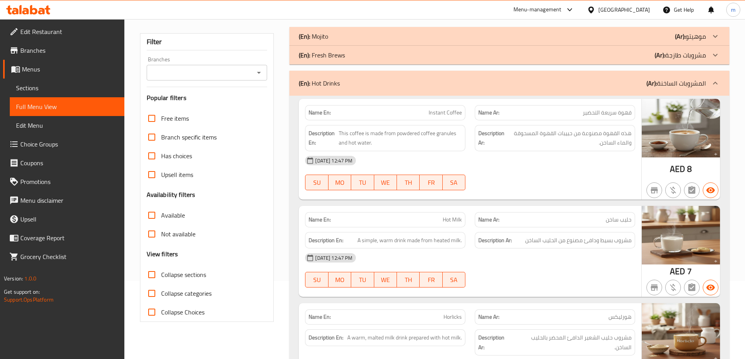
click at [538, 79] on div "(En): Hot Drinks (Ar): المشروبات الساخنة" at bounding box center [502, 83] width 407 height 9
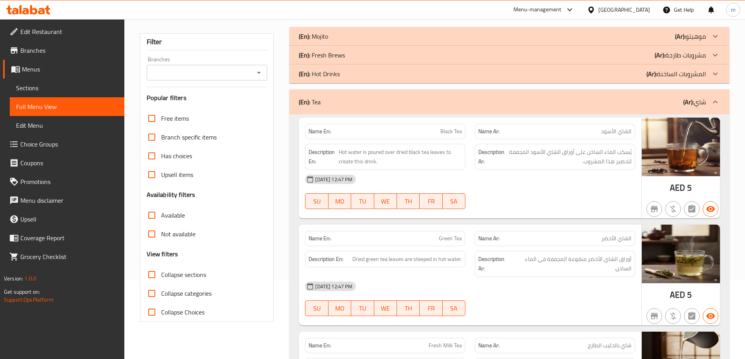
click at [540, 98] on div "(En): Tea (Ar): شاي" at bounding box center [502, 101] width 407 height 9
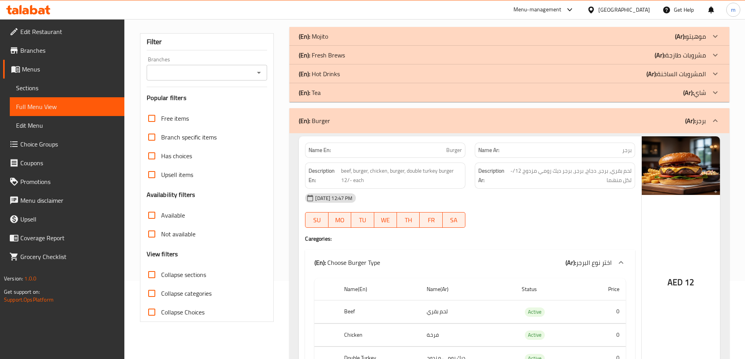
click at [542, 111] on div "(En): Burger (Ar): برجر" at bounding box center [509, 120] width 440 height 25
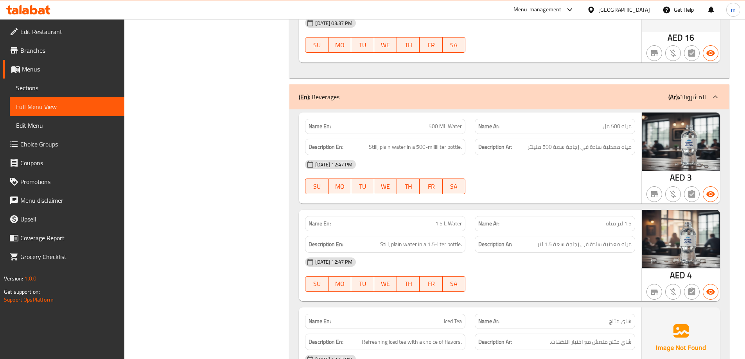
scroll to position [2392, 0]
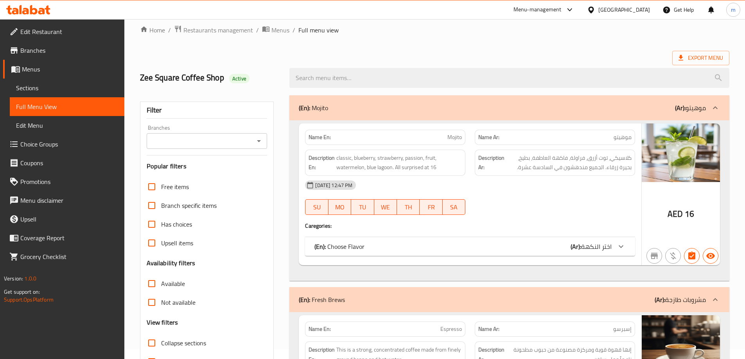
scroll to position [78, 0]
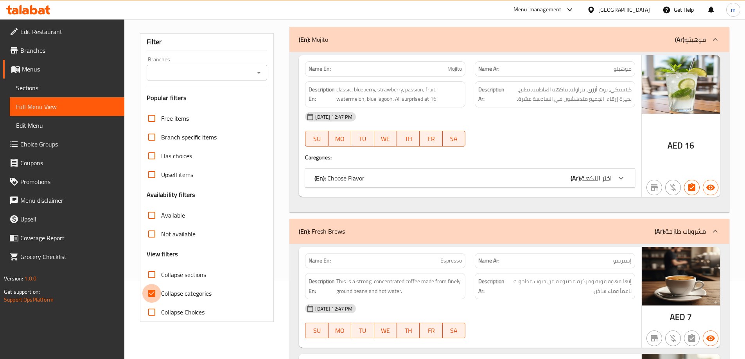
click at [151, 290] on input "Collapse categories" at bounding box center [151, 293] width 19 height 19
checkbox input "false"
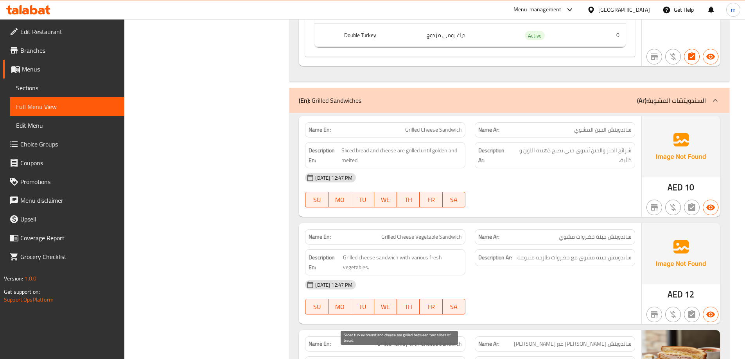
scroll to position [2521, 0]
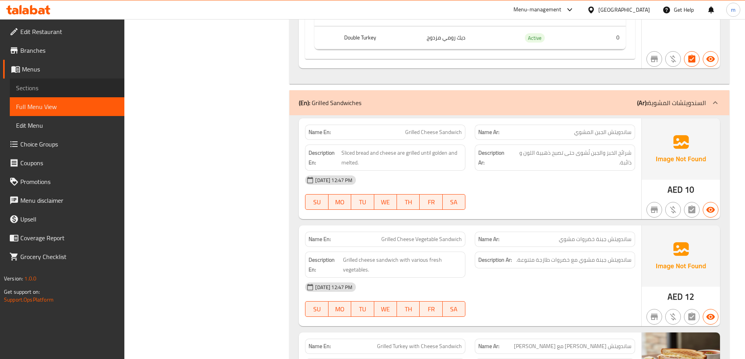
click at [28, 86] on span "Sections" at bounding box center [67, 87] width 102 height 9
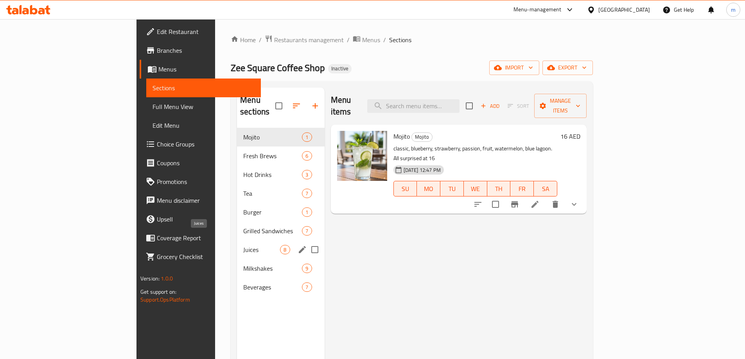
click at [243, 245] on span "Juices" at bounding box center [261, 249] width 37 height 9
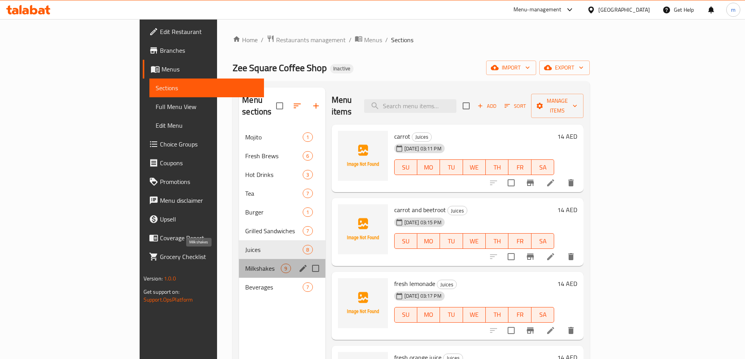
click at [245, 264] on span "Milkshakes" at bounding box center [263, 268] width 36 height 9
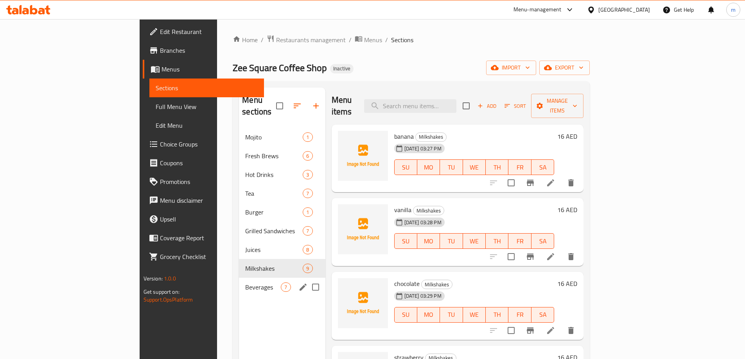
scroll to position [109, 0]
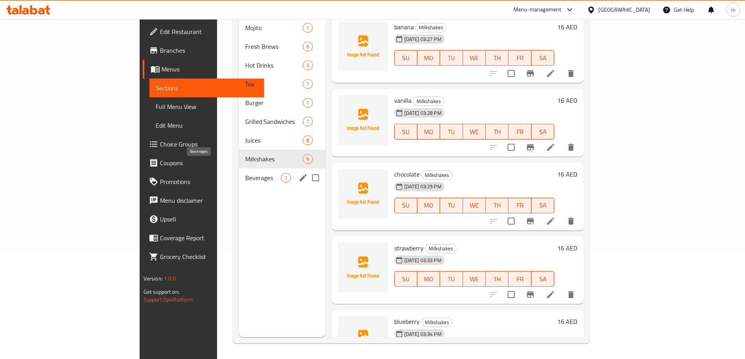
click at [245, 173] on span "Beverages" at bounding box center [263, 177] width 36 height 9
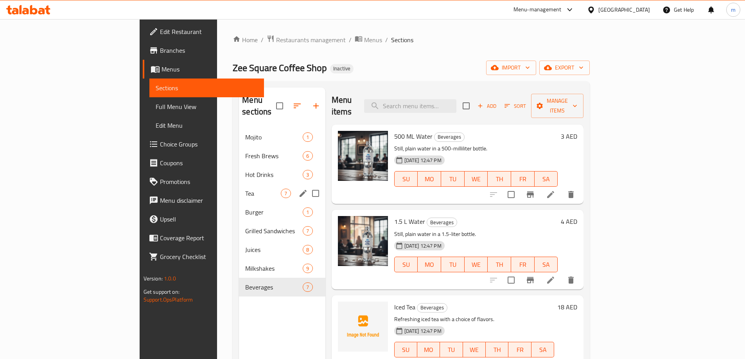
scroll to position [109, 0]
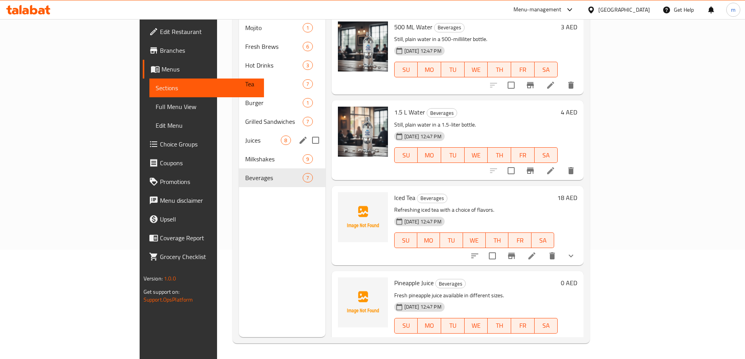
click at [245, 136] on span "Juices" at bounding box center [263, 140] width 36 height 9
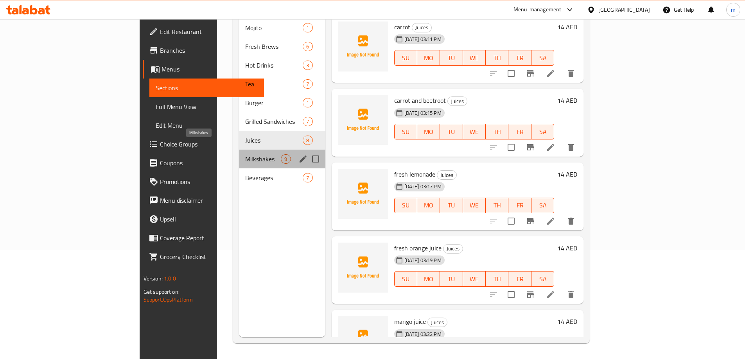
click at [245, 154] on span "Milkshakes" at bounding box center [263, 158] width 36 height 9
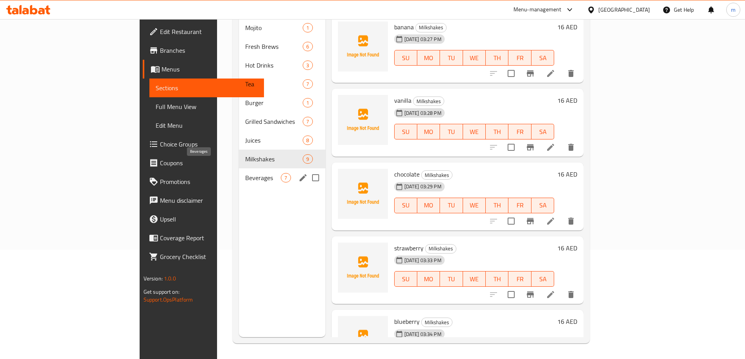
click at [245, 173] on span "Beverages" at bounding box center [263, 177] width 36 height 9
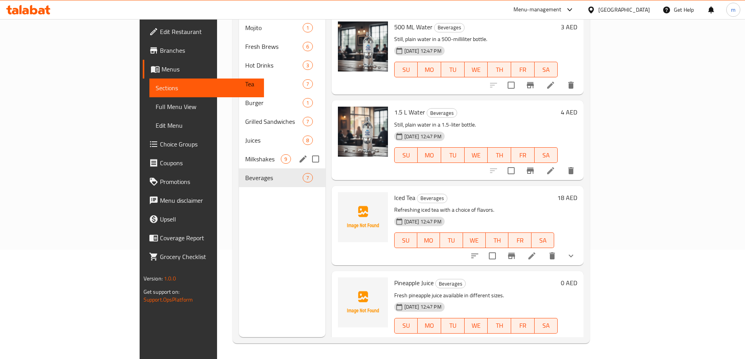
scroll to position [31, 0]
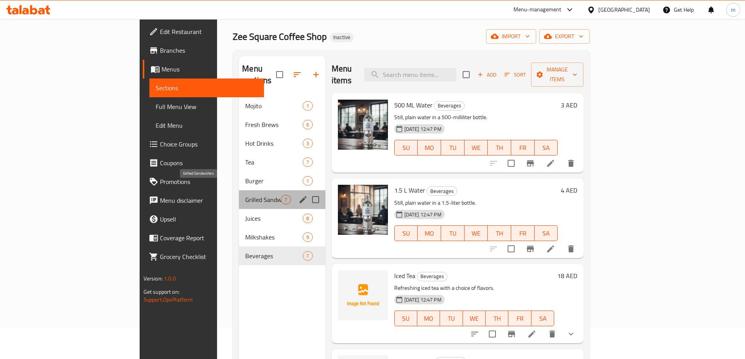
click at [245, 195] on span "Grilled Sandwiches" at bounding box center [263, 199] width 36 height 9
